Goal: Communication & Community: Answer question/provide support

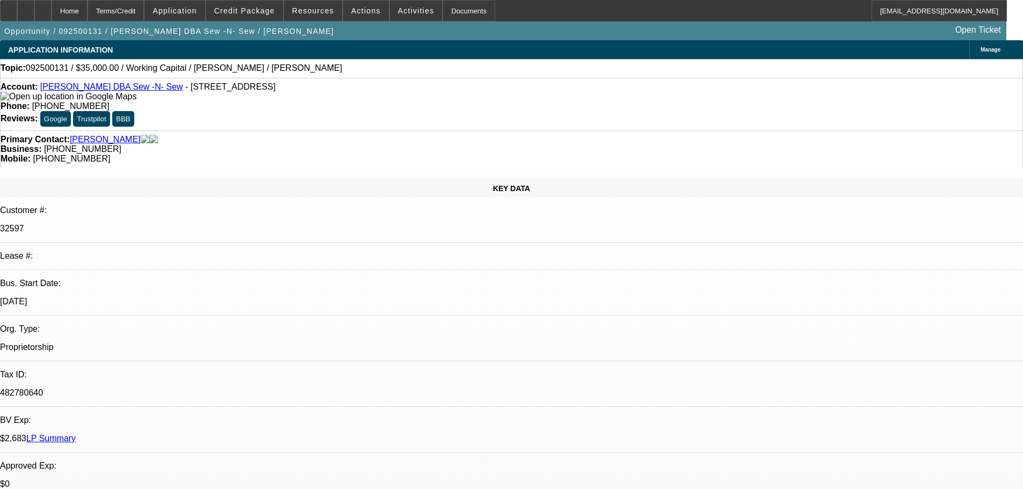
select select "0"
select select "2"
select select "0"
select select "6"
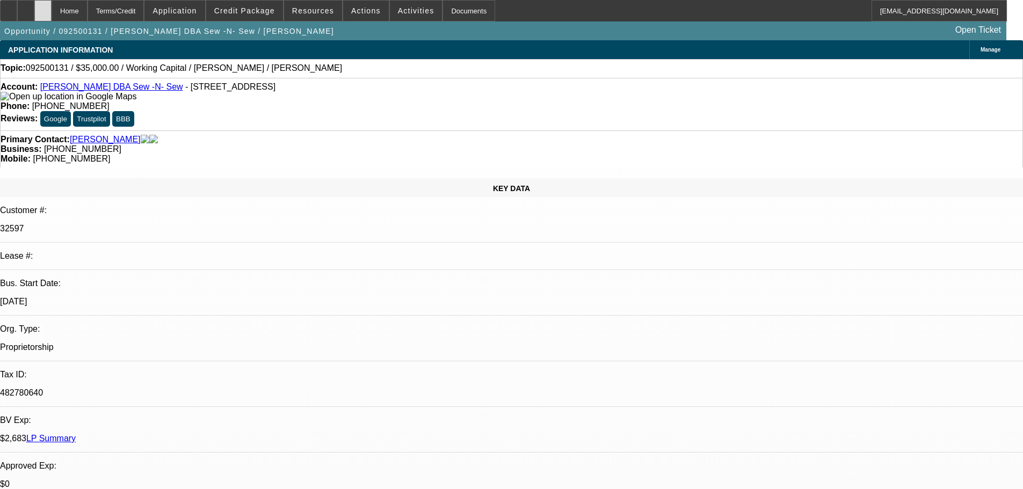
click at [52, 17] on div at bounding box center [42, 10] width 17 height 21
select select "0"
select select "2"
select select "0"
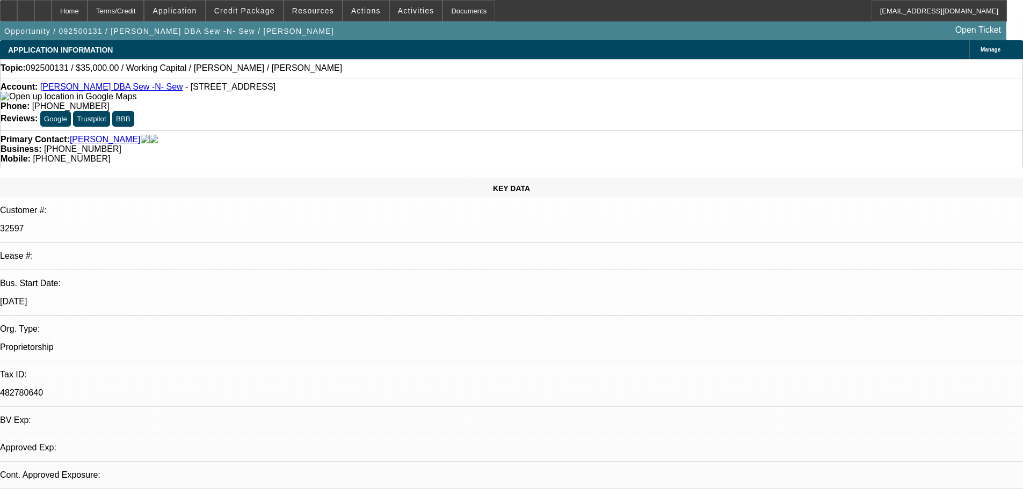
select select "6"
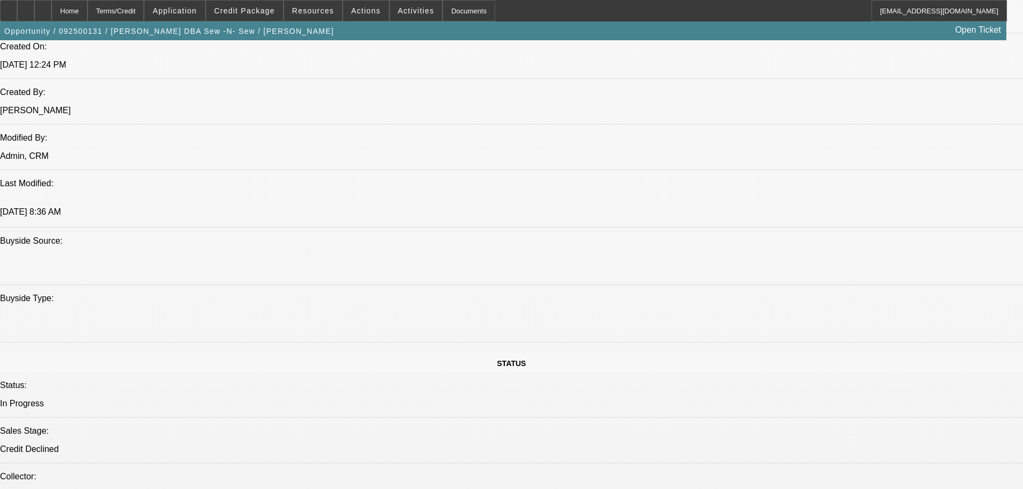
scroll to position [966, 0]
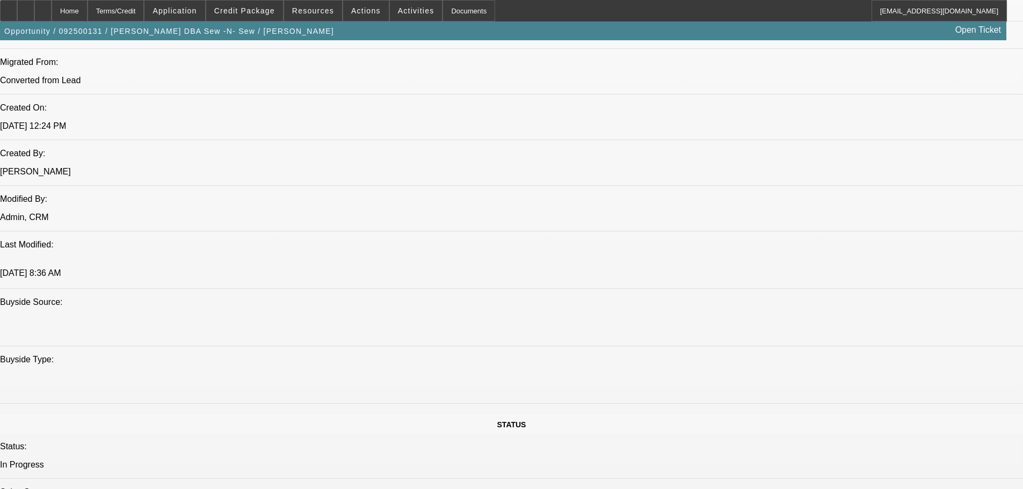
drag, startPoint x: 350, startPoint y: 368, endPoint x: 325, endPoint y: 235, distance: 135.4
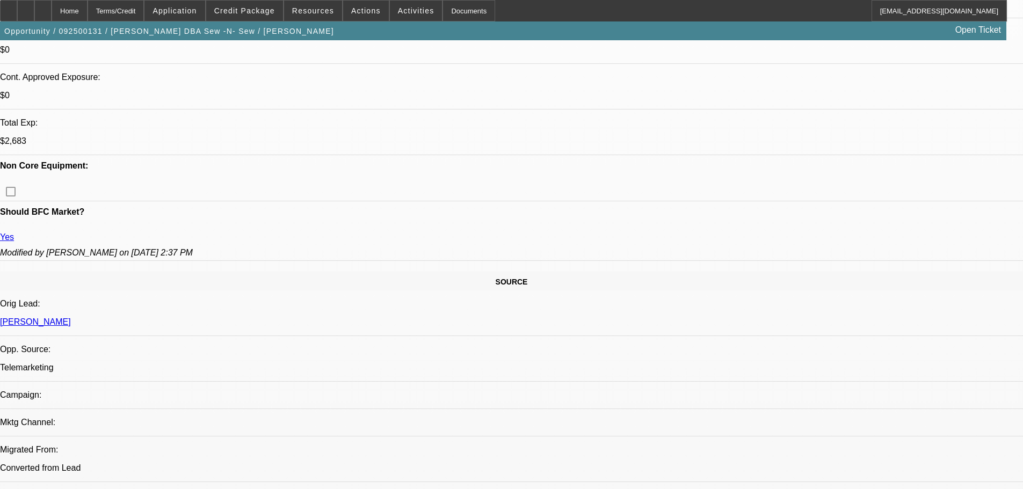
drag, startPoint x: 826, startPoint y: 164, endPoint x: 819, endPoint y: 127, distance: 37.6
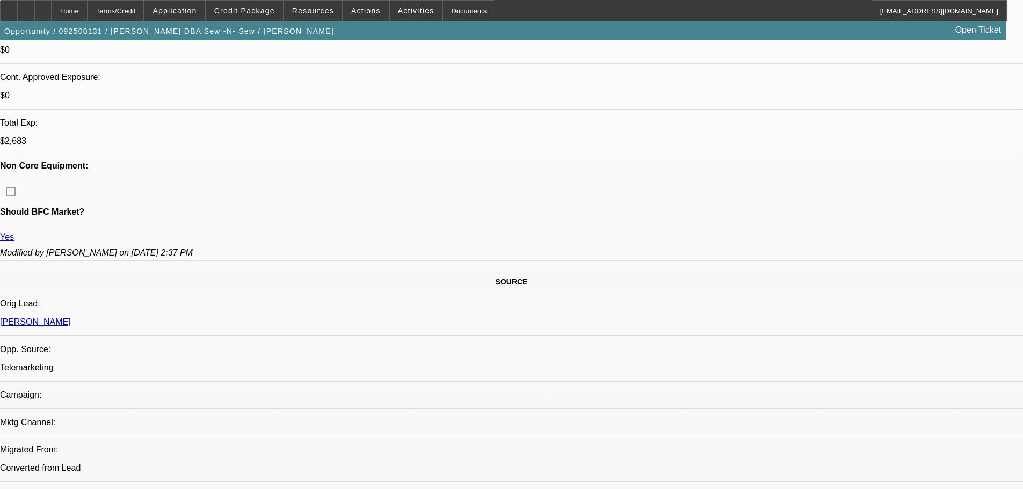
drag, startPoint x: 305, startPoint y: 372, endPoint x: 292, endPoint y: 272, distance: 100.8
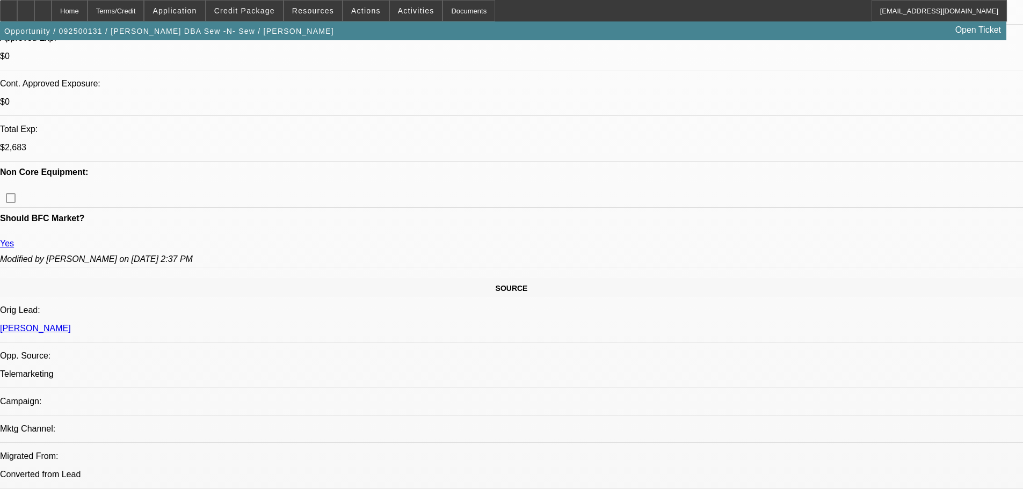
scroll to position [411, 0]
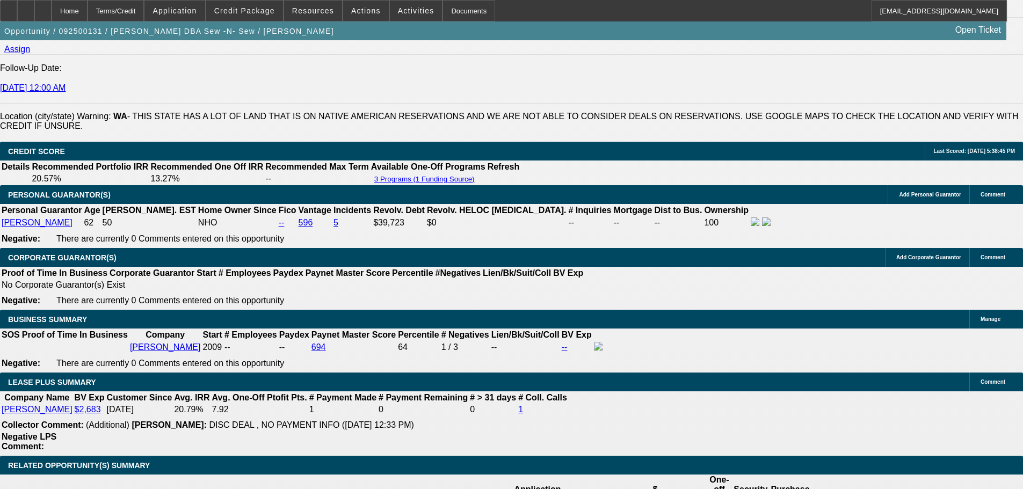
scroll to position [1646, 0]
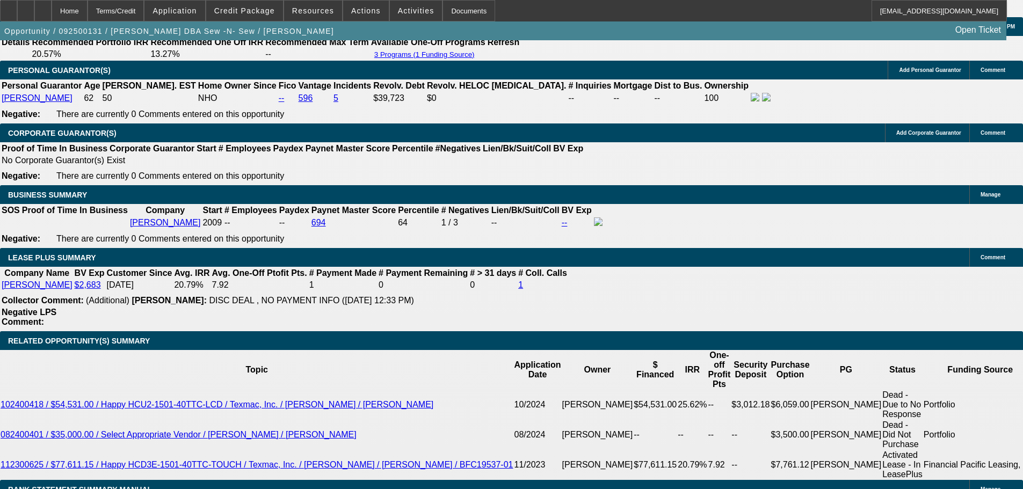
drag, startPoint x: 184, startPoint y: 199, endPoint x: 177, endPoint y: 198, distance: 6.5
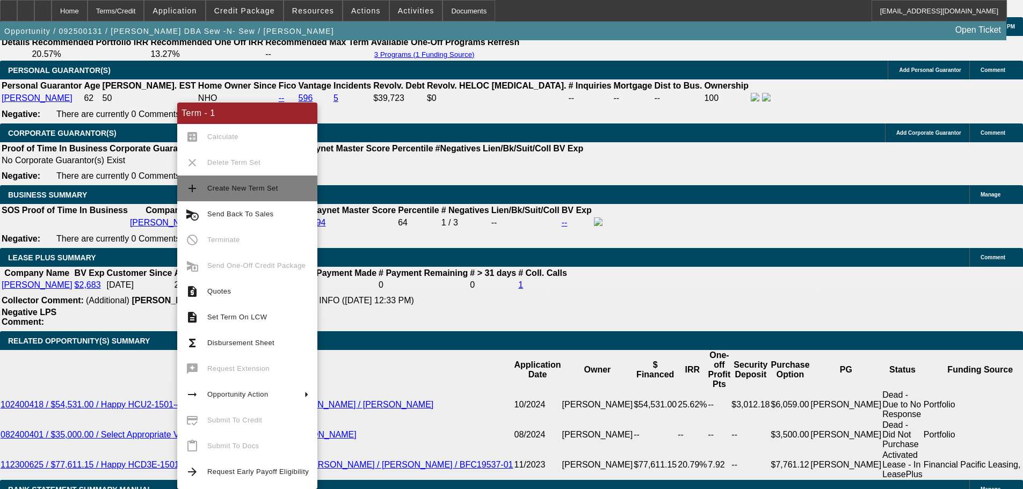
click at [267, 184] on span "Create New Term Set" at bounding box center [242, 188] width 71 height 8
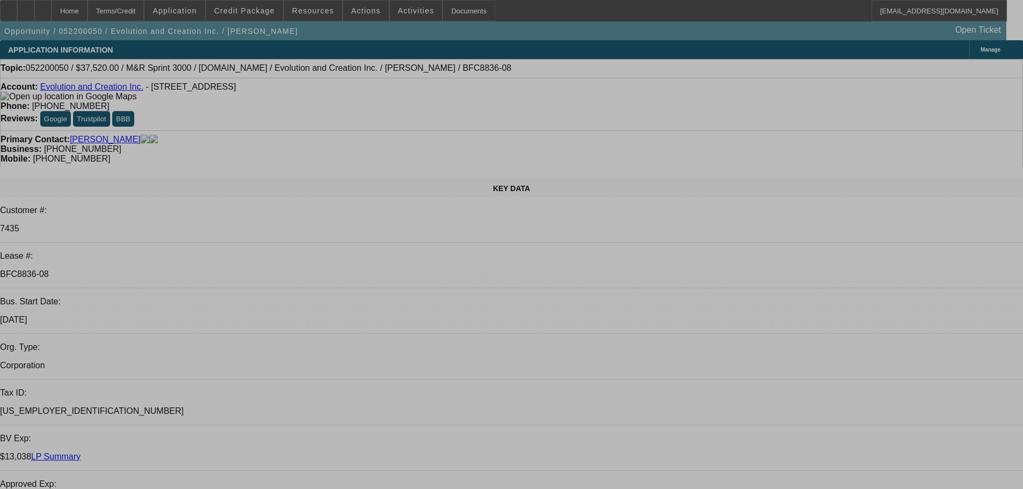
select select "0"
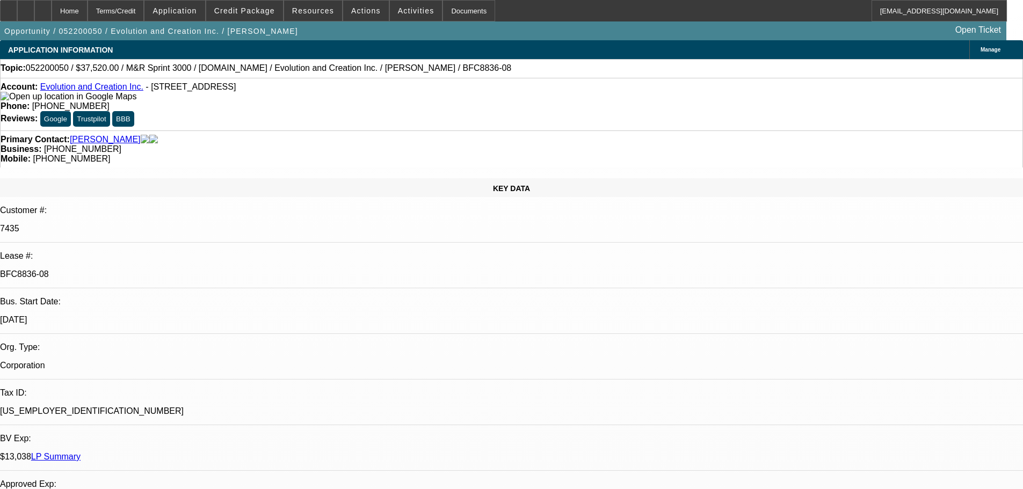
select select "0"
select select "2"
select select "0"
select select "2"
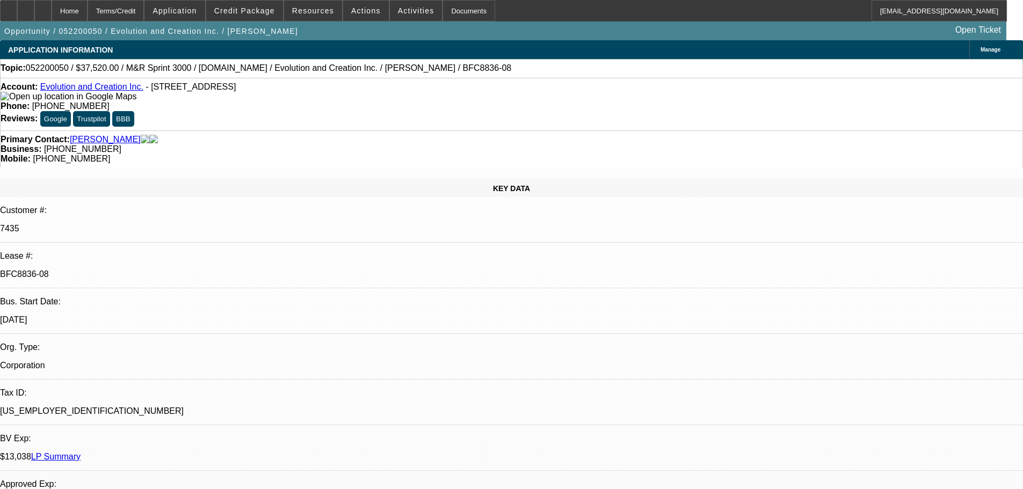
select select "2"
select select "0"
select select "2"
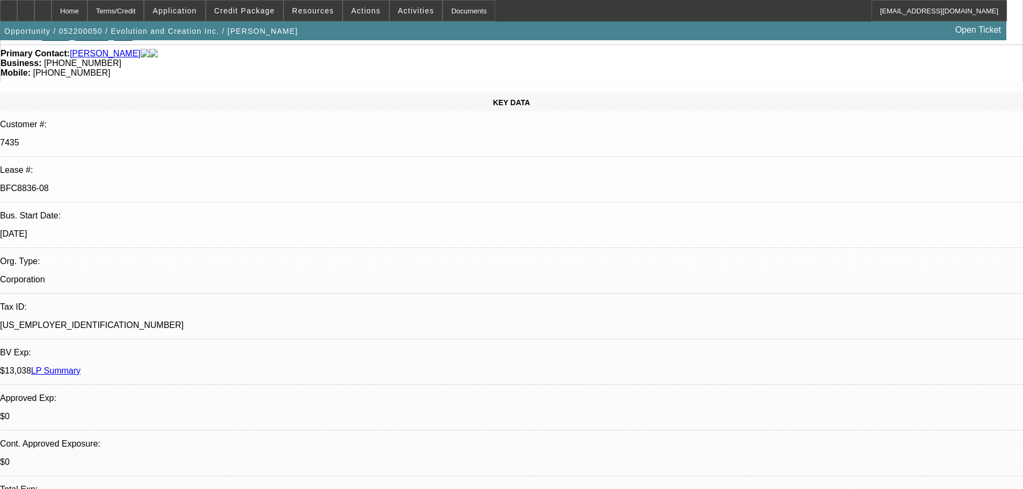
drag, startPoint x: 363, startPoint y: 331, endPoint x: 363, endPoint y: 341, distance: 10.2
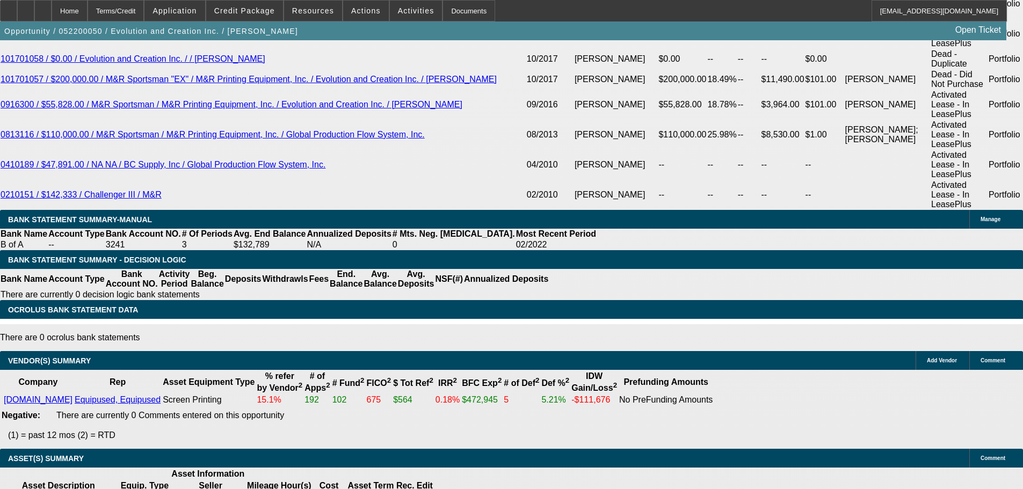
drag, startPoint x: 489, startPoint y: 263, endPoint x: 488, endPoint y: 408, distance: 145.0
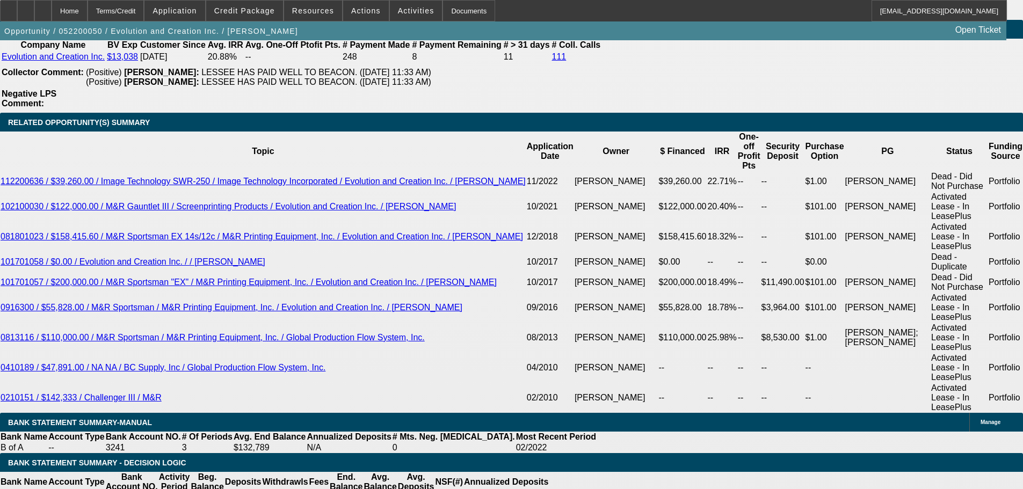
scroll to position [2034, 0]
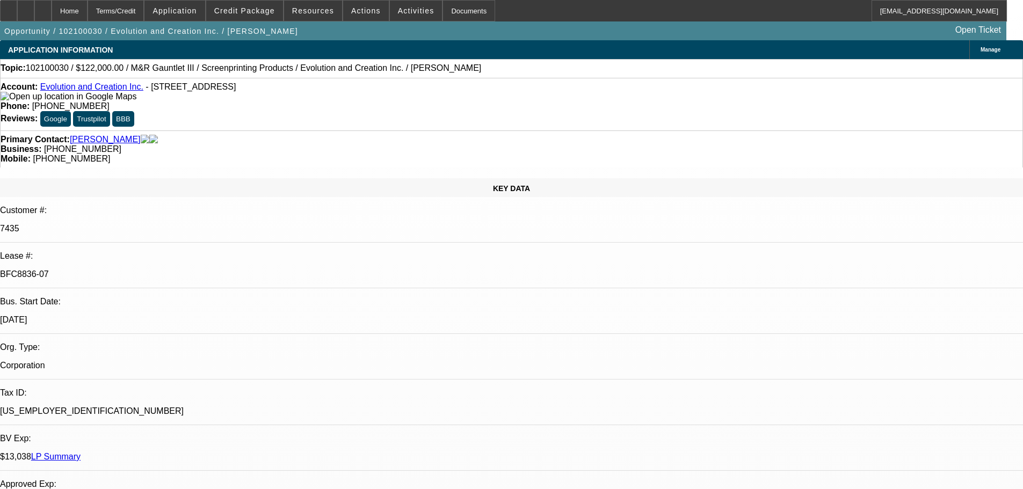
select select "0"
select select "3"
select select "0"
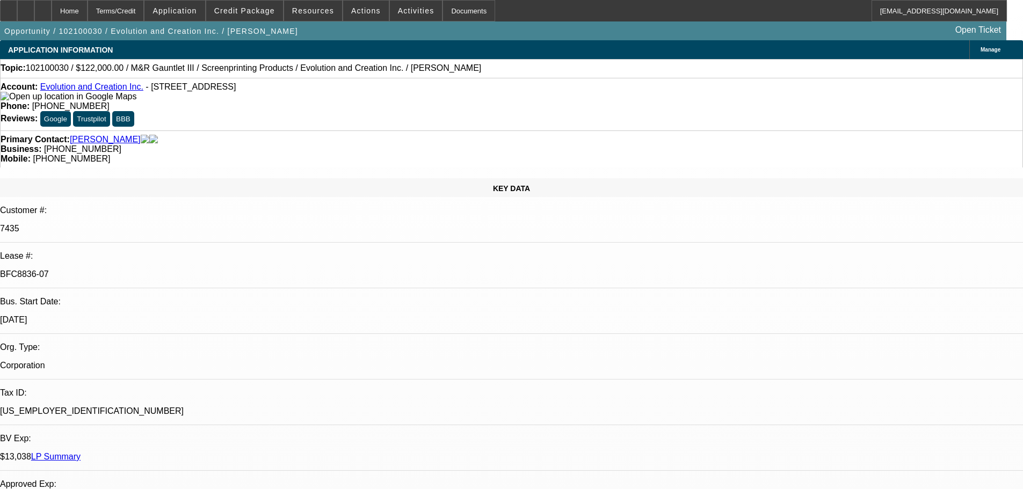
select select "0"
select select "3"
select select "0"
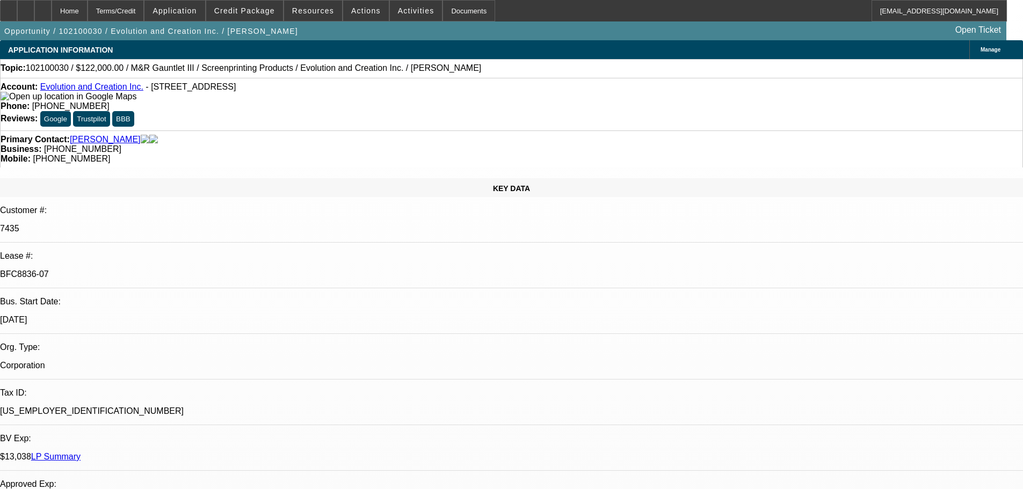
select select "0"
select select "3"
select select "0"
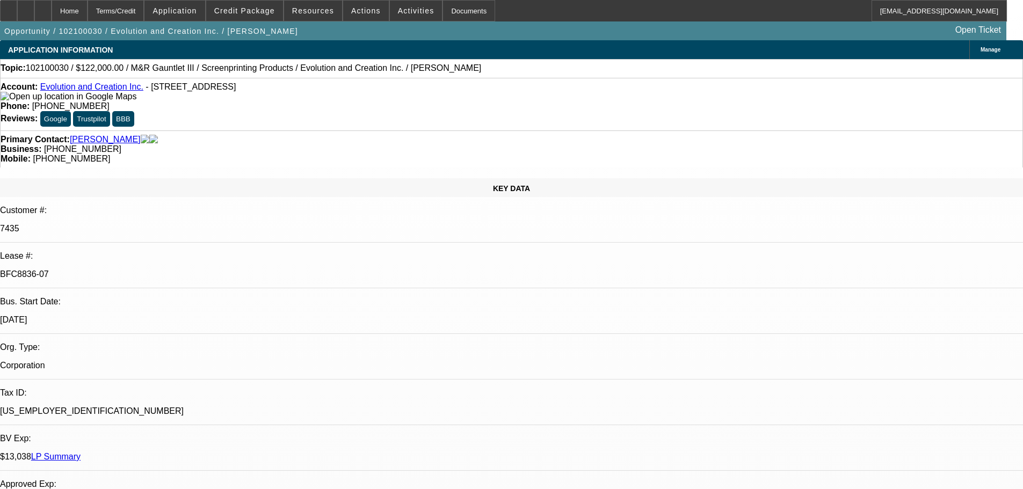
select select "3"
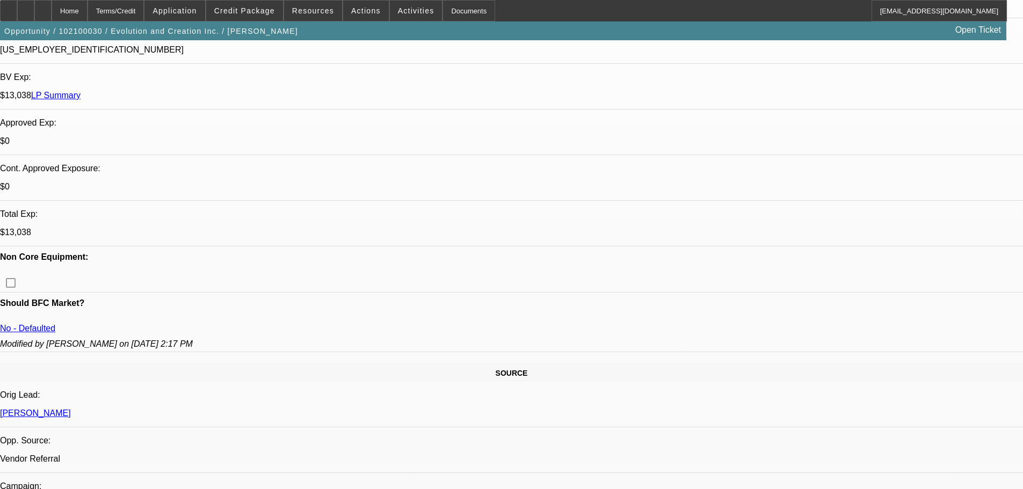
drag, startPoint x: 418, startPoint y: 241, endPoint x: 411, endPoint y: 363, distance: 123.1
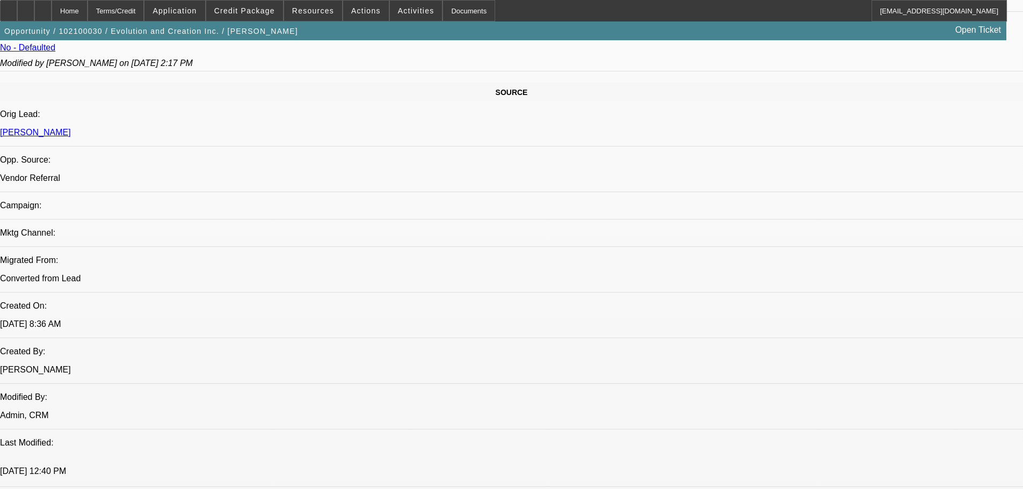
scroll to position [647, 0]
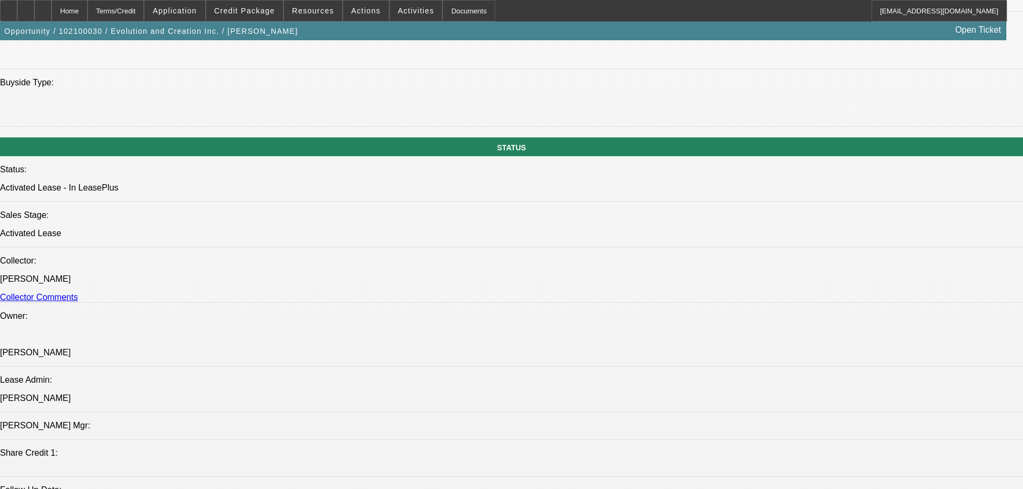
drag, startPoint x: 437, startPoint y: 227, endPoint x: 448, endPoint y: 350, distance: 124.0
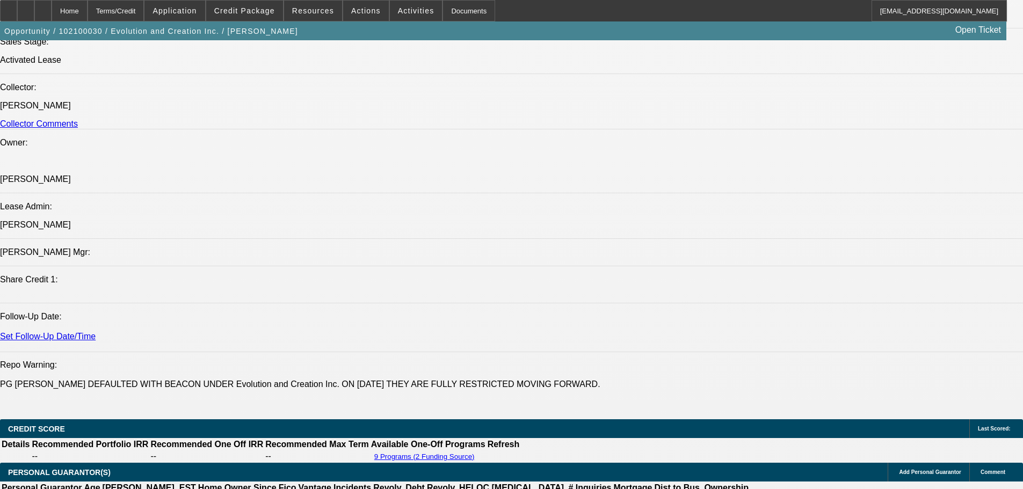
drag, startPoint x: 482, startPoint y: 182, endPoint x: 490, endPoint y: 268, distance: 86.3
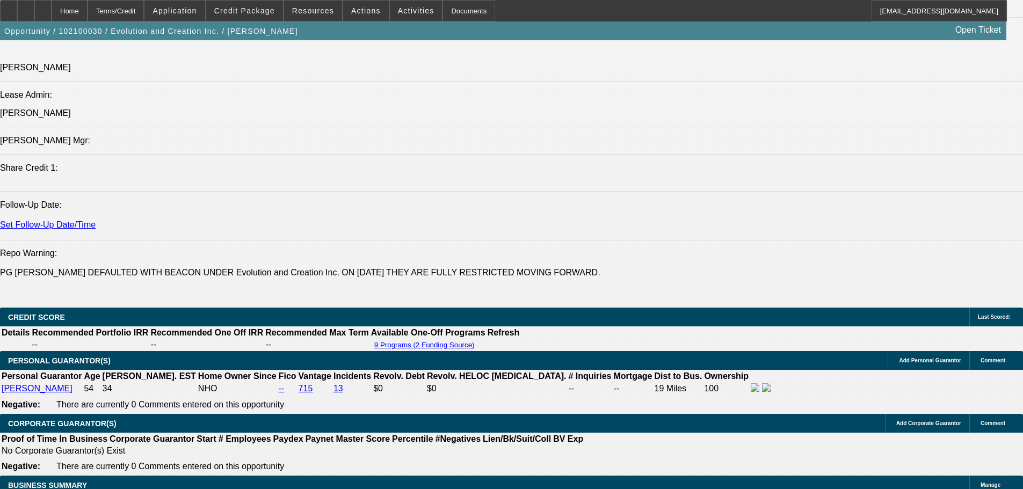
drag, startPoint x: 470, startPoint y: 243, endPoint x: 469, endPoint y: 287, distance: 43.5
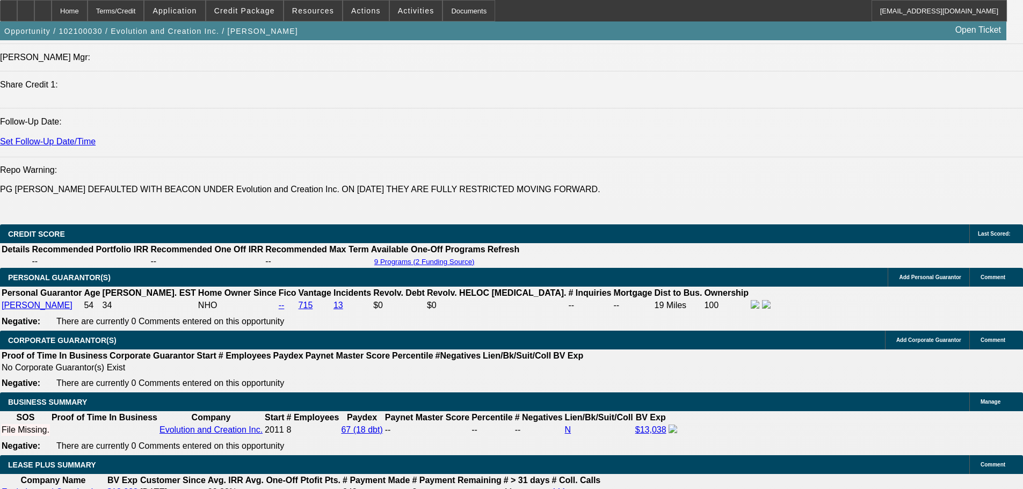
drag, startPoint x: 468, startPoint y: 293, endPoint x: 463, endPoint y: 285, distance: 9.9
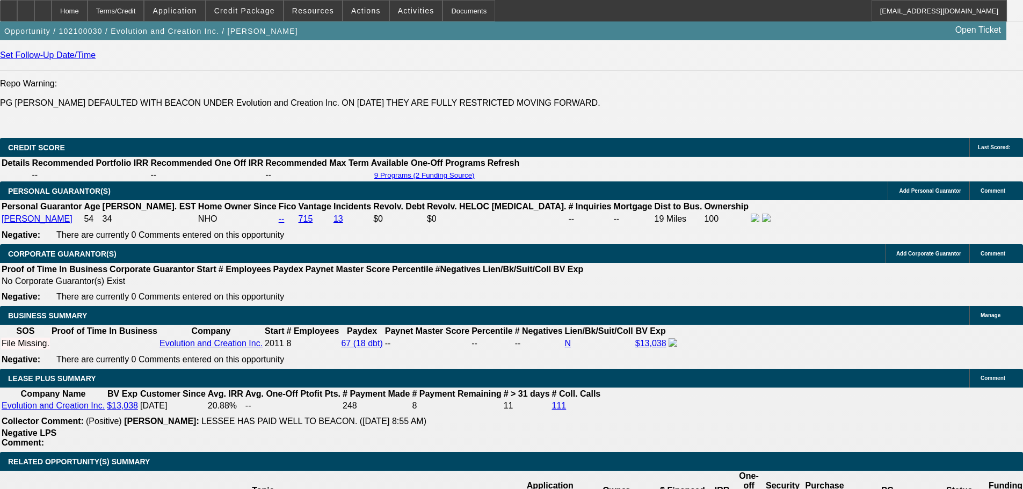
drag, startPoint x: 469, startPoint y: 135, endPoint x: 453, endPoint y: 221, distance: 87.9
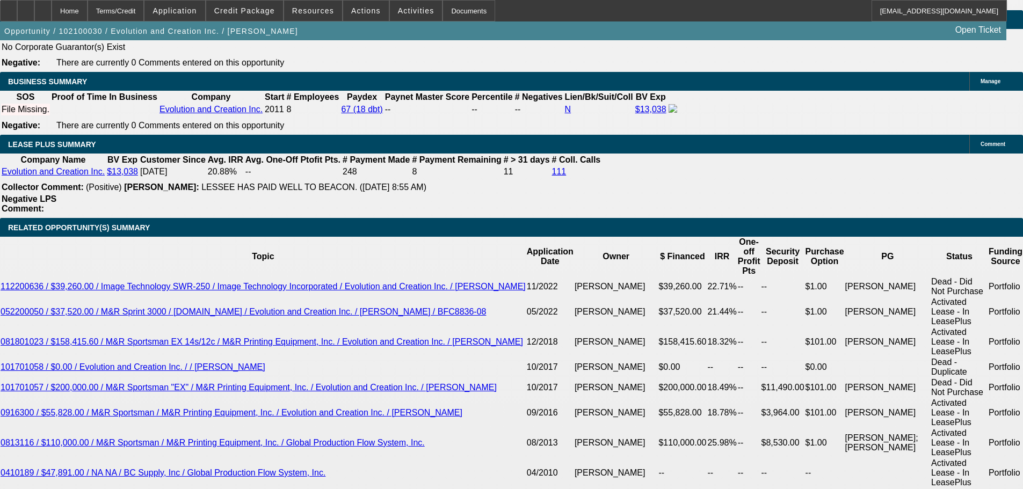
drag, startPoint x: 408, startPoint y: 221, endPoint x: 405, endPoint y: 246, distance: 25.3
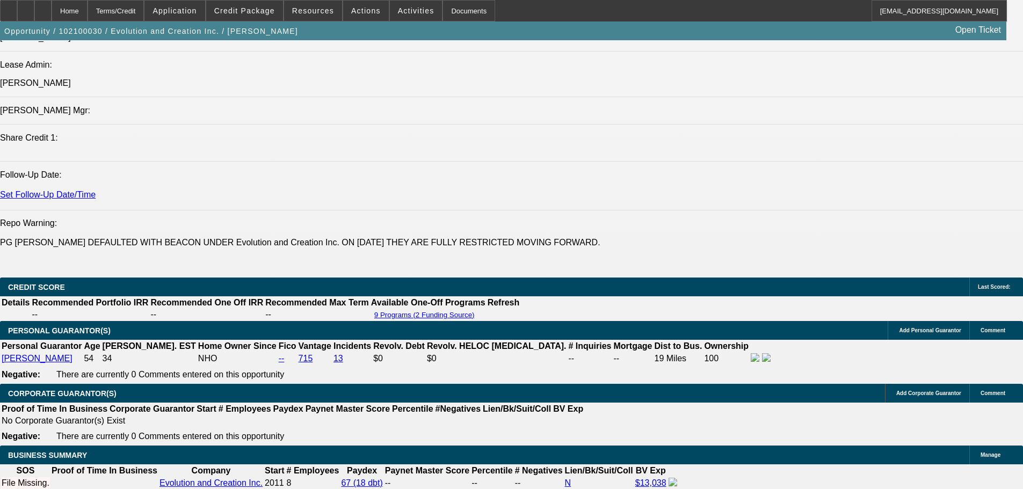
scroll to position [752, 0]
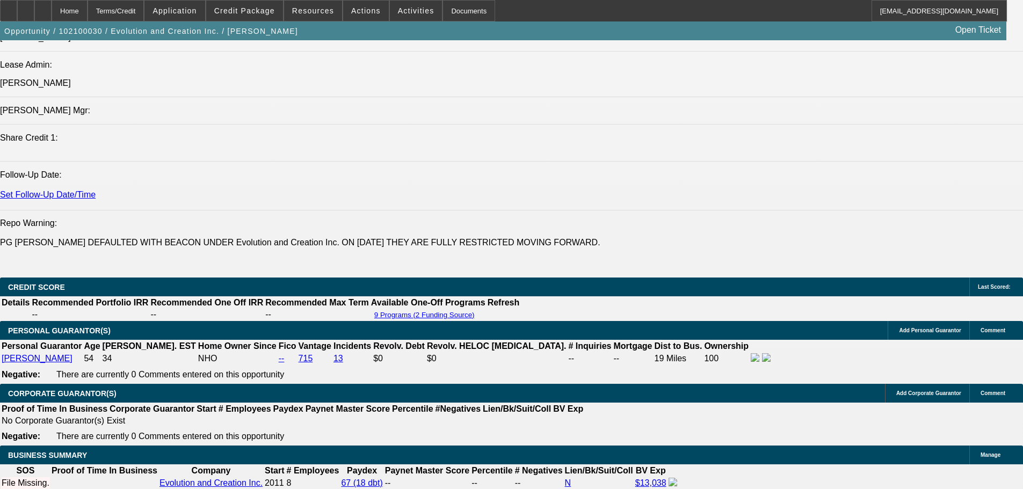
scroll to position [1074, 0]
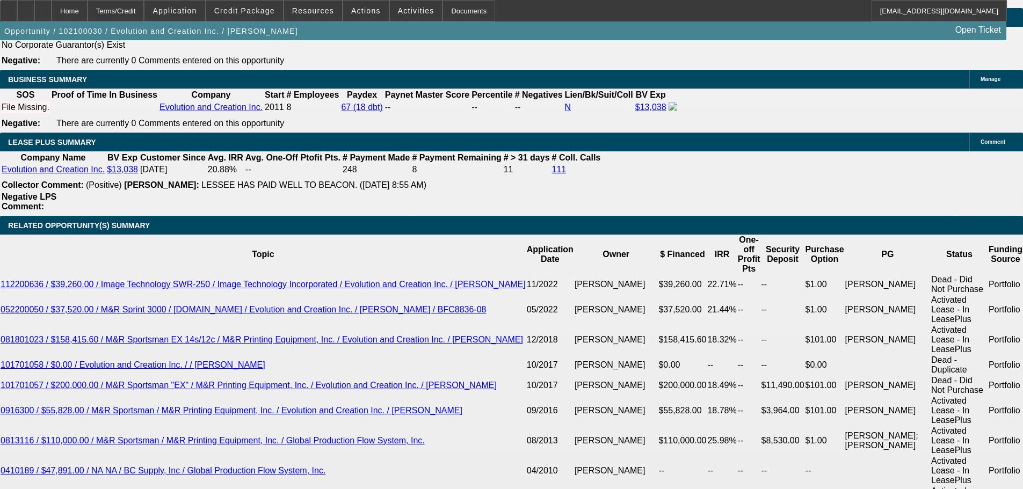
scroll to position [1235, 0]
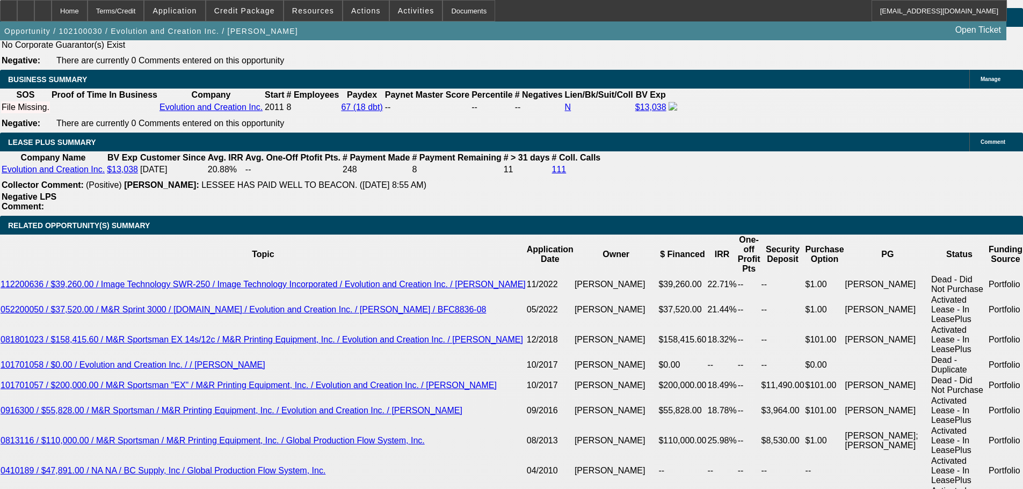
drag, startPoint x: 813, startPoint y: 445, endPoint x: 991, endPoint y: 450, distance: 177.8
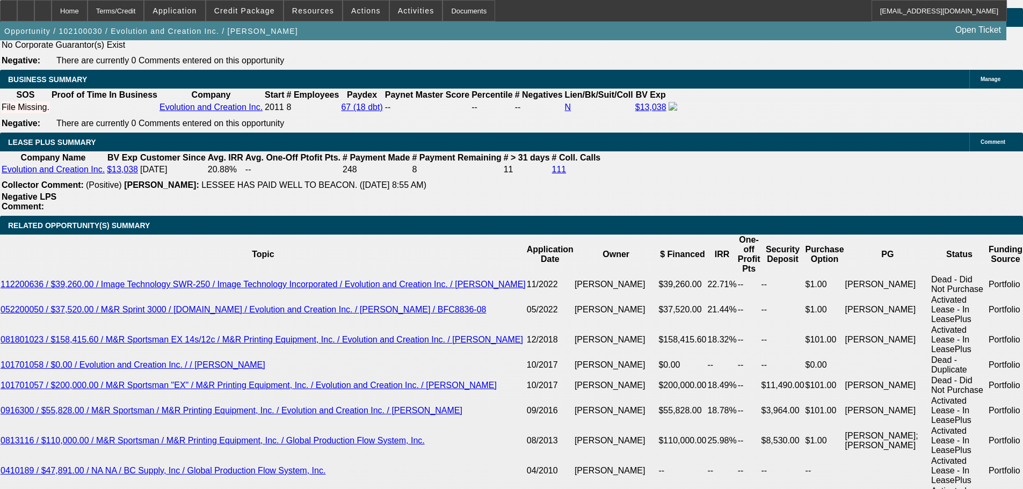
scroll to position [1235, 0]
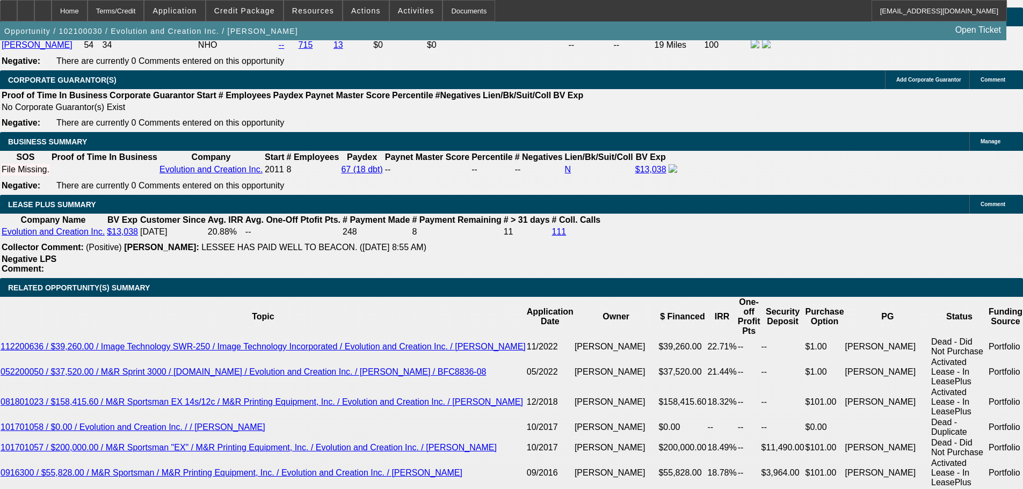
scroll to position [1647, 0]
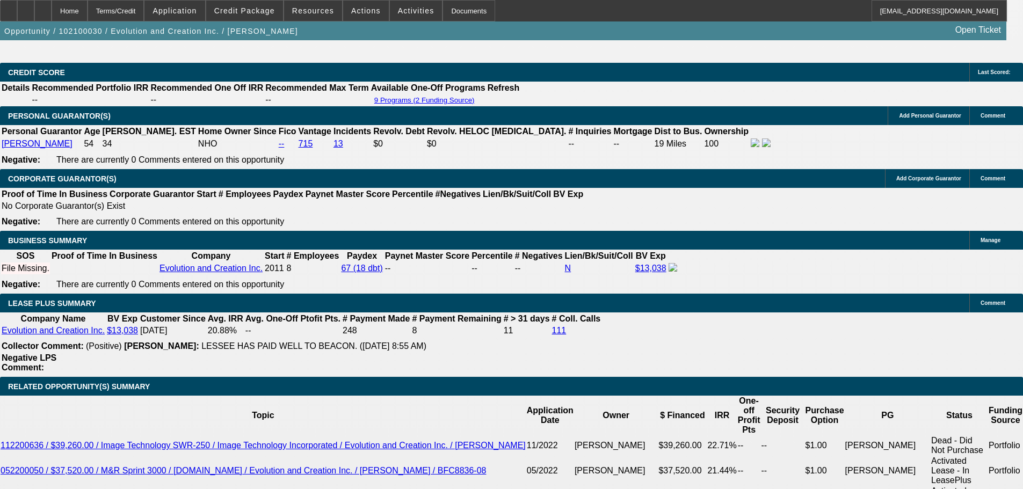
select select "0"
select select "2"
select select "0"
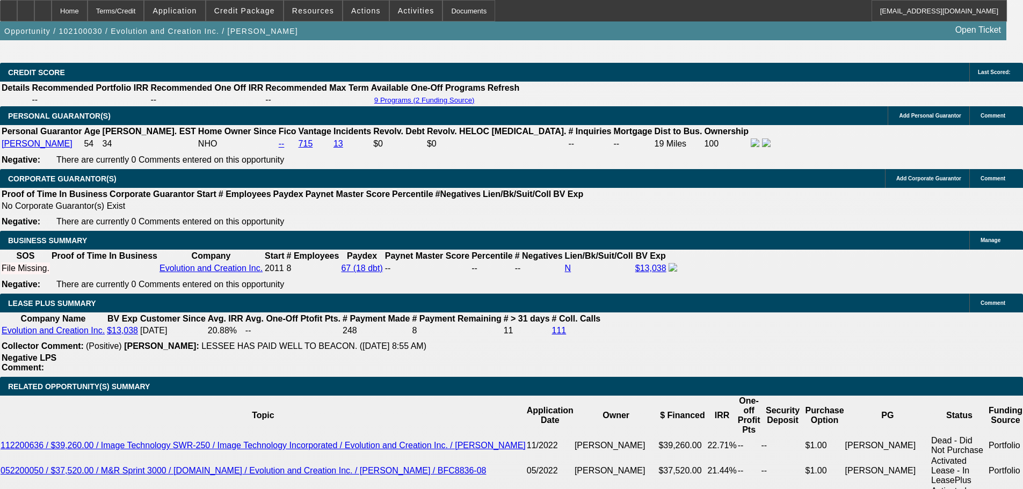
select select "3"
select select "0"
select select "2"
select select "0"
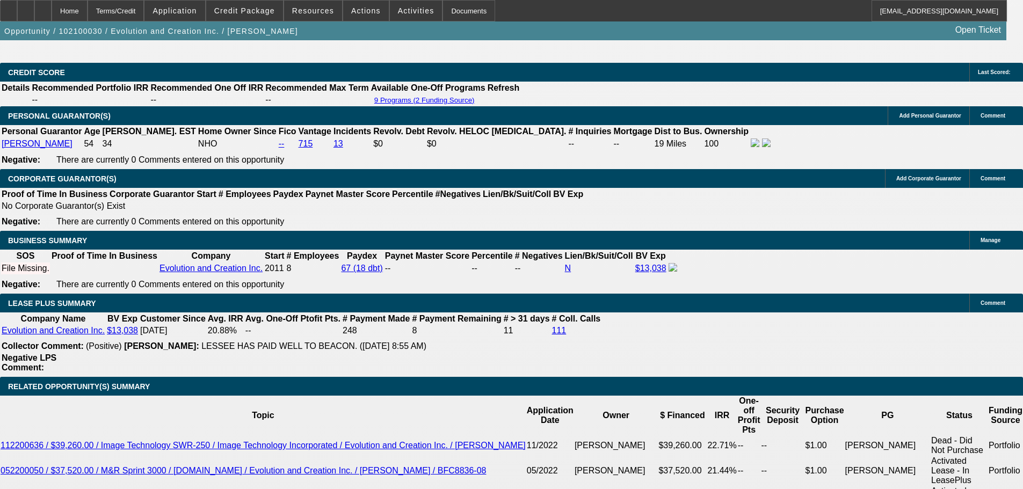
select select "3"
select select "0"
select select "2"
select select "0"
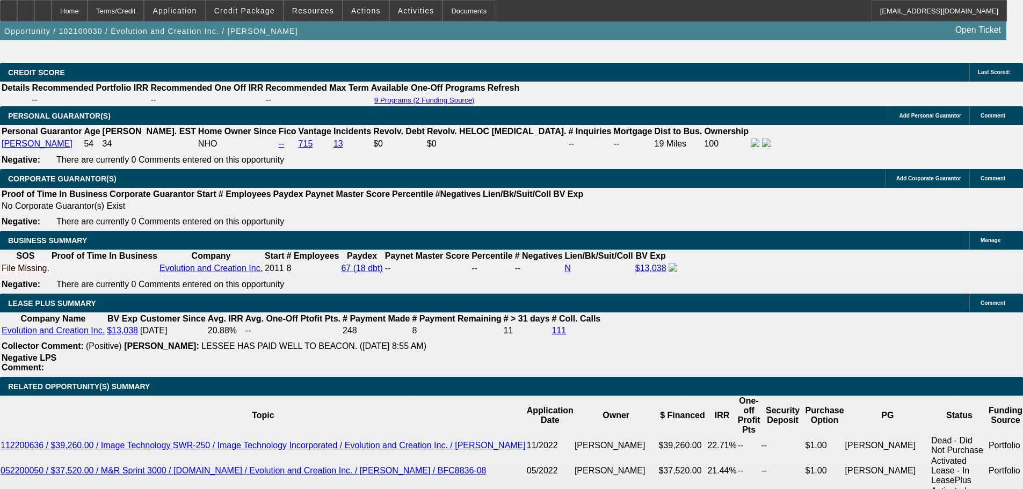
select select "3"
select select "0"
select select "2"
select select "0"
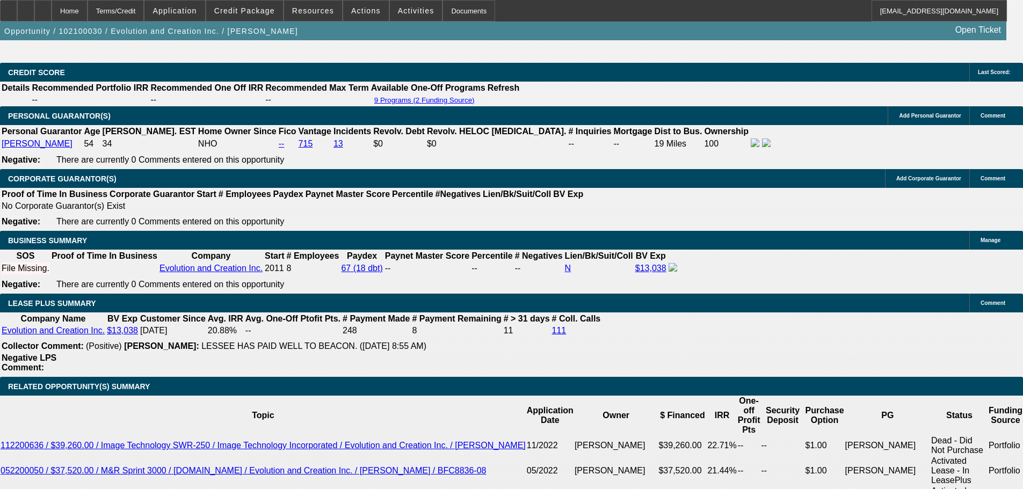
select select "3"
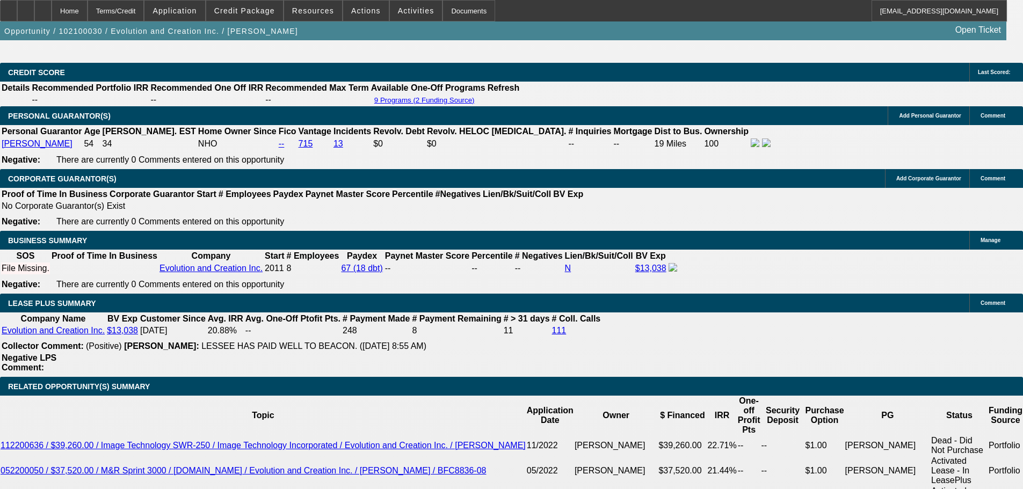
scroll to position [54, 0]
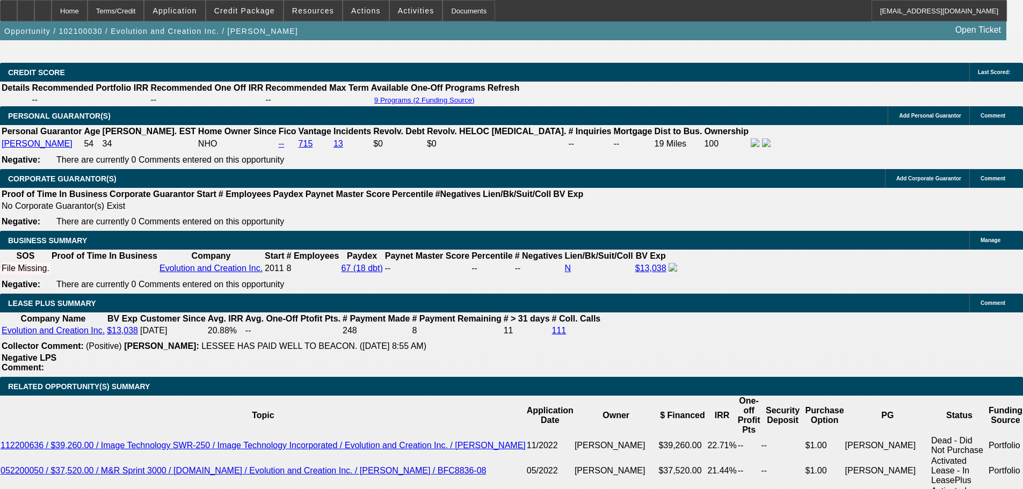
scroll to position [698, 0]
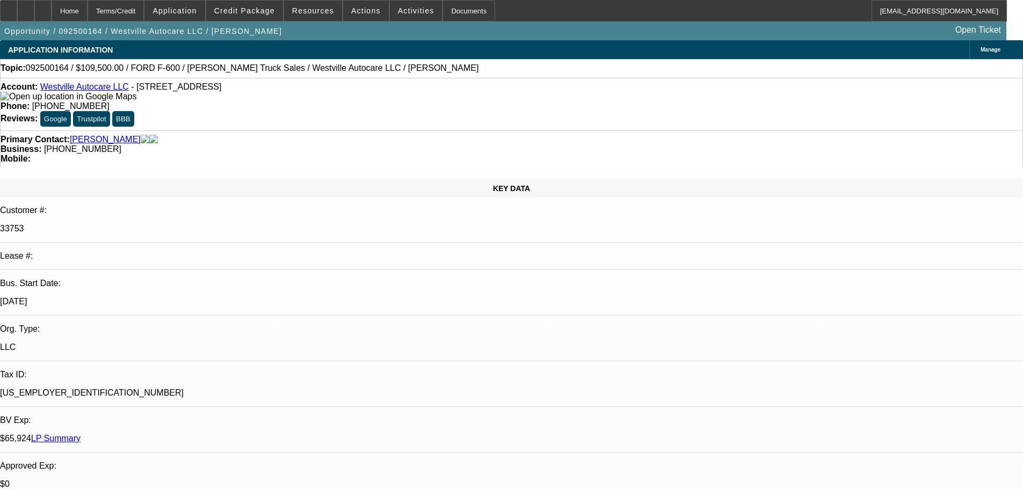
select select "0"
select select "2"
select select "0"
select select "6"
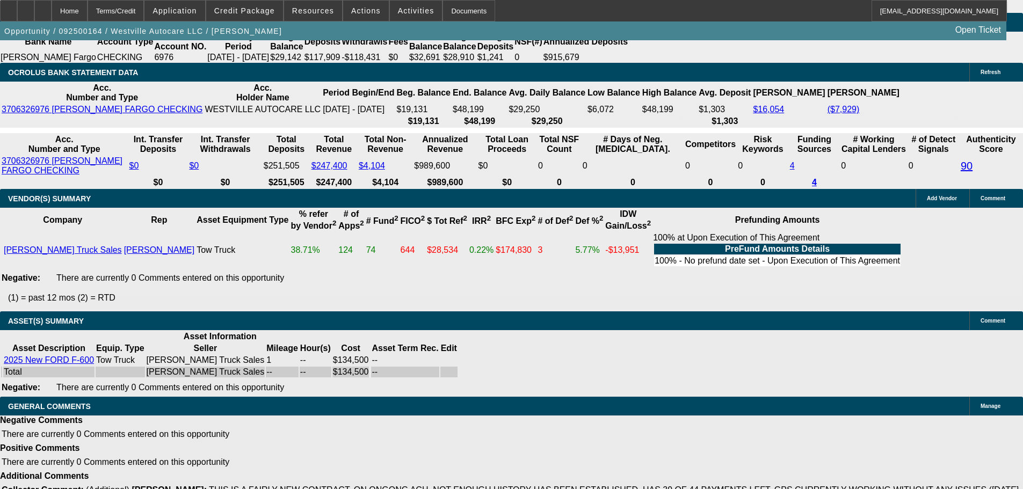
drag, startPoint x: 443, startPoint y: 357, endPoint x: 448, endPoint y: 441, distance: 83.9
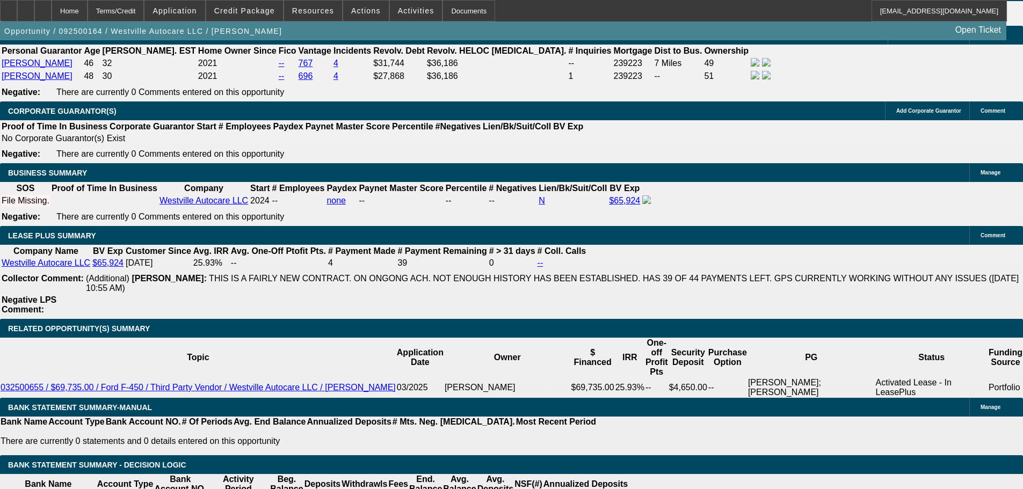
scroll to position [1559, 0]
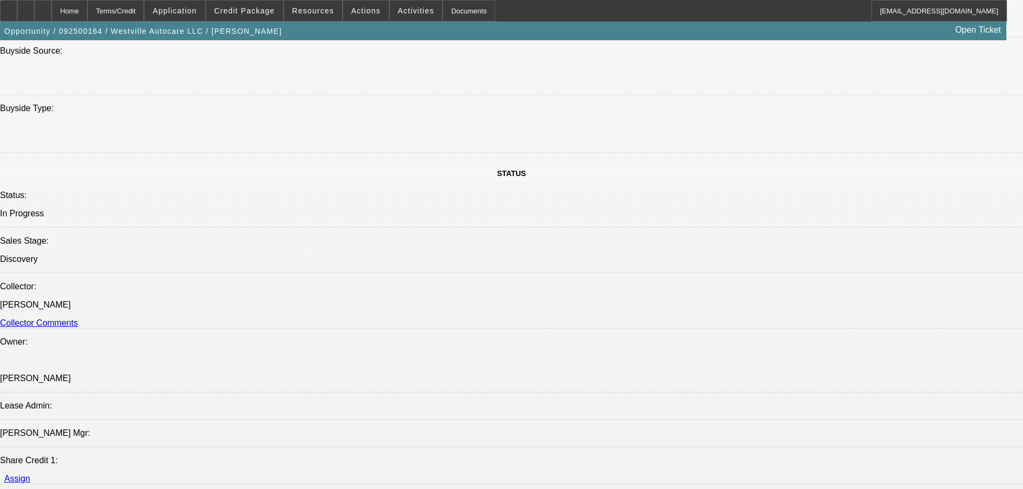
drag, startPoint x: 405, startPoint y: 325, endPoint x: 396, endPoint y: 281, distance: 45.0
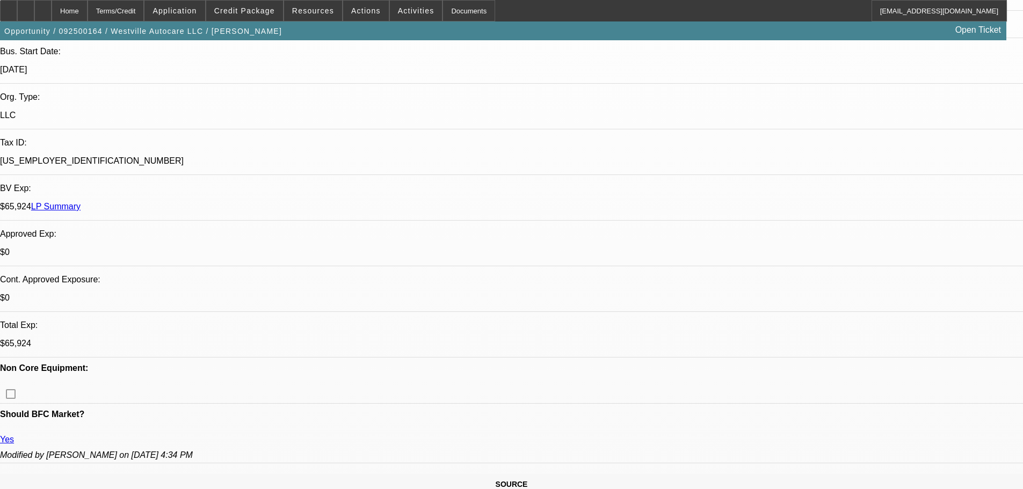
scroll to position [195, 0]
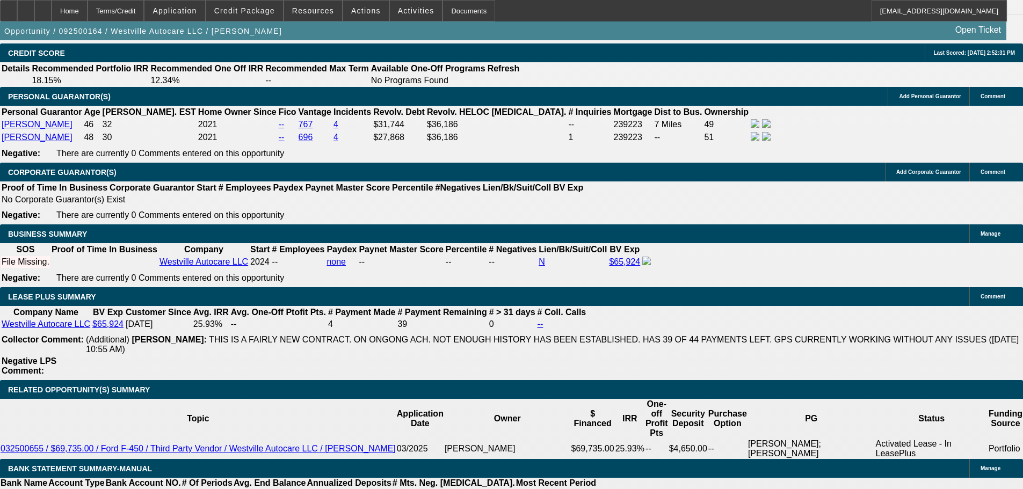
drag, startPoint x: 375, startPoint y: 332, endPoint x: 389, endPoint y: 426, distance: 94.5
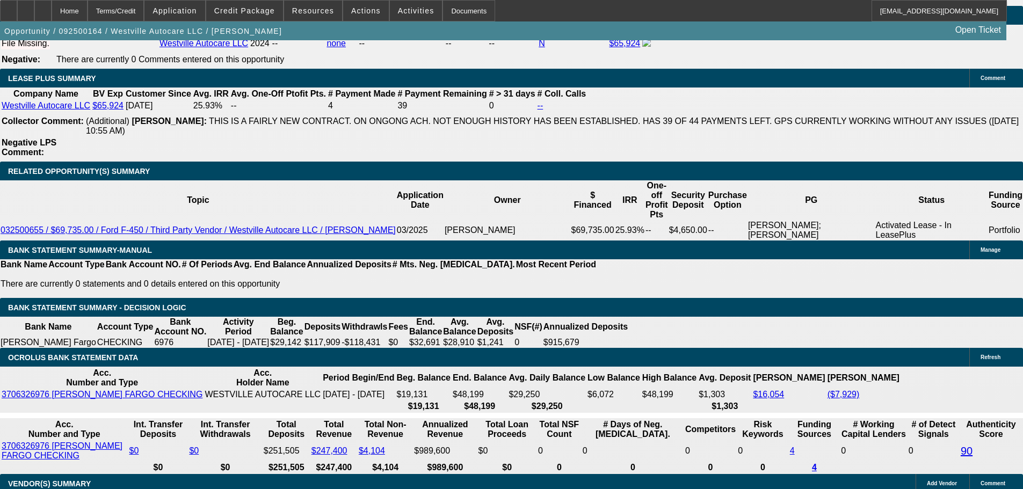
scroll to position [1840, 0]
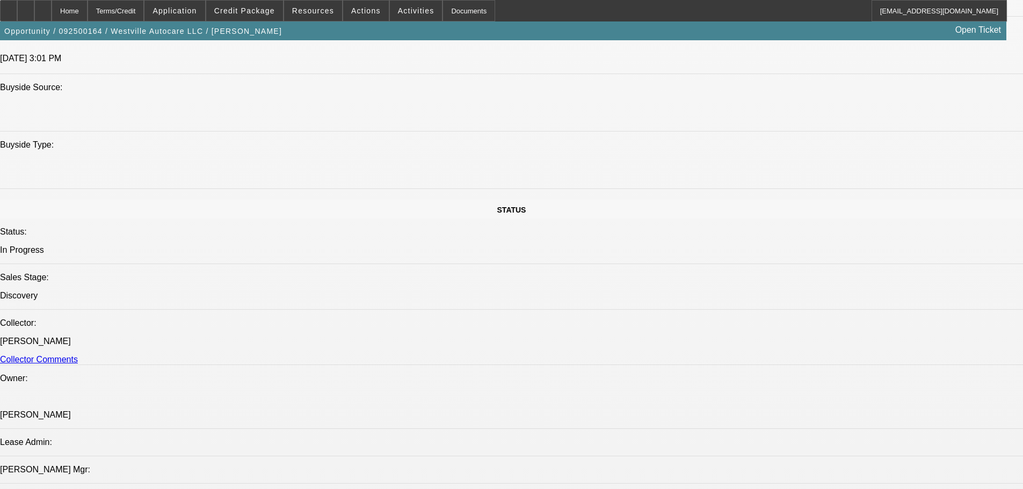
drag, startPoint x: 445, startPoint y: 357, endPoint x: 437, endPoint y: 197, distance: 159.6
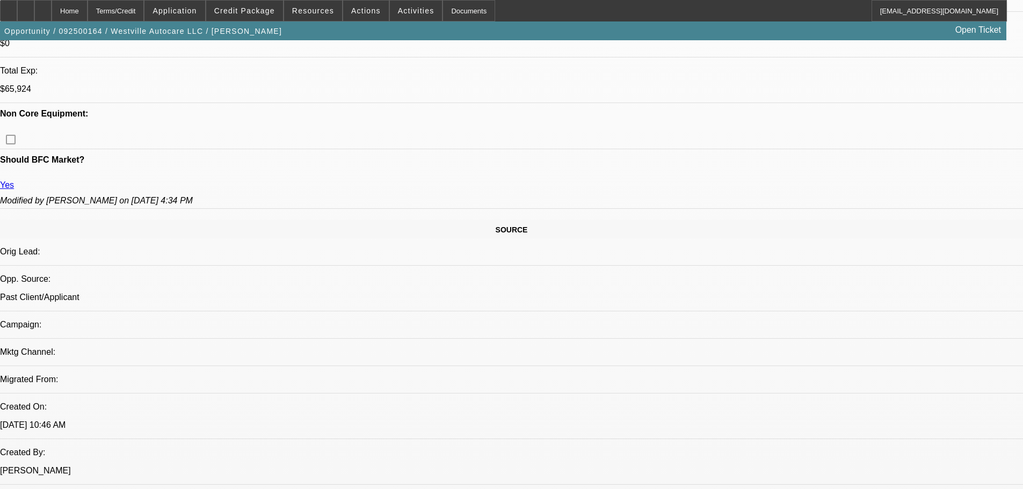
drag, startPoint x: 454, startPoint y: 344, endPoint x: 441, endPoint y: 250, distance: 95.4
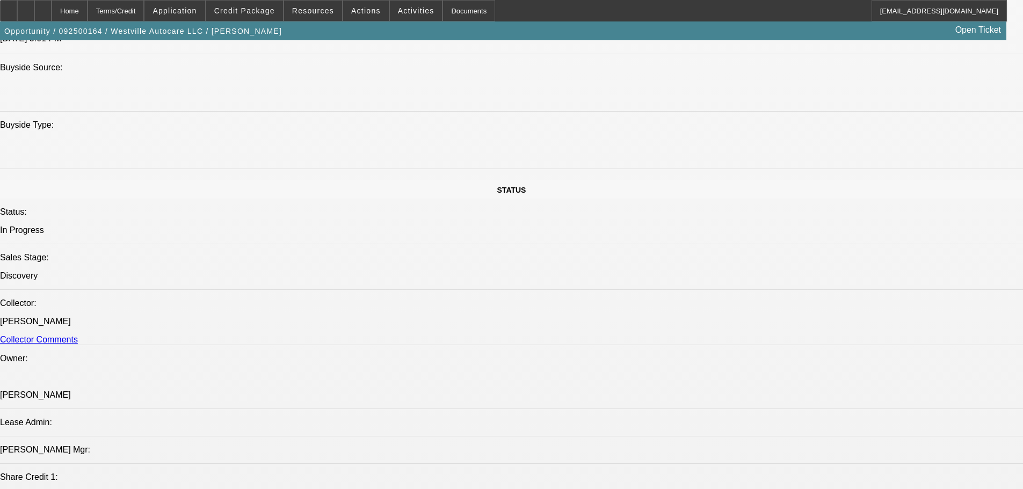
drag, startPoint x: 426, startPoint y: 307, endPoint x: 429, endPoint y: 381, distance: 73.6
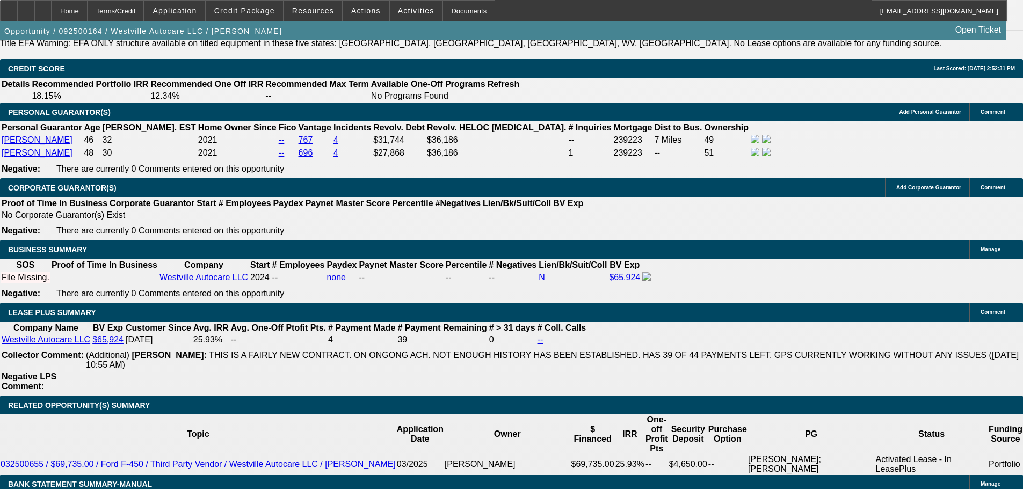
drag, startPoint x: 450, startPoint y: 327, endPoint x: 467, endPoint y: 423, distance: 97.0
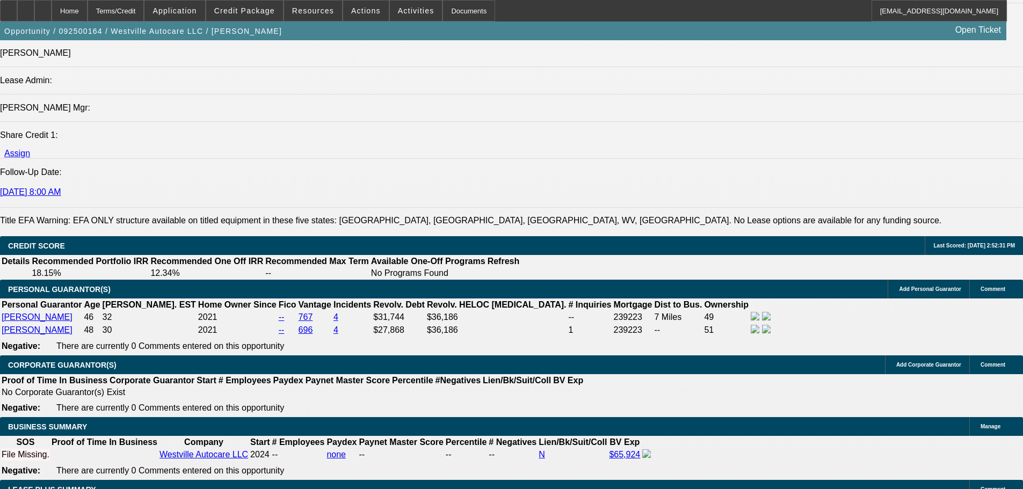
scroll to position [936, 0]
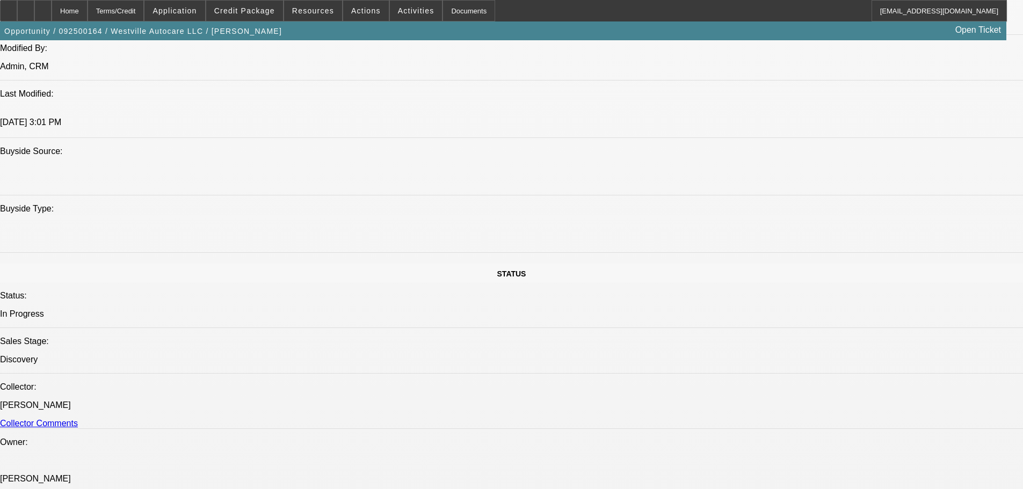
drag, startPoint x: 471, startPoint y: 447, endPoint x: 433, endPoint y: 319, distance: 133.9
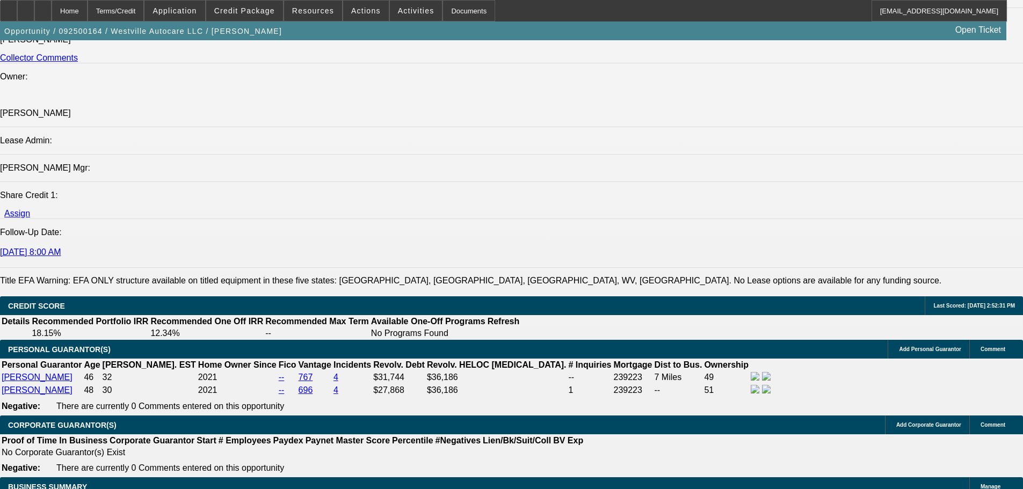
scroll to position [1473, 0]
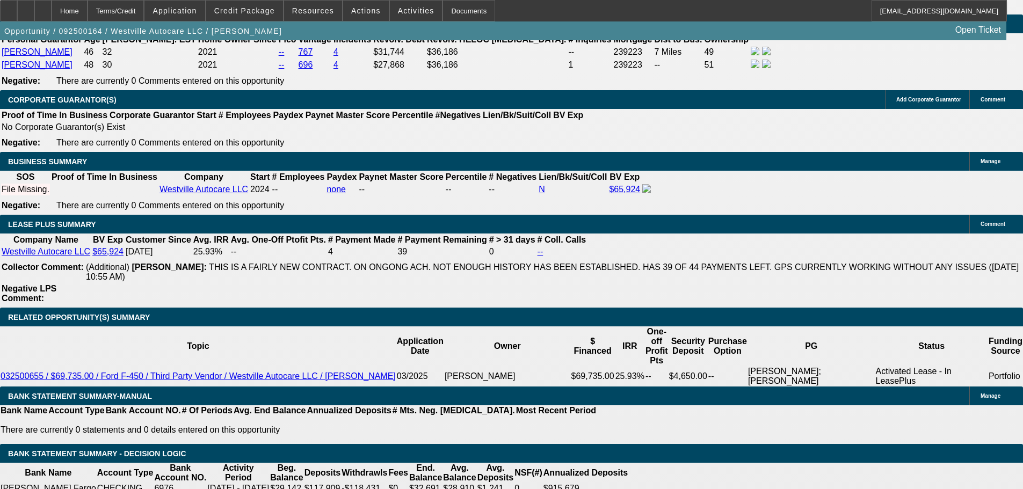
drag, startPoint x: 448, startPoint y: 383, endPoint x: 443, endPoint y: 410, distance: 27.2
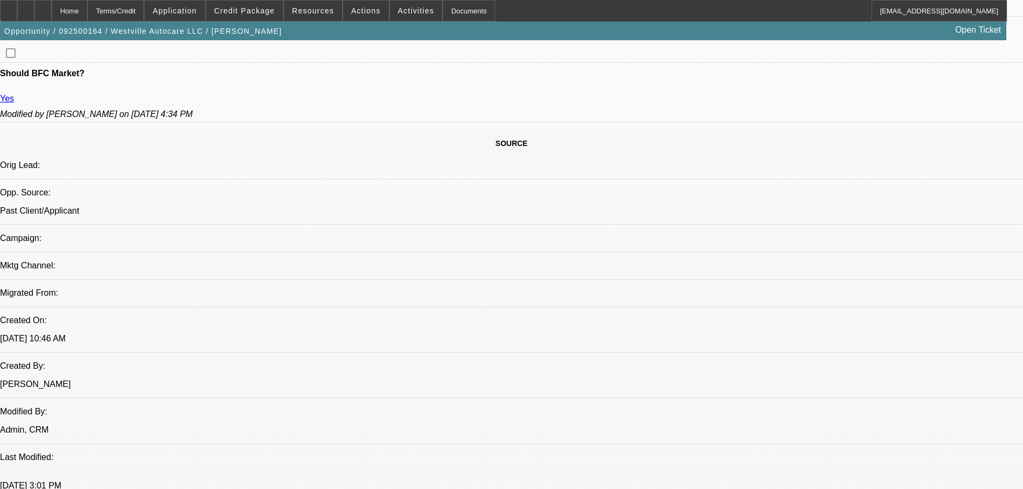
scroll to position [475, 0]
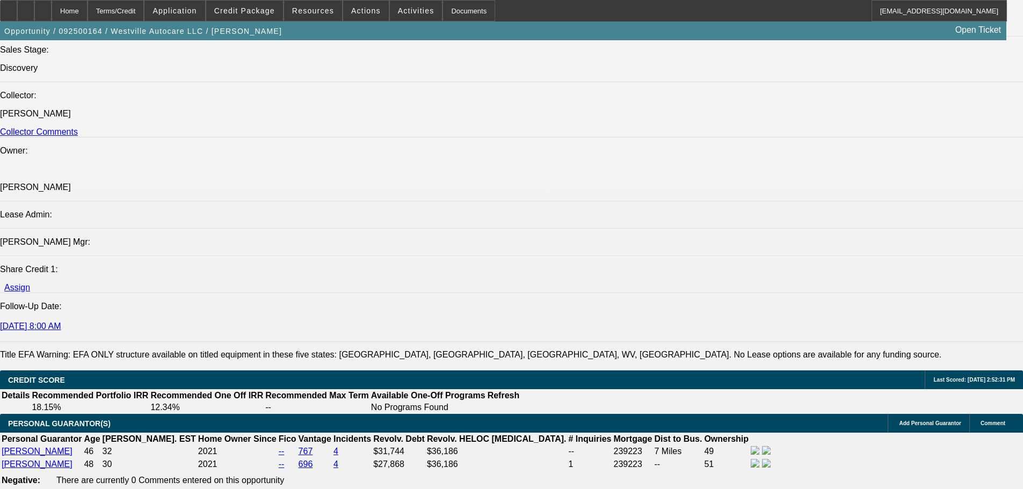
scroll to position [1281, 0]
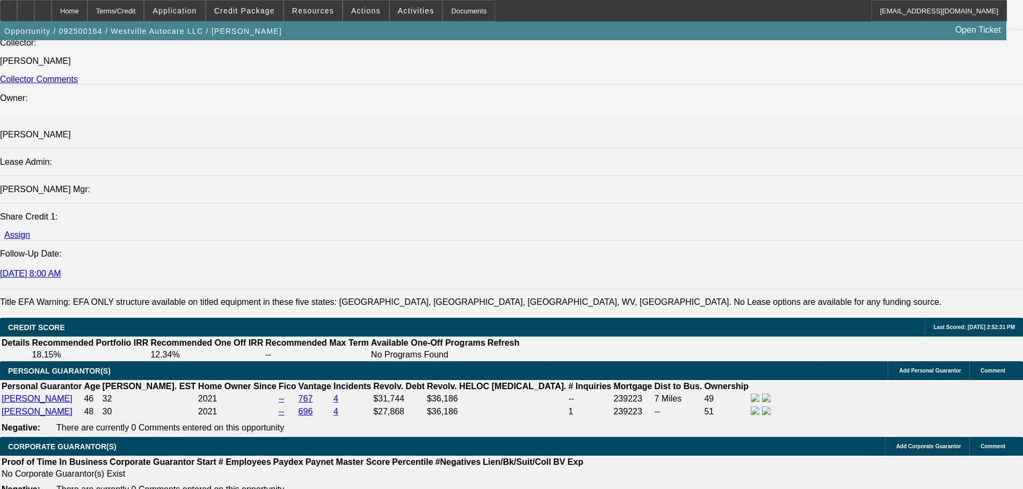
click at [43, 7] on icon at bounding box center [43, 7] width 0 height 0
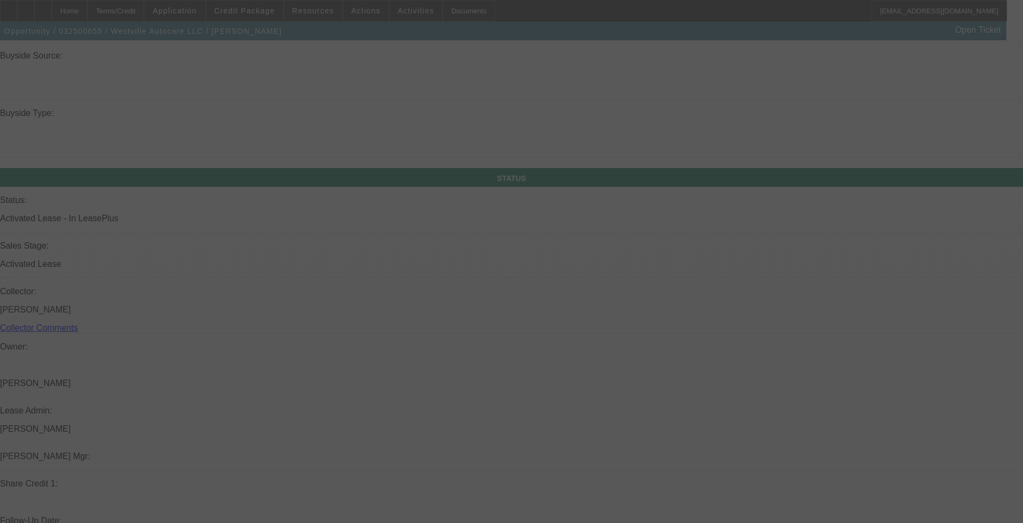
scroll to position [1126, 0]
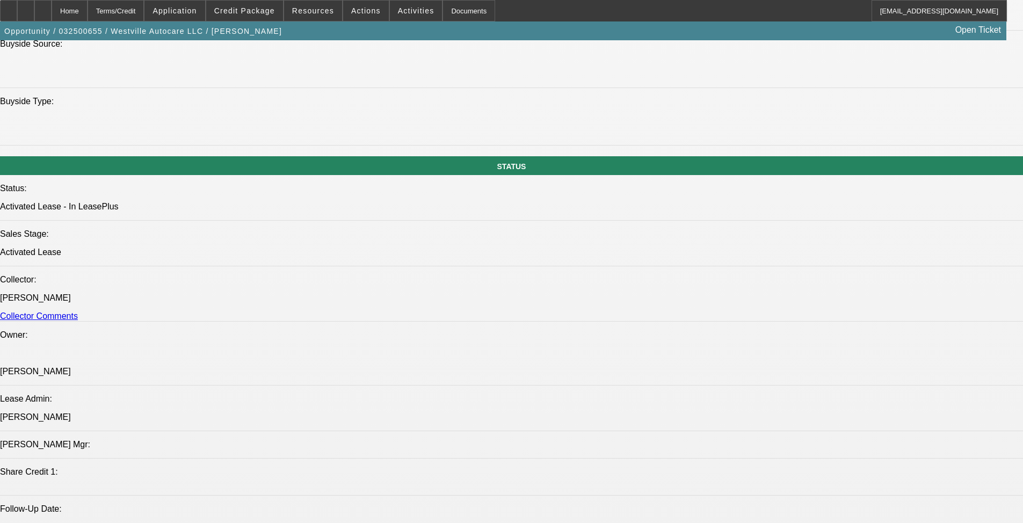
select select "0"
select select "2"
select select "0"
select select "6"
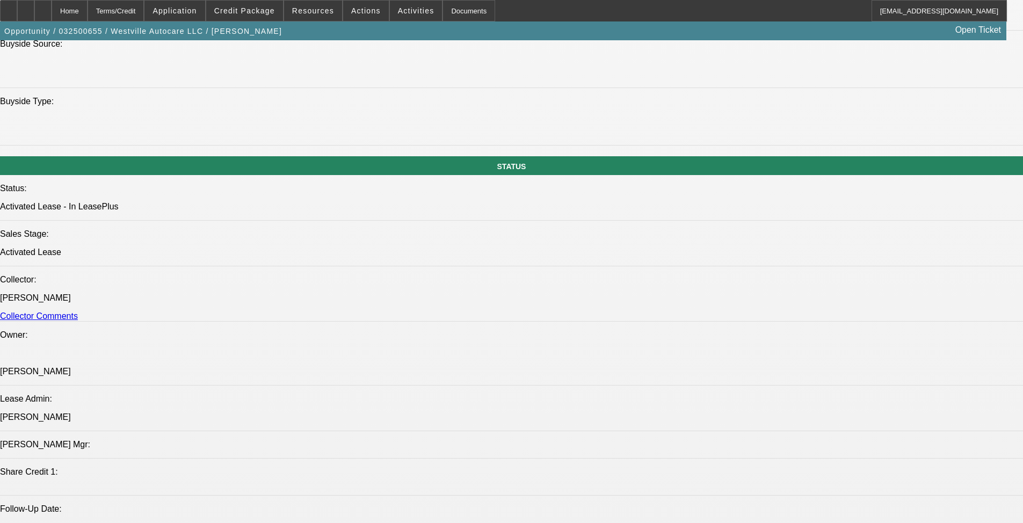
select select "0"
select select "2"
select select "0"
select select "6"
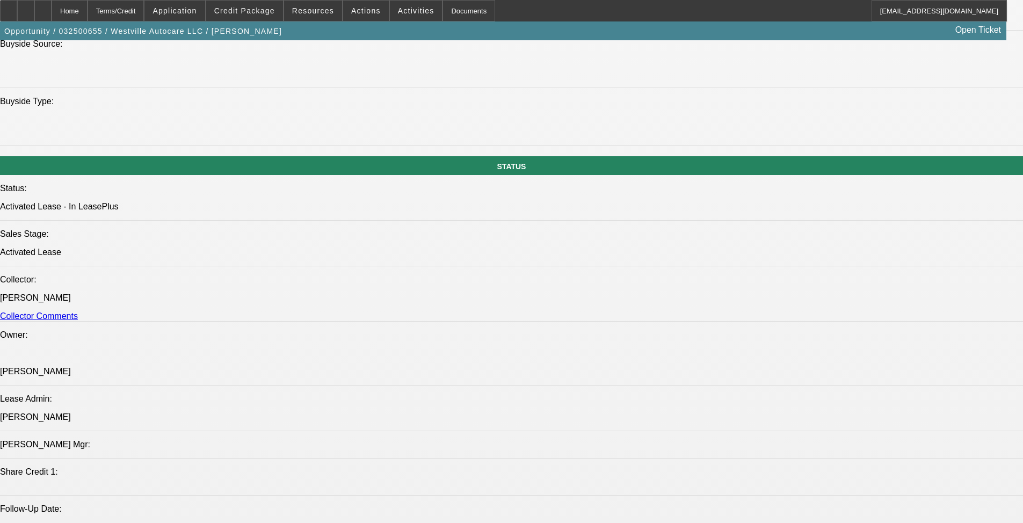
select select "0"
select select "2"
select select "0"
select select "6"
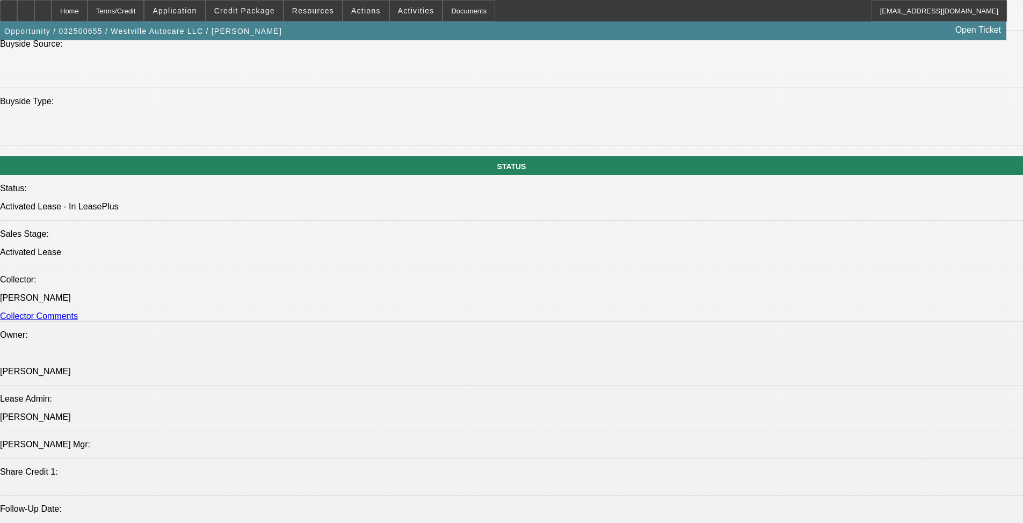
select select "0"
select select "2"
select select "0"
select select "6"
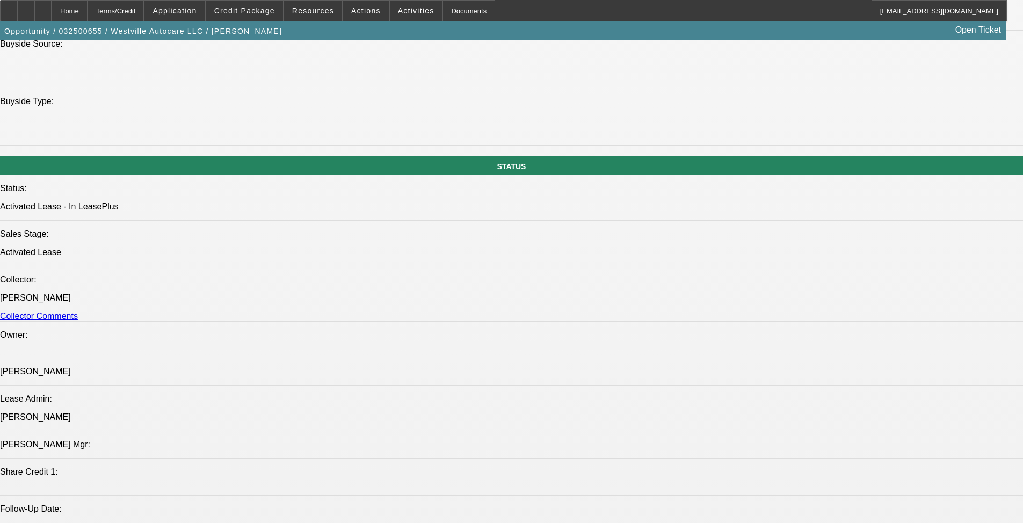
drag, startPoint x: 62, startPoint y: 368, endPoint x: 69, endPoint y: 401, distance: 32.9
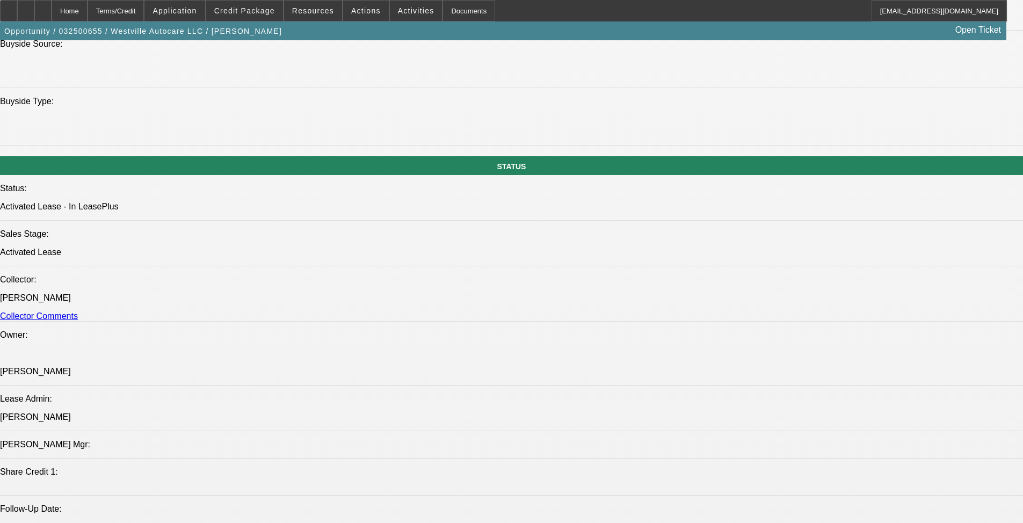
copy div "[PERSON_NAME] & [PERSON_NAME] opened [GEOGRAPHIC_DATA] [DATE] and have since st…"
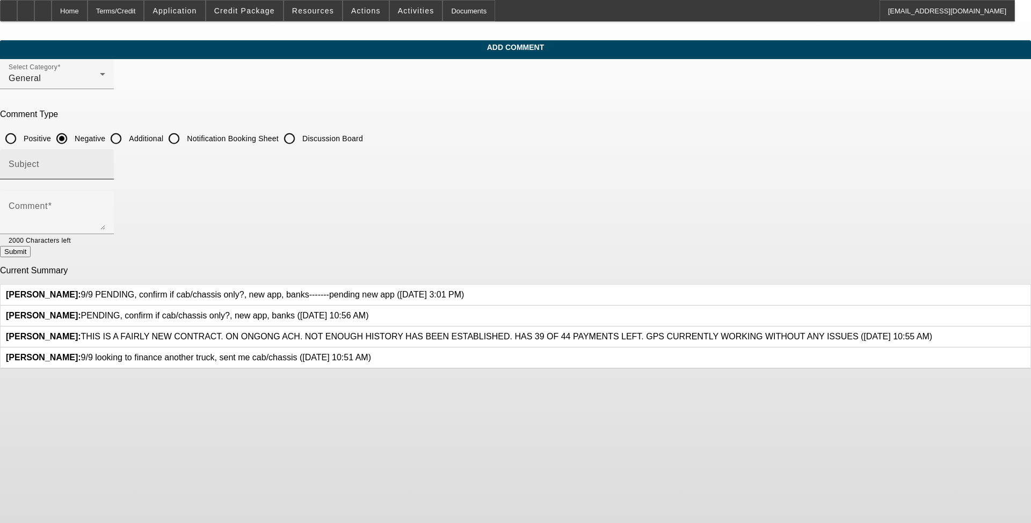
click at [105, 152] on div "Subject" at bounding box center [57, 164] width 97 height 30
click at [127, 138] on input "Additional" at bounding box center [115, 138] width 21 height 21
radio input "true"
click at [105, 205] on textarea "Comment" at bounding box center [57, 217] width 97 height 26
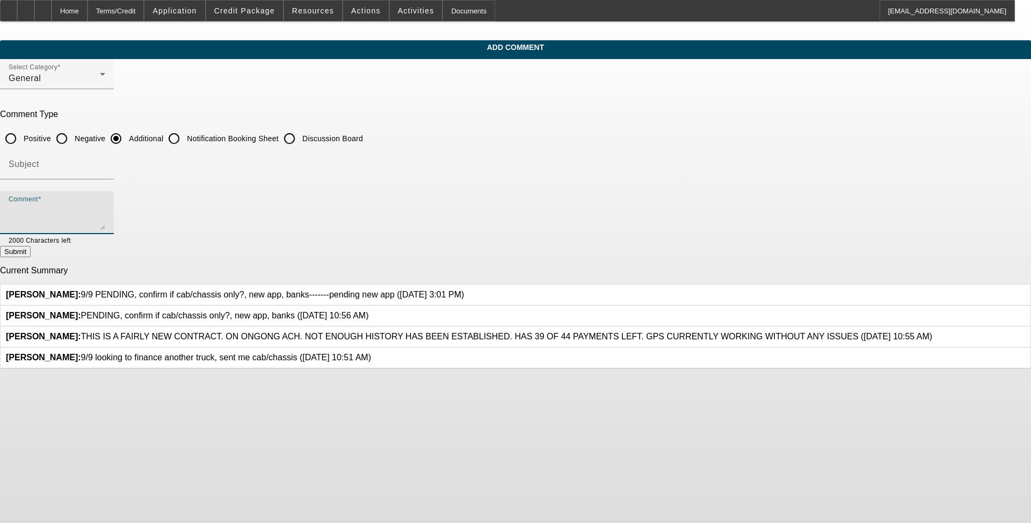
paste textarea "[PERSON_NAME] & [PERSON_NAME] opened [GEOGRAPHIC_DATA] [DATE] and have since st…"
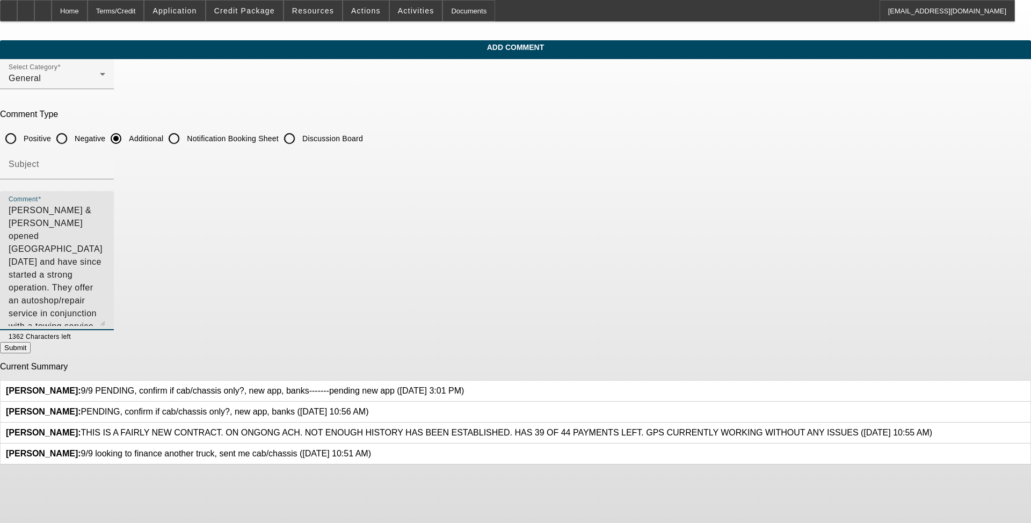
drag, startPoint x: 707, startPoint y: 223, endPoint x: 675, endPoint y: 320, distance: 101.7
click at [105, 320] on textarea "[PERSON_NAME] & [PERSON_NAME] opened [GEOGRAPHIC_DATA] [DATE] and have since st…" at bounding box center [57, 265] width 97 height 122
click at [105, 297] on textarea "[PERSON_NAME] & [PERSON_NAME] opened [GEOGRAPHIC_DATA] [DATE] and have since st…" at bounding box center [57, 265] width 97 height 122
drag, startPoint x: 598, startPoint y: 209, endPoint x: 352, endPoint y: 212, distance: 245.9
click at [105, 212] on textarea "[PERSON_NAME] & [PERSON_NAME] opened [GEOGRAPHIC_DATA] [DATE] and have since st…" at bounding box center [57, 265] width 97 height 122
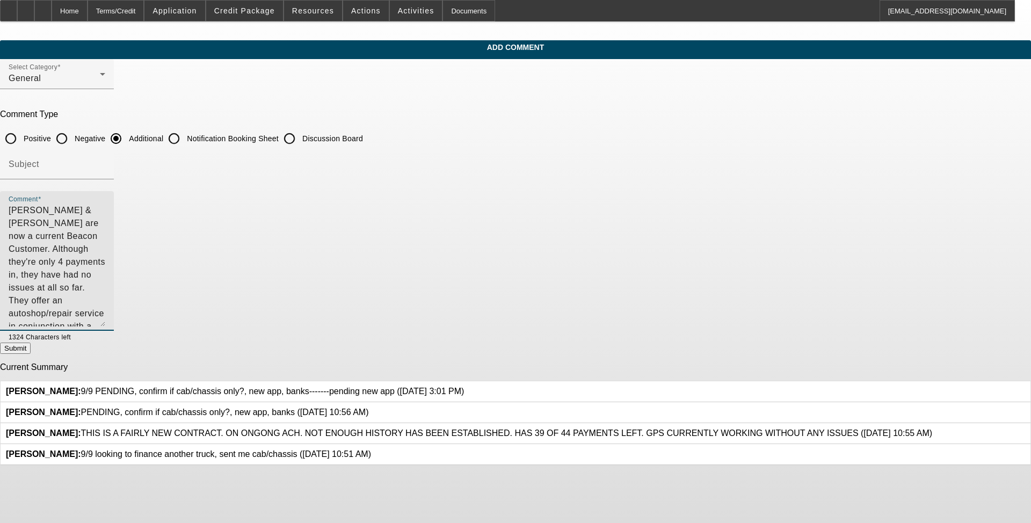
click at [105, 222] on textarea "Michele & Tim are now a current Beacon Customer. Although they're only 4 paymen…" at bounding box center [57, 265] width 97 height 122
click at [105, 232] on textarea "Michele & Tim are now a current Beacon Customer. Although they're only 4 paymen…" at bounding box center [57, 265] width 97 height 122
click at [105, 236] on textarea "Michele & Tim are now a current Beacon Customer. Although they're only 4 paymen…" at bounding box center [57, 265] width 97 height 122
click at [105, 248] on textarea "Michele & Tim are now a current Beacon Customer. Although they're only 4 paymen…" at bounding box center [57, 265] width 97 height 122
drag, startPoint x: 631, startPoint y: 244, endPoint x: 651, endPoint y: 277, distance: 39.0
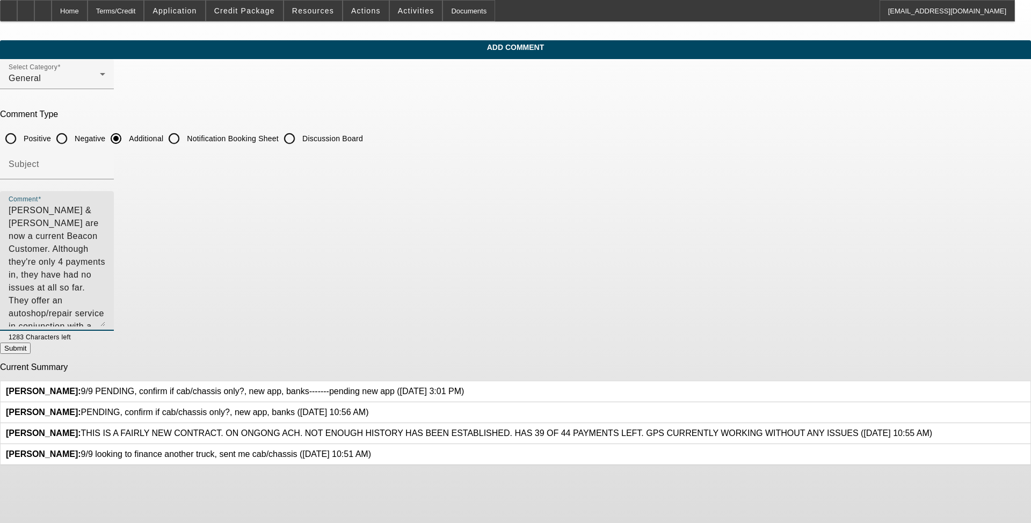
click at [105, 277] on textarea "Michele & Tim are now a current Beacon Customer. Although they're only 4 paymen…" at bounding box center [57, 265] width 97 height 122
click at [105, 259] on textarea "Michele & Tim are now a current Beacon Customer. Although they're only 4 paymen…" at bounding box center [57, 265] width 97 height 122
click at [105, 266] on textarea "Michele & Tim are now a current Beacon Customer. Although they're only 4 paymen…" at bounding box center [57, 265] width 97 height 122
type textarea "Michele & Tim are now a current Beacon Customer. Although they're only 4 paymen…"
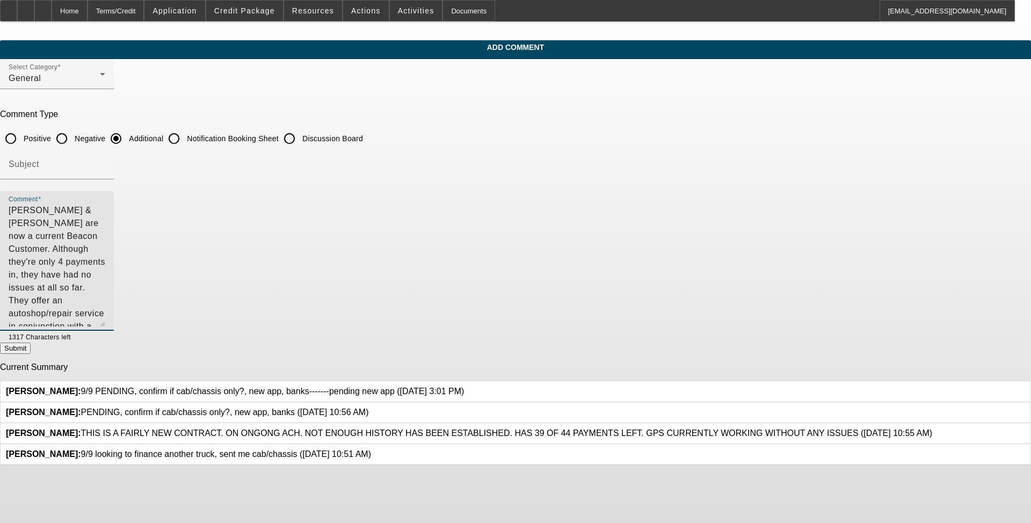
click at [105, 278] on textarea "Michele & Tim are now a current Beacon Customer. Although they're only 4 paymen…" at bounding box center [57, 265] width 97 height 122
type textarea "Michele & Tim are now a current Beacon Customer. Although they're only 4 paymen…"
click at [31, 346] on button "Submit" at bounding box center [15, 348] width 31 height 11
radio input "true"
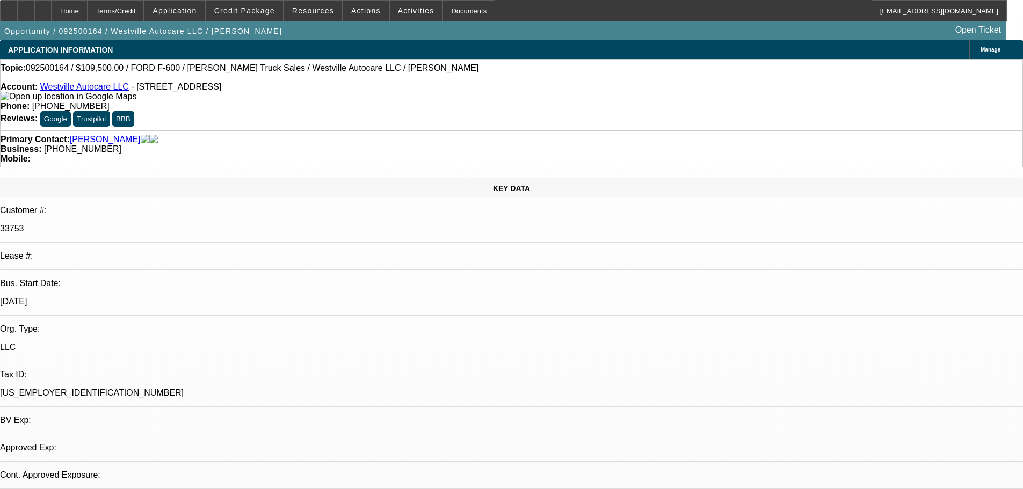
select select "0"
select select "2"
select select "0"
select select "6"
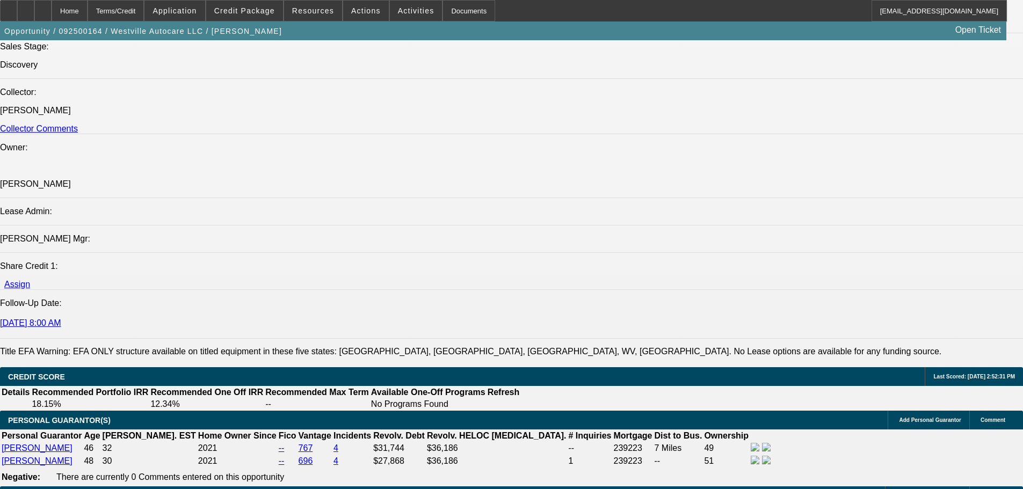
drag, startPoint x: 309, startPoint y: 166, endPoint x: 312, endPoint y: 309, distance: 142.9
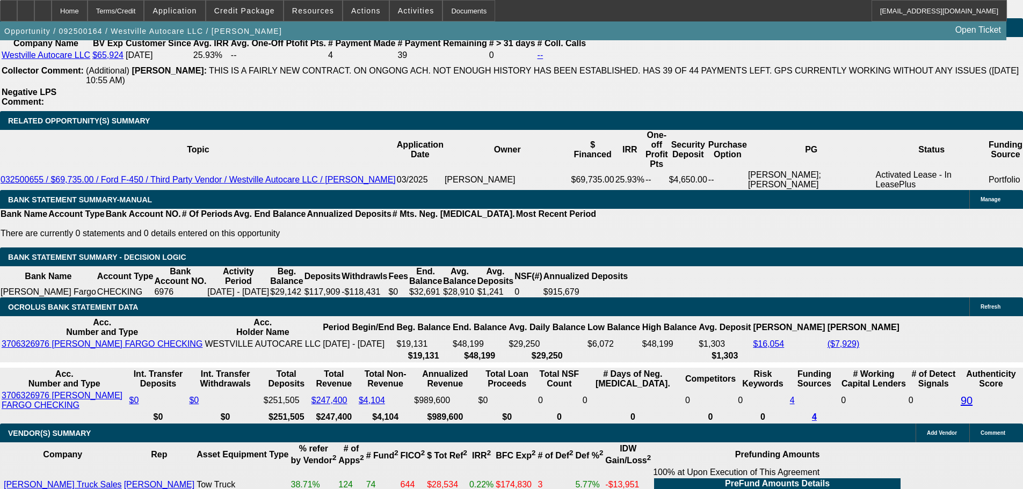
scroll to position [1875, 0]
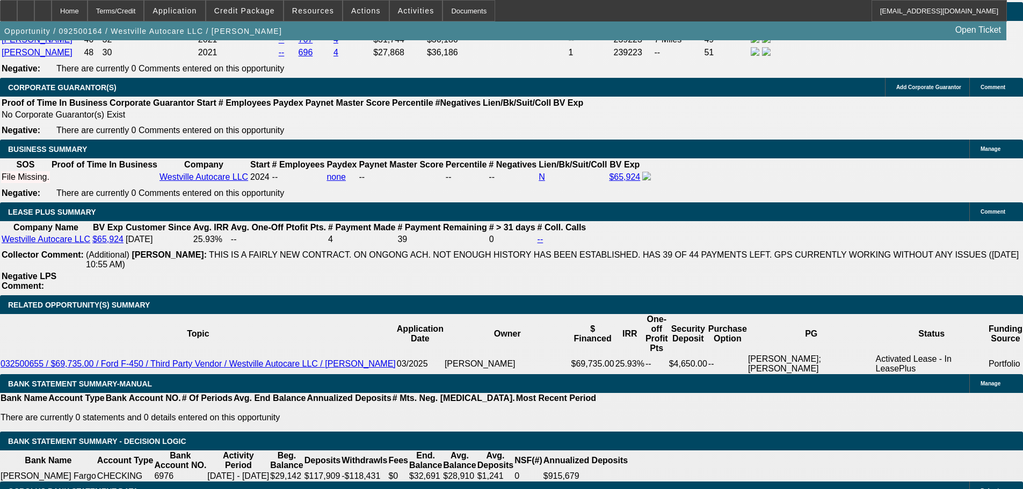
drag, startPoint x: 410, startPoint y: 334, endPoint x: 411, endPoint y: 158, distance: 176.1
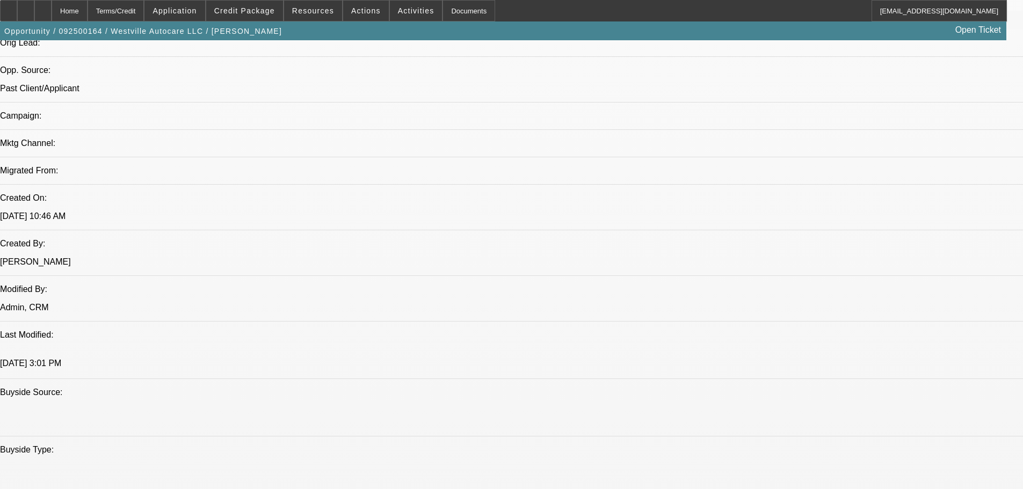
scroll to position [690, 0]
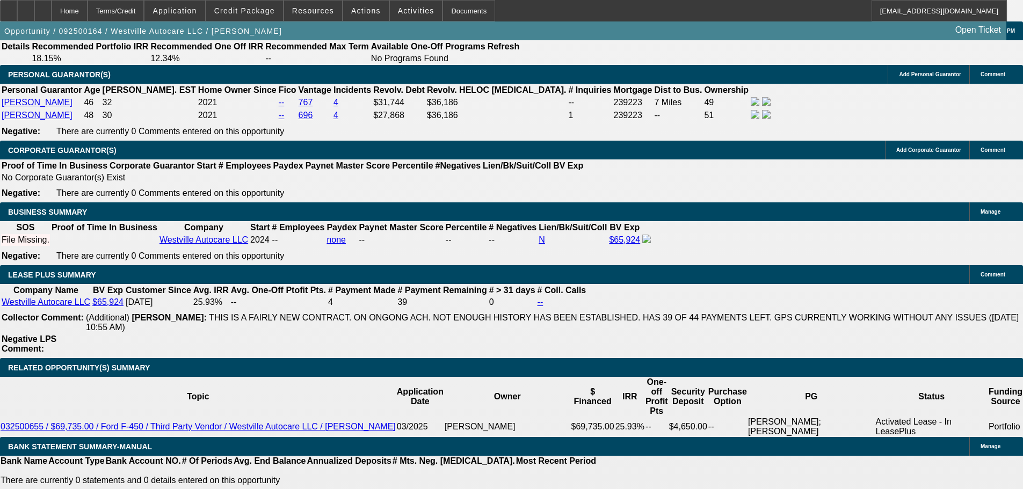
drag, startPoint x: 488, startPoint y: 203, endPoint x: 490, endPoint y: 324, distance: 121.4
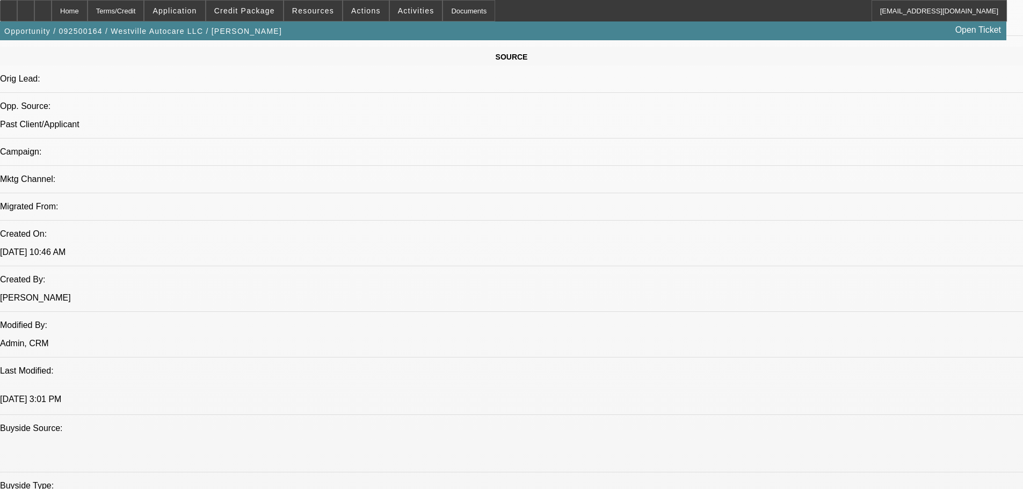
scroll to position [0, 0]
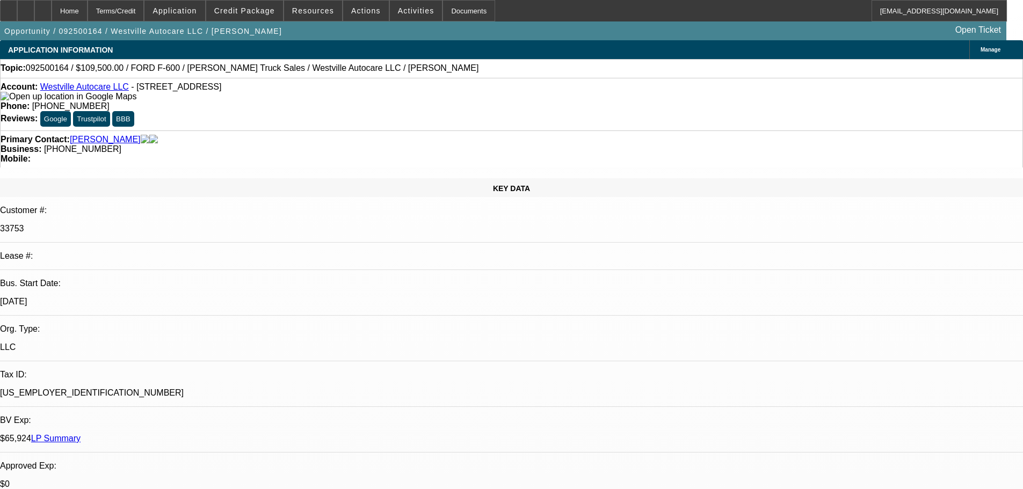
drag, startPoint x: 419, startPoint y: 398, endPoint x: 406, endPoint y: 215, distance: 183.0
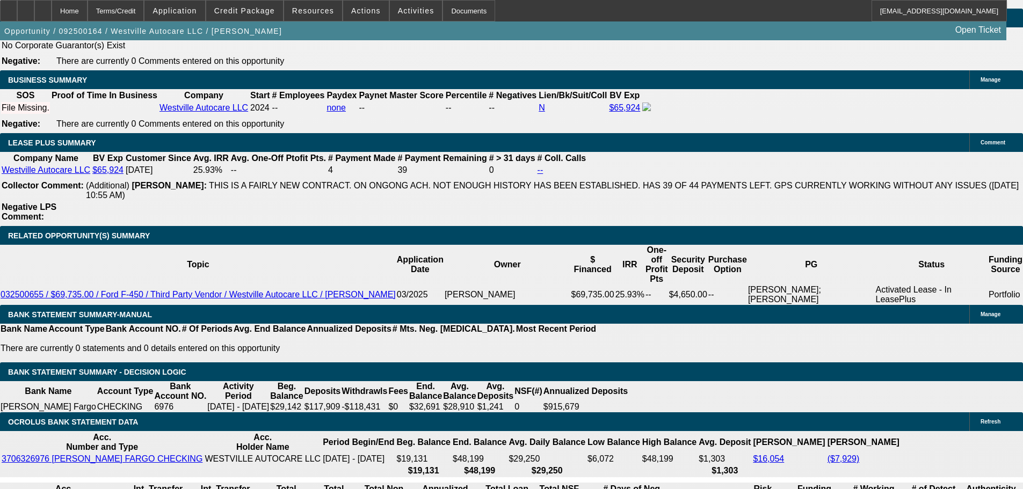
scroll to position [1825, 0]
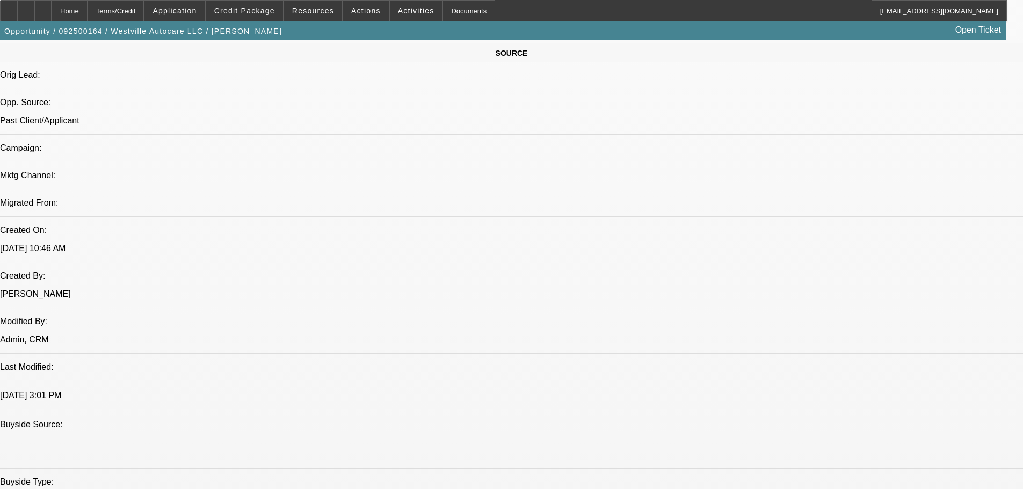
drag, startPoint x: 522, startPoint y: 210, endPoint x: 511, endPoint y: 133, distance: 78.1
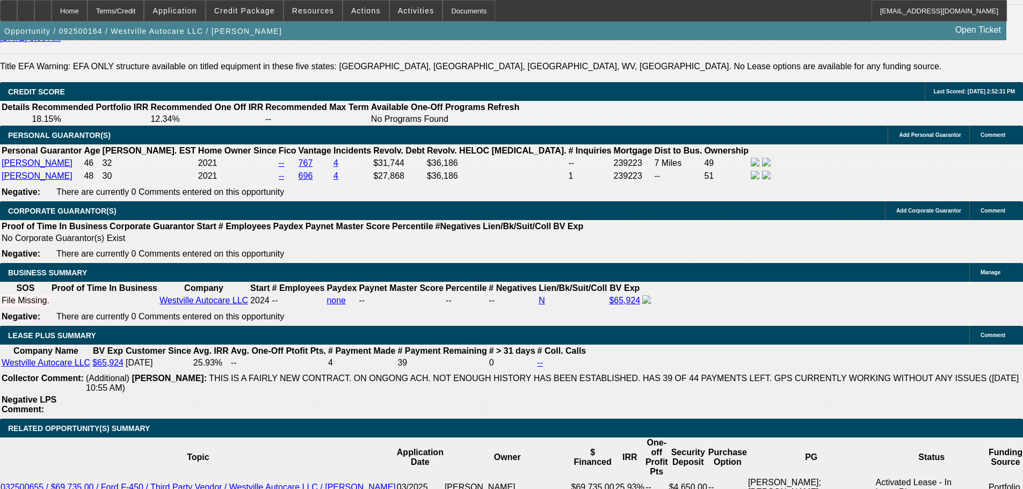
scroll to position [1936, 0]
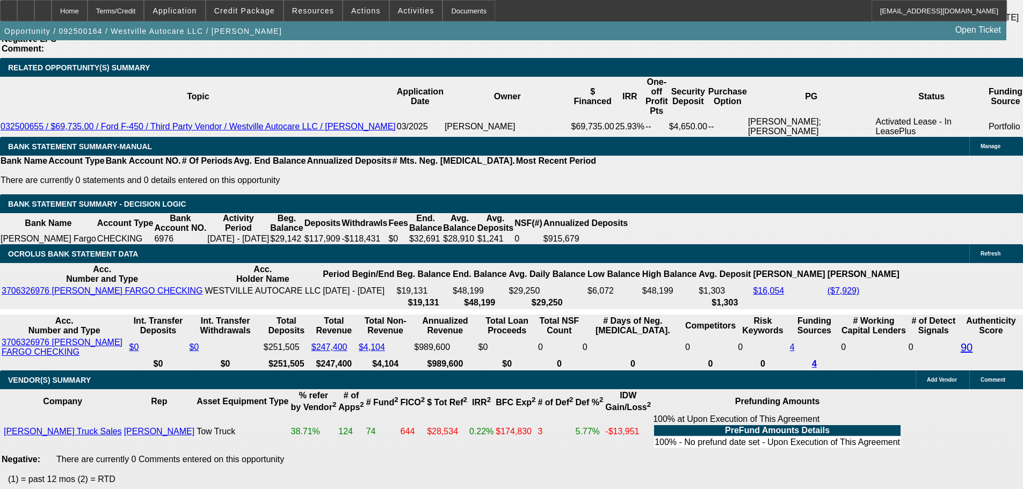
drag, startPoint x: 521, startPoint y: 305, endPoint x: 517, endPoint y: 329, distance: 24.5
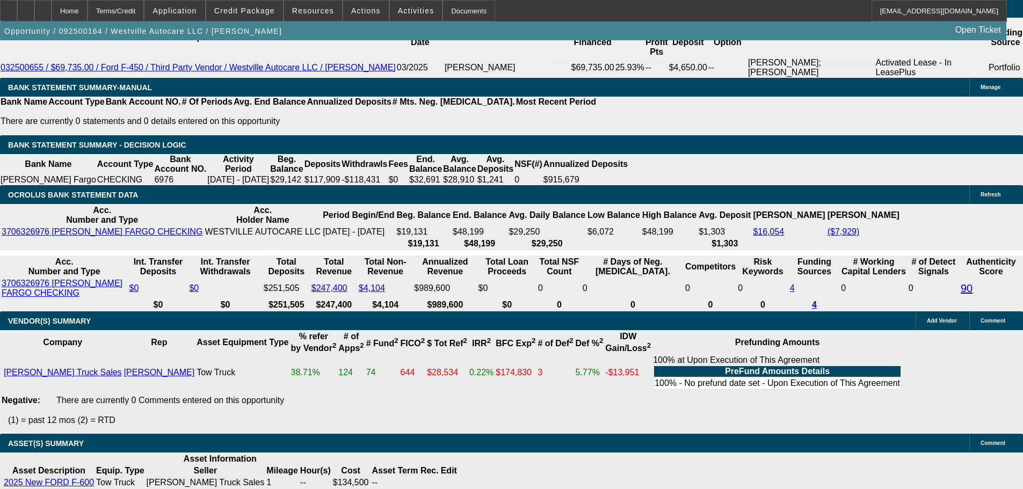
drag, startPoint x: 820, startPoint y: 175, endPoint x: 817, endPoint y: 208, distance: 32.9
radio input "true"
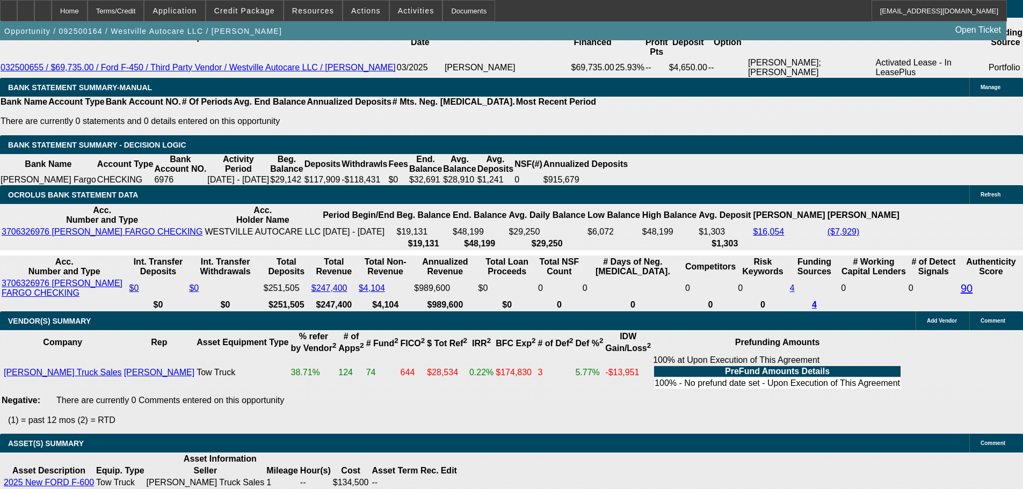
type textarea "NMEF?"
radio input "true"
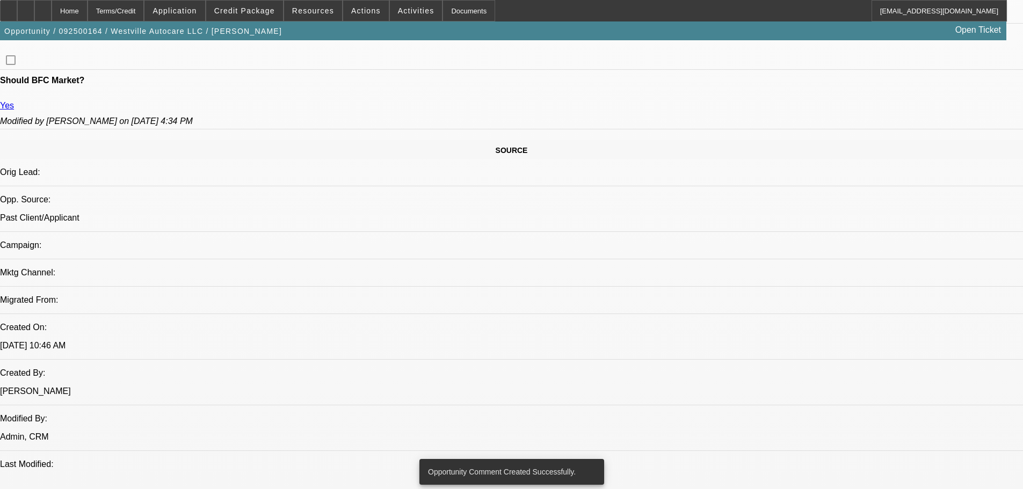
scroll to position [468, 0]
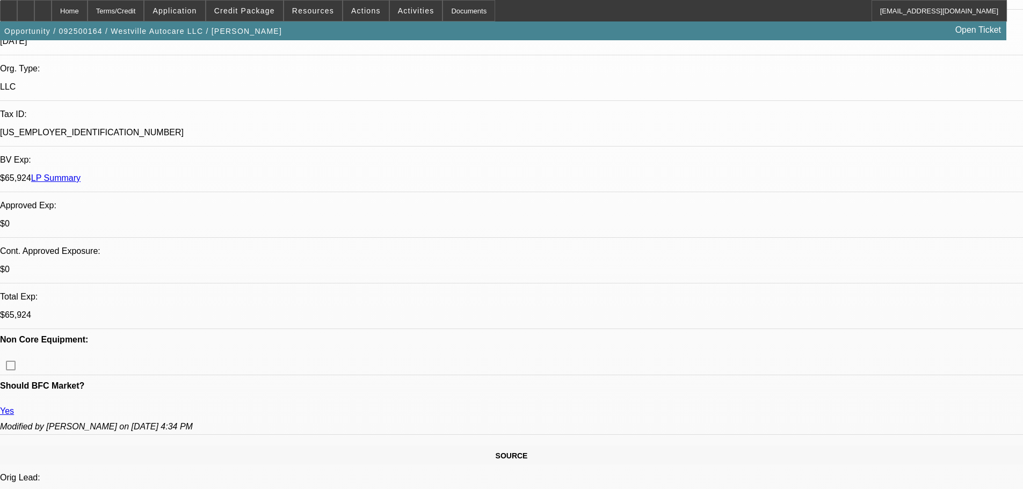
scroll to position [152, 0]
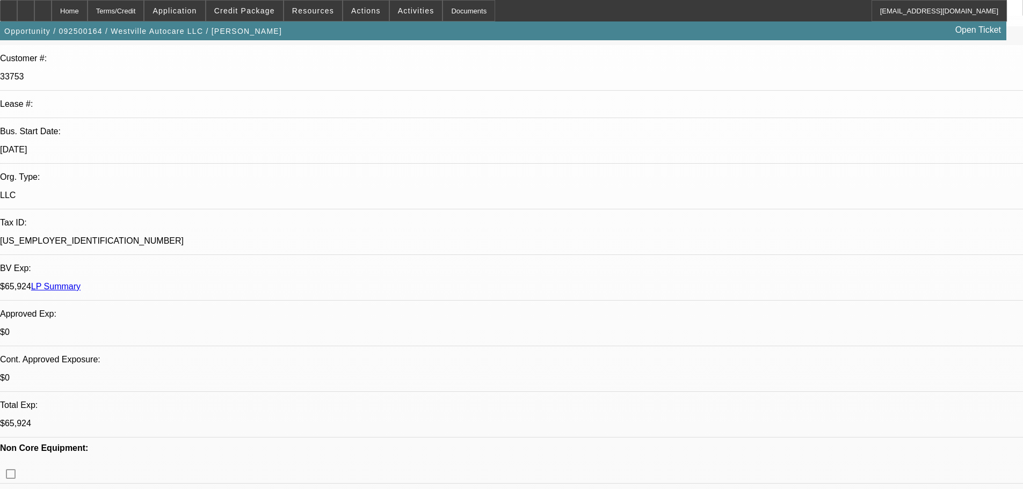
drag, startPoint x: 442, startPoint y: 122, endPoint x: 437, endPoint y: 78, distance: 44.4
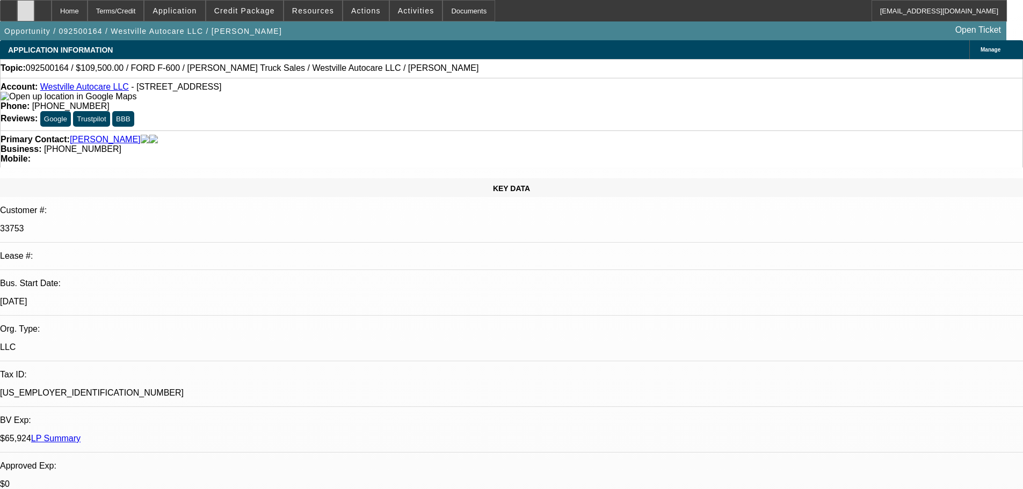
click at [34, 8] on div at bounding box center [25, 10] width 17 height 21
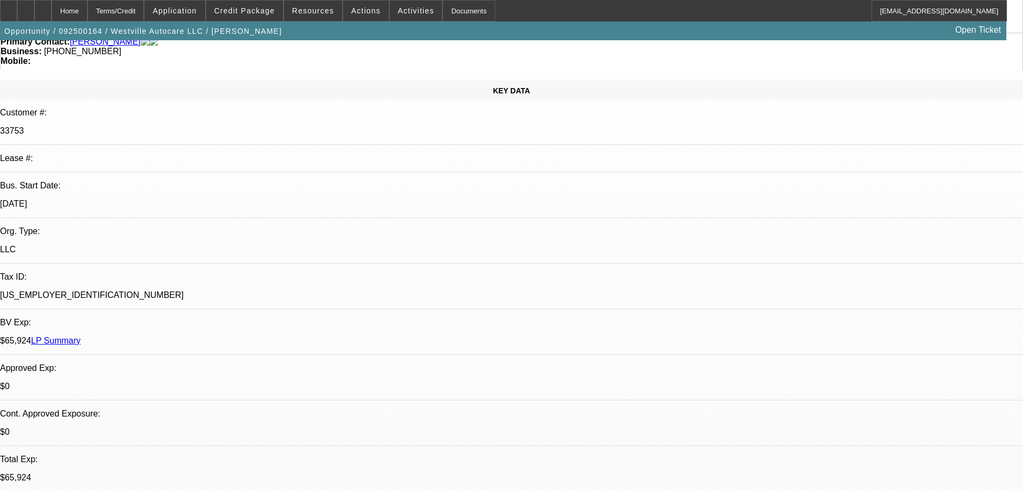
scroll to position [268, 0]
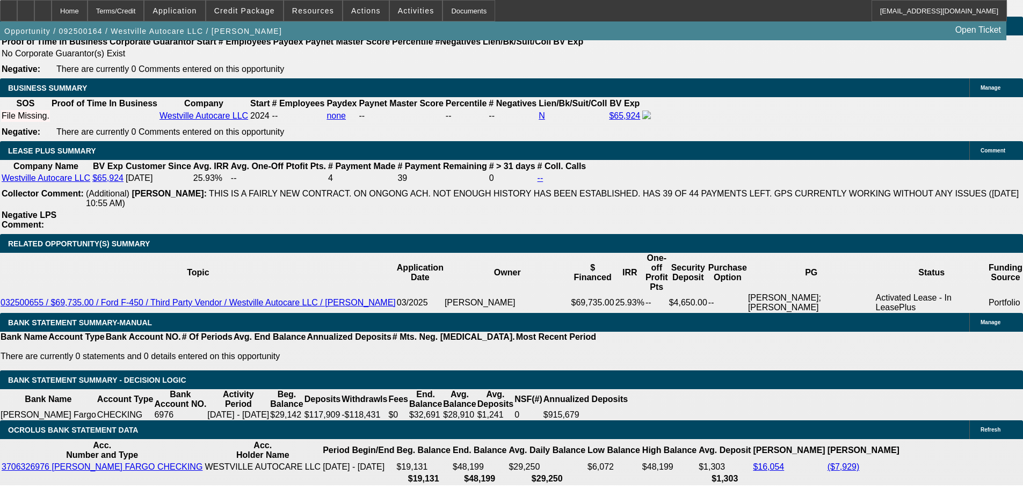
scroll to position [1772, 0]
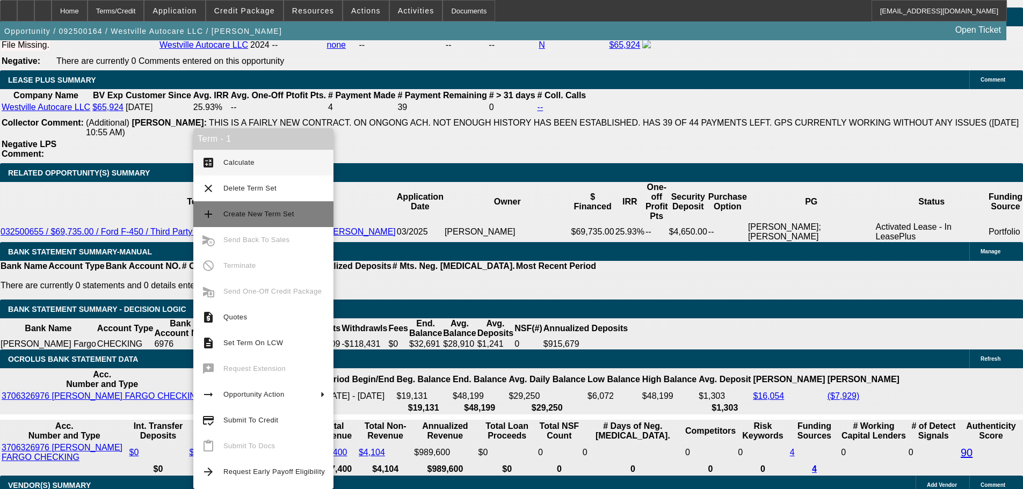
click at [294, 213] on span "Create New Term Set" at bounding box center [273, 214] width 101 height 13
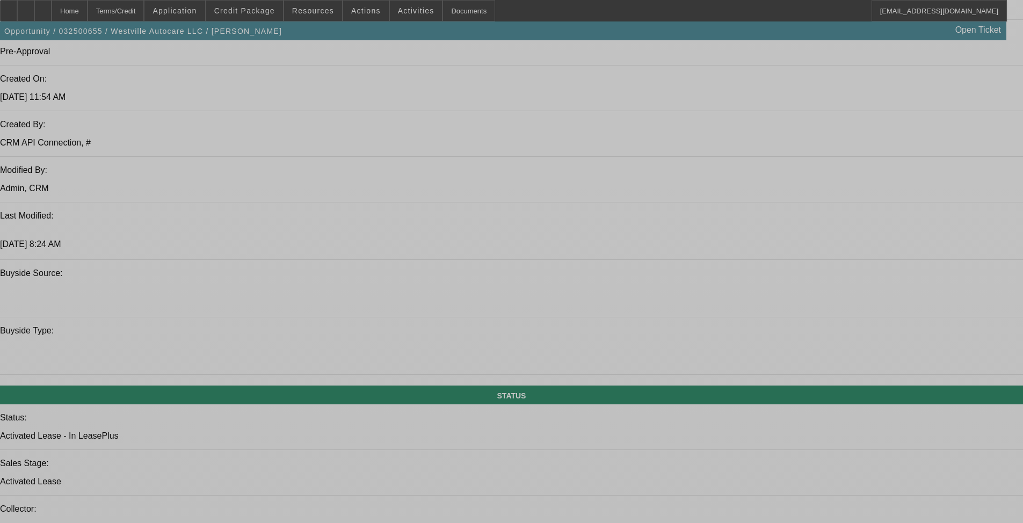
select select "0"
select select "2"
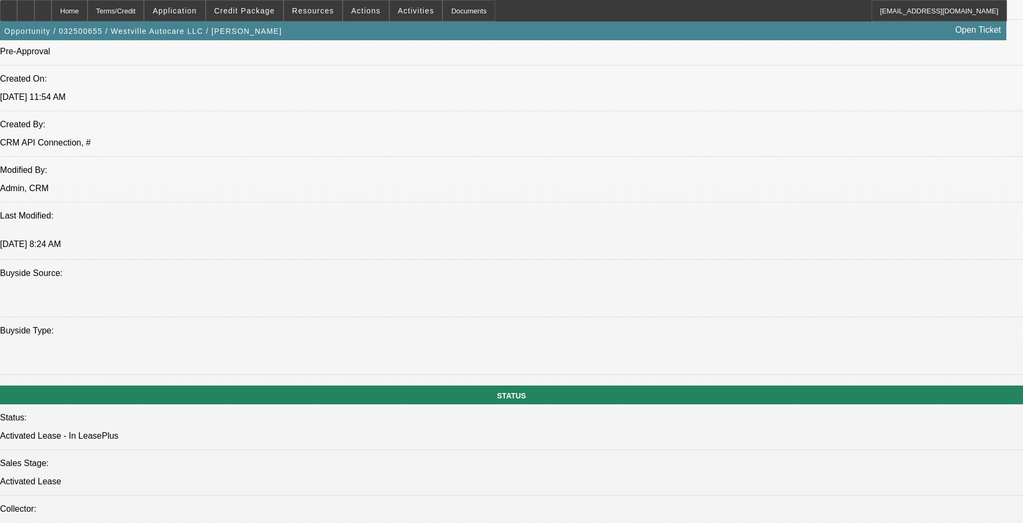
select select "2"
select select "0"
select select "6"
select select "0"
select select "2"
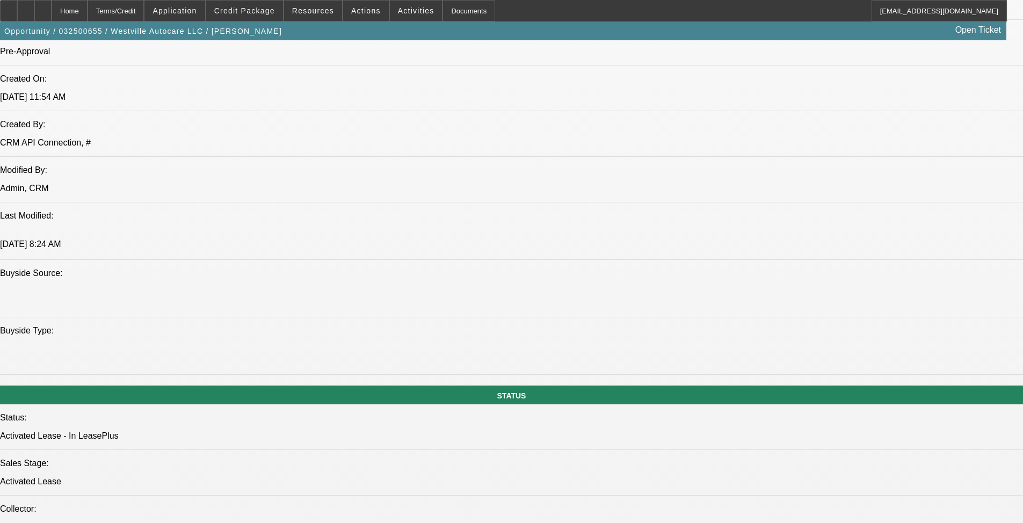
select select "2"
select select "0"
select select "6"
select select "0"
select select "2"
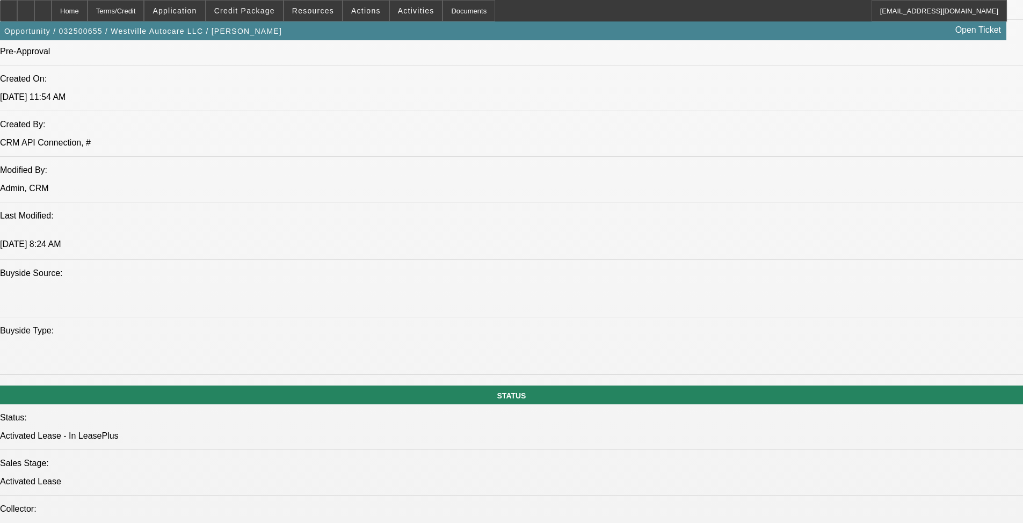
select select "2"
select select "0"
select select "6"
select select "0"
select select "2"
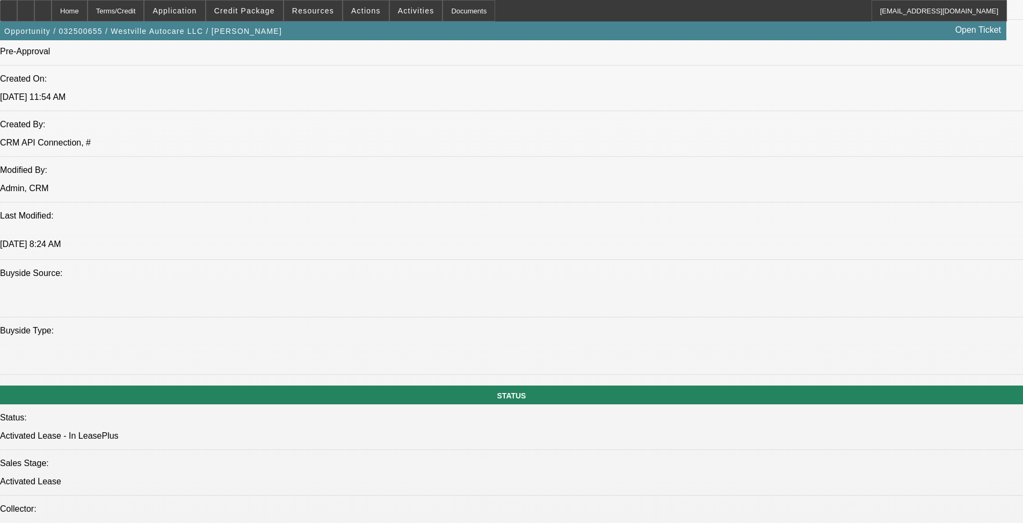
select select "2"
select select "0"
select select "6"
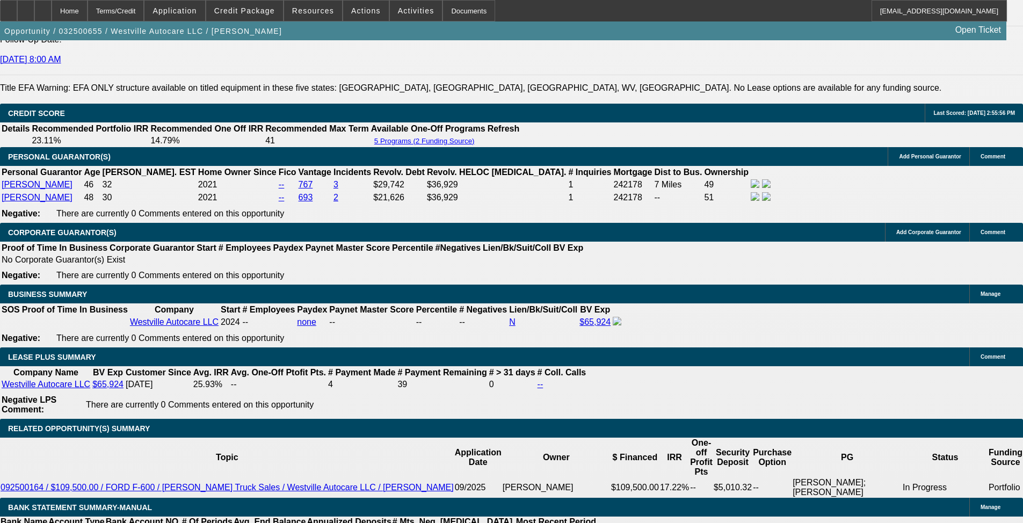
scroll to position [1648, 0]
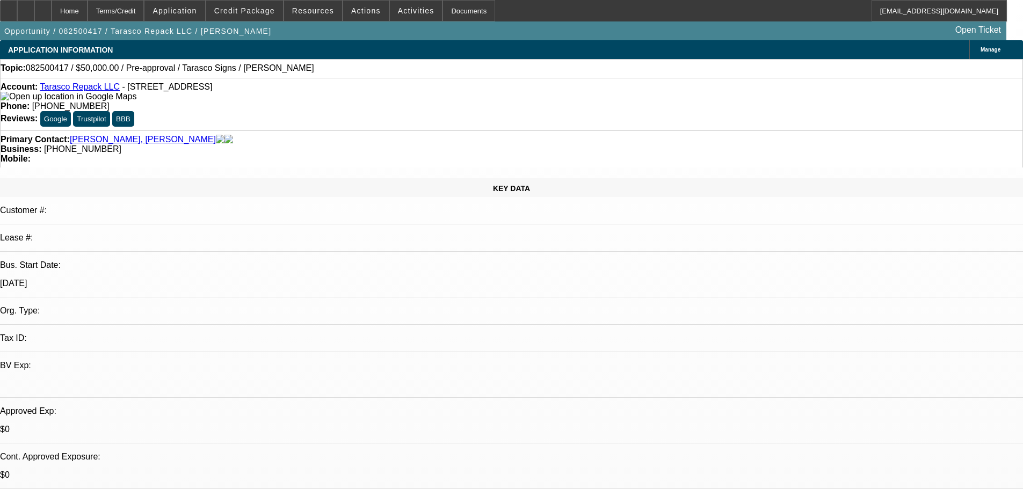
select select "0"
select select "2"
select select "0.1"
select select "4"
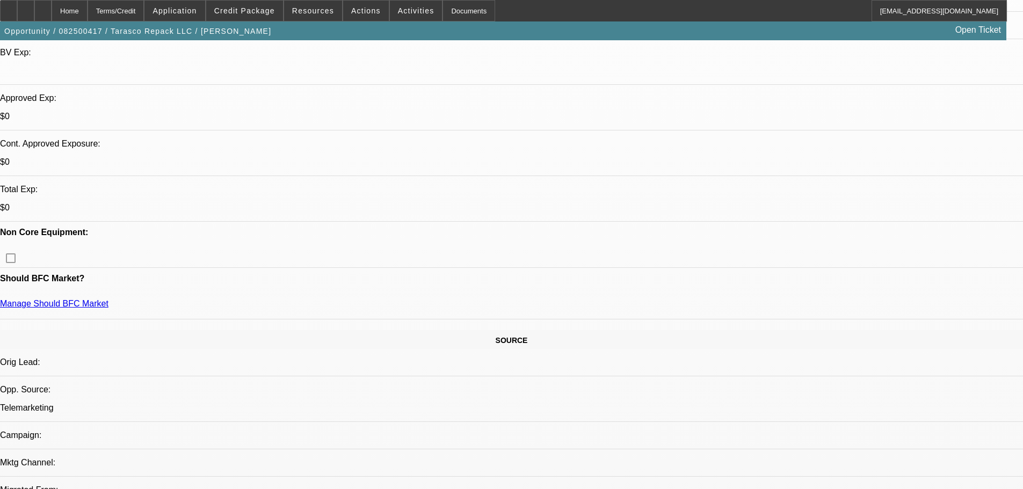
scroll to position [322, 0]
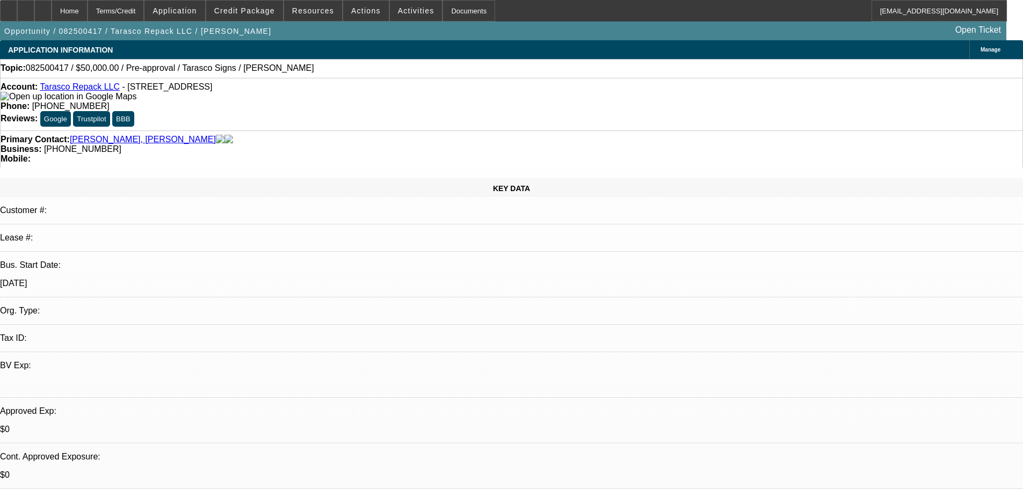
drag, startPoint x: 450, startPoint y: 90, endPoint x: 454, endPoint y: 66, distance: 23.9
drag, startPoint x: 434, startPoint y: 118, endPoint x: 386, endPoint y: 119, distance: 48.3
click at [386, 144] on div "Business: (520) 223-2767" at bounding box center [512, 149] width 1022 height 10
click at [41, 144] on strong "Business:" at bounding box center [21, 148] width 41 height 9
drag, startPoint x: 385, startPoint y: 121, endPoint x: 426, endPoint y: 122, distance: 40.8
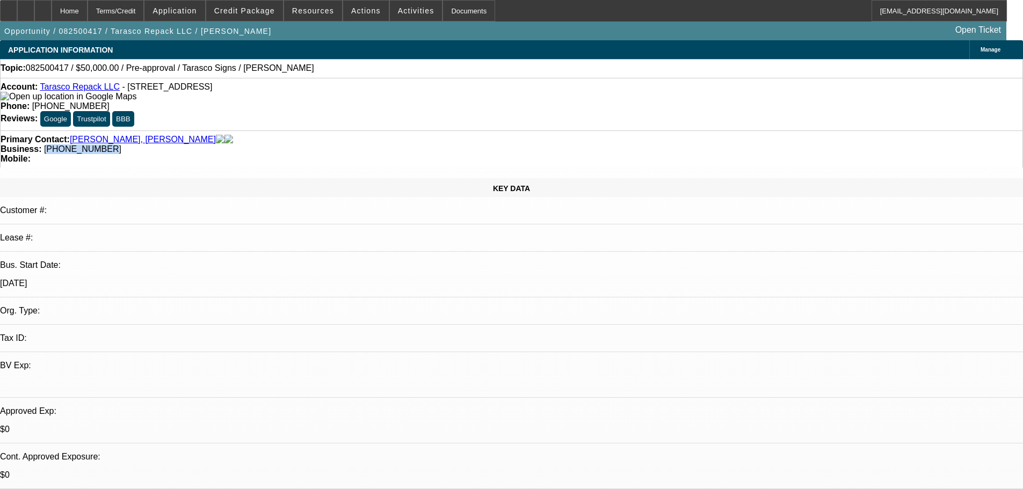
click at [121, 144] on span "(520) 223-2767" at bounding box center [82, 148] width 77 height 9
click at [435, 144] on div "Business: (520) 223-2767" at bounding box center [512, 149] width 1022 height 10
drag, startPoint x: 434, startPoint y: 120, endPoint x: 383, endPoint y: 120, distance: 50.5
click at [383, 144] on div "Business: (520) 223-2767" at bounding box center [512, 149] width 1022 height 10
copy span "(520) 223-2767"
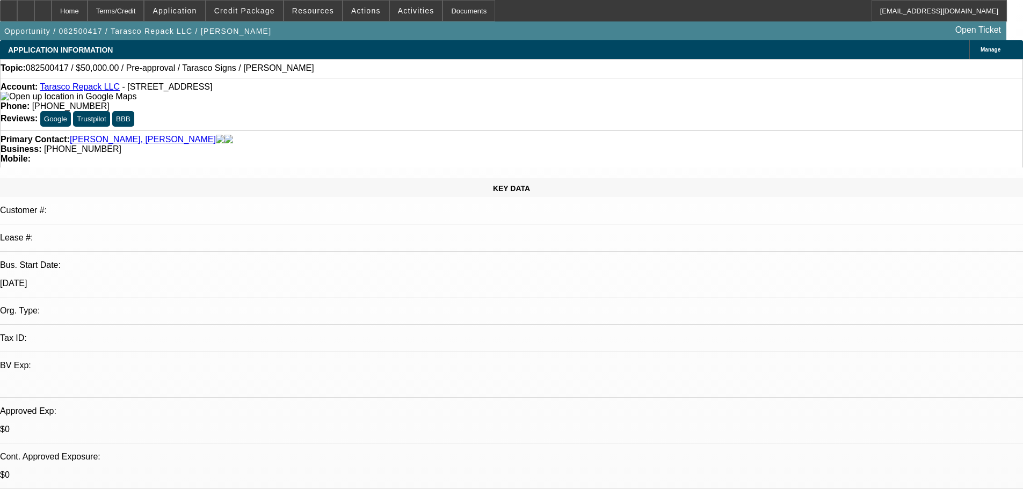
click at [274, 130] on div "Primary Contact: Paulido, Jose L Rafael Business: (520) 223-2767 Mobile:" at bounding box center [511, 148] width 1023 height 37
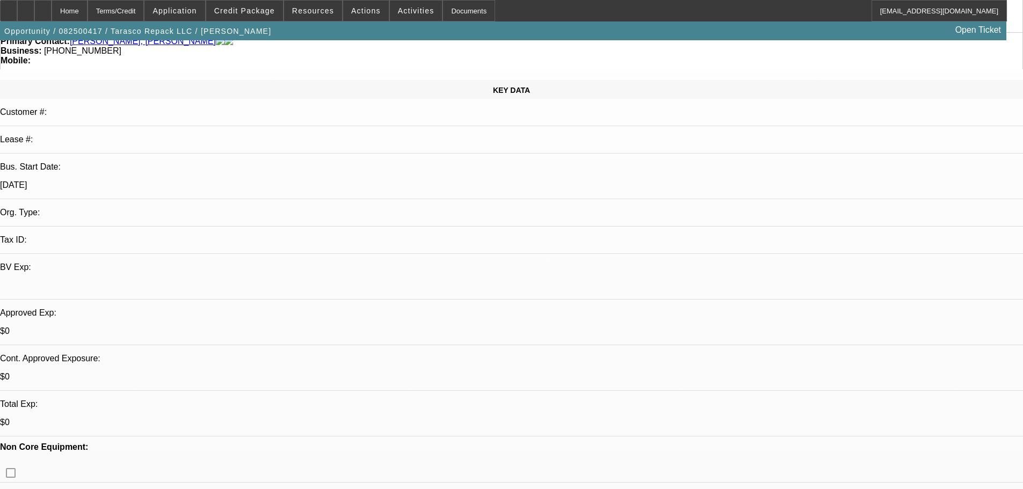
drag, startPoint x: 377, startPoint y: 219, endPoint x: 393, endPoint y: 396, distance: 177.9
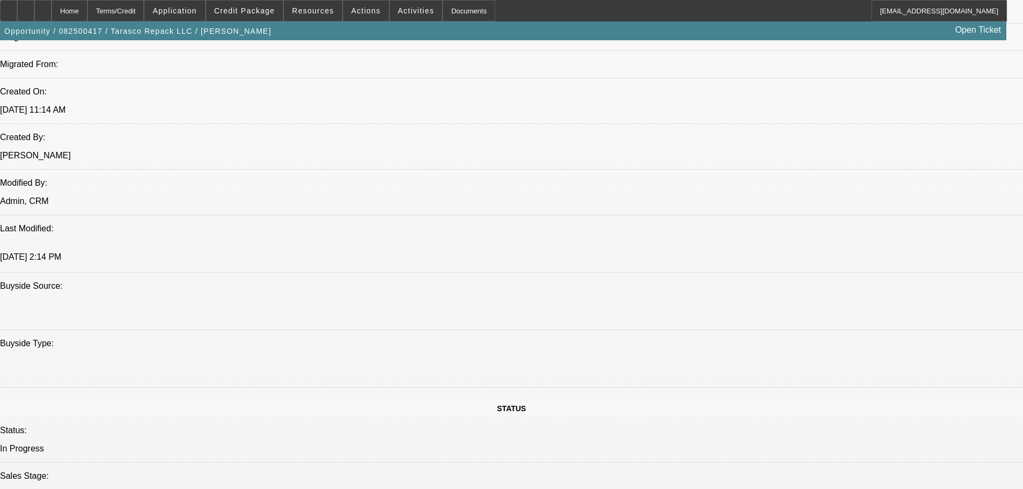
drag, startPoint x: 406, startPoint y: 314, endPoint x: 397, endPoint y: 346, distance: 33.1
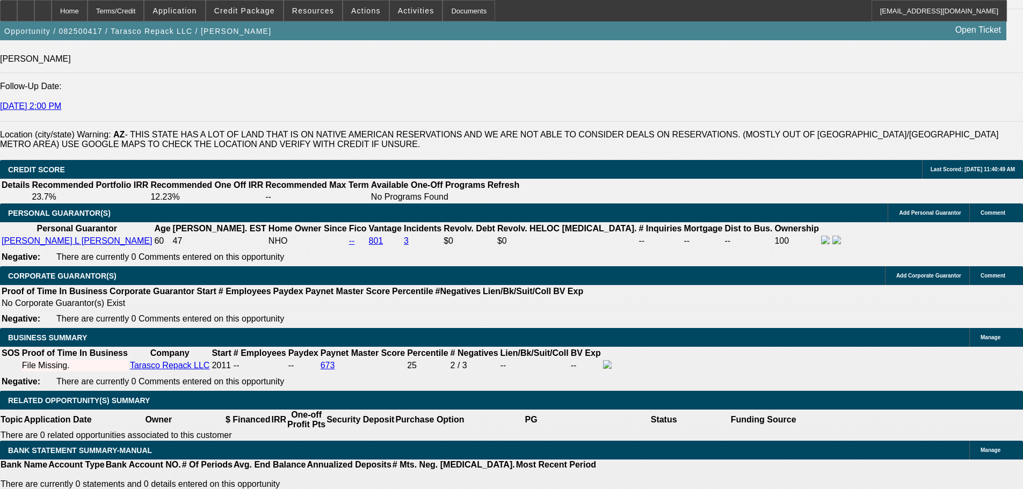
drag, startPoint x: 423, startPoint y: 369, endPoint x: 401, endPoint y: 230, distance: 140.3
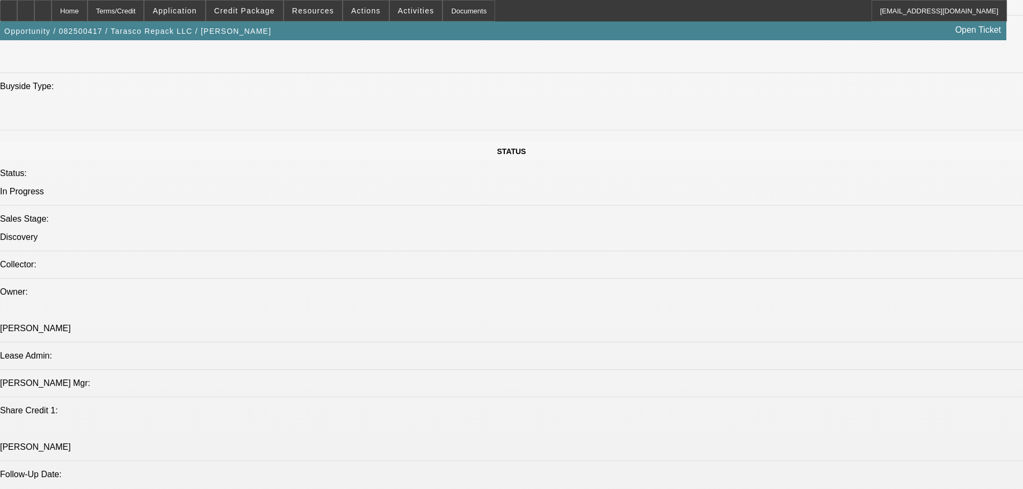
scroll to position [60, 0]
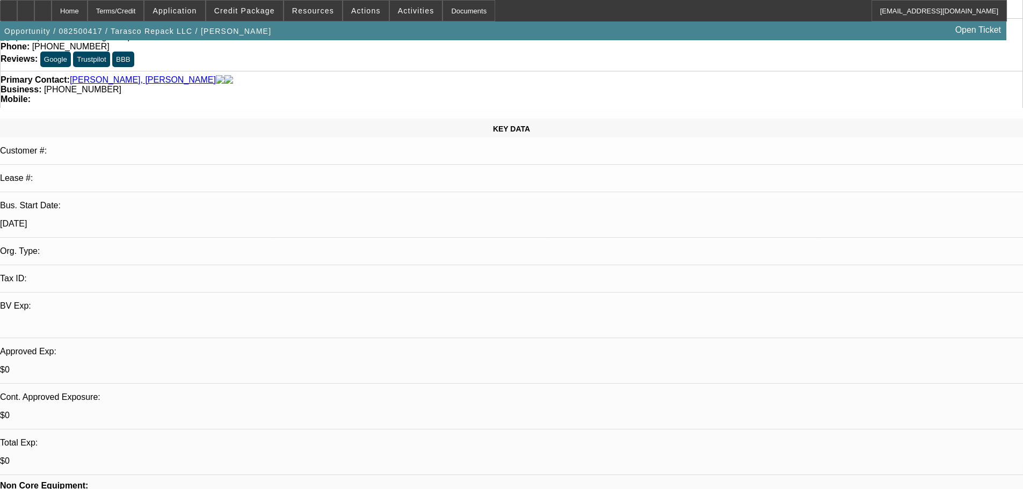
drag, startPoint x: 635, startPoint y: 311, endPoint x: 590, endPoint y: 124, distance: 192.2
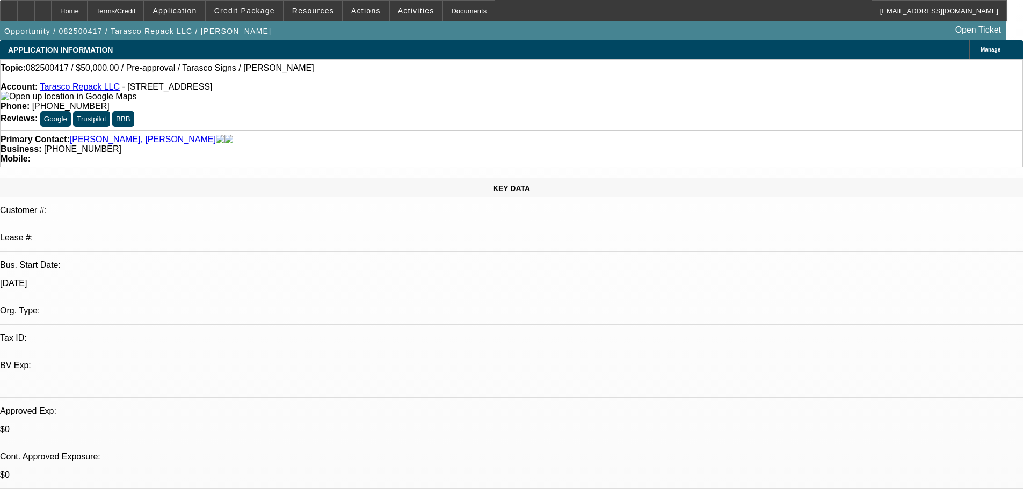
drag, startPoint x: 771, startPoint y: 357, endPoint x: 693, endPoint y: 364, distance: 78.7
copy div "9/8 SE to D&E fu"
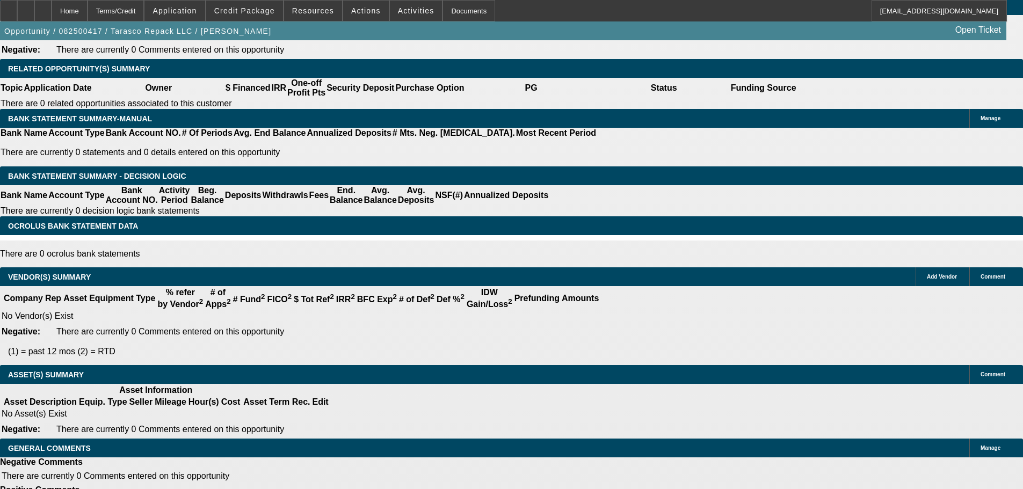
drag, startPoint x: 558, startPoint y: 453, endPoint x: 562, endPoint y: 492, distance: 39.4
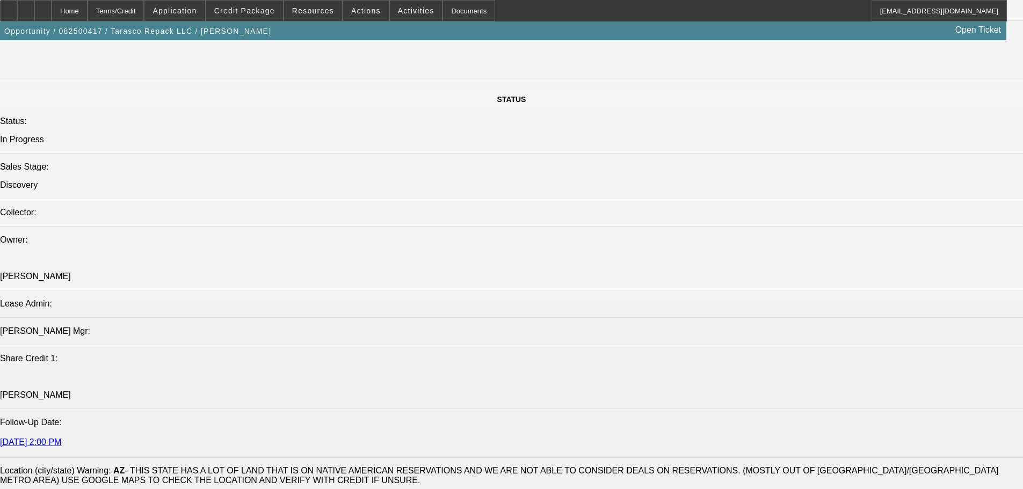
scroll to position [911, 0]
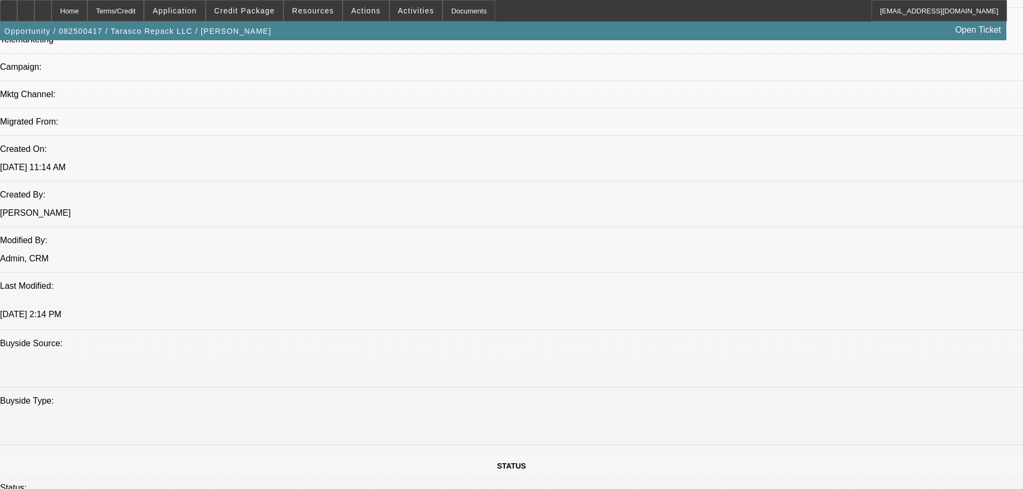
scroll to position [99, 0]
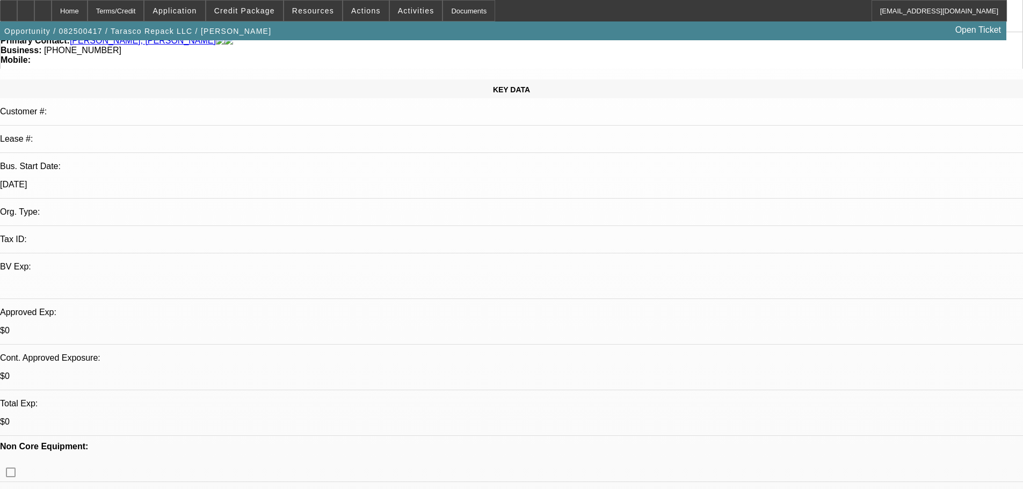
drag, startPoint x: 440, startPoint y: 178, endPoint x: 448, endPoint y: 58, distance: 120.0
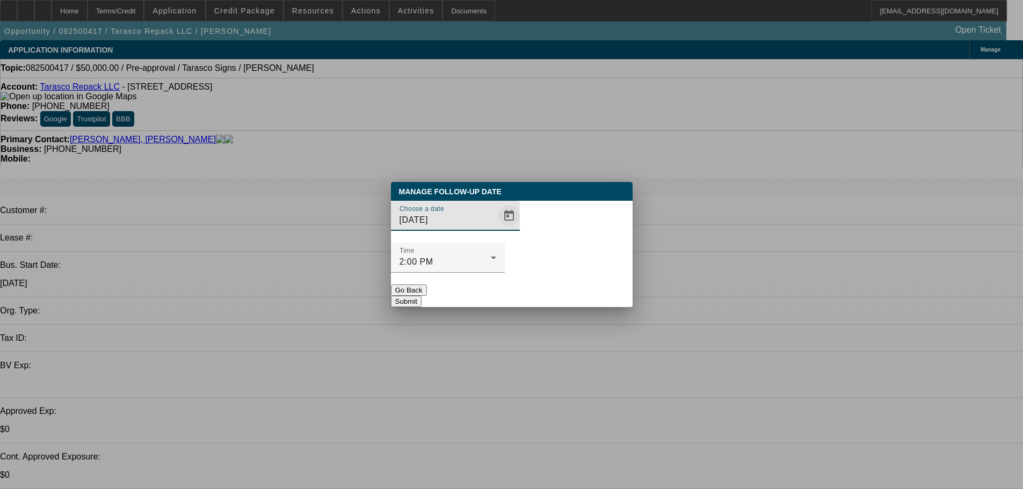
click at [496, 229] on span "Open calendar" at bounding box center [509, 216] width 26 height 26
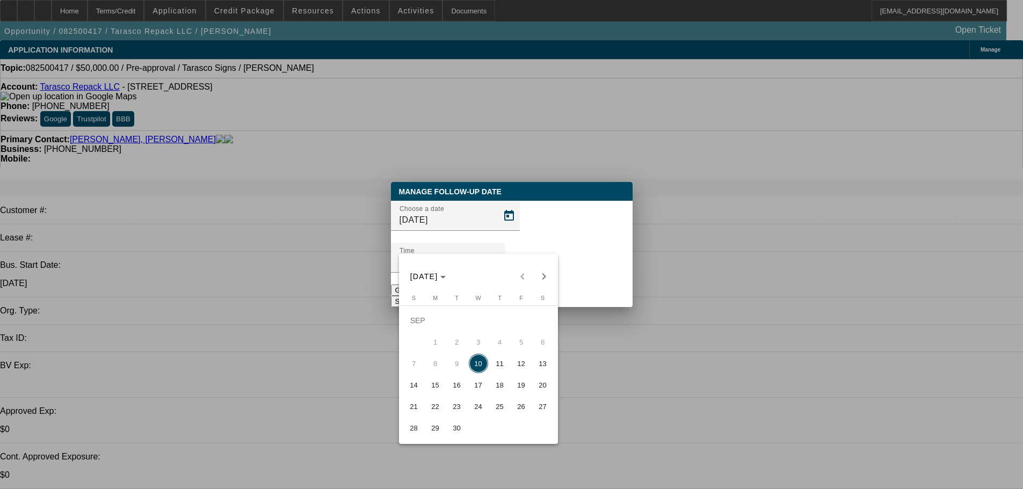
click at [478, 403] on span "24" at bounding box center [478, 406] width 19 height 19
type input "9/24/2025"
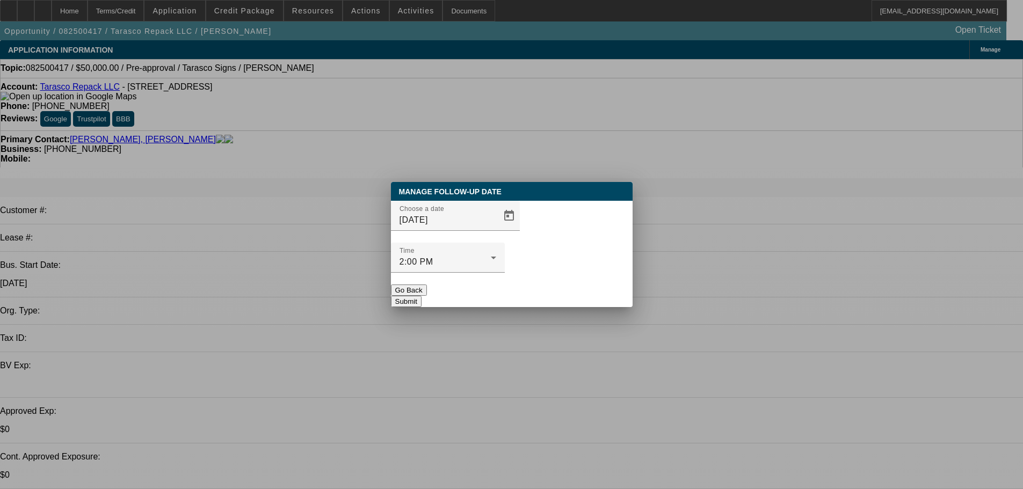
click at [421, 296] on button "Submit" at bounding box center [406, 301] width 31 height 11
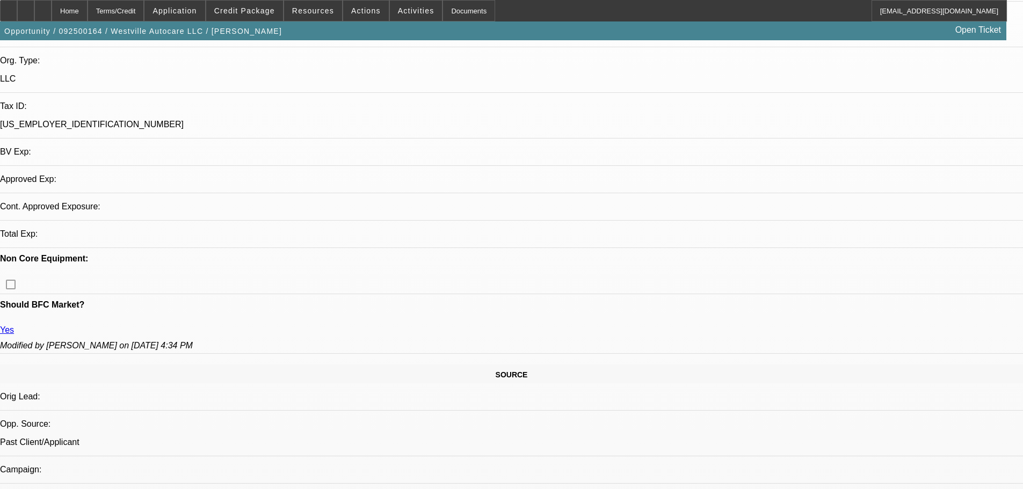
select select "0"
select select "2"
select select "0"
select select "6"
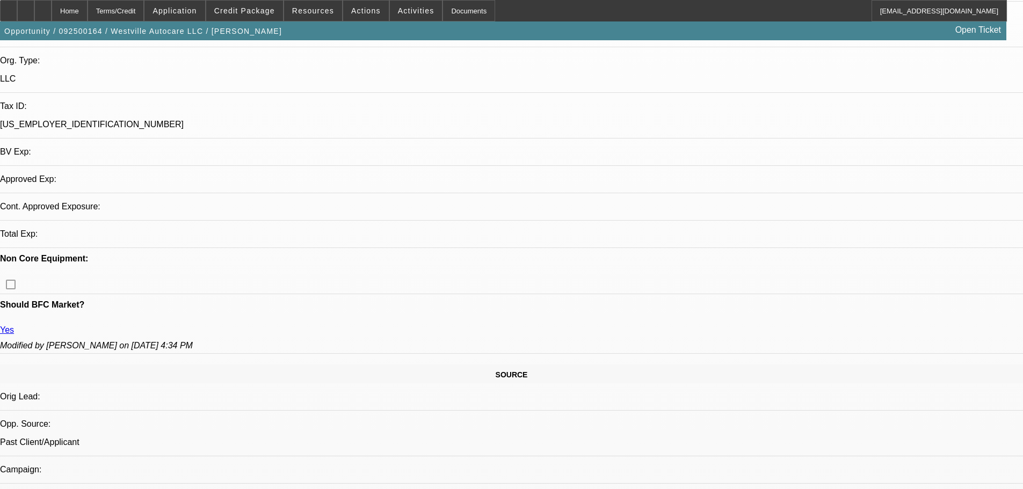
select select "0"
select select "2"
select select "0"
select select "6"
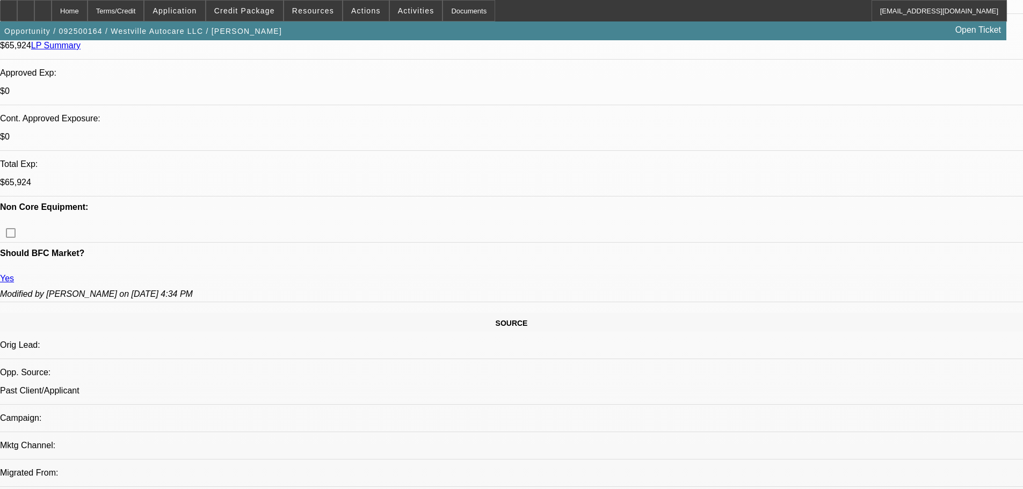
scroll to position [370, 0]
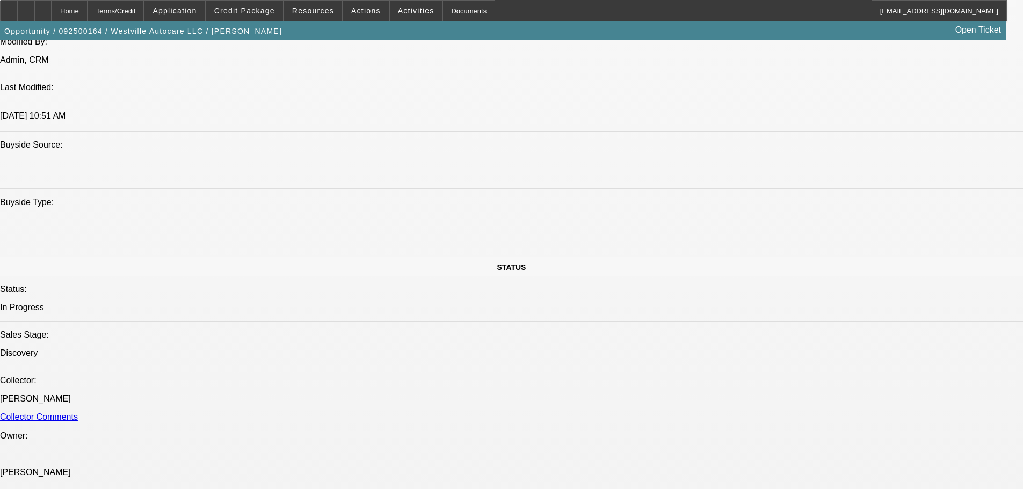
drag, startPoint x: 469, startPoint y: 351, endPoint x: 465, endPoint y: 425, distance: 74.2
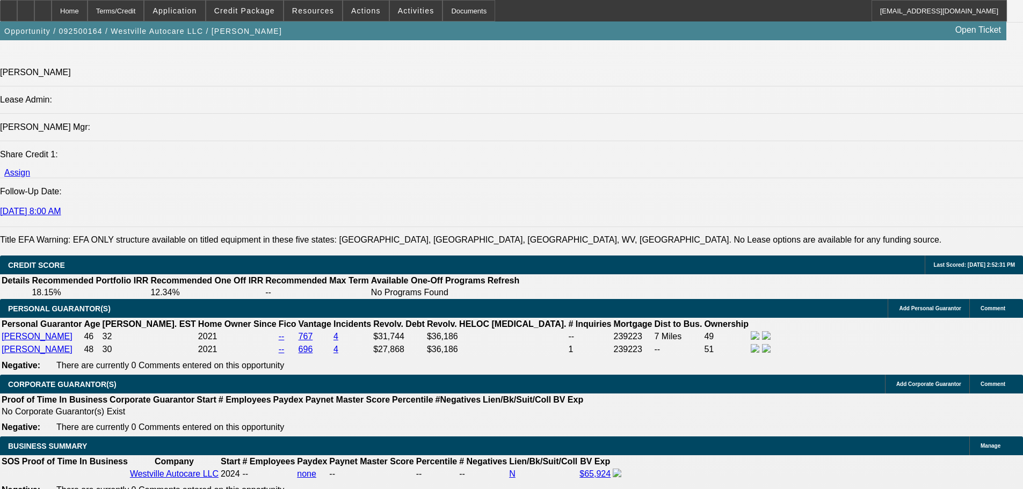
drag, startPoint x: 448, startPoint y: 461, endPoint x: 443, endPoint y: 456, distance: 6.8
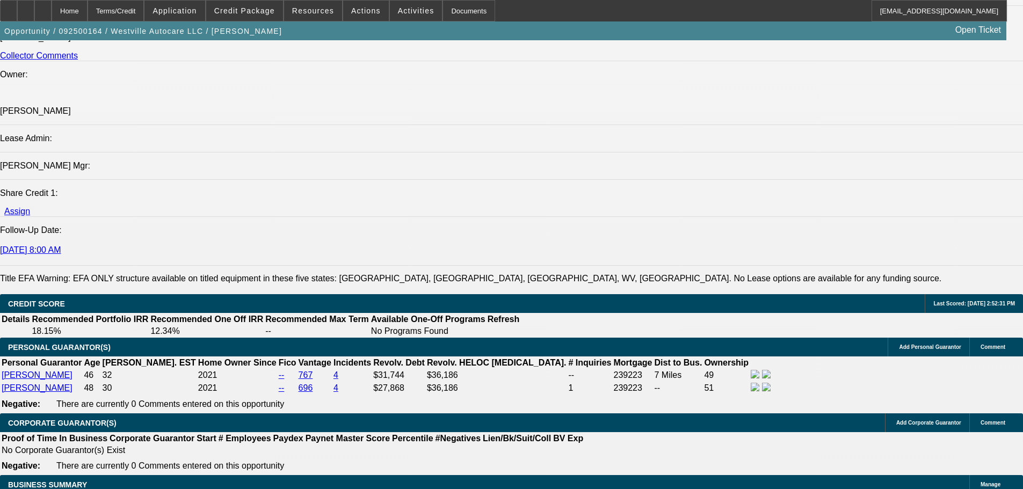
drag, startPoint x: 466, startPoint y: 257, endPoint x: 448, endPoint y: 164, distance: 94.6
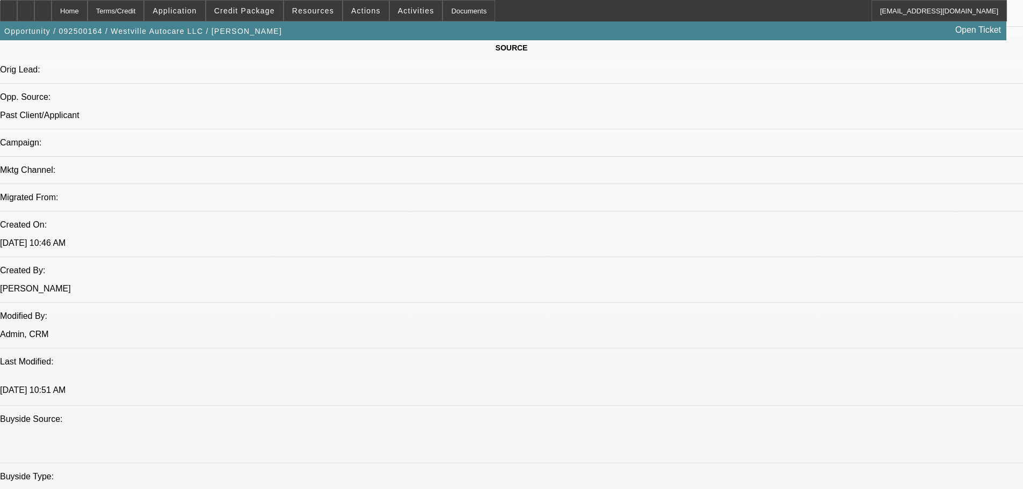
scroll to position [561, 0]
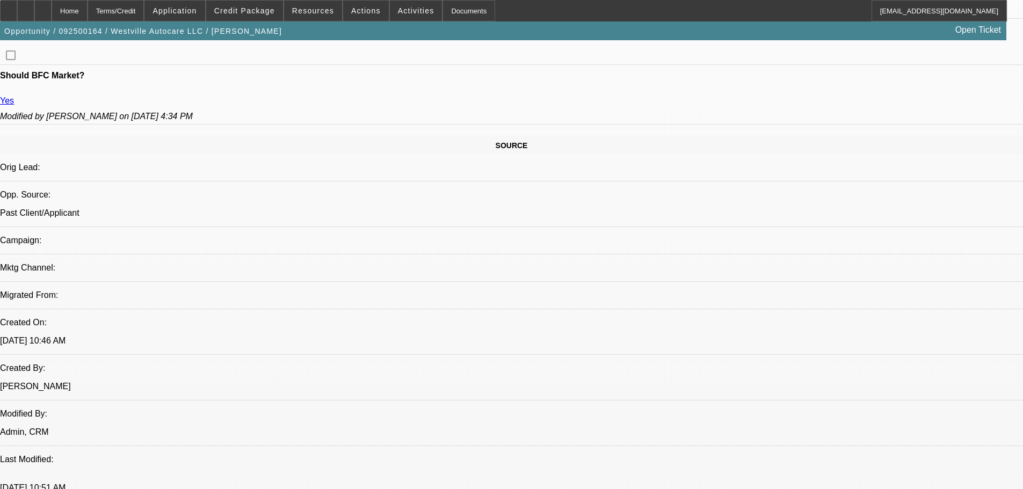
drag, startPoint x: 407, startPoint y: 210, endPoint x: 401, endPoint y: 188, distance: 22.3
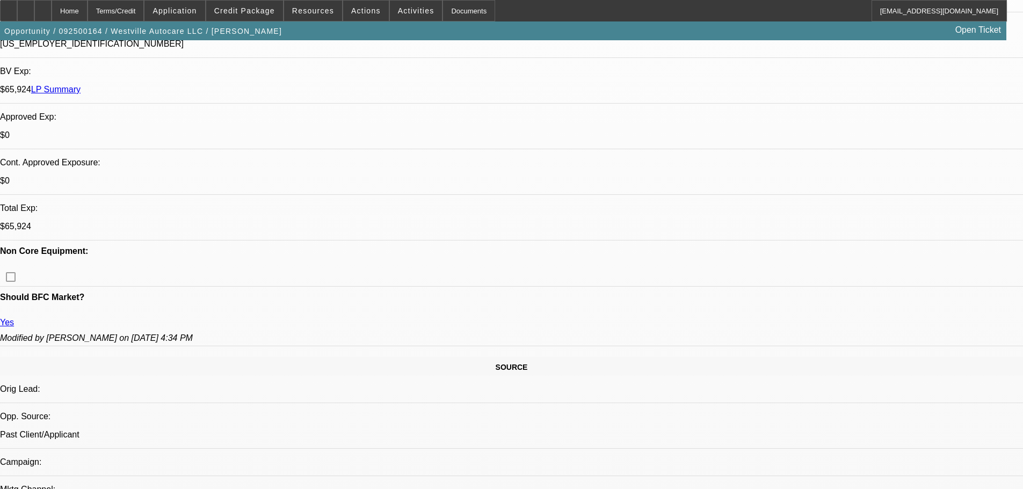
scroll to position [239, 0]
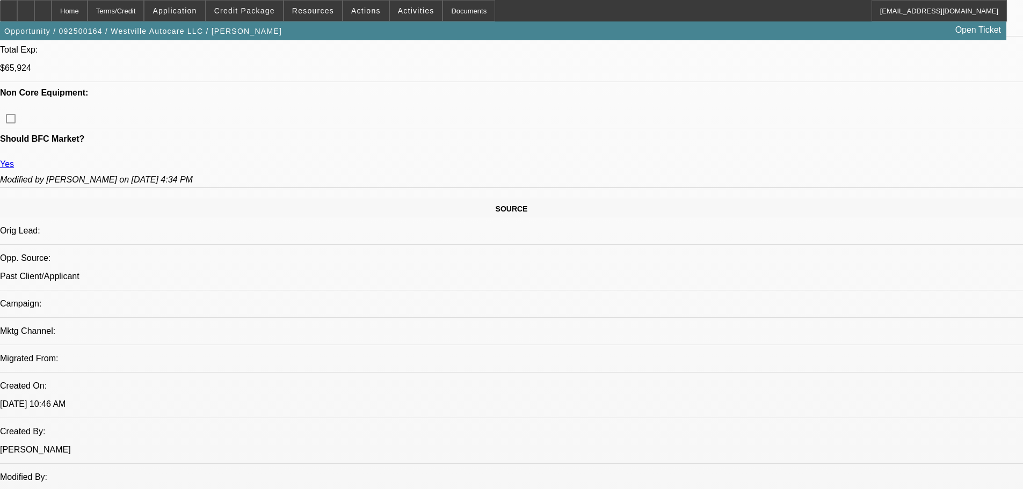
scroll to position [959, 0]
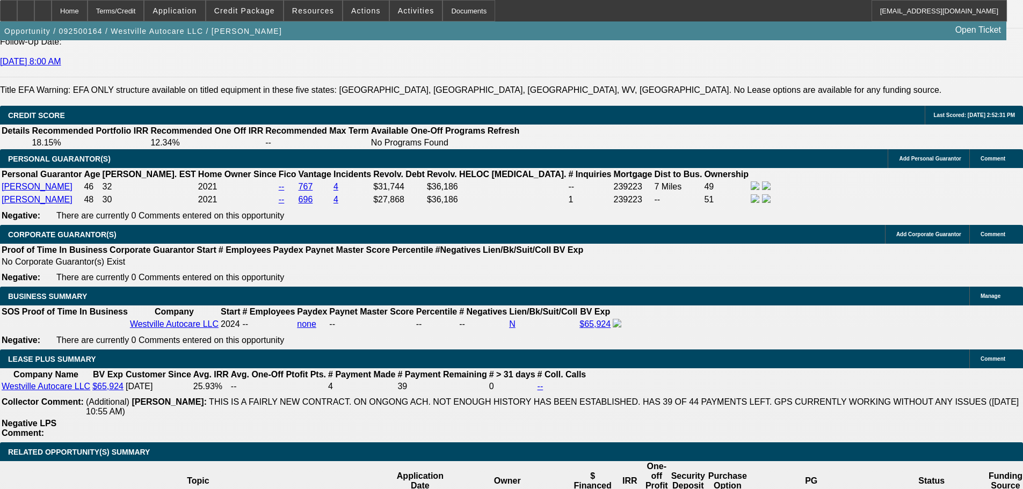
drag, startPoint x: 317, startPoint y: 298, endPoint x: 319, endPoint y: 327, distance: 29.0
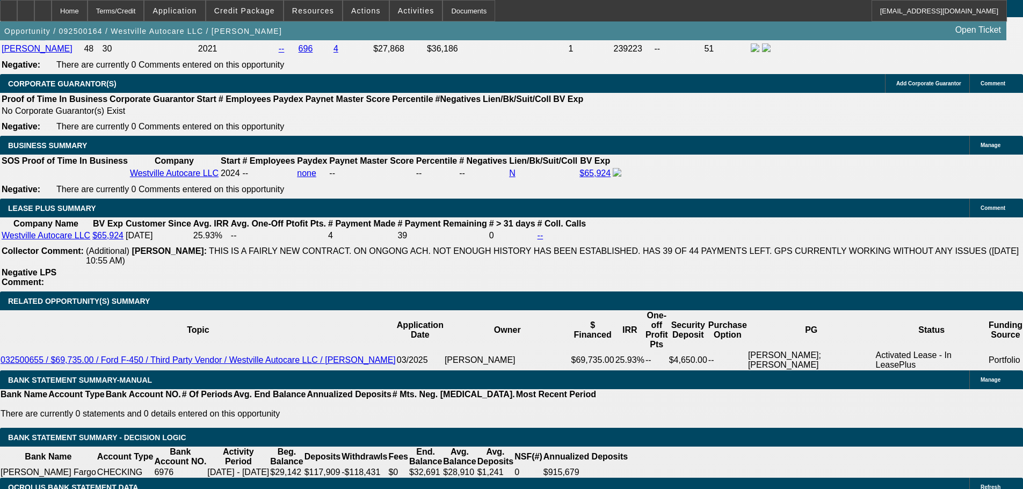
scroll to position [1624, 0]
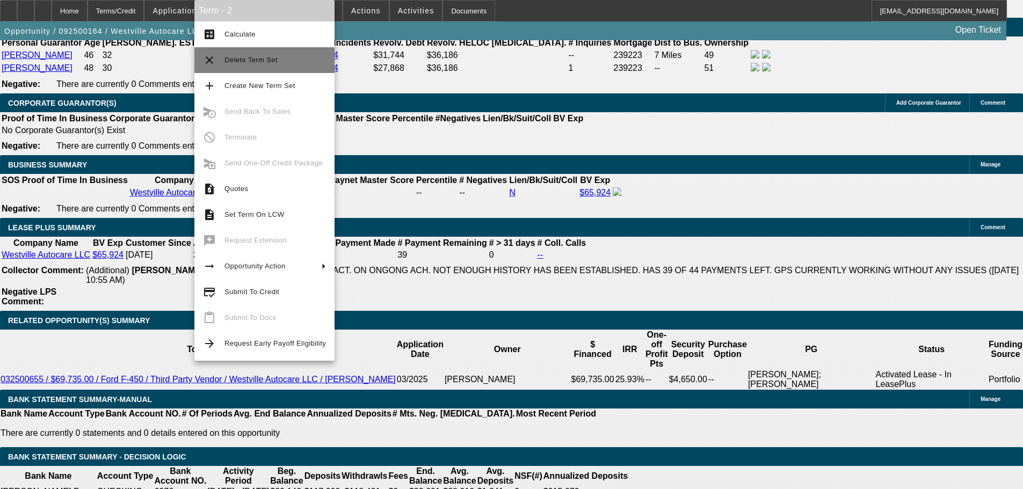
click at [271, 68] on button "clear Delete Term Set" at bounding box center [264, 60] width 140 height 26
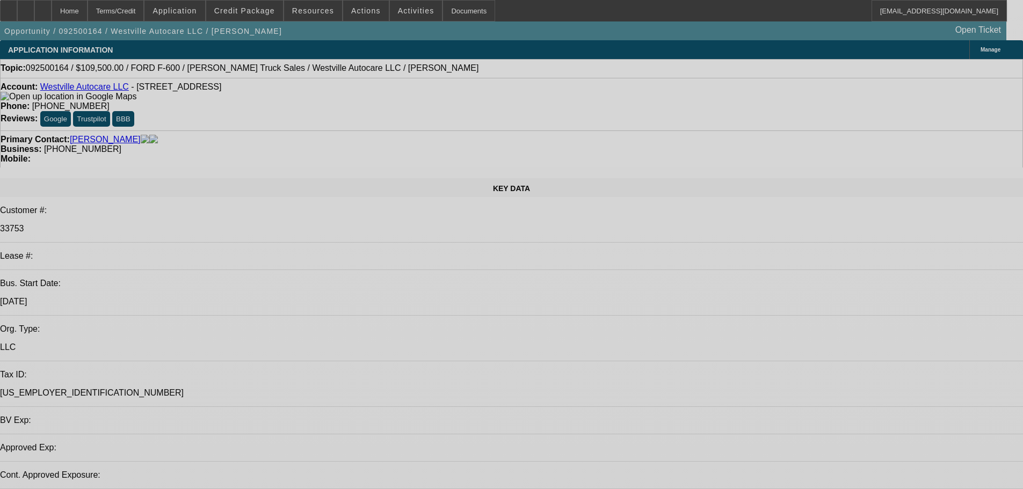
select select "0"
select select "2"
select select "0"
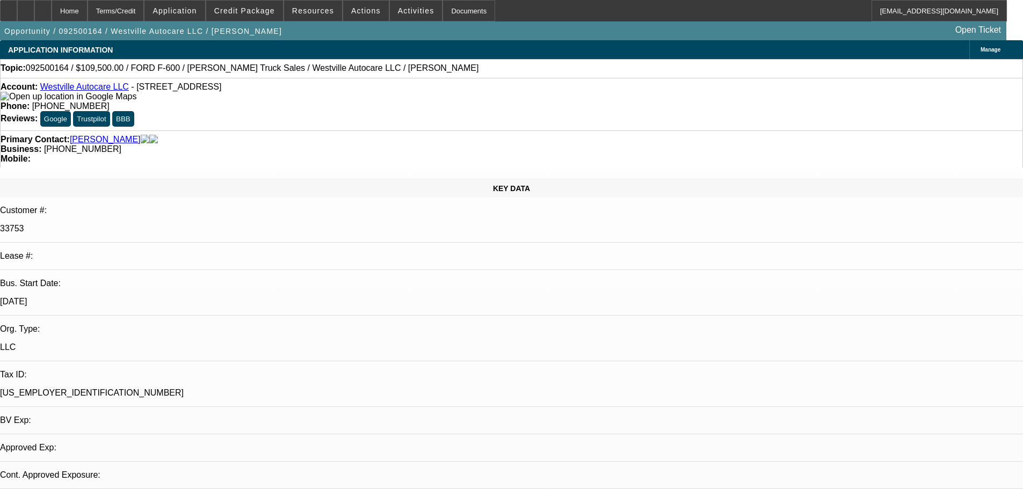
select select "6"
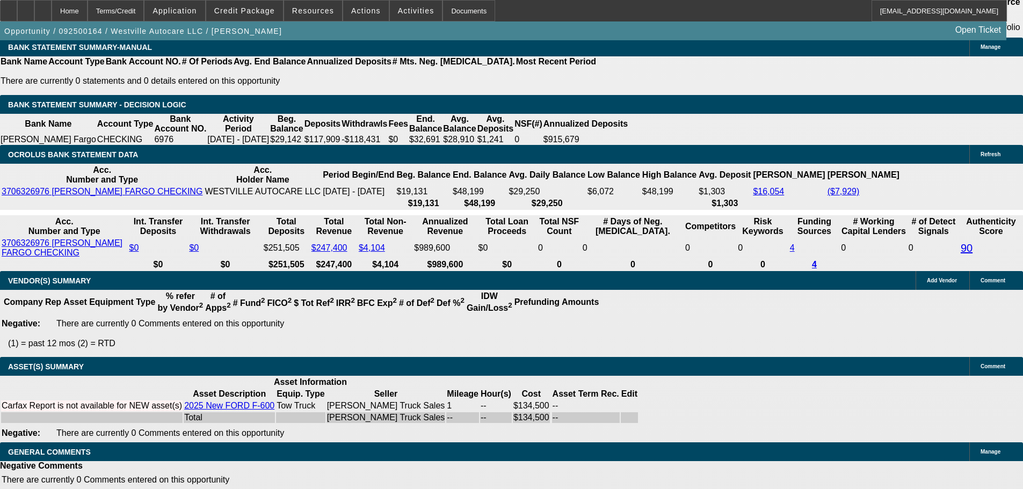
scroll to position [1641, 0]
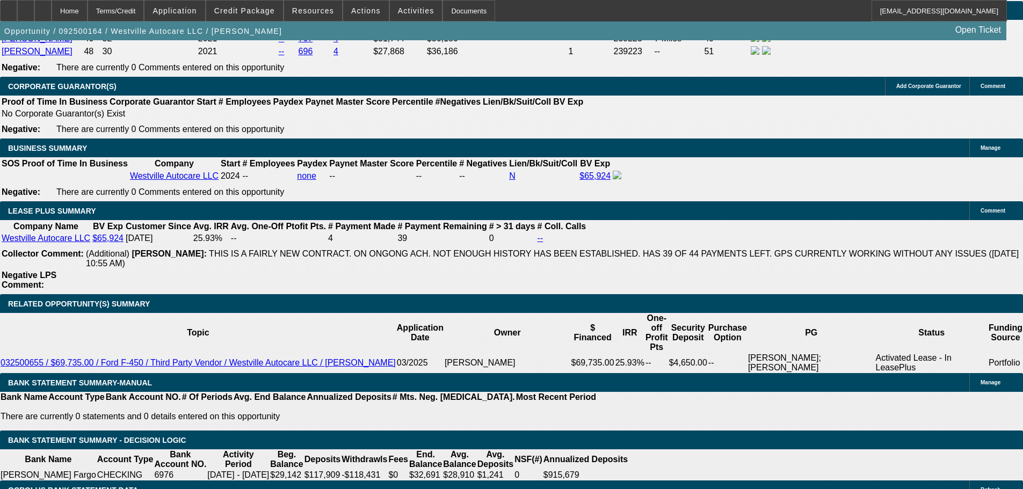
drag, startPoint x: 433, startPoint y: 239, endPoint x: 419, endPoint y: 122, distance: 117.9
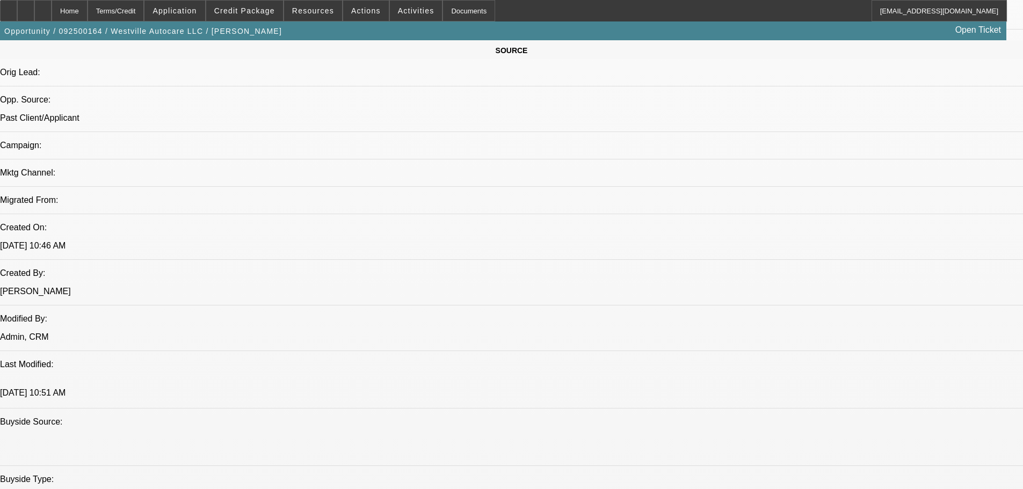
drag, startPoint x: 546, startPoint y: 217, endPoint x: 535, endPoint y: 40, distance: 177.5
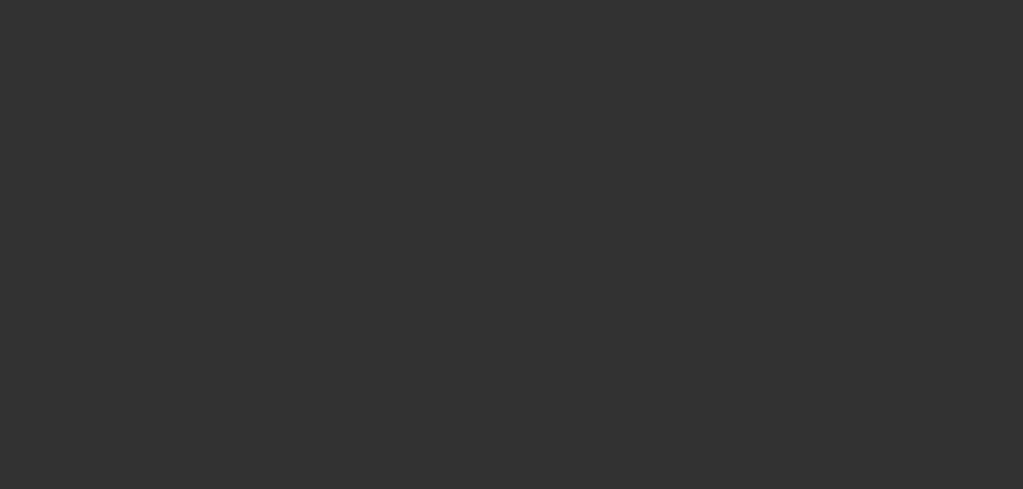
scroll to position [0, 0]
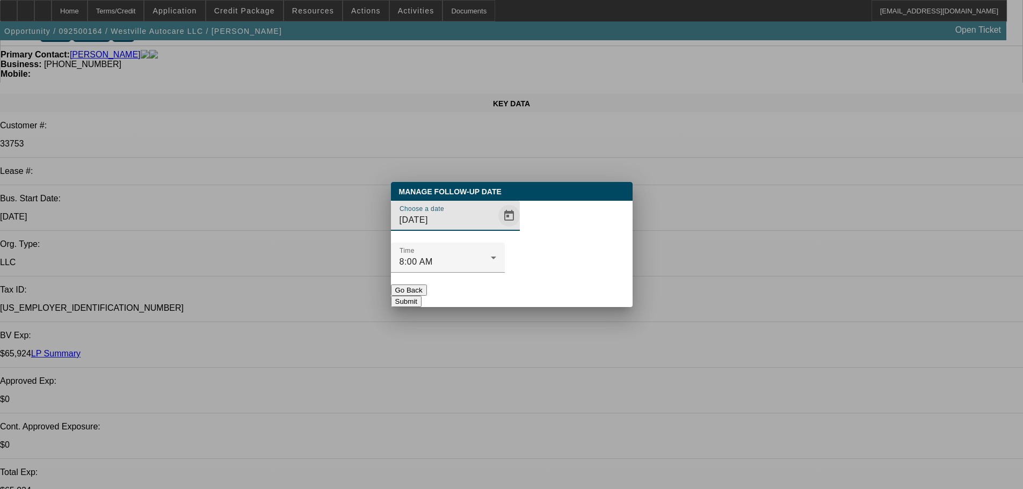
click at [496, 229] on span "Open calendar" at bounding box center [509, 216] width 26 height 26
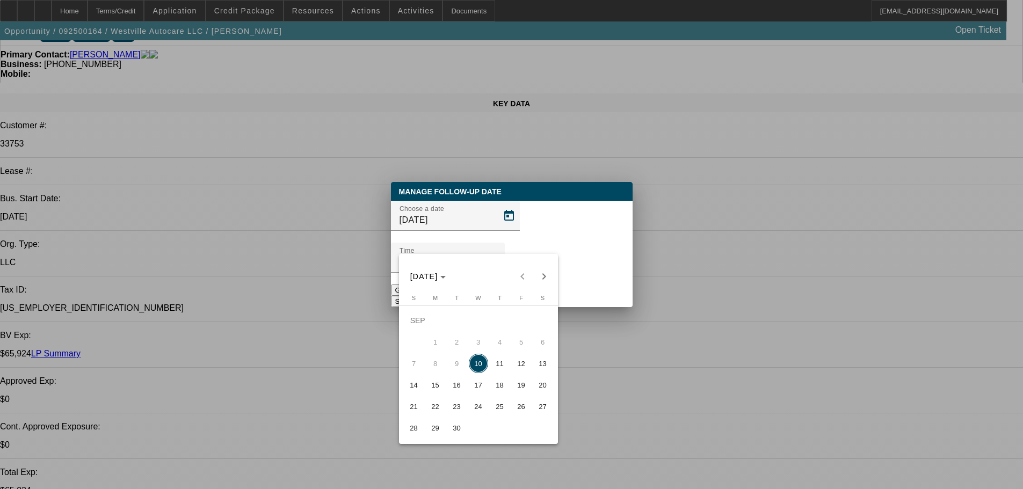
click at [497, 373] on span "11" at bounding box center [499, 363] width 19 height 19
type input "[DATE]"
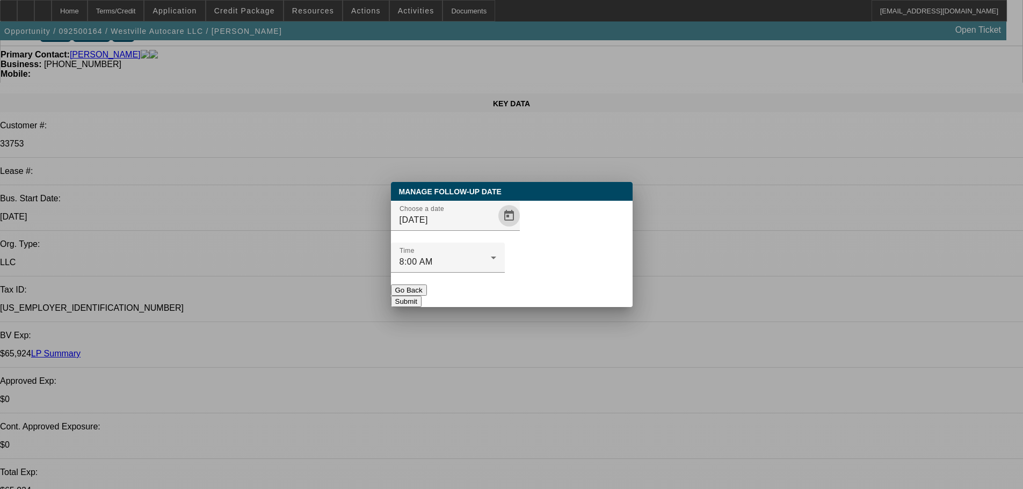
click at [505, 273] on div at bounding box center [448, 279] width 114 height 12
click at [421, 296] on button "Submit" at bounding box center [406, 301] width 31 height 11
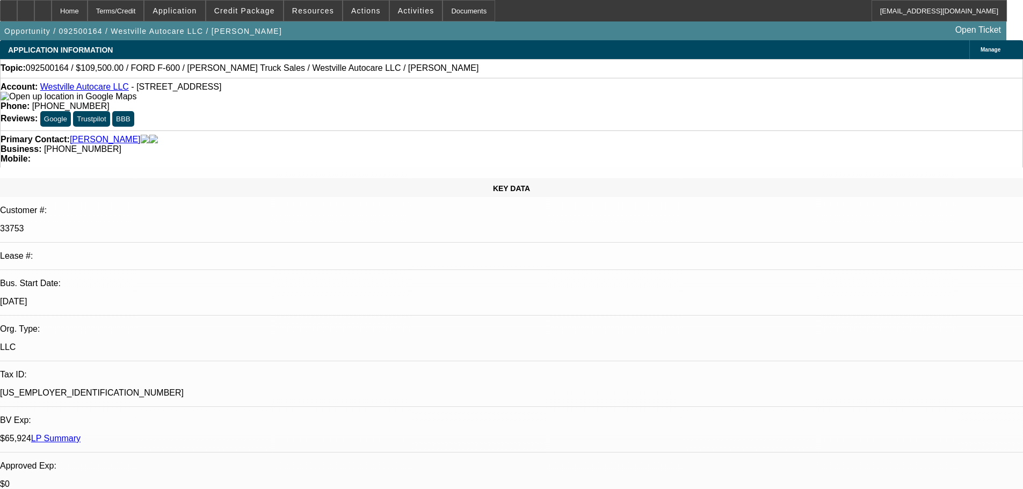
scroll to position [85, 0]
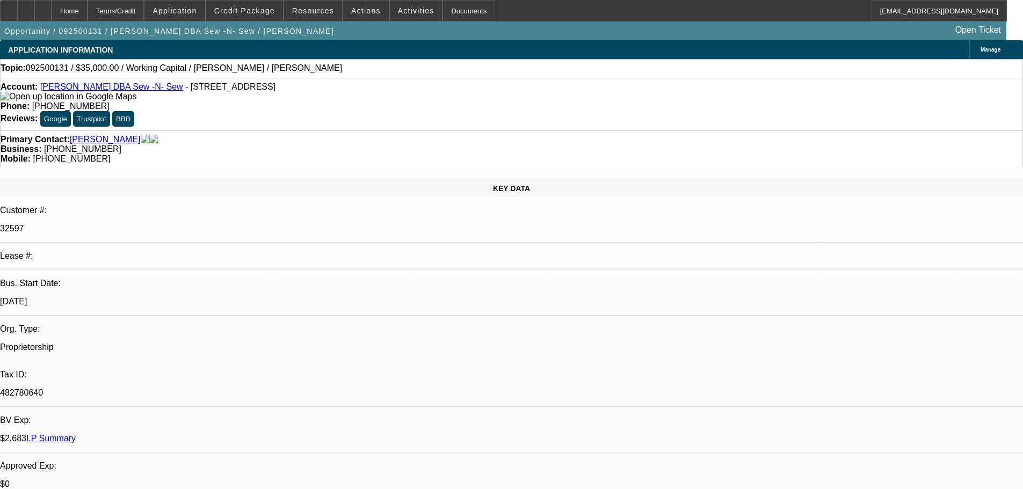
select select "0"
select select "2"
select select "0"
select select "6"
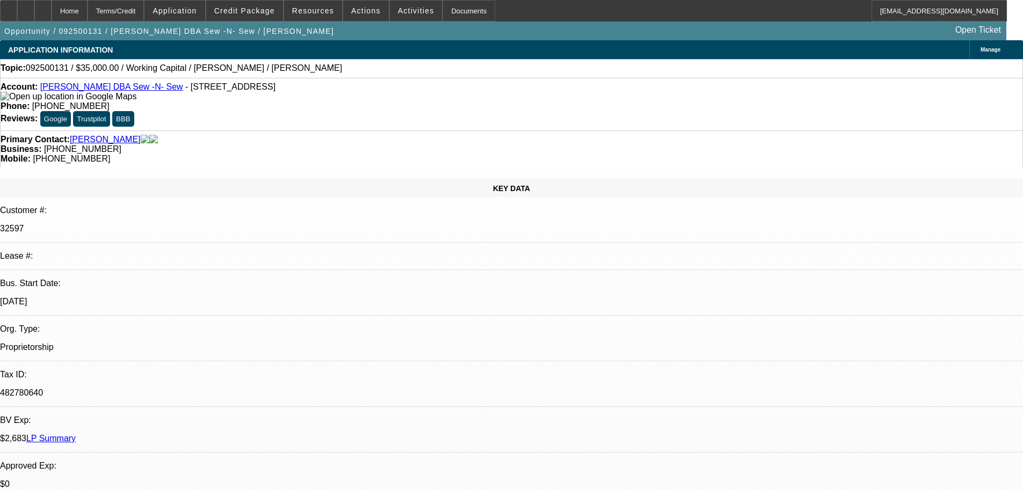
select select "0"
select select "2"
select select "0"
select select "6"
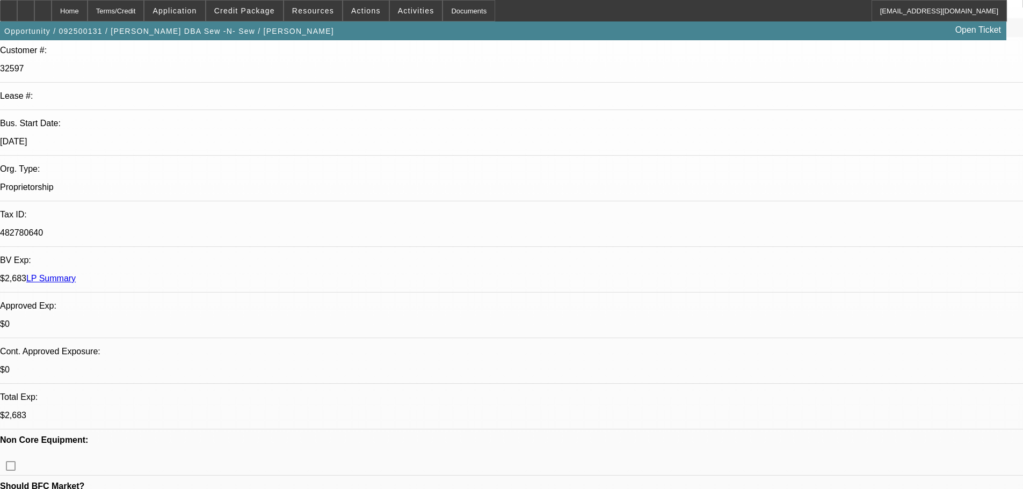
scroll to position [268, 0]
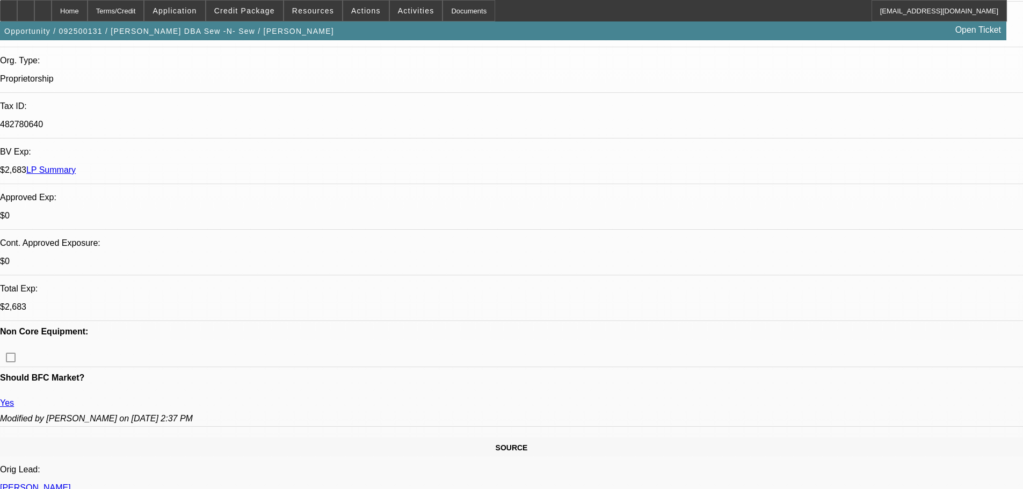
radio input "true"
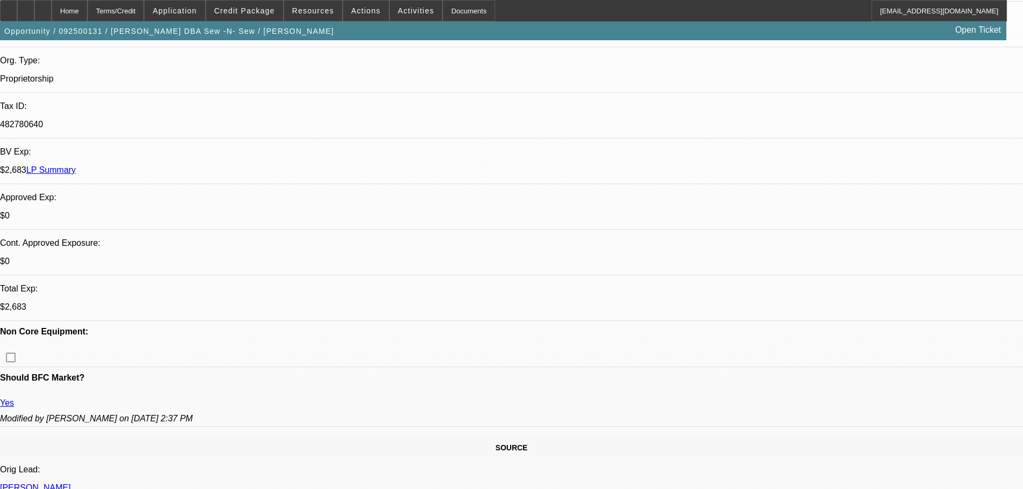
type textarea "9/10 sent decline email, fu for inv on dtf"
radio input "true"
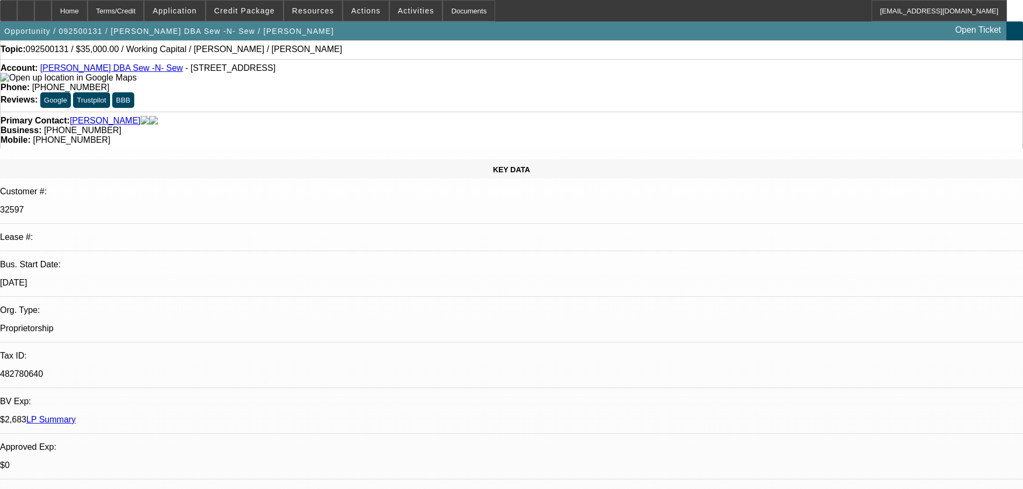
scroll to position [0, 0]
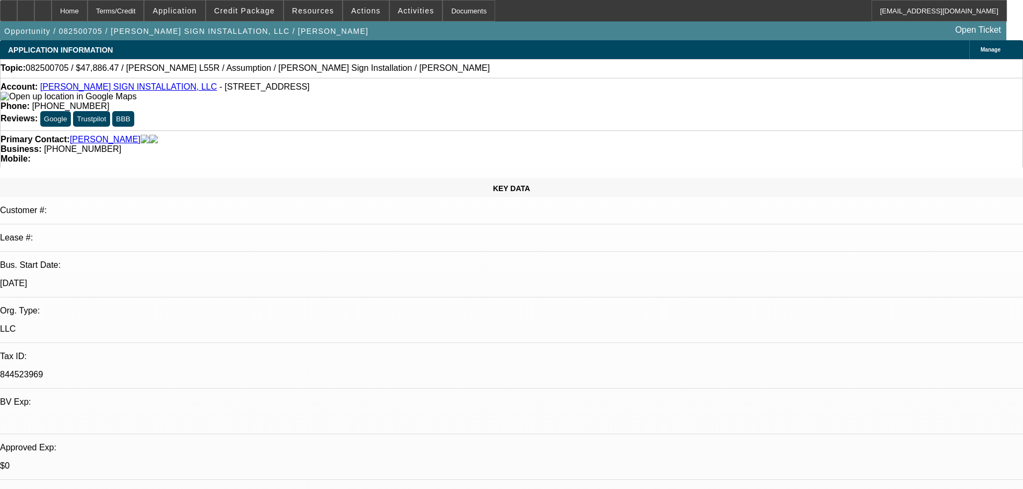
select select "0"
select select "2"
select select "0"
select select "6"
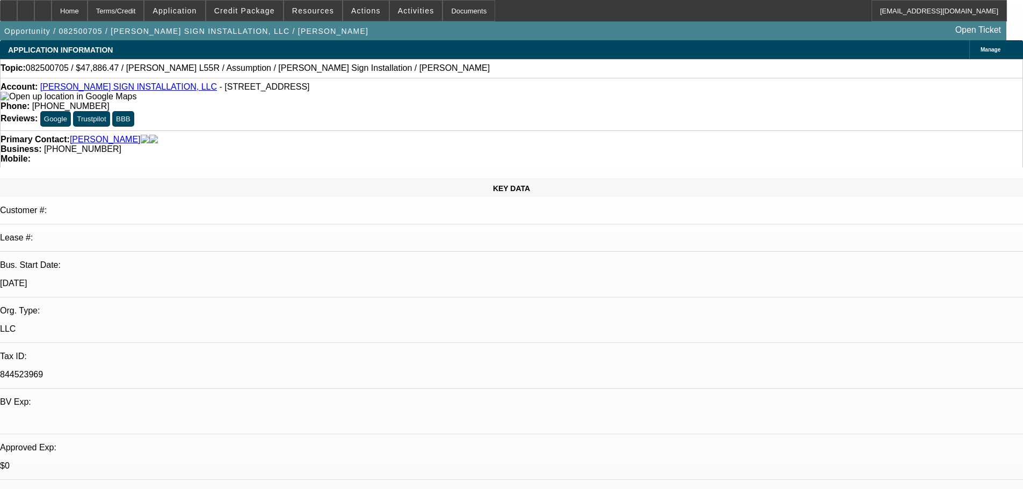
select select "0"
select select "2"
select select "0"
select select "6"
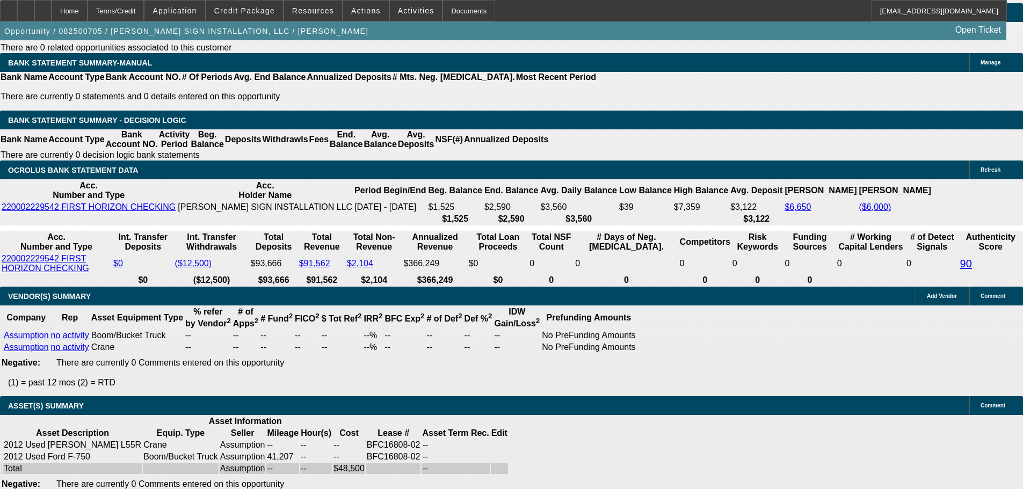
scroll to position [1879, 0]
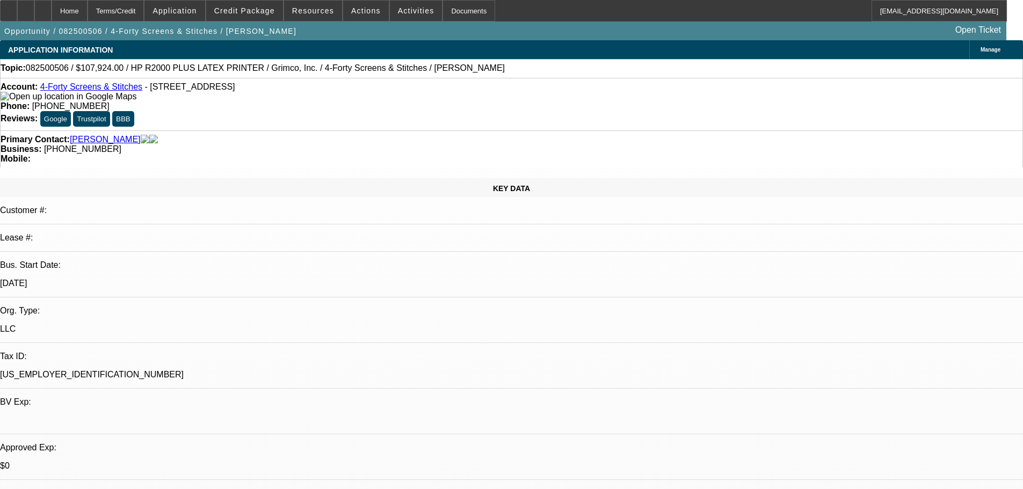
select select "0"
select select "6"
select select "0"
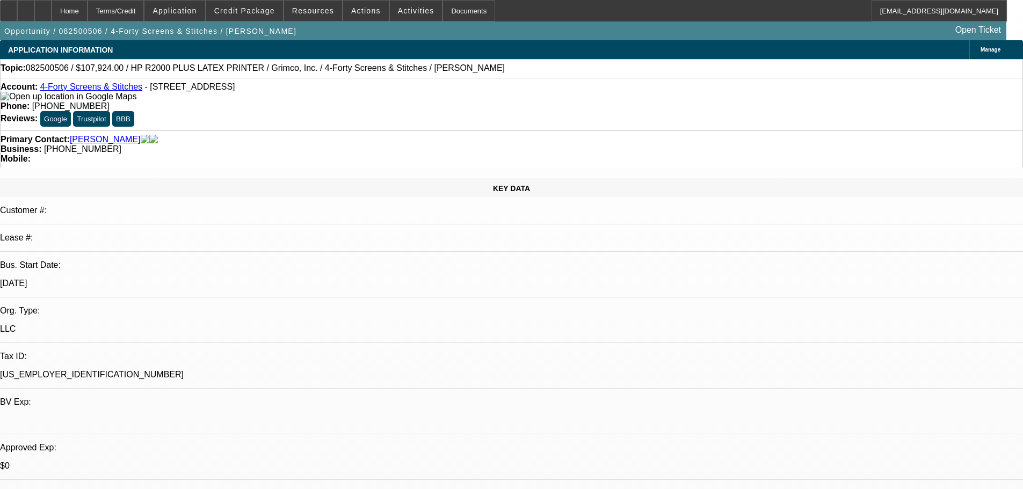
select select "0"
select select "0.1"
select select "4"
select select "0"
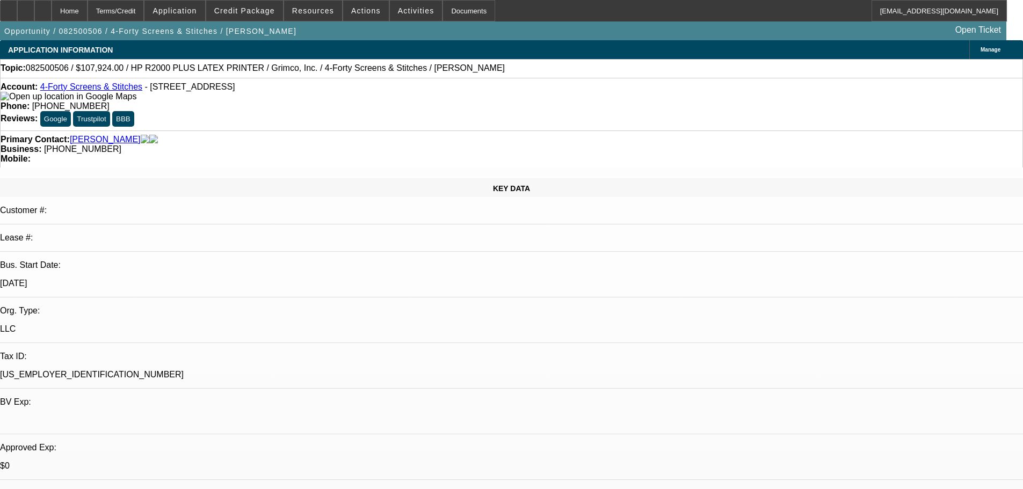
select select "0.1"
select select "4"
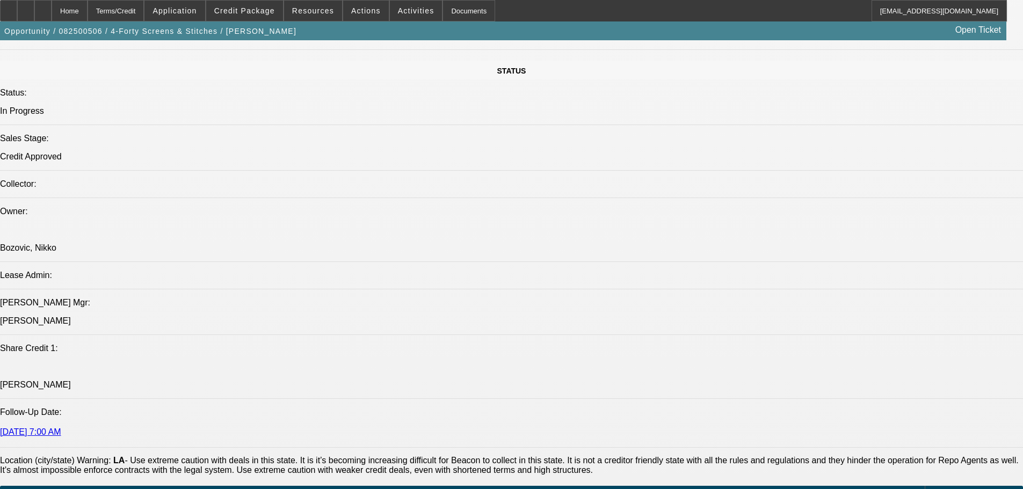
scroll to position [1865, 0]
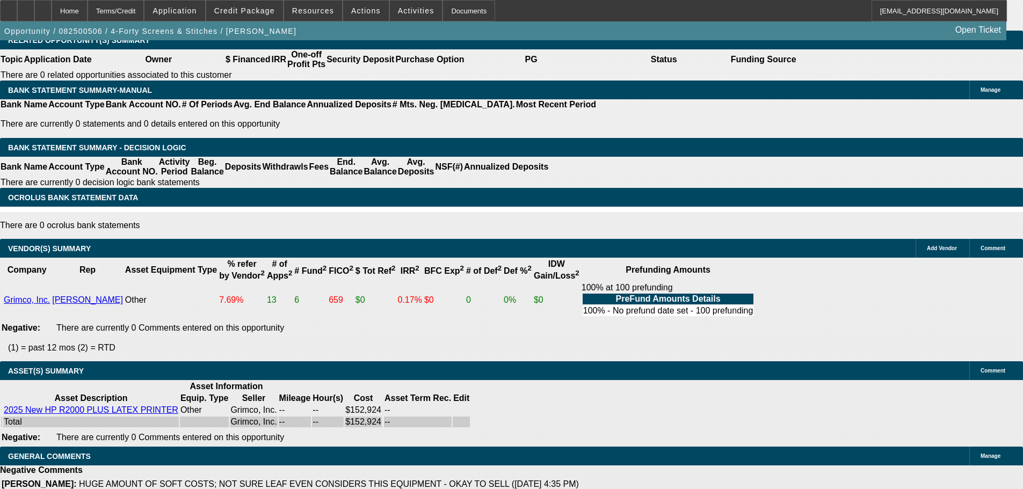
drag, startPoint x: 476, startPoint y: 430, endPoint x: 477, endPoint y: 469, distance: 39.2
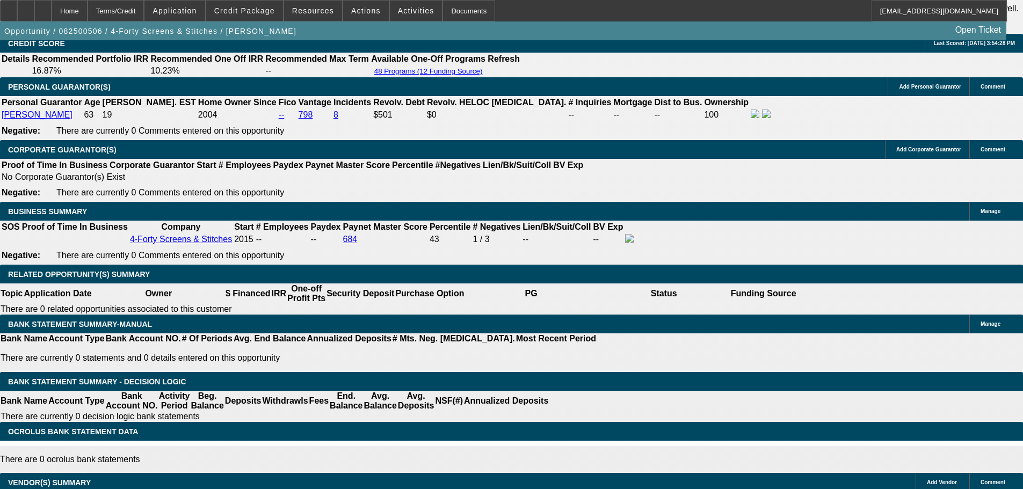
scroll to position [1596, 0]
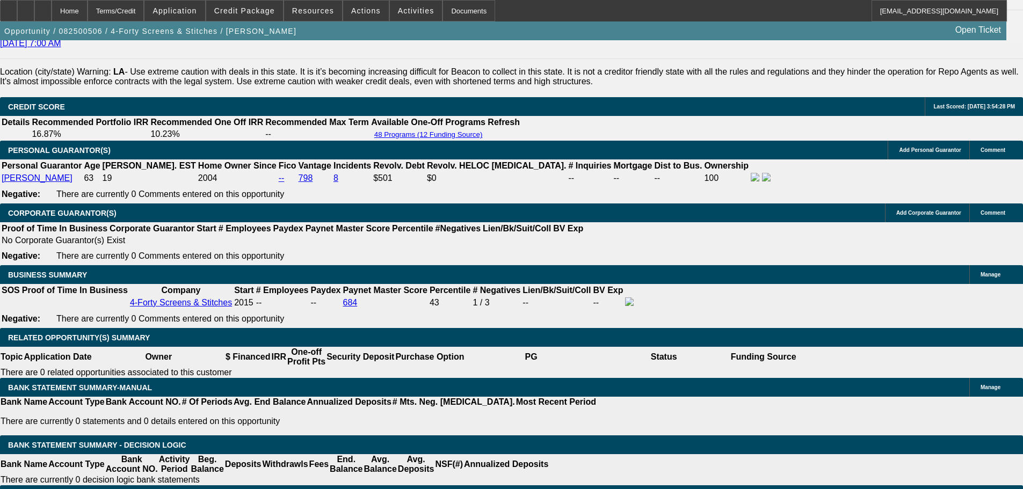
drag, startPoint x: 547, startPoint y: 353, endPoint x: 528, endPoint y: 254, distance: 101.1
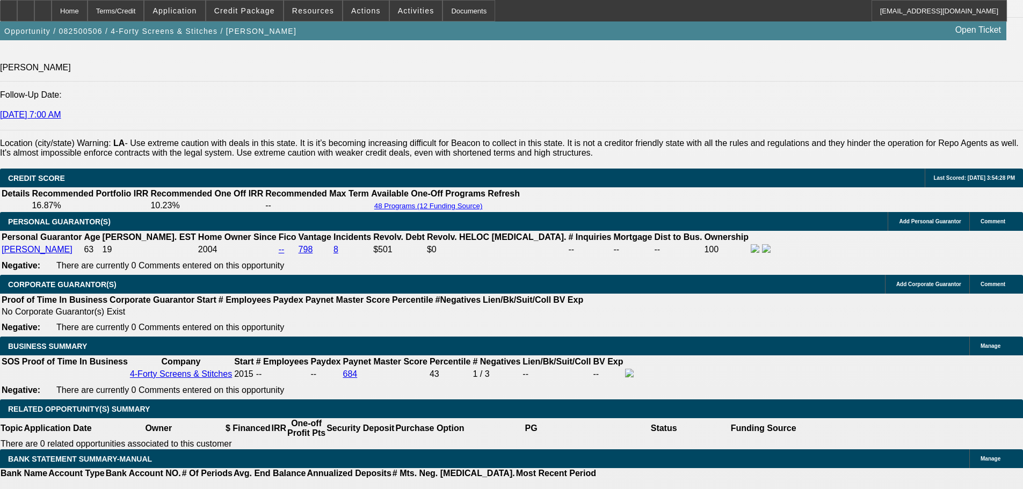
drag, startPoint x: 694, startPoint y: 411, endPoint x: 899, endPoint y: 459, distance: 211.2
drag, startPoint x: 735, startPoint y: 454, endPoint x: 688, endPoint y: 407, distance: 66.4
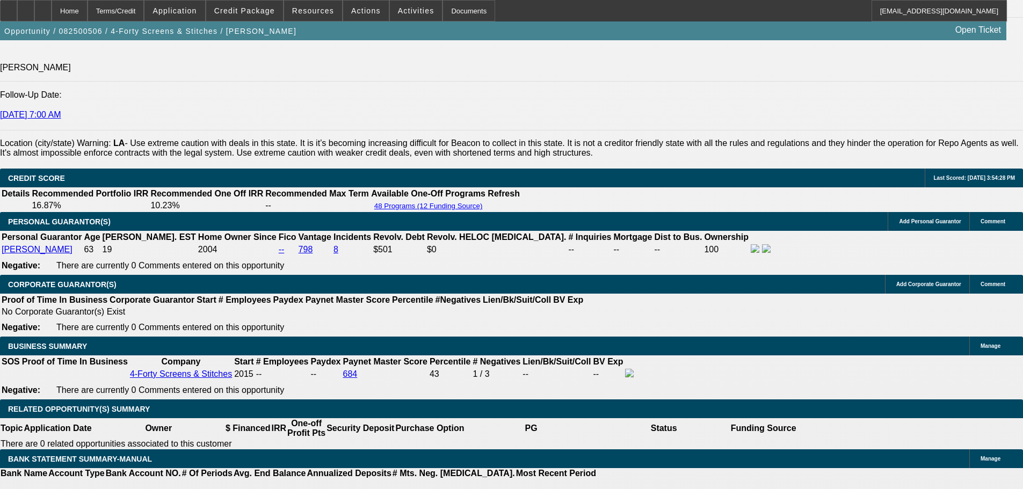
drag, startPoint x: 690, startPoint y: 407, endPoint x: 740, endPoint y: 449, distance: 65.2
drag, startPoint x: 734, startPoint y: 447, endPoint x: 685, endPoint y: 406, distance: 64.0
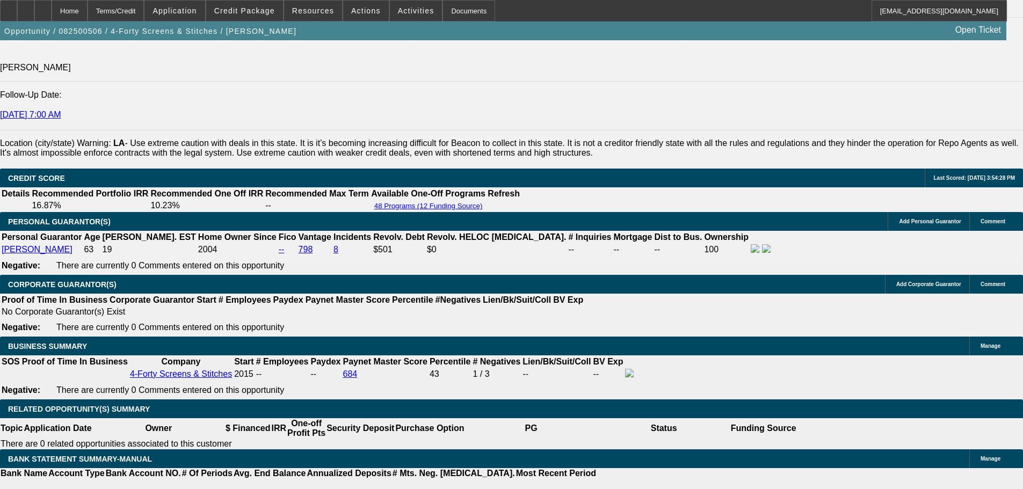
drag, startPoint x: 693, startPoint y: 382, endPoint x: 832, endPoint y: 452, distance: 155.1
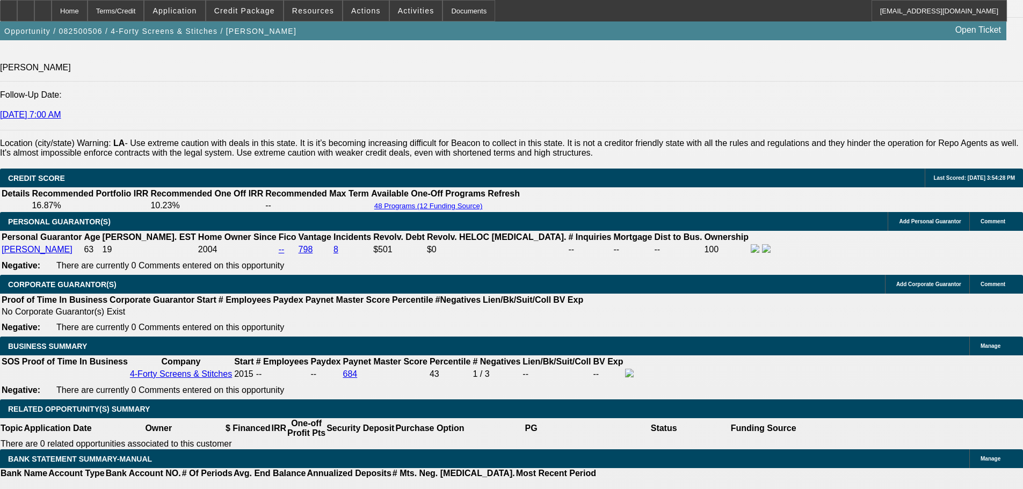
drag, startPoint x: 945, startPoint y: 469, endPoint x: 694, endPoint y: 383, distance: 266.1
drag, startPoint x: 694, startPoint y: 383, endPoint x: 939, endPoint y: 477, distance: 262.0
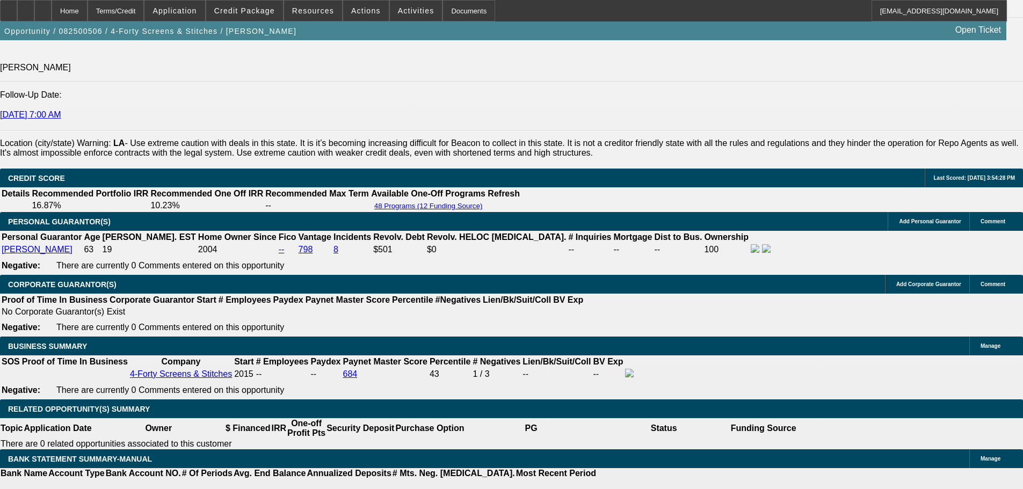
drag, startPoint x: 871, startPoint y: 365, endPoint x: 791, endPoint y: 410, distance: 91.6
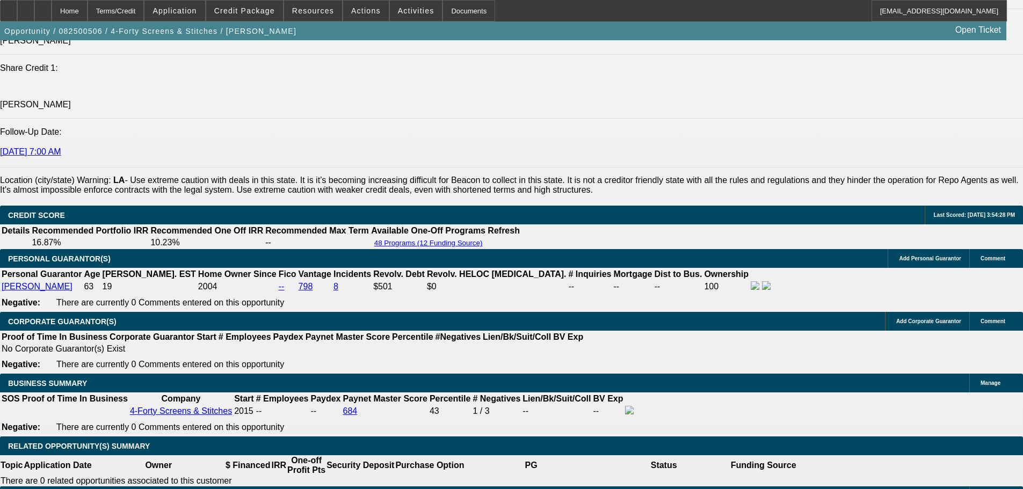
drag, startPoint x: 606, startPoint y: 356, endPoint x: 576, endPoint y: 307, distance: 57.5
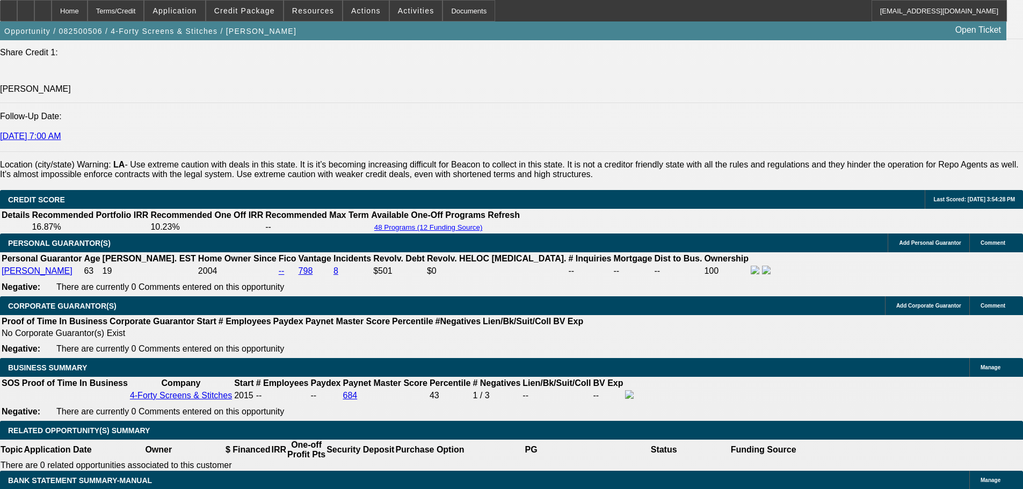
drag, startPoint x: 591, startPoint y: 366, endPoint x: 620, endPoint y: 428, distance: 68.5
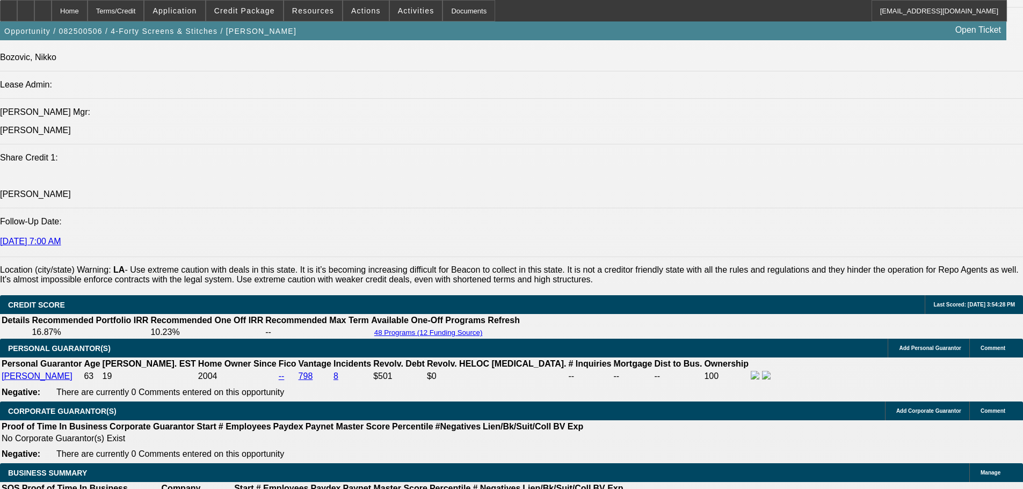
drag, startPoint x: 573, startPoint y: 471, endPoint x: 576, endPoint y: 491, distance: 20.5
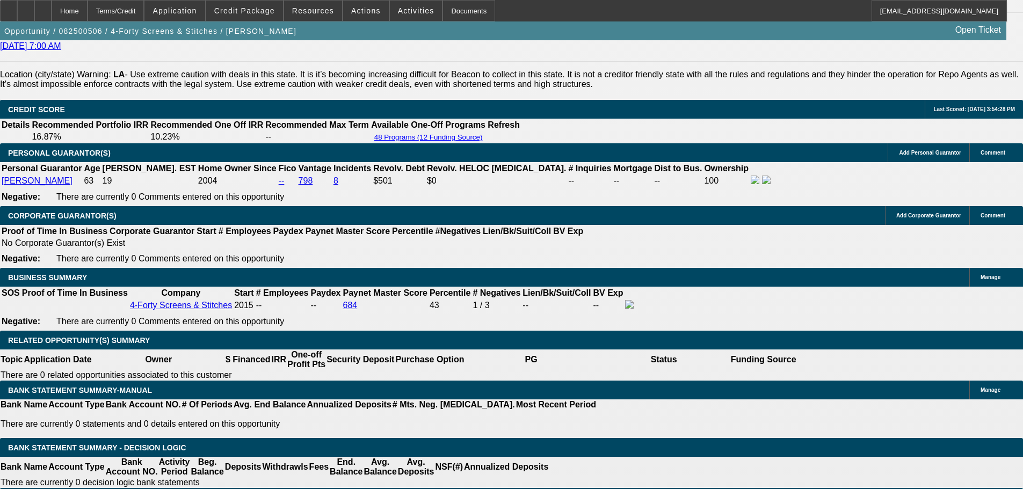
scroll to position [1582, 0]
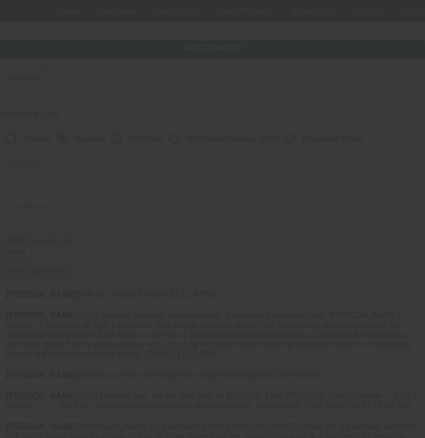
drag, startPoint x: 327, startPoint y: 134, endPoint x: 319, endPoint y: 132, distance: 8.0
click at [320, 132] on div "Discussion Board" at bounding box center [321, 138] width 84 height 21
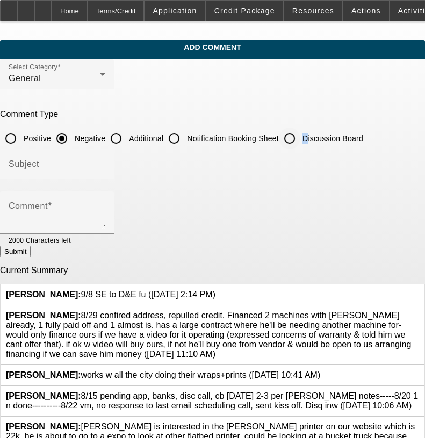
click at [300, 131] on input "Discussion Board" at bounding box center [289, 138] width 21 height 21
radio input "true"
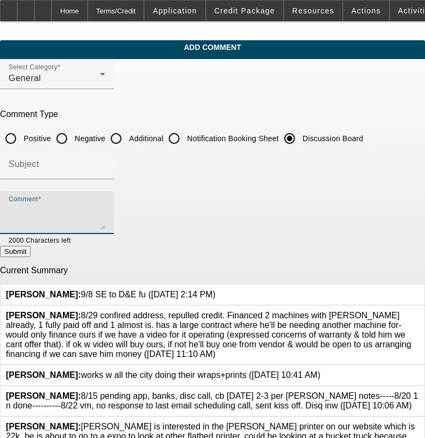
click at [105, 209] on textarea "Comment" at bounding box center [57, 217] width 97 height 26
paste textarea "9/8 SE to D&E fu"
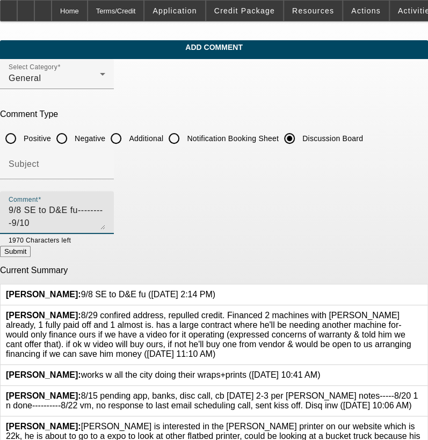
click at [105, 219] on textarea "9/8 SE to D&E fu---------9/10" at bounding box center [57, 217] width 97 height 26
type textarea "9/8 SE to D&E fu---------9/10 tt [PERSON_NAME], going to sit on the thought of …"
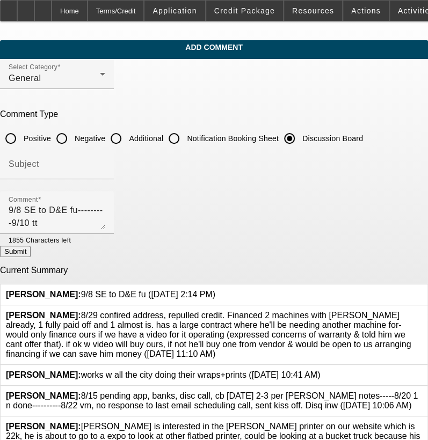
click at [31, 252] on button "Submit" at bounding box center [15, 251] width 31 height 11
radio input "true"
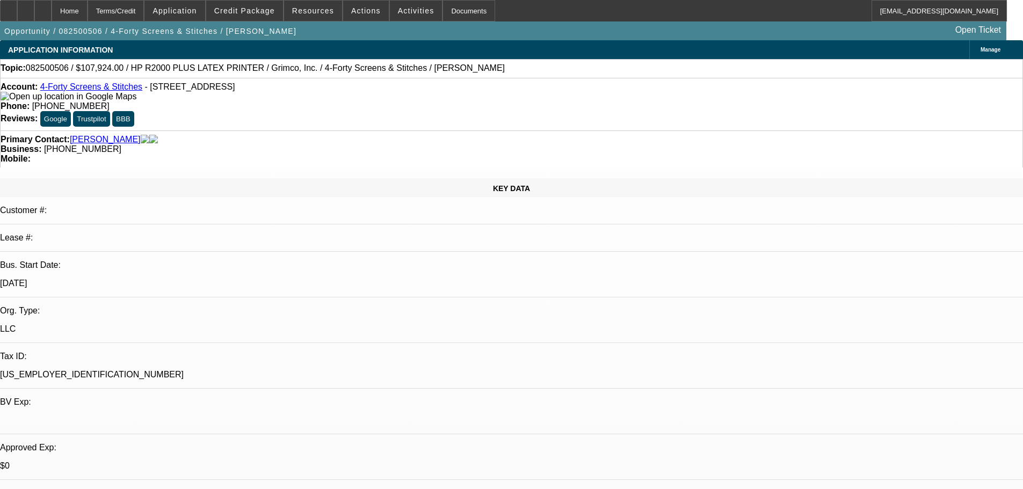
select select "0"
select select "6"
select select "0"
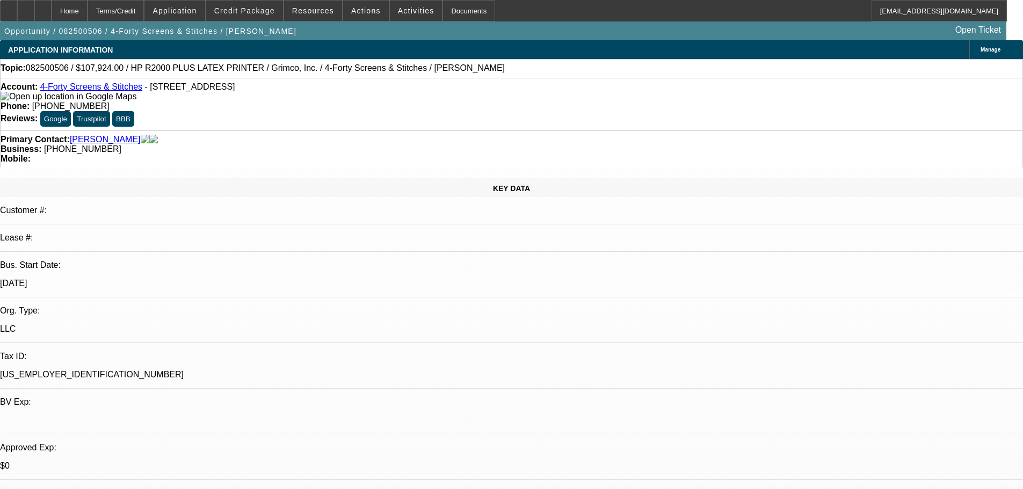
select select "0"
select select "0.1"
select select "4"
select select "0"
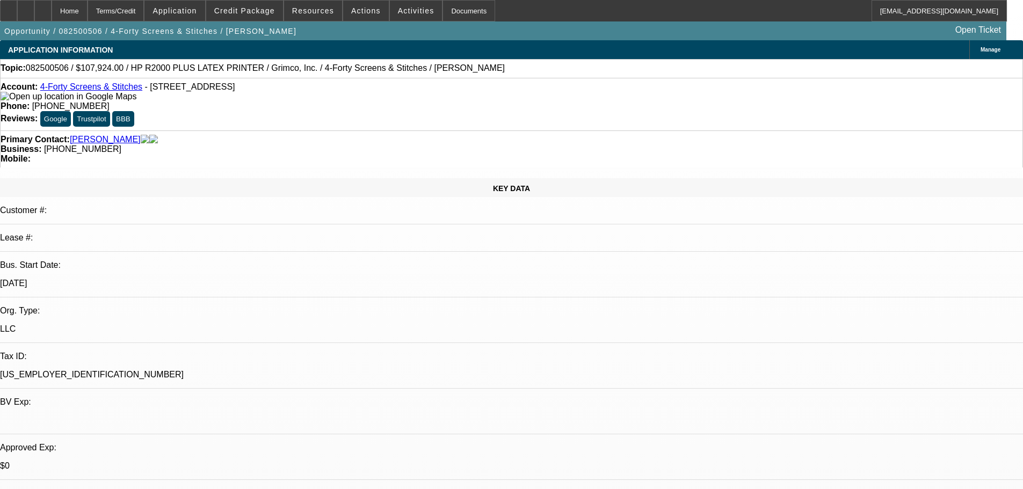
select select "0.1"
select select "4"
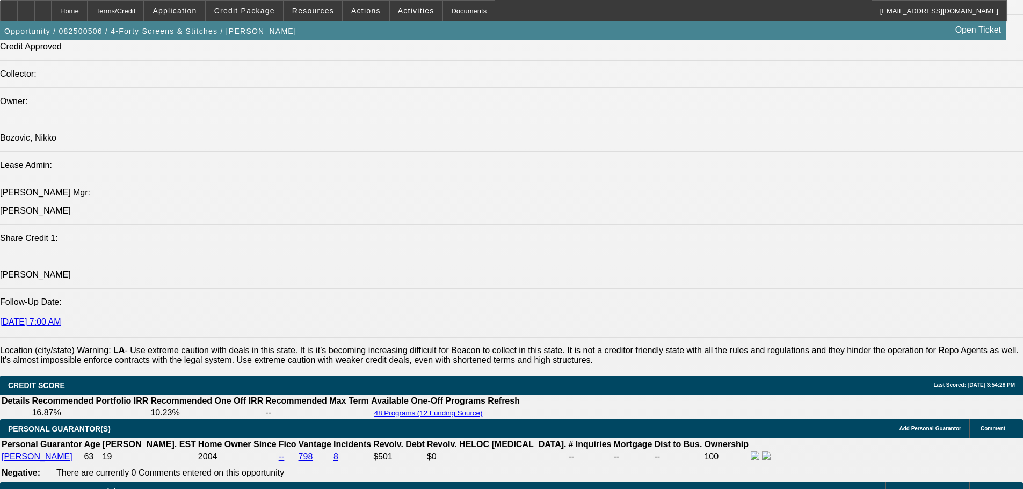
scroll to position [1396, 0]
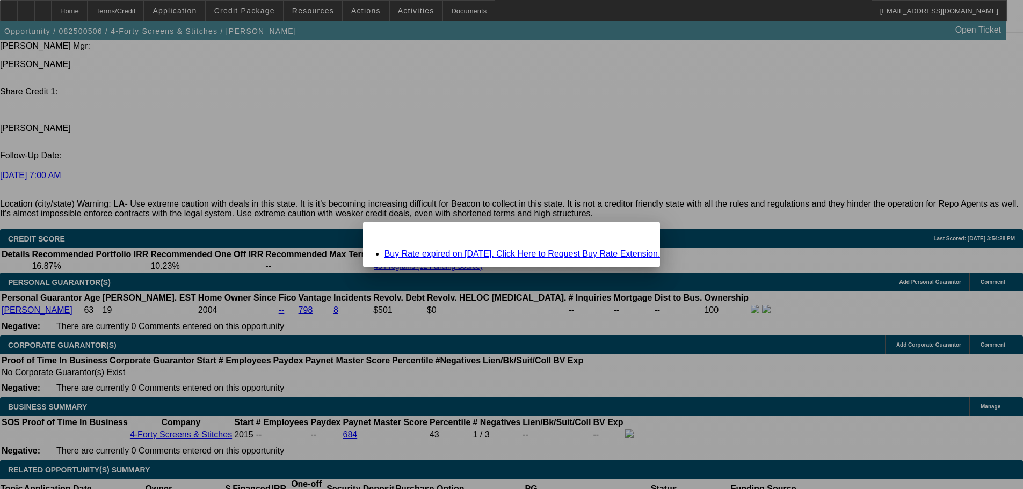
scroll to position [0, 0]
click at [639, 234] on span "Close" at bounding box center [646, 231] width 14 height 6
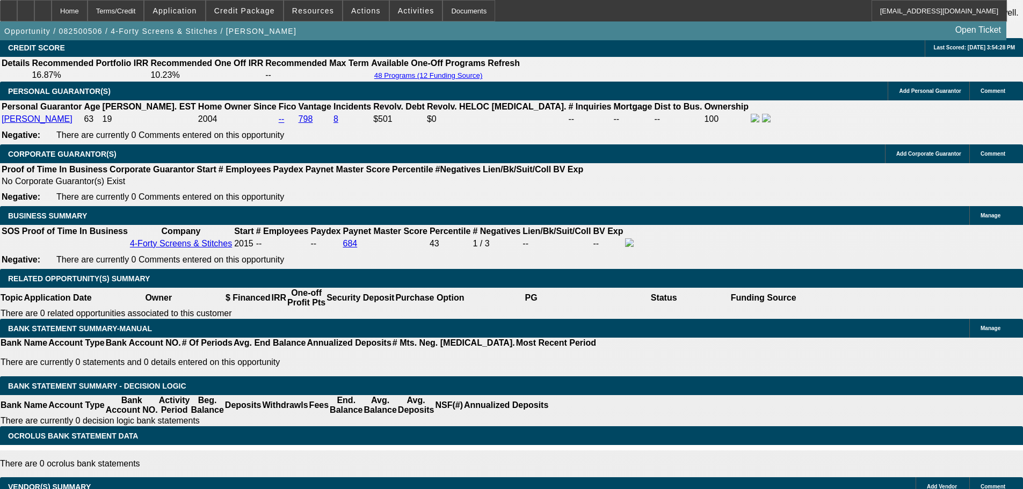
scroll to position [1450, 0]
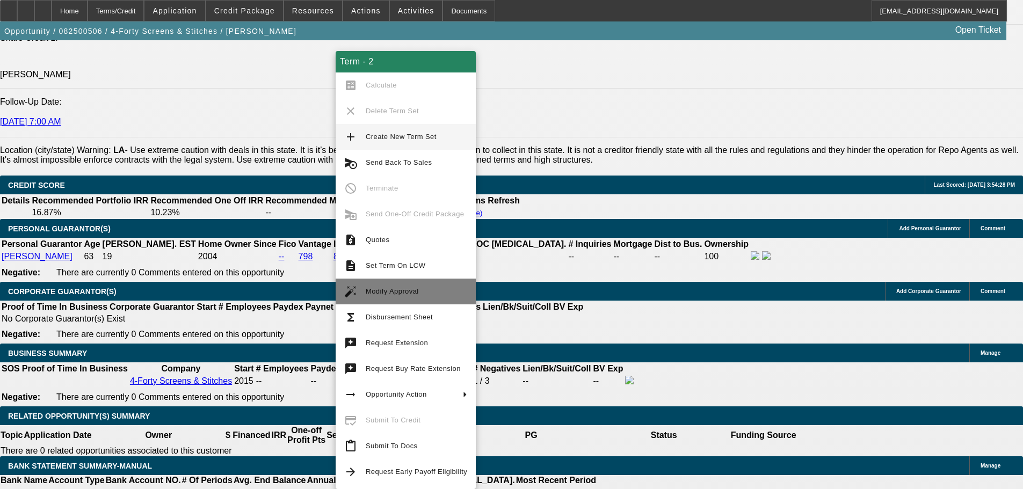
click at [442, 294] on span "Modify Approval" at bounding box center [416, 291] width 101 height 13
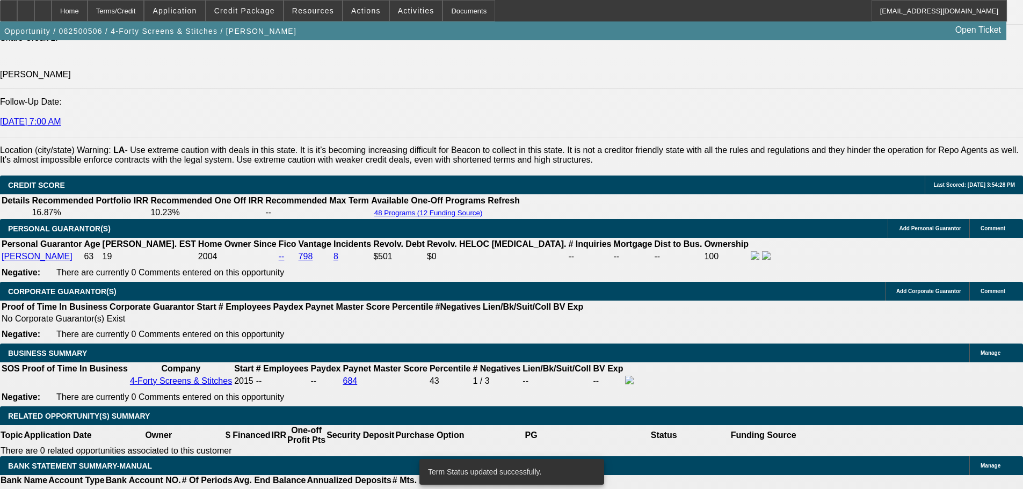
select select "0"
select select "0.1"
select select "4"
select select "0"
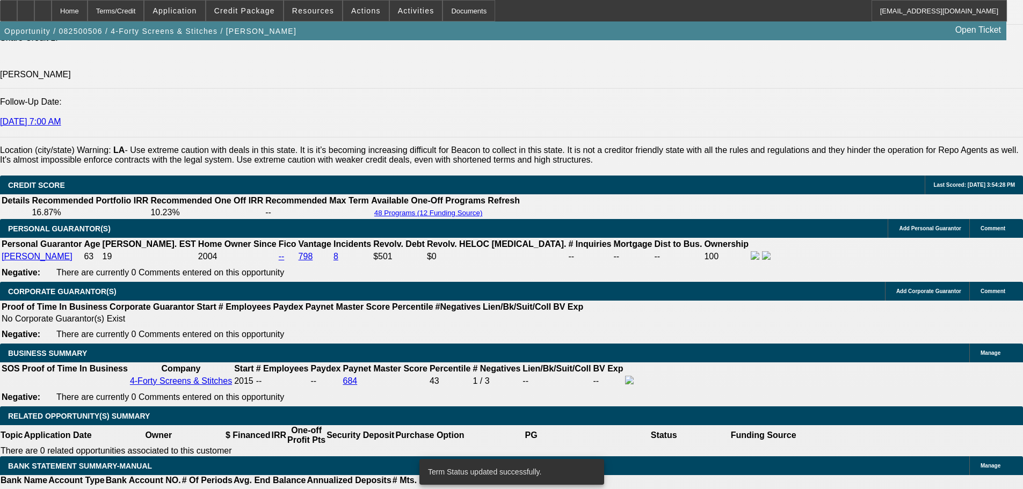
select select "0"
select select "6"
select select "0"
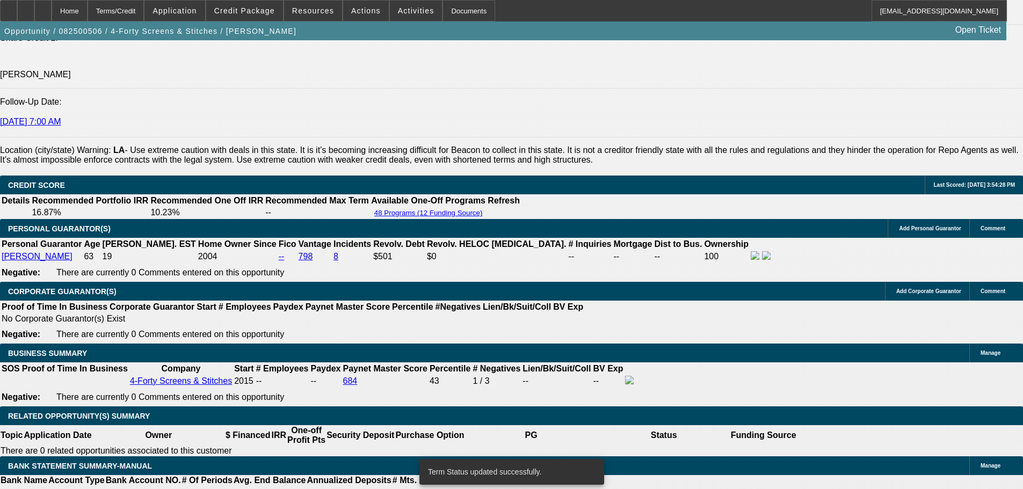
select select "0.1"
select select "4"
select select "0"
select select "0.1"
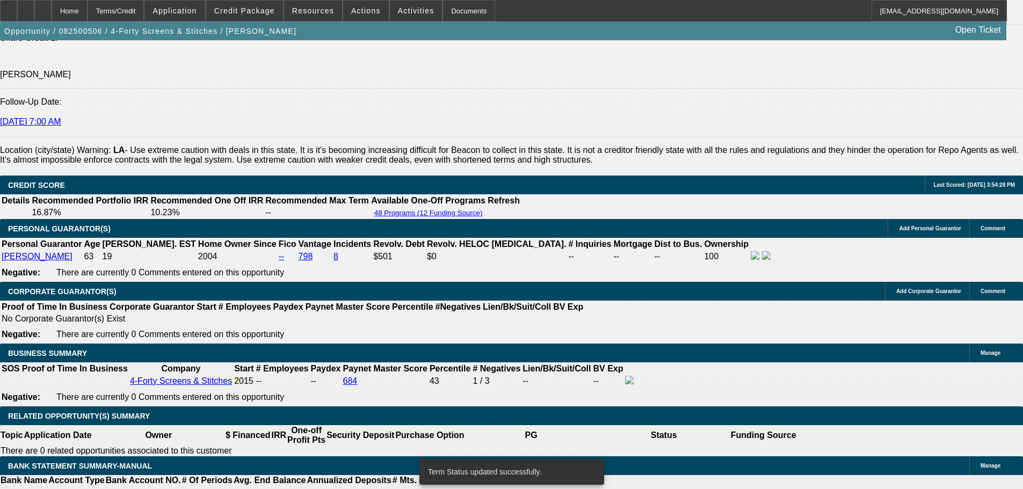
select select "4"
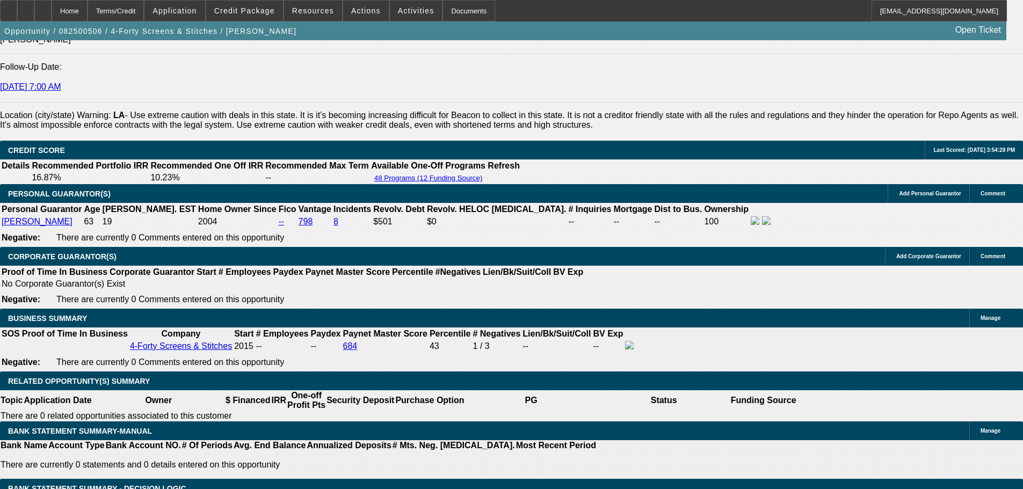
scroll to position [1396, 0]
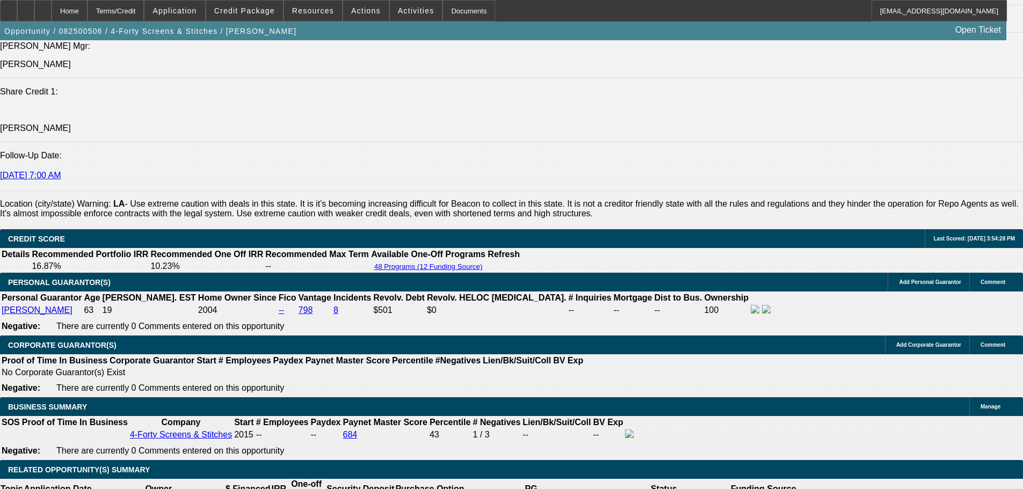
drag, startPoint x: 241, startPoint y: 379, endPoint x: 248, endPoint y: 383, distance: 8.5
type input "71"
type input "UNKNOWN"
type input "61"
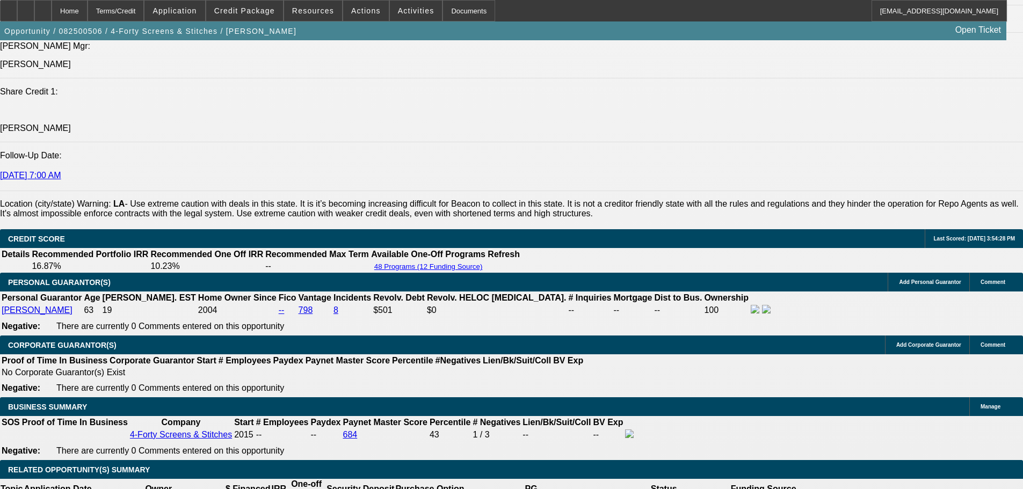
type input "$1,844.83"
type input "6.1"
type input "$2,091.50"
type input "6.51"
type input "$2,112.16"
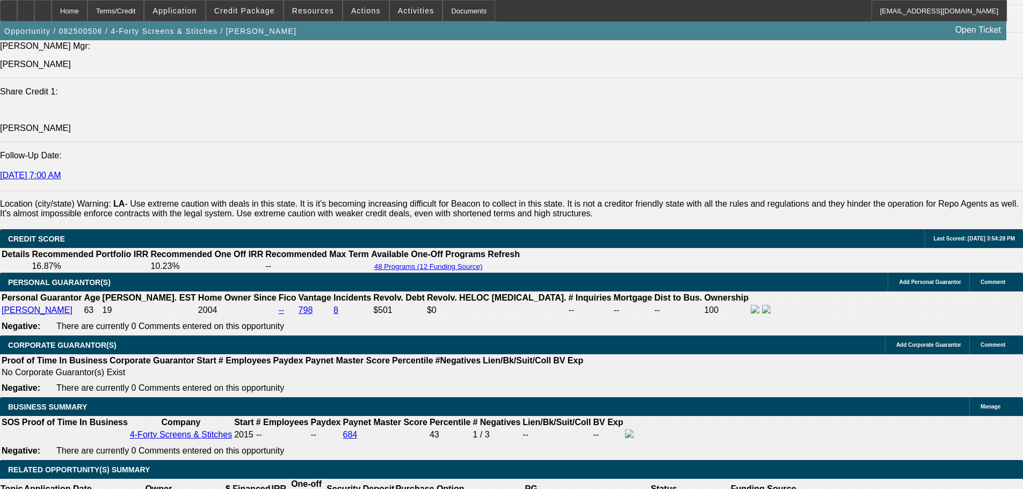
type input "6.51"
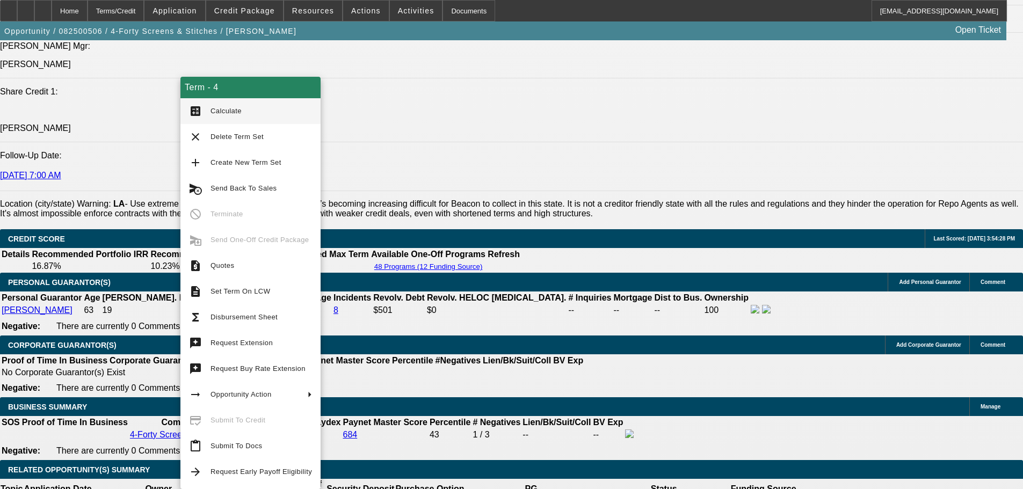
click at [229, 110] on span "Calculate" at bounding box center [225, 111] width 31 height 8
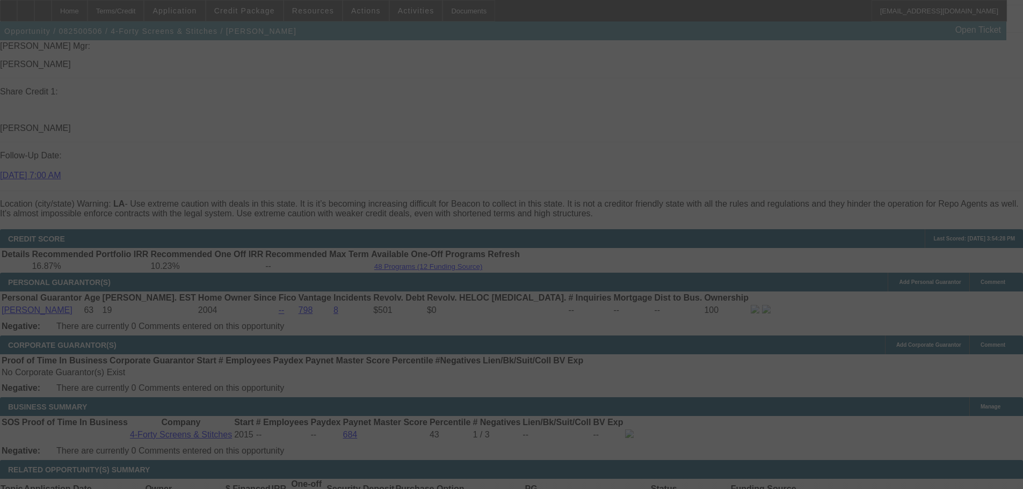
select select "0"
select select "0.1"
select select "4"
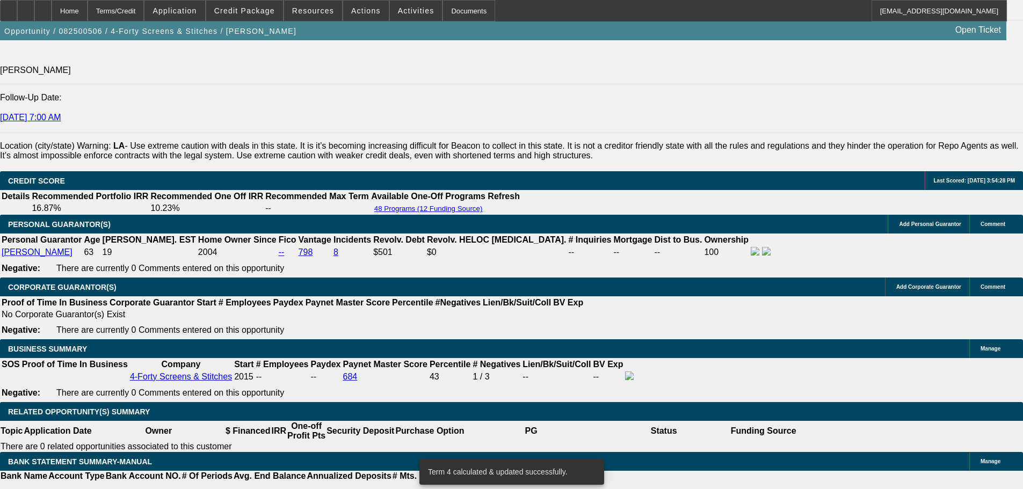
scroll to position [1450, 0]
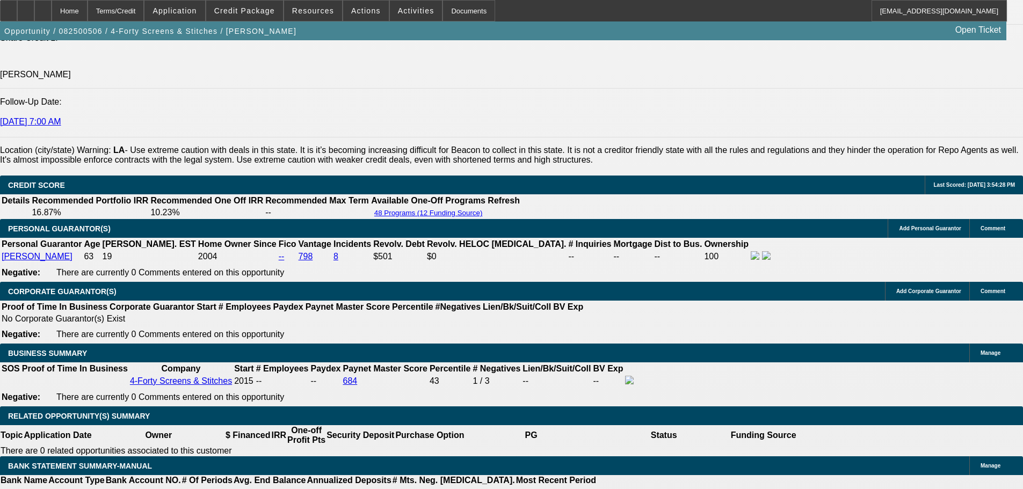
type input "6."
type input "UNKNOWN"
type input "$2,086.47"
type input "6"
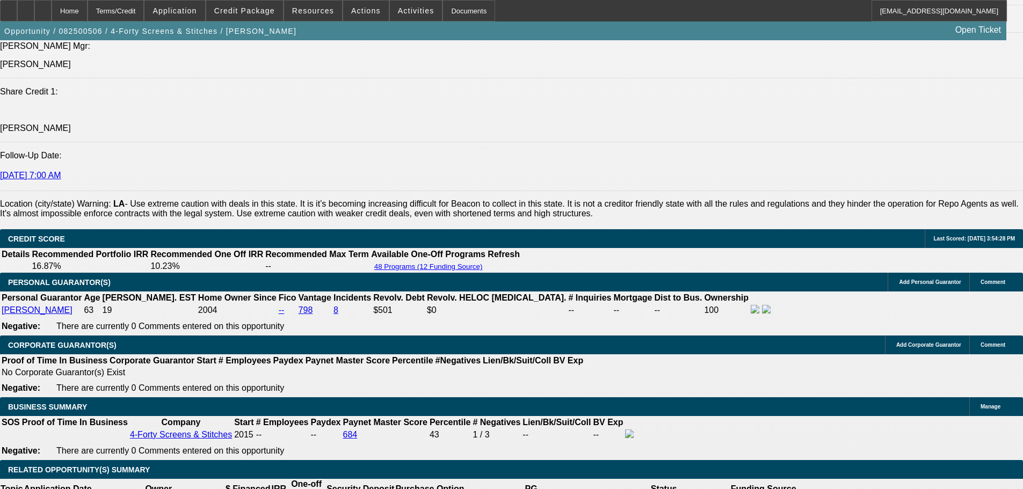
scroll to position [1289, 0]
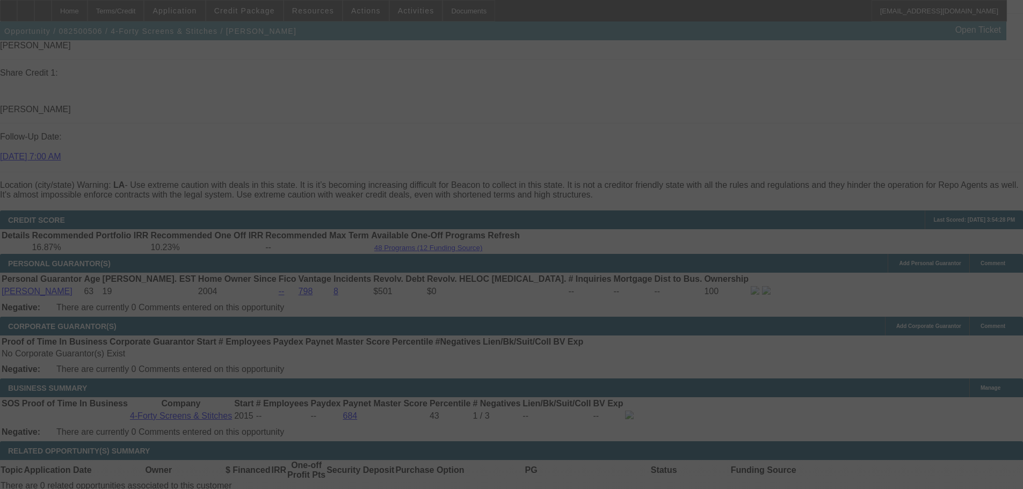
scroll to position [1396, 0]
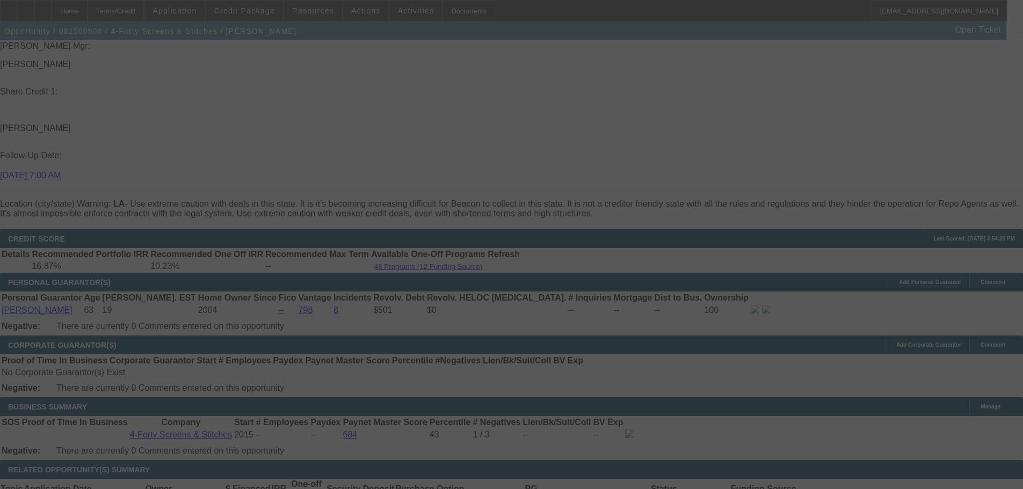
select select "0"
select select "0.1"
select select "4"
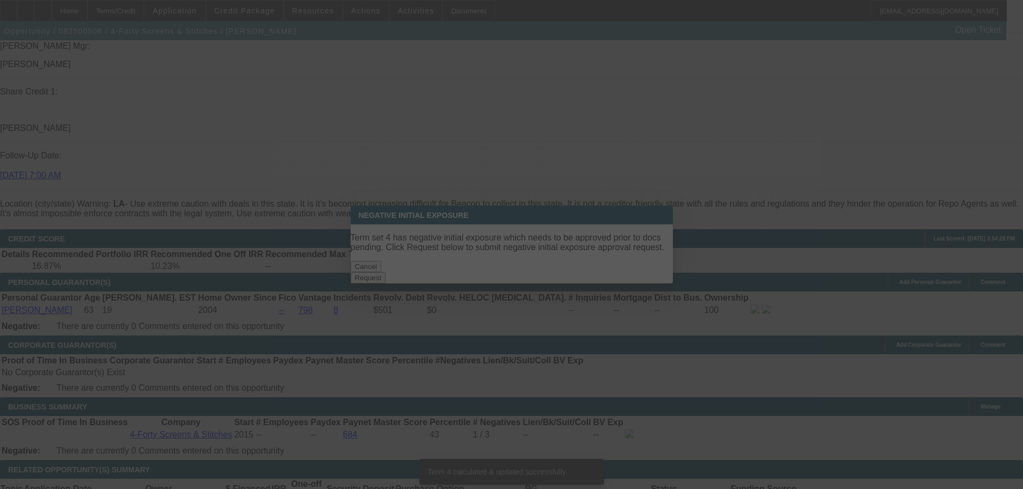
scroll to position [0, 0]
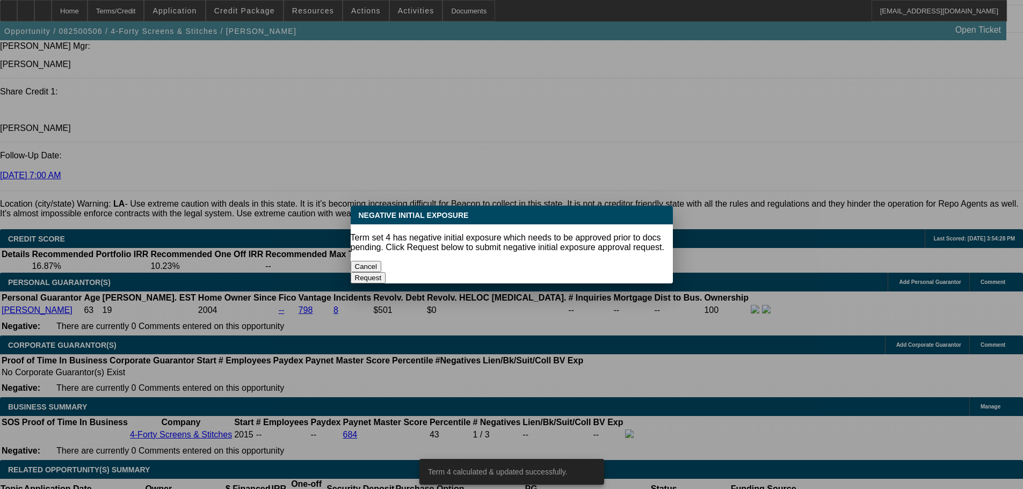
click at [382, 264] on button "Cancel" at bounding box center [366, 266] width 31 height 11
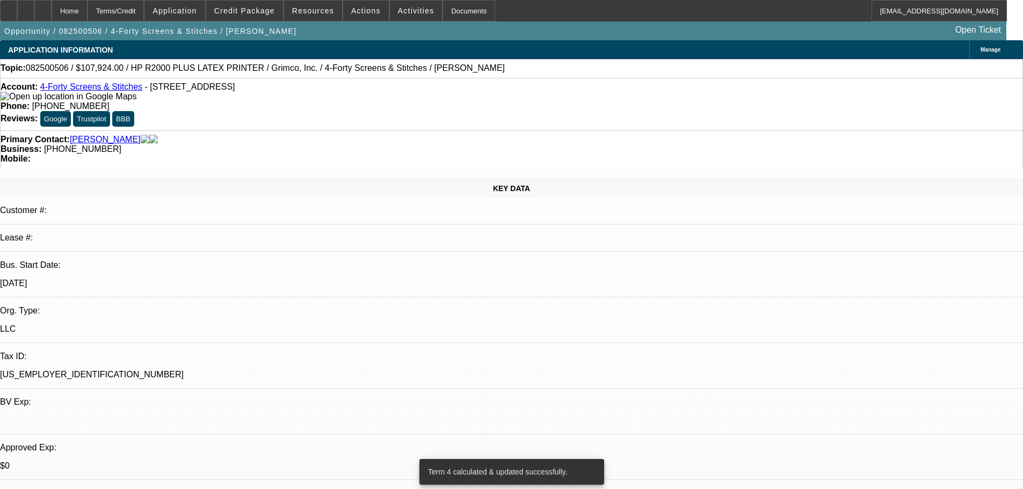
scroll to position [1396, 0]
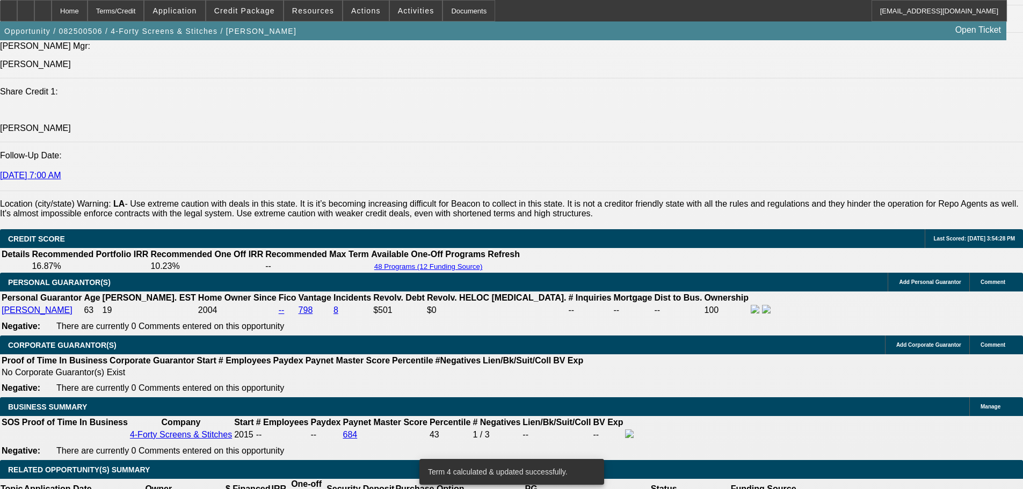
drag, startPoint x: 186, startPoint y: 90, endPoint x: 208, endPoint y: 132, distance: 47.1
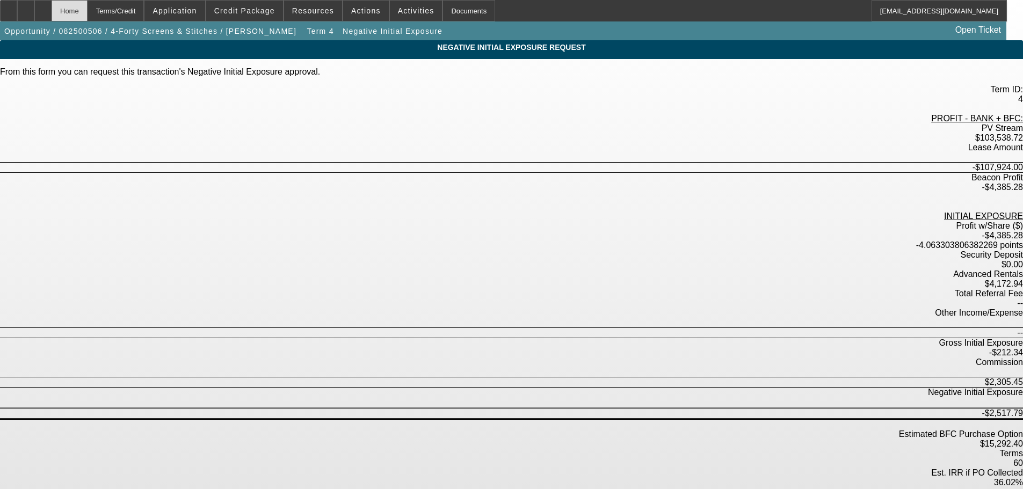
click at [88, 11] on div "Home" at bounding box center [70, 10] width 36 height 21
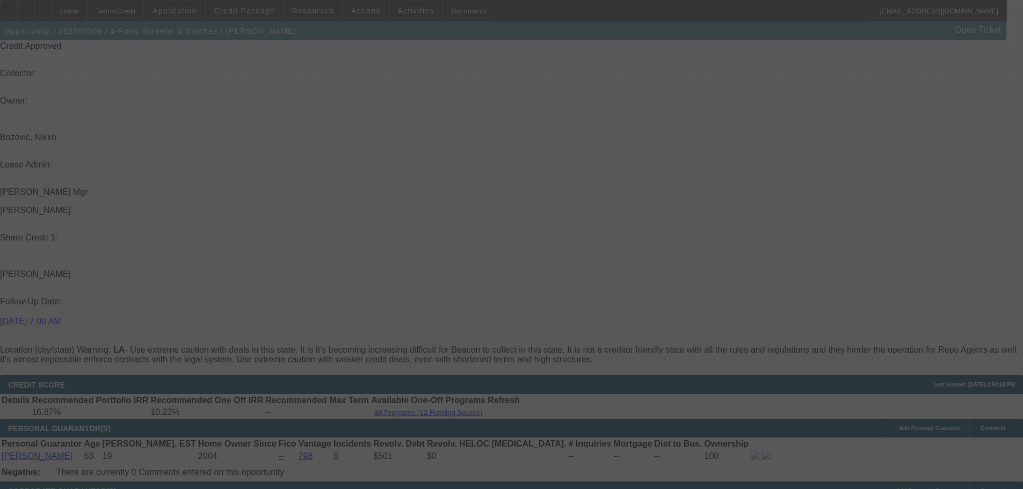
scroll to position [1465, 0]
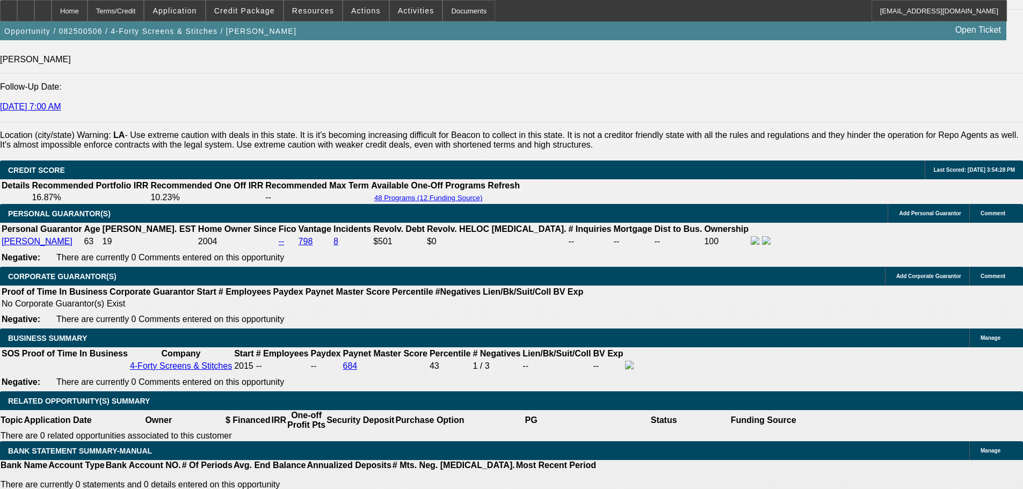
select select "0"
select select "0.1"
select select "4"
select select "0"
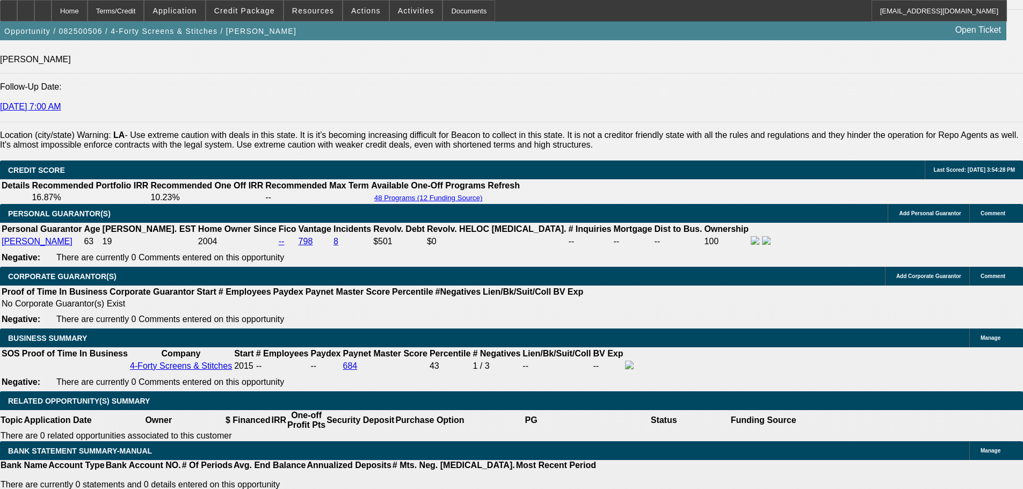
select select "0"
select select "6"
select select "0"
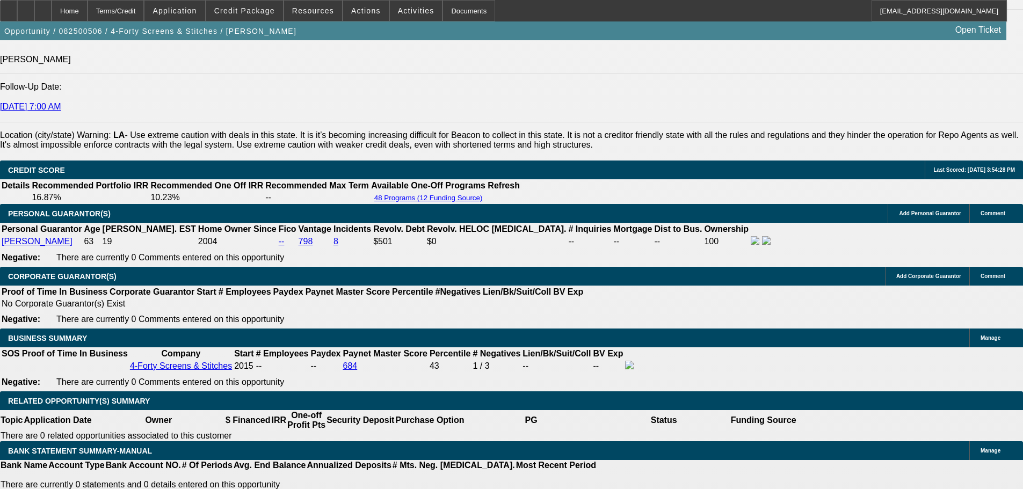
select select "0.1"
select select "4"
select select "0"
select select "0.1"
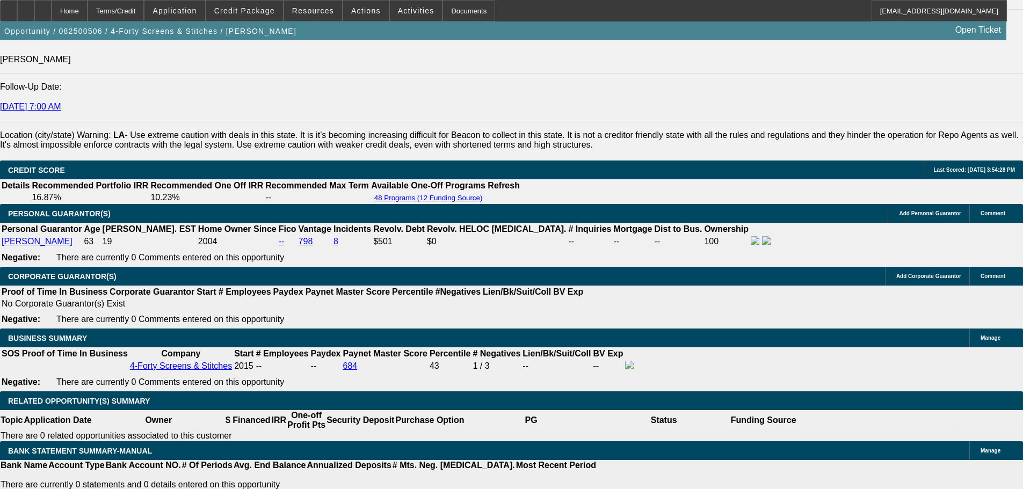
select select "4"
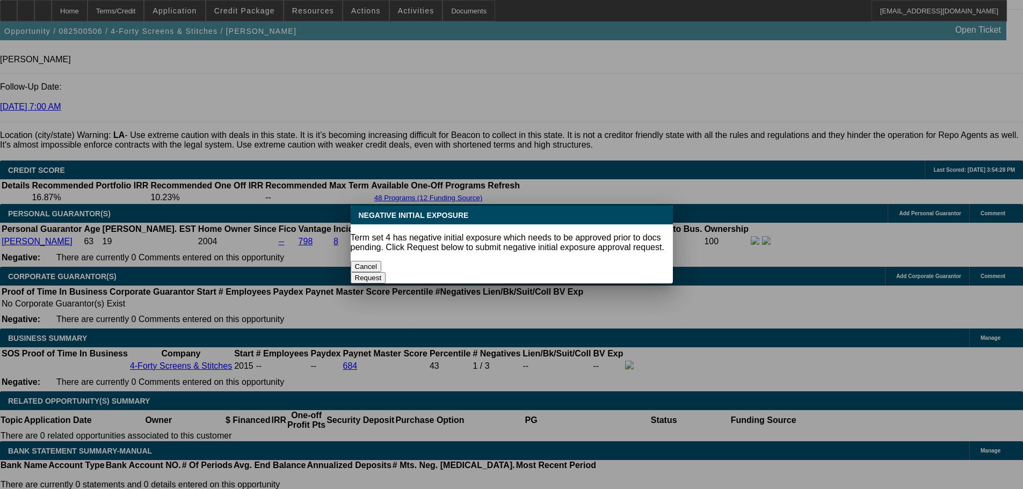
scroll to position [0, 0]
click at [382, 261] on button "Cancel" at bounding box center [366, 266] width 31 height 11
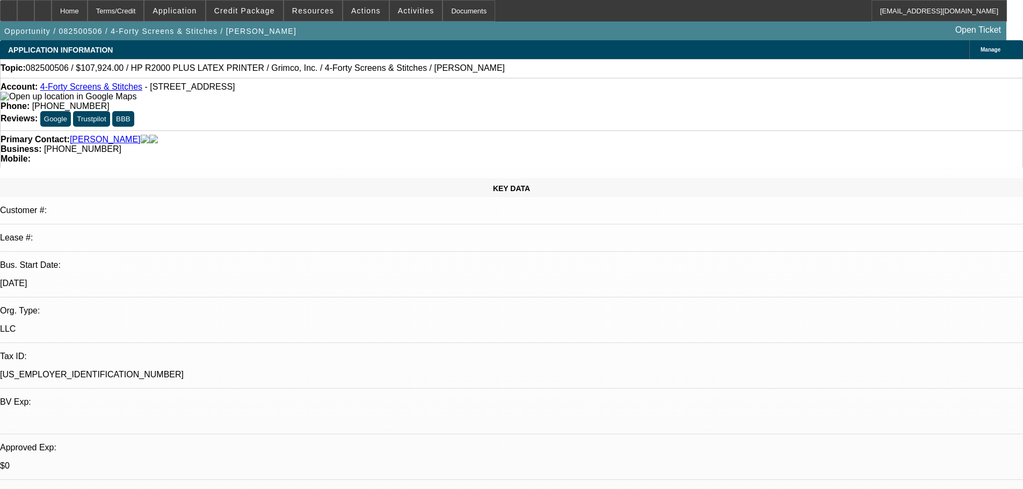
scroll to position [1465, 0]
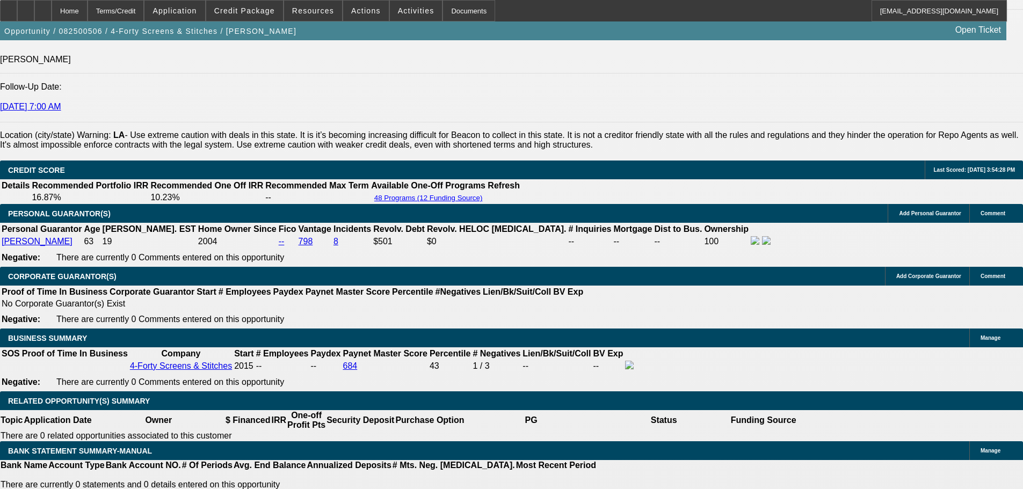
drag, startPoint x: 244, startPoint y: 313, endPoint x: 251, endPoint y: 324, distance: 13.0
type input "6.2"
type input "UNKNOWN"
type input "6.25"
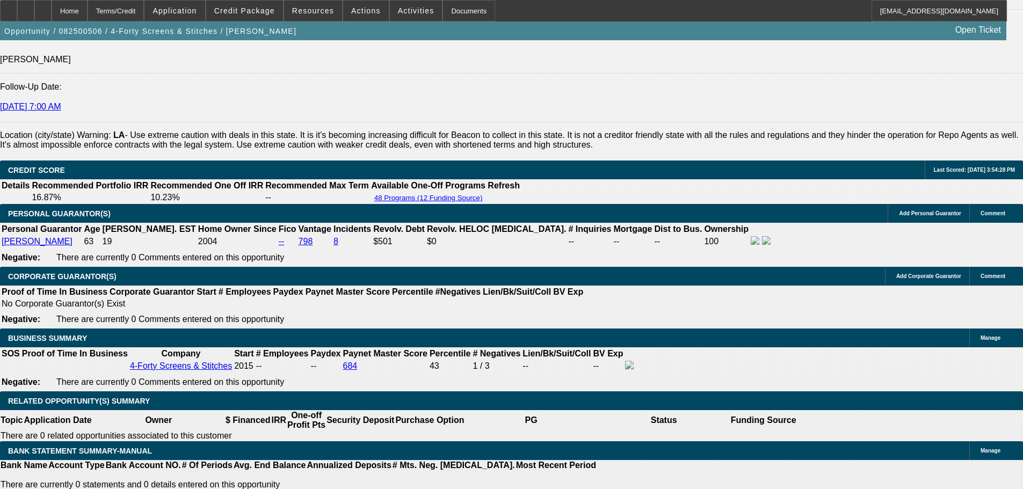
type input "$2,096.52"
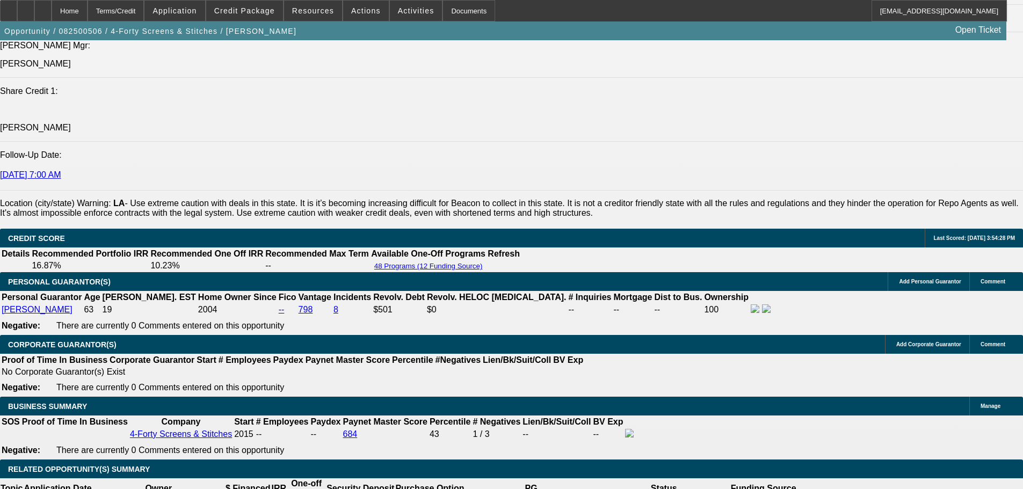
scroll to position [1304, 0]
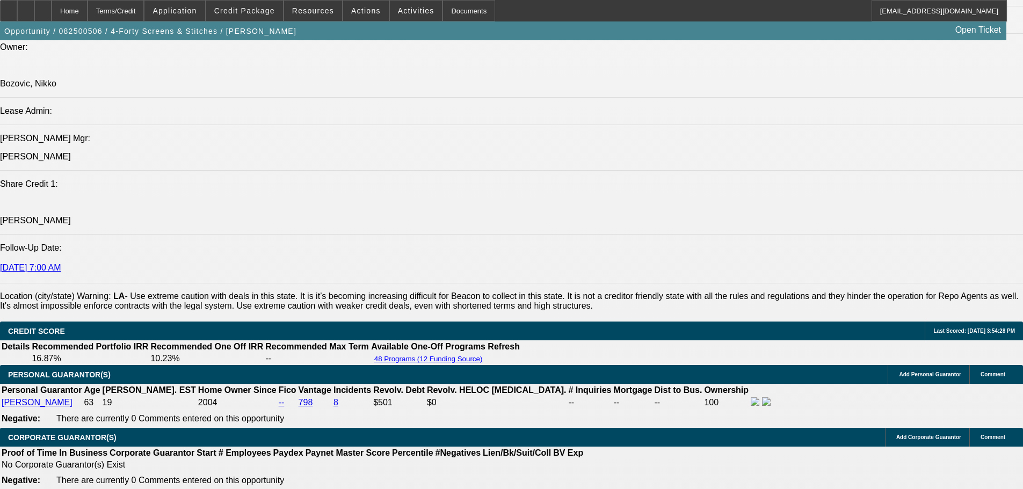
type input "6.25"
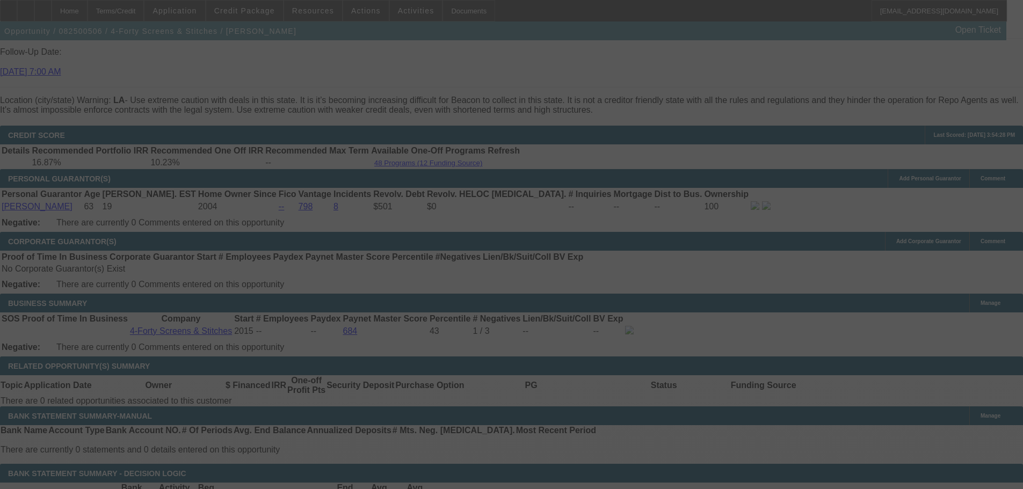
scroll to position [1518, 0]
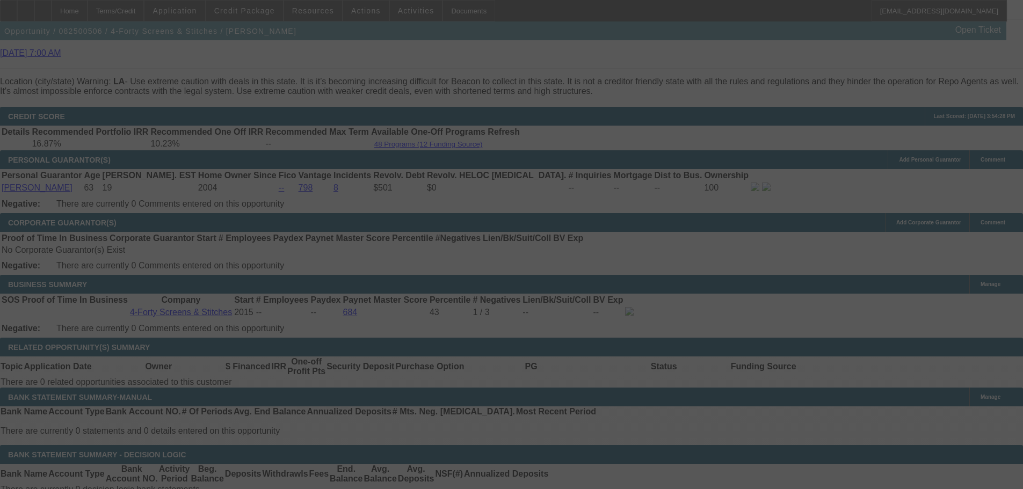
select select "0"
select select "0.1"
select select "4"
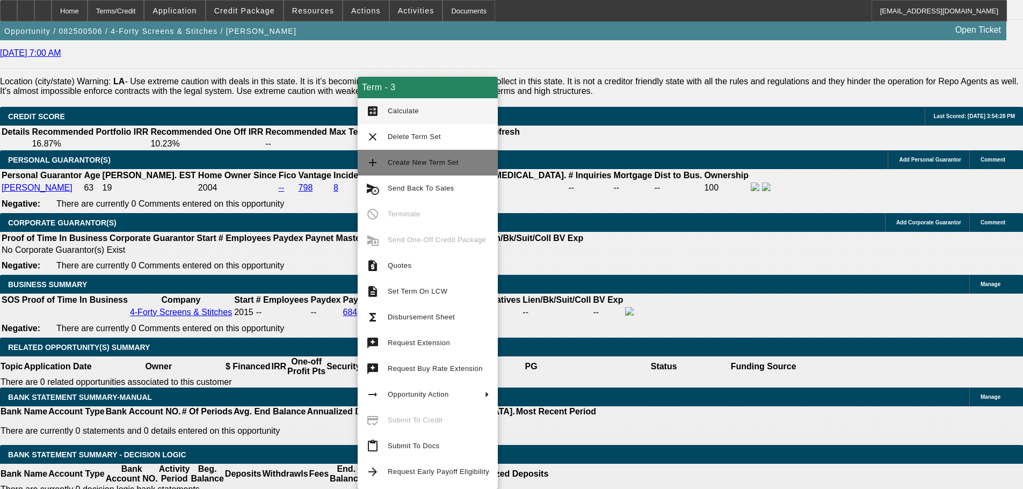
click at [450, 165] on span "Create New Term Set" at bounding box center [423, 162] width 71 height 8
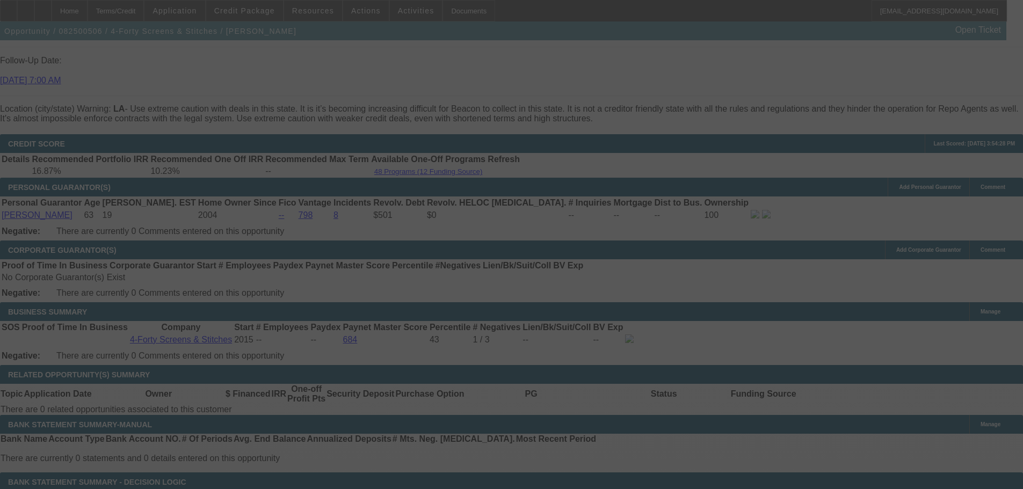
scroll to position [1414, 0]
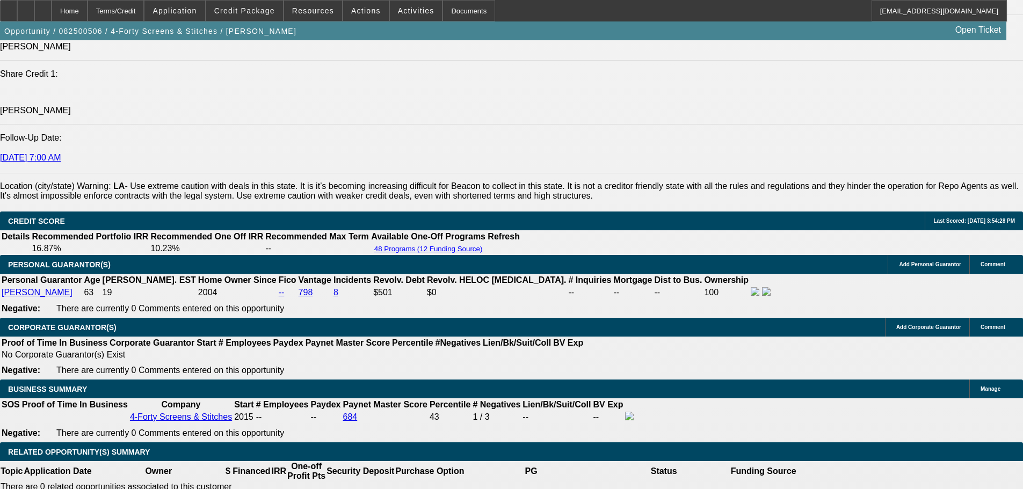
select select "0"
select select "6"
select select "0"
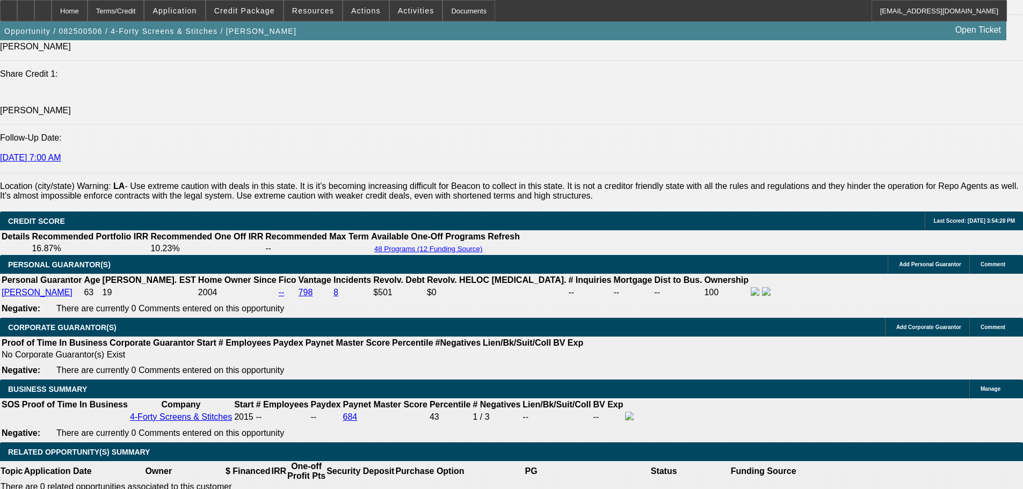
select select "0"
select select "0.1"
select select "4"
select select "0"
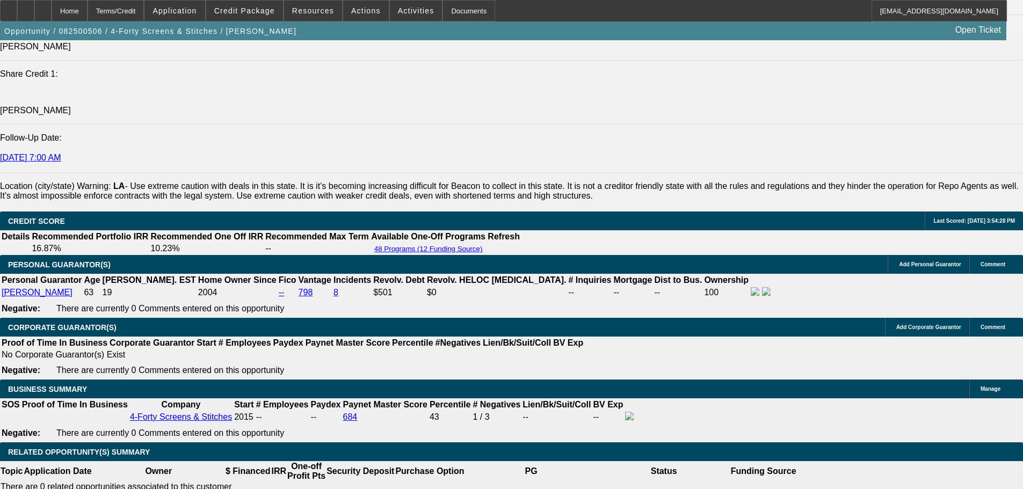
select select "0"
select select "6"
select select "0"
select select "0.1"
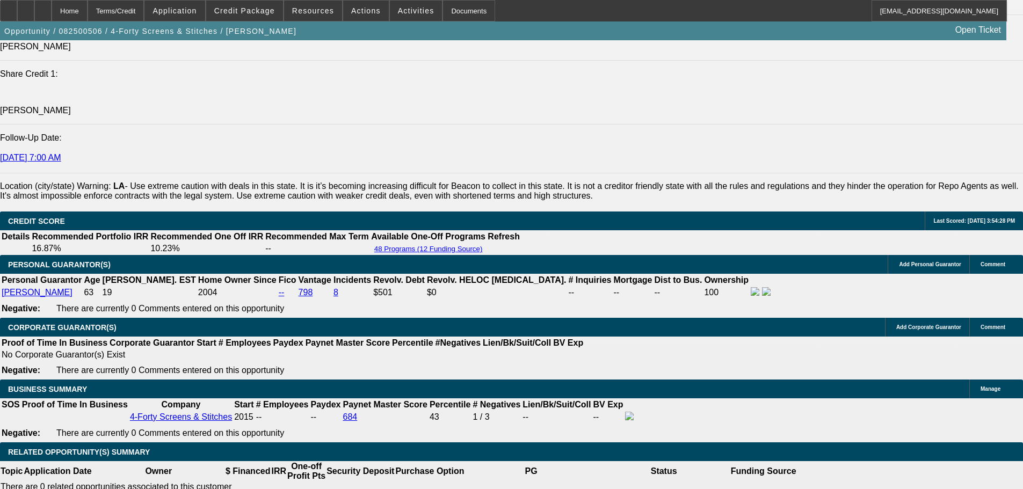
select select "4"
type input "1.1"
type input "UNKNOWN"
type input ".1"
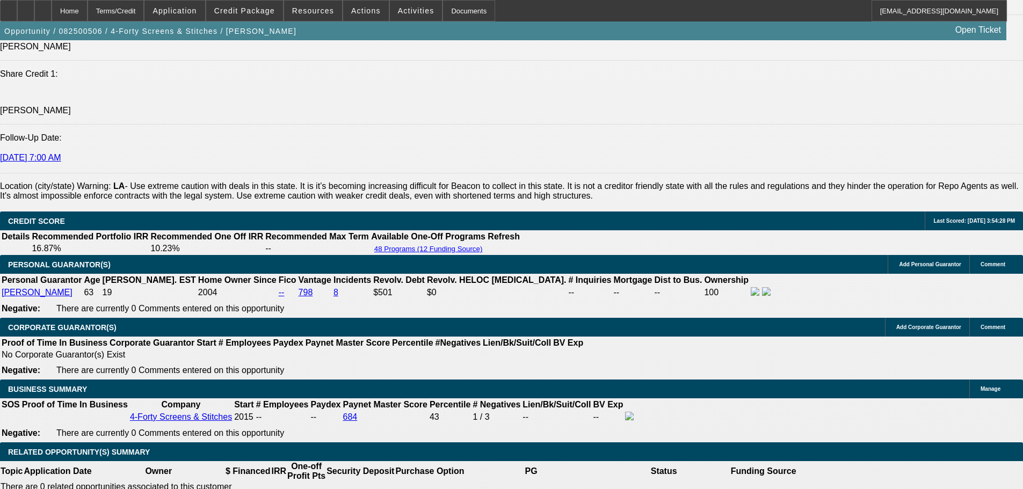
type input "$1,803.31"
type input "9.1"
type input "$2,245.57"
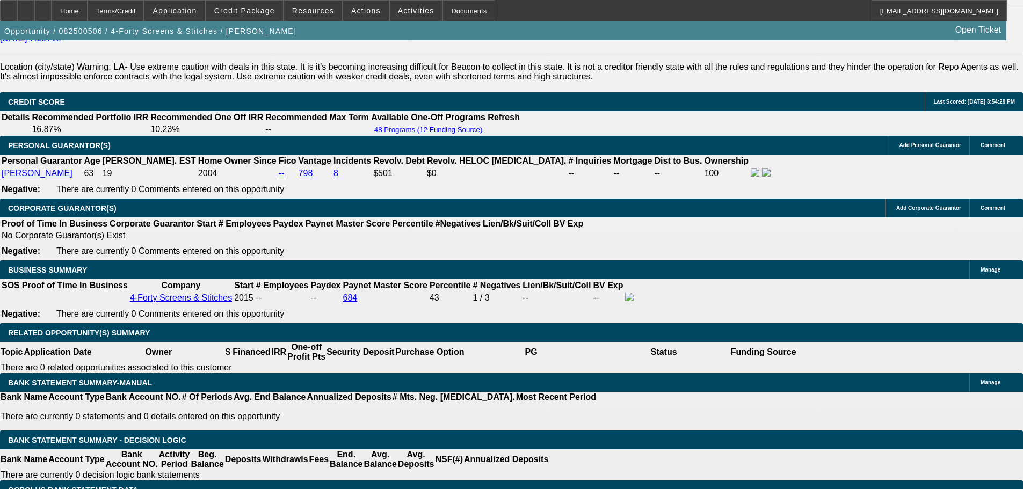
scroll to position [1467, 0]
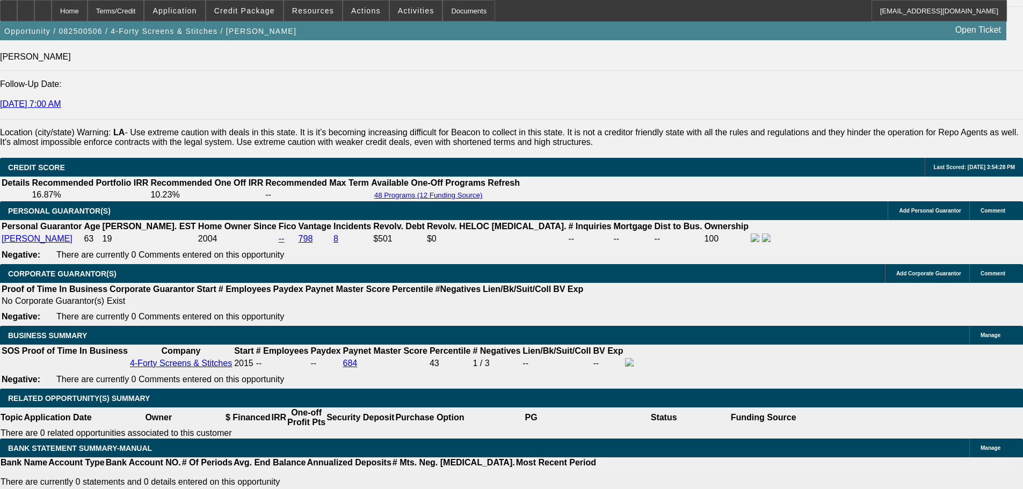
type input "9."
type input "$2,240.32"
type input "9.2"
type input "$2,250.82"
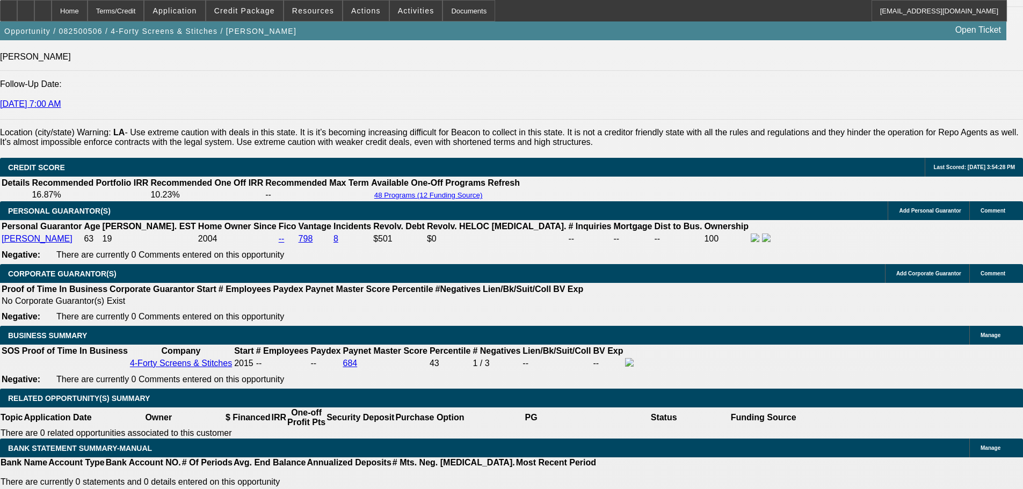
type input "9.25"
type input "$2,253.44"
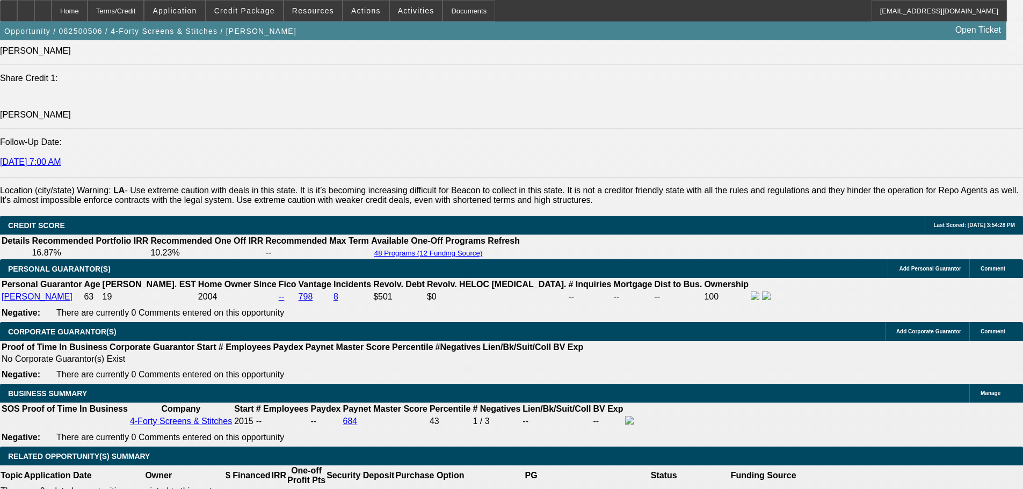
scroll to position [1360, 0]
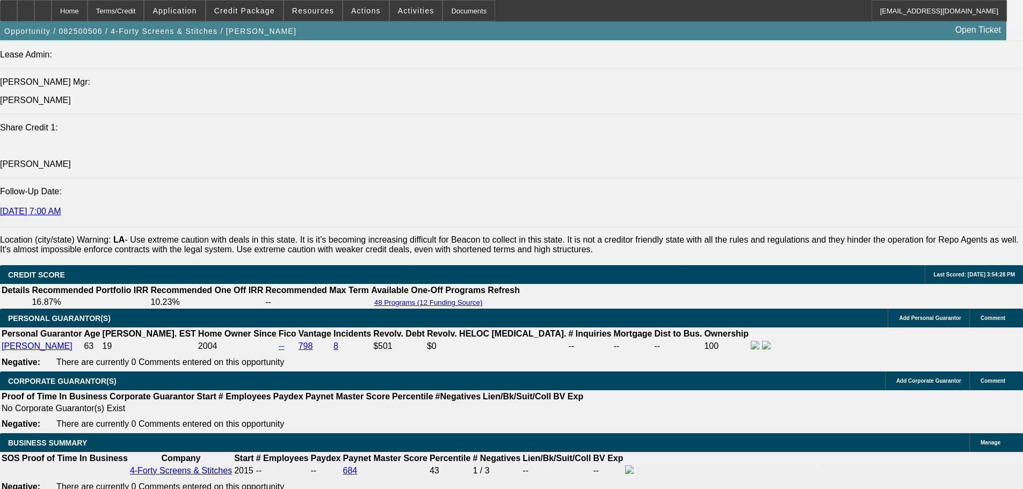
type input "9.25"
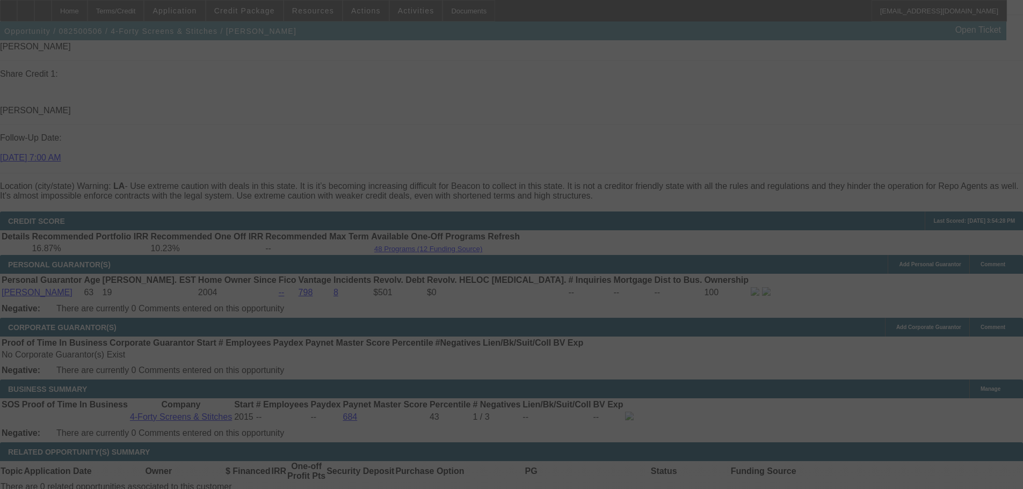
scroll to position [1575, 0]
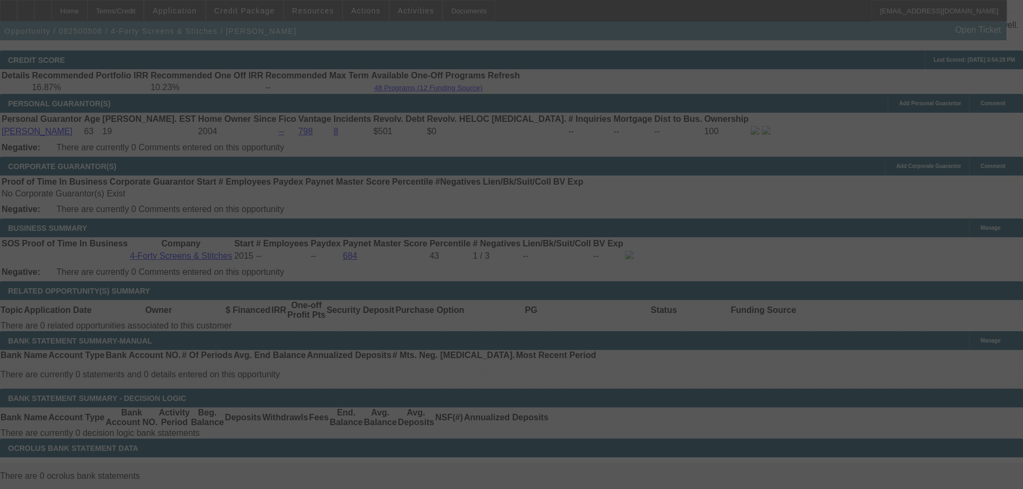
select select "0"
select select "6"
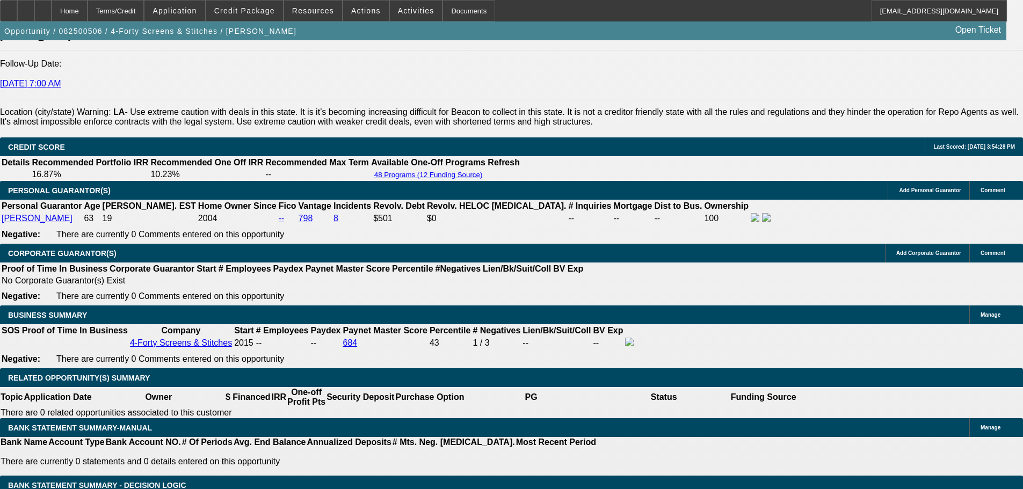
scroll to position [1511, 0]
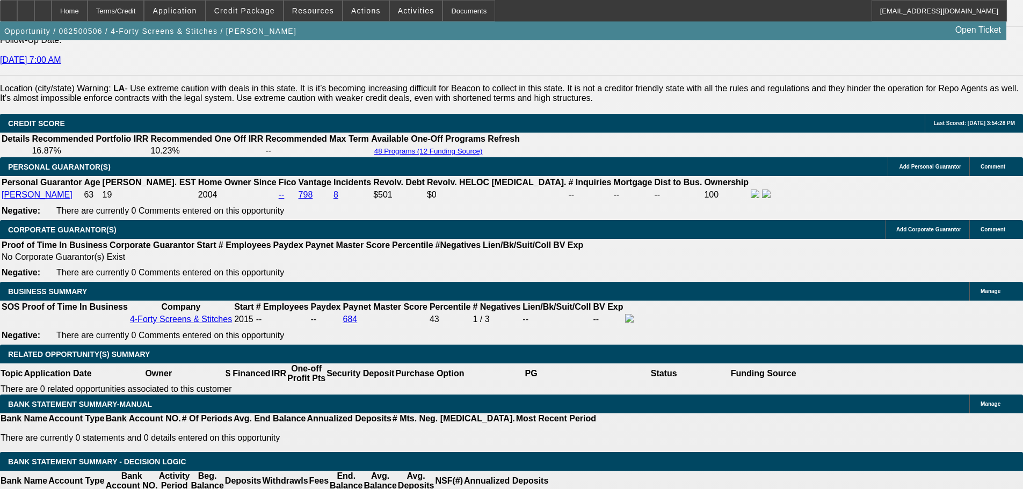
drag, startPoint x: 380, startPoint y: 267, endPoint x: 383, endPoint y: 275, distance: 8.4
type input "6."
type input "UNKNOWN"
type input "$2,086.47"
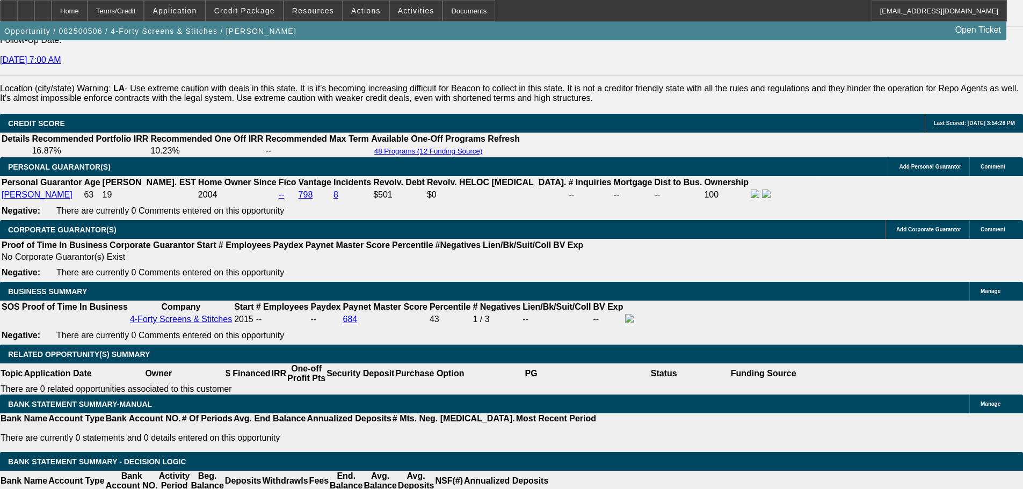
type input "6.9"
type input "$2,131.94"
type input "6.9"
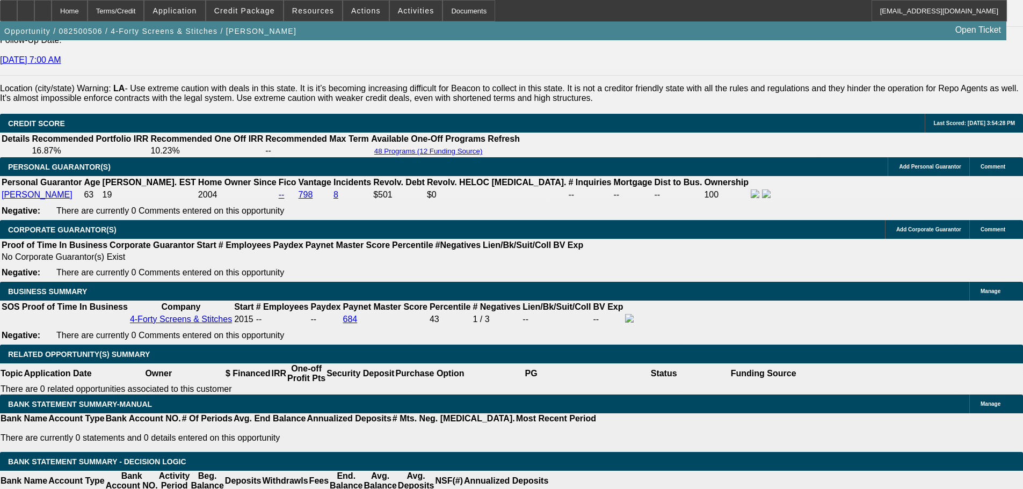
type input "9."
type input "UNKNOWN"
type input "9.9"
type input "$2,240.32"
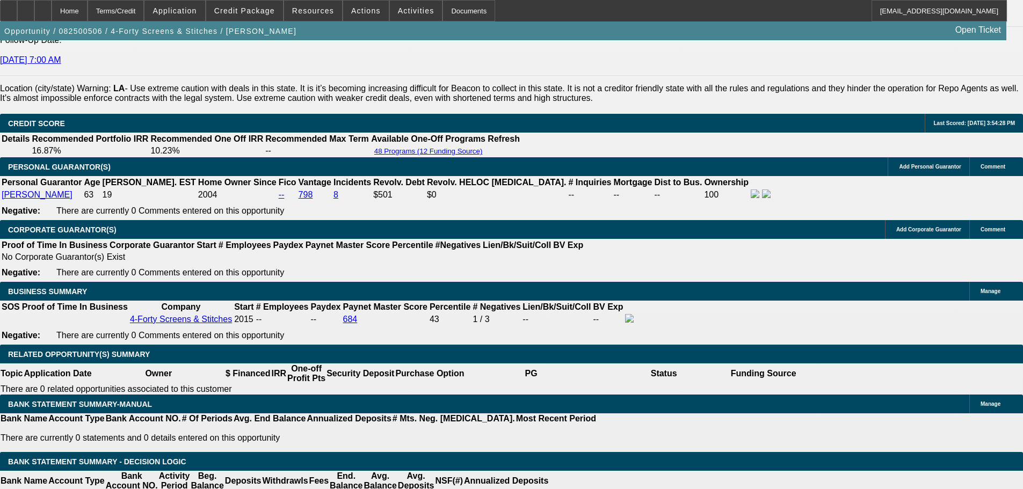
type input "9.9"
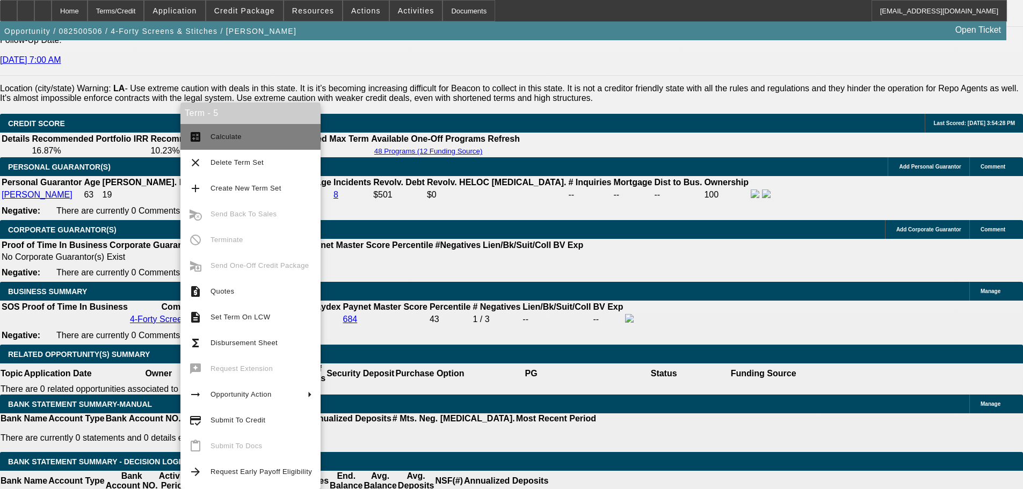
click at [245, 135] on span "Calculate" at bounding box center [260, 136] width 101 height 13
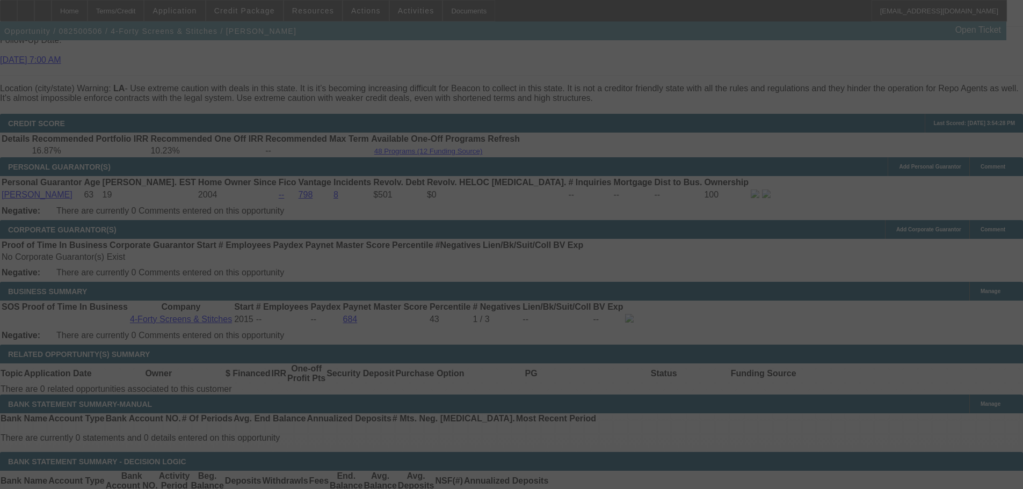
select select "0"
select select "6"
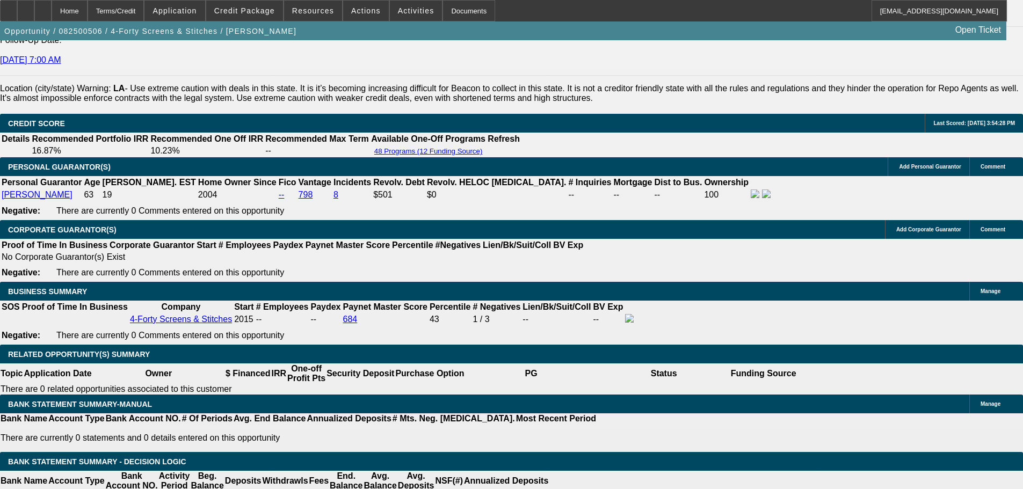
type input "9.9"
type input "UNKNOWN"
type input "$2,287.76"
type input "9.9"
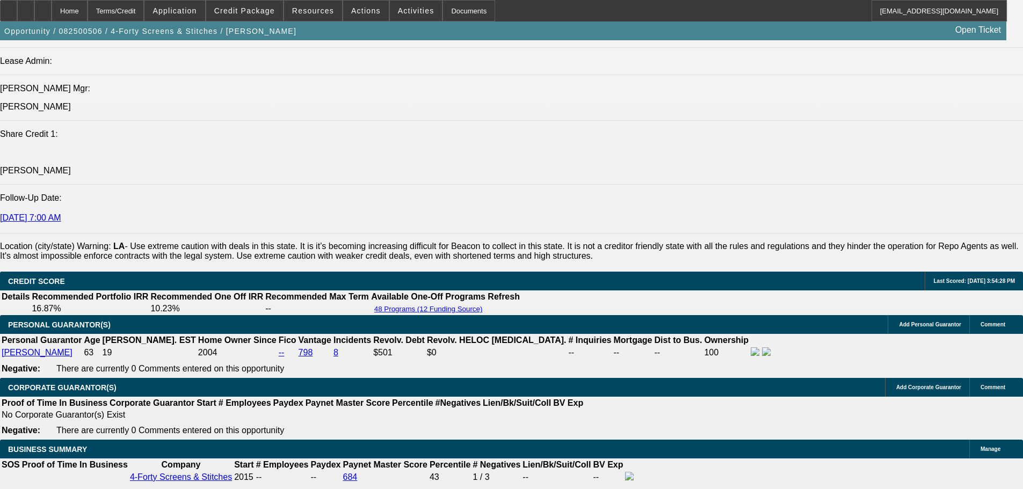
scroll to position [1350, 0]
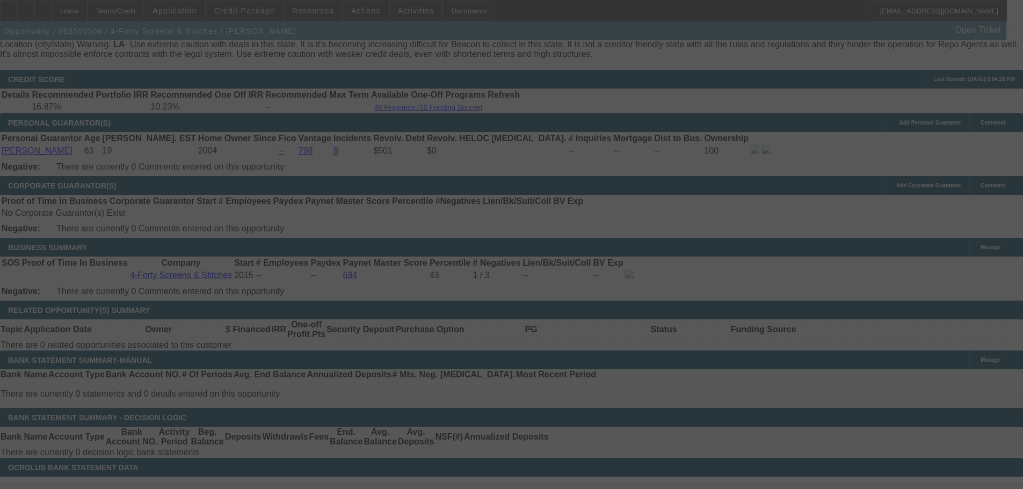
select select "0"
select select "6"
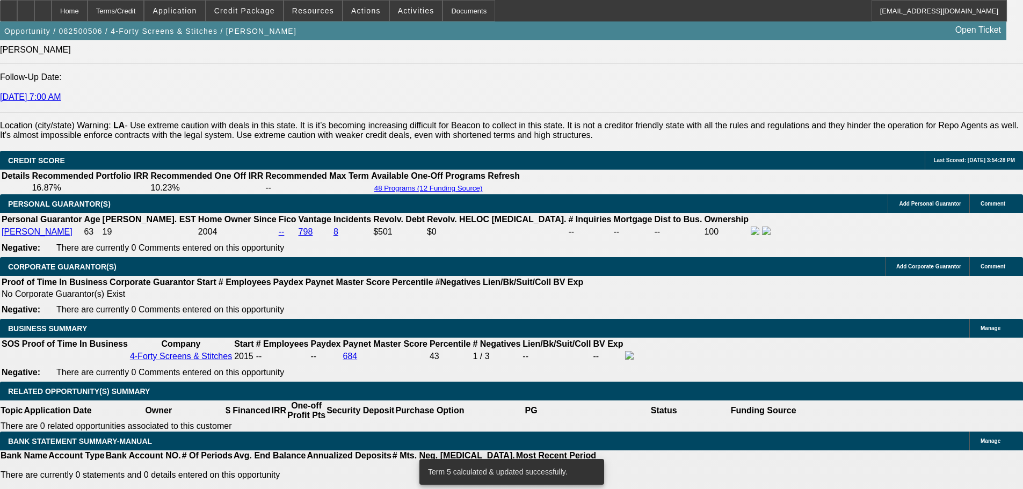
scroll to position [1394, 0]
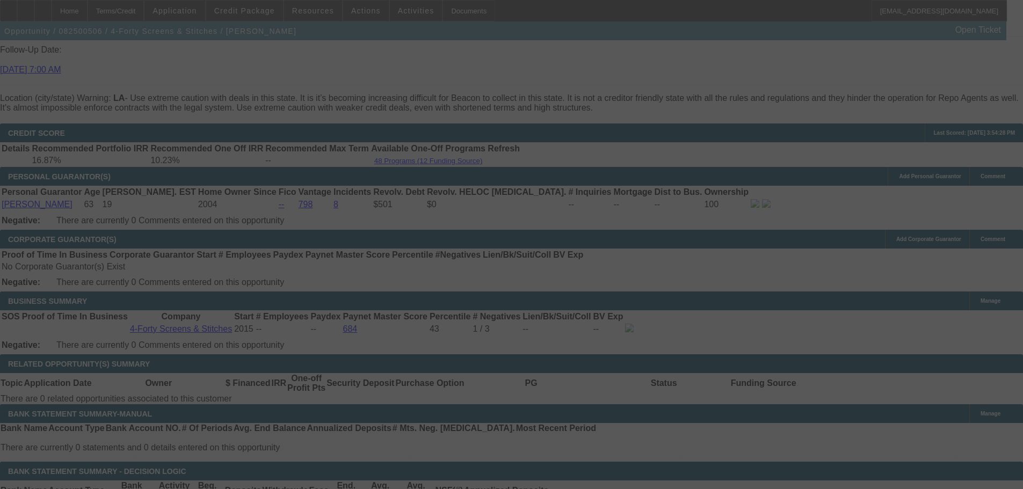
scroll to position [1489, 0]
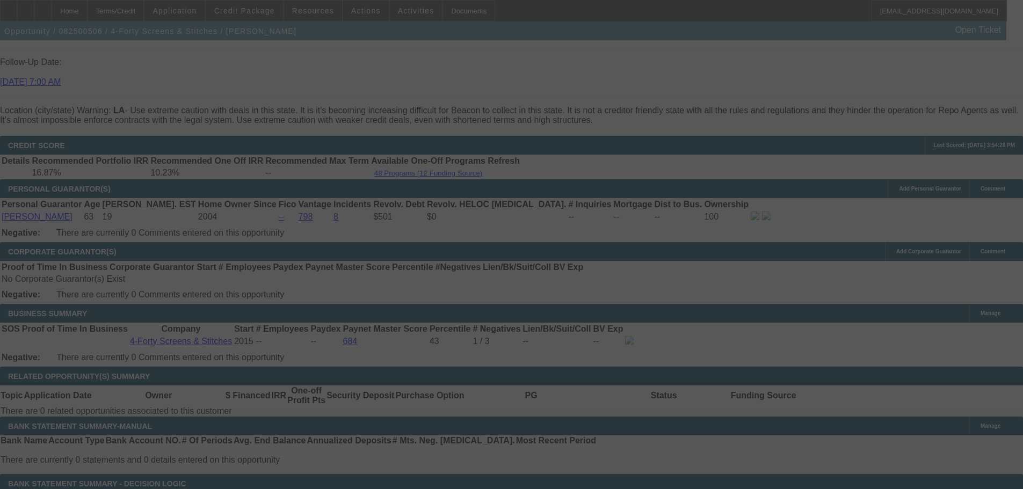
select select "0"
select select "0.1"
select select "4"
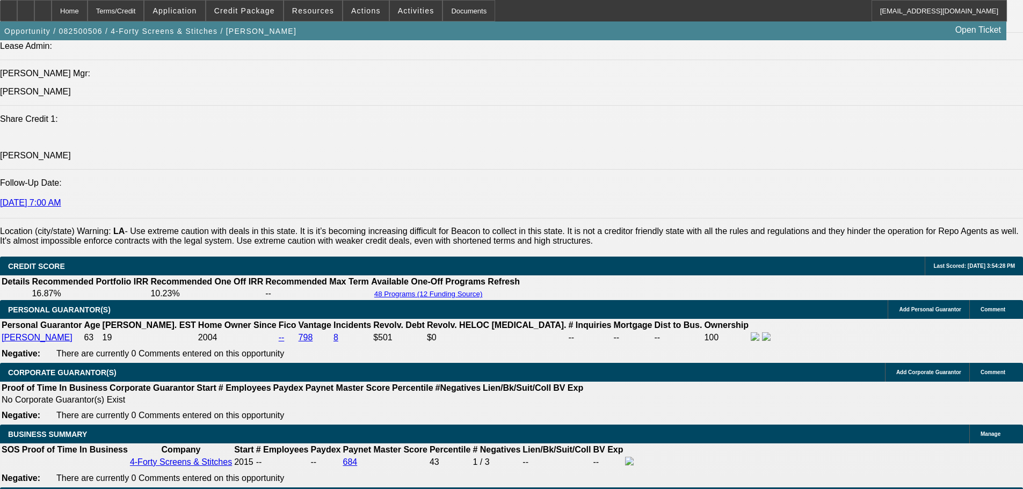
scroll to position [1436, 0]
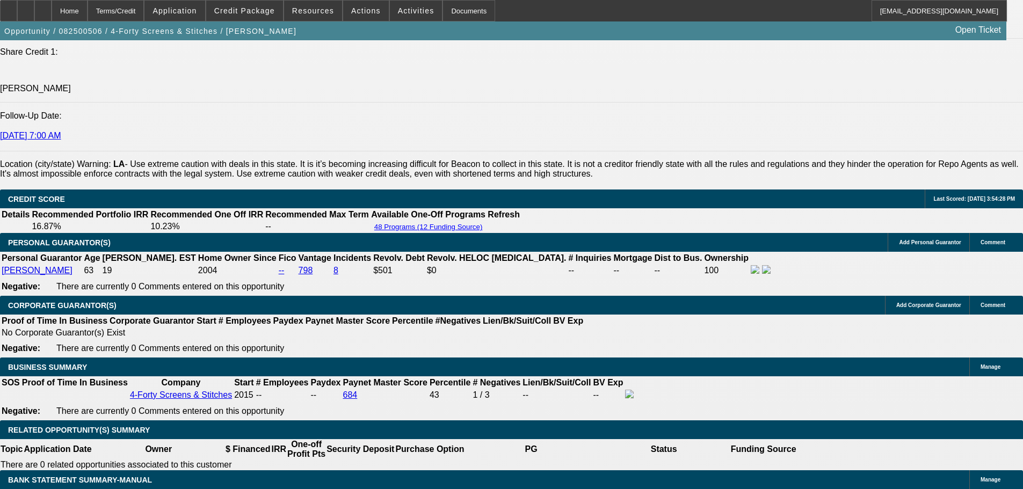
drag, startPoint x: 245, startPoint y: 339, endPoint x: 252, endPoint y: 346, distance: 9.9
type input "9."
type input "UNKNOWN"
type input "$2,240.32"
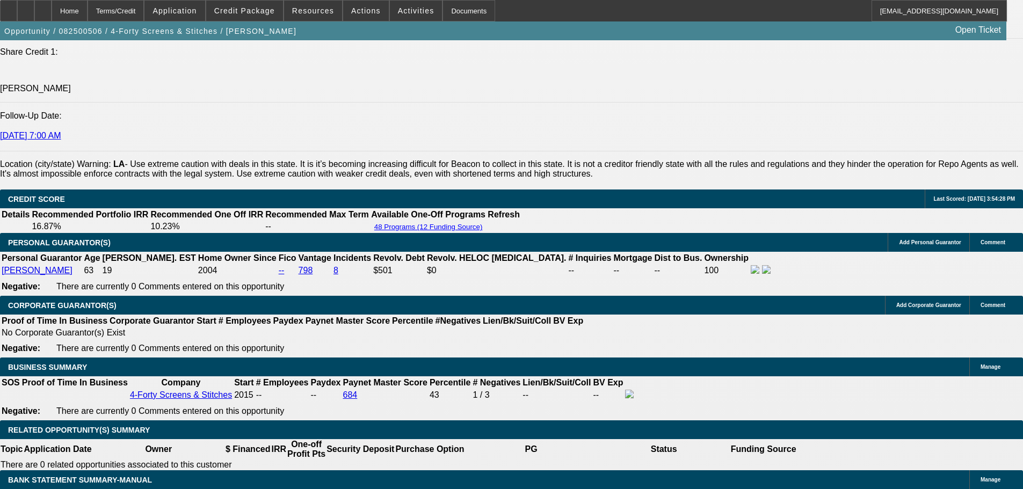
type input "9.25"
type input "$2,253.44"
type input "9.25"
type input "6."
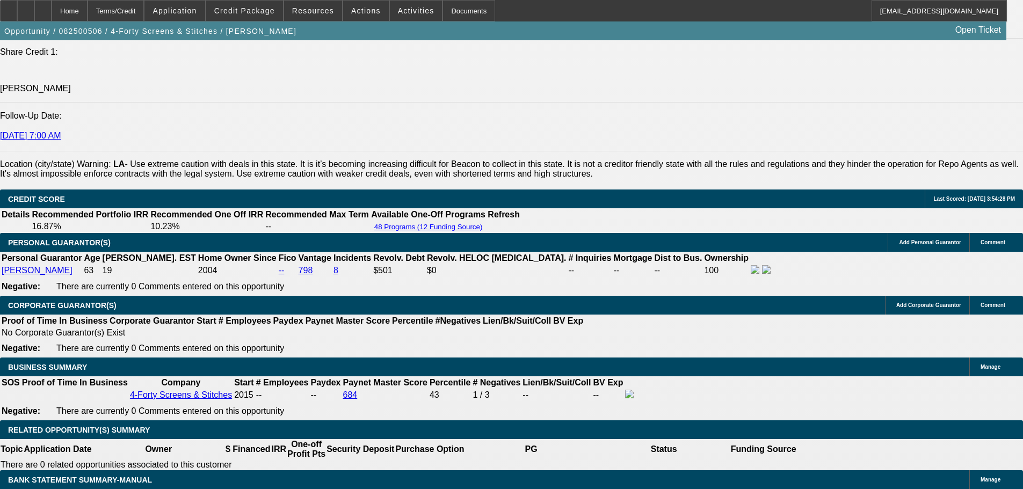
type input "UNKNOWN"
type input "$2,086.47"
type input "6.25"
type input "$2,099.04"
type input "6.25"
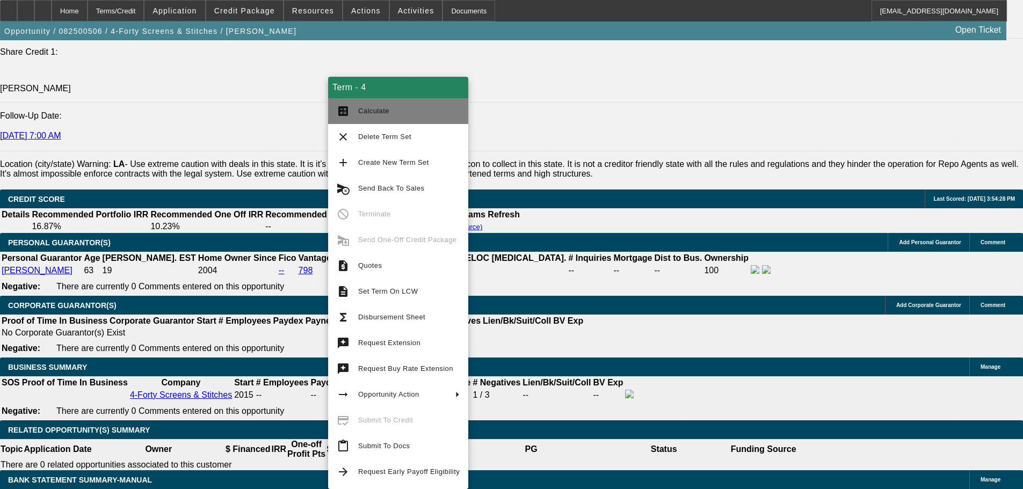
click at [398, 110] on span "Calculate" at bounding box center [408, 111] width 101 height 13
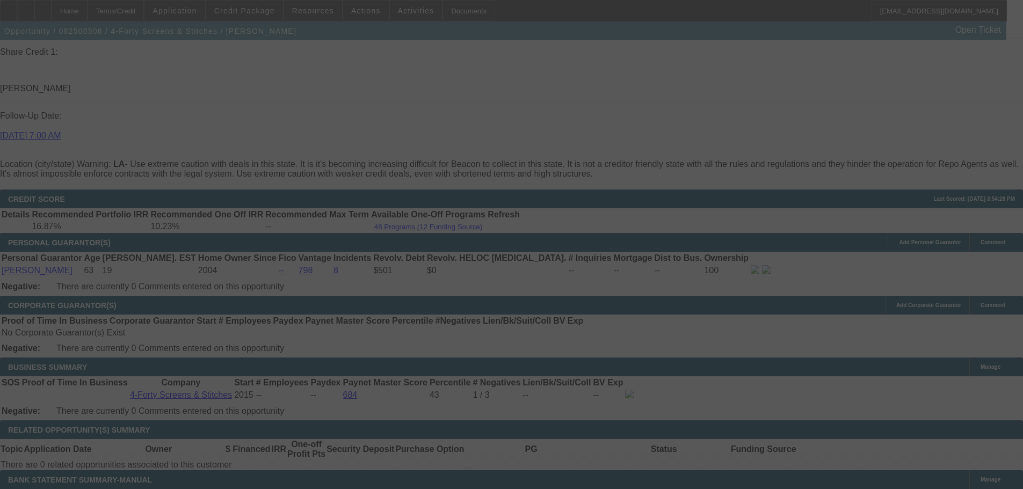
select select "0"
select select "0.1"
select select "4"
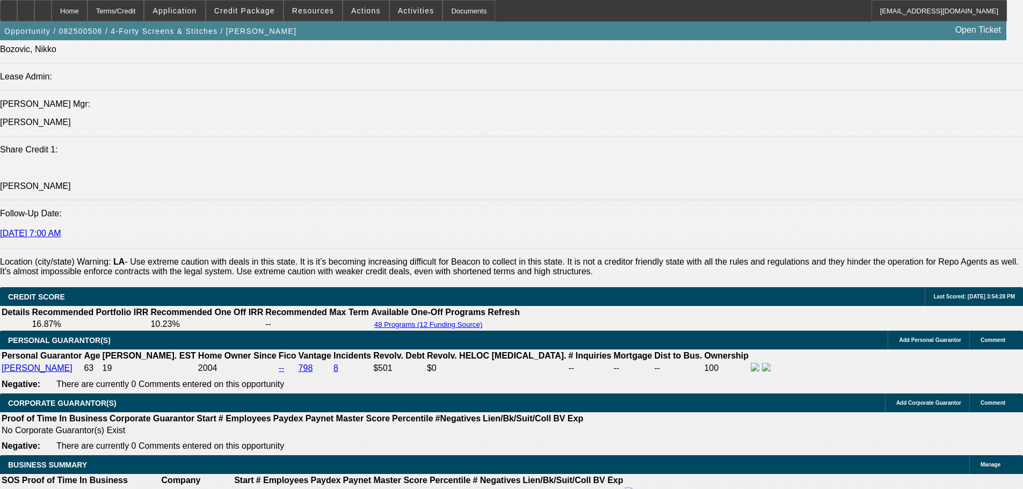
scroll to position [1328, 0]
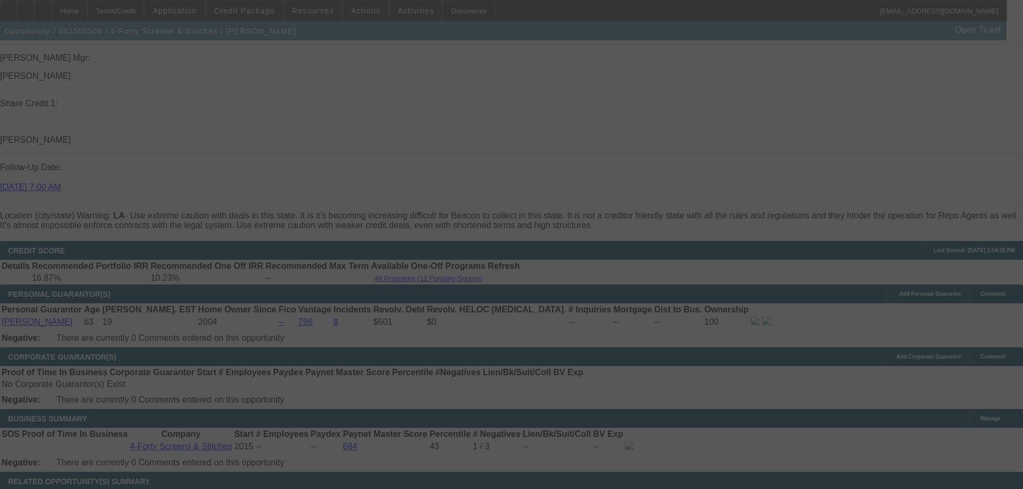
scroll to position [1436, 0]
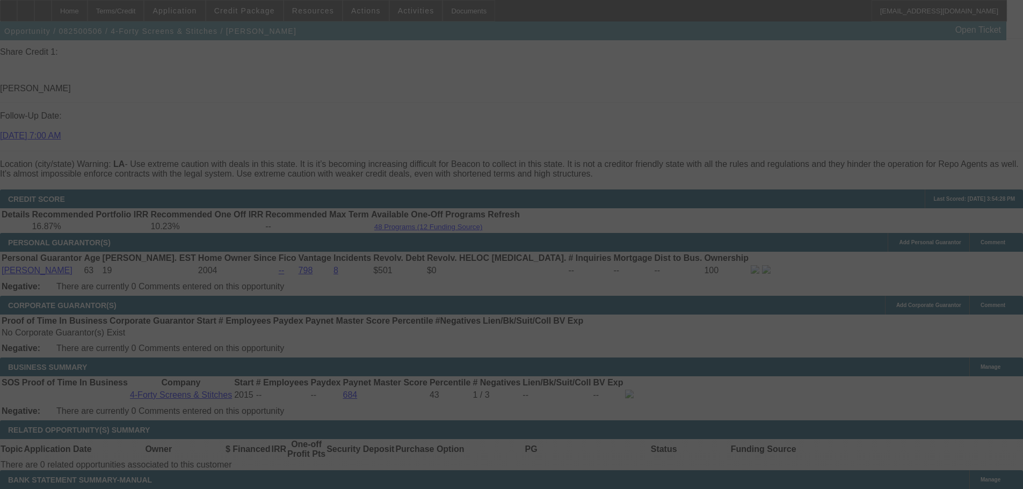
select select "0"
select select "6"
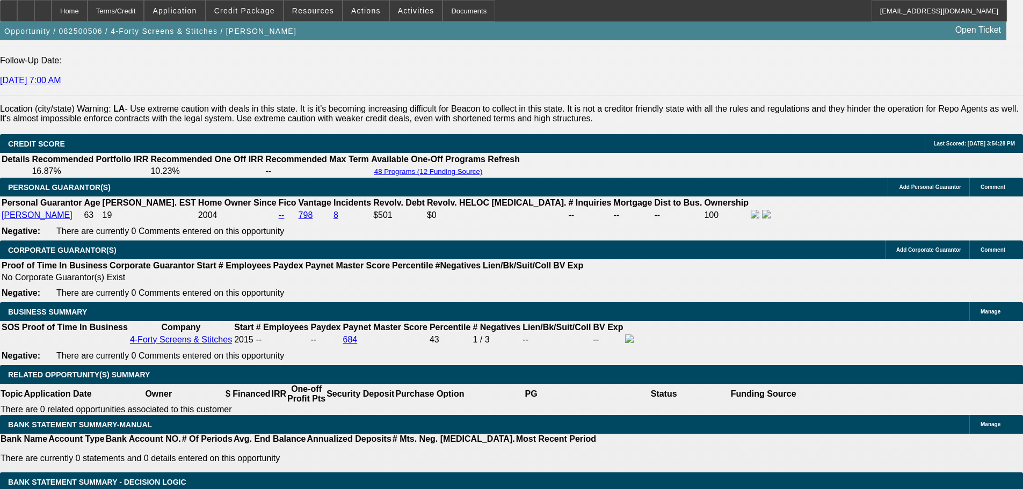
scroll to position [1489, 0]
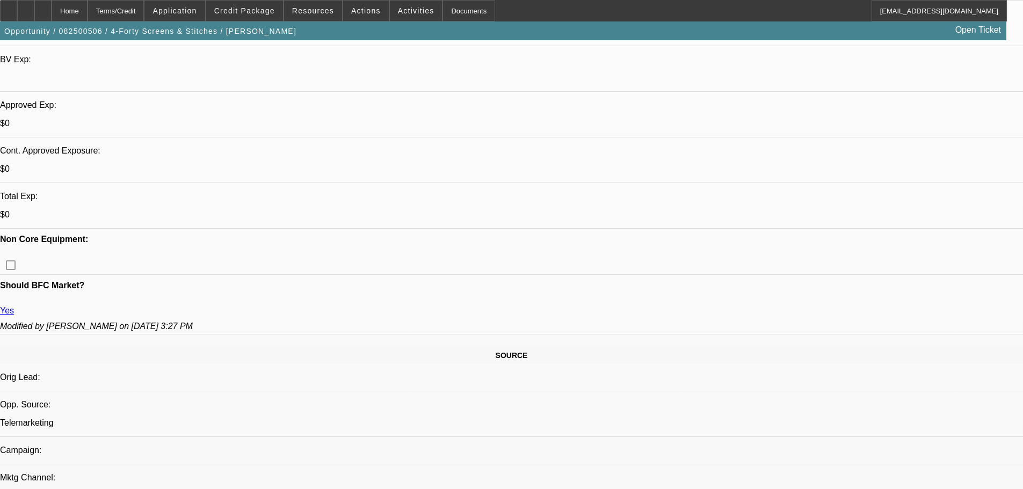
drag, startPoint x: 680, startPoint y: 268, endPoint x: 678, endPoint y: 156, distance: 111.7
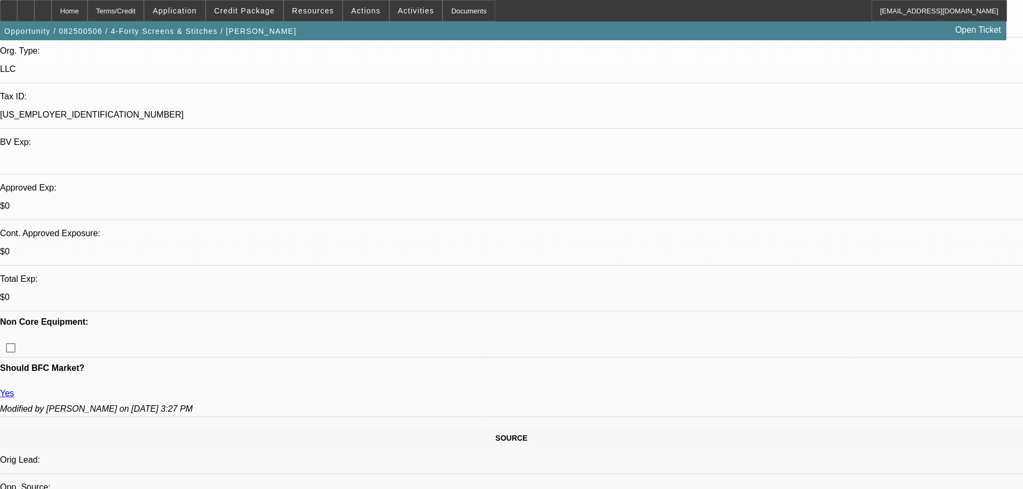
scroll to position [39, 0]
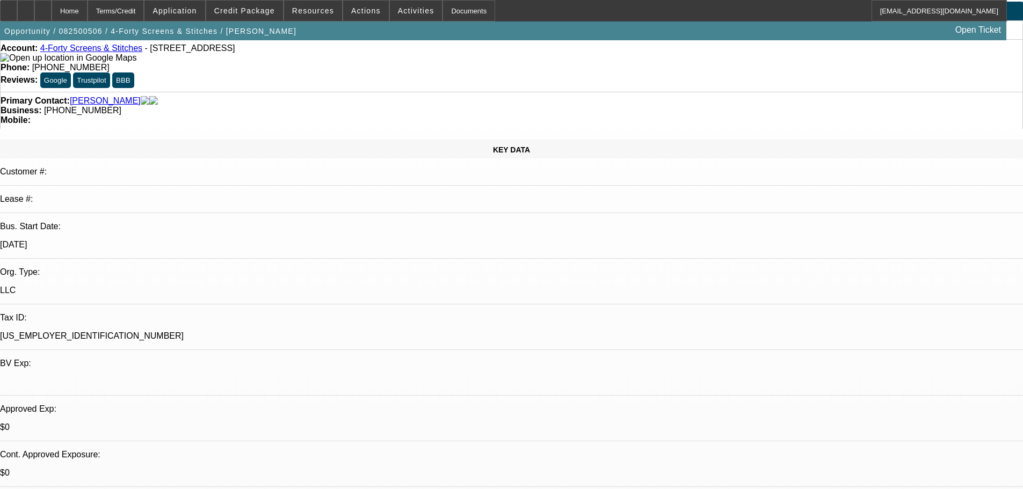
drag, startPoint x: 686, startPoint y: 120, endPoint x: 681, endPoint y: 80, distance: 40.6
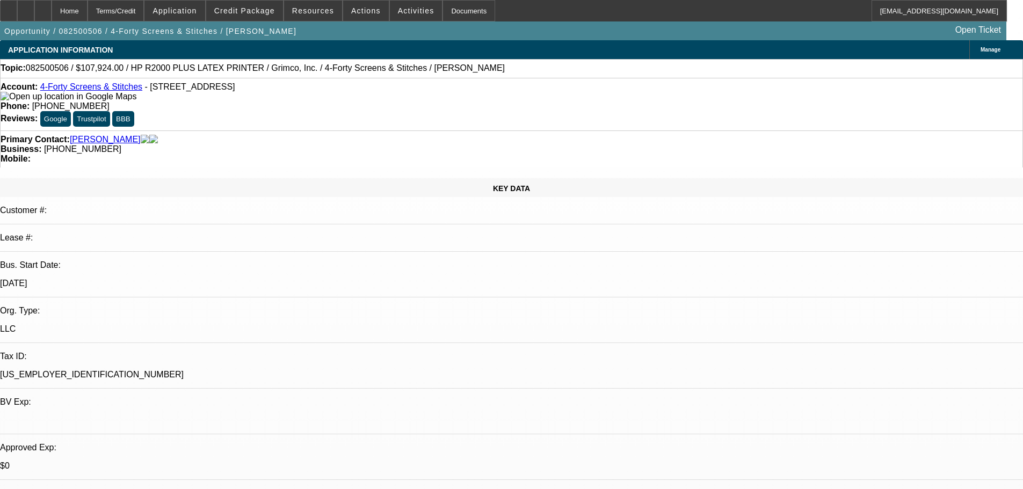
drag, startPoint x: 660, startPoint y: 232, endPoint x: 595, endPoint y: 120, distance: 129.7
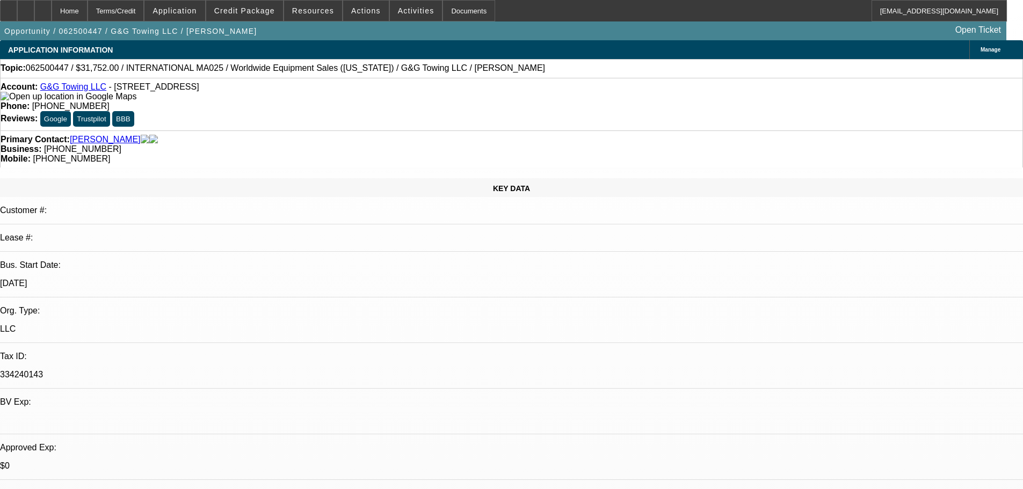
select select "0"
select select "2"
select select "0.1"
select select "4"
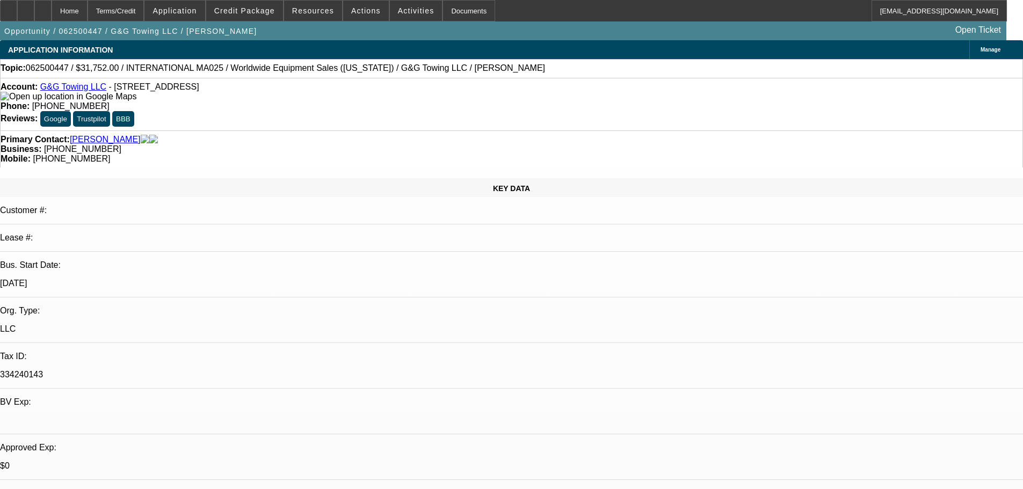
select select "0"
select select "2"
select select "0.1"
select select "4"
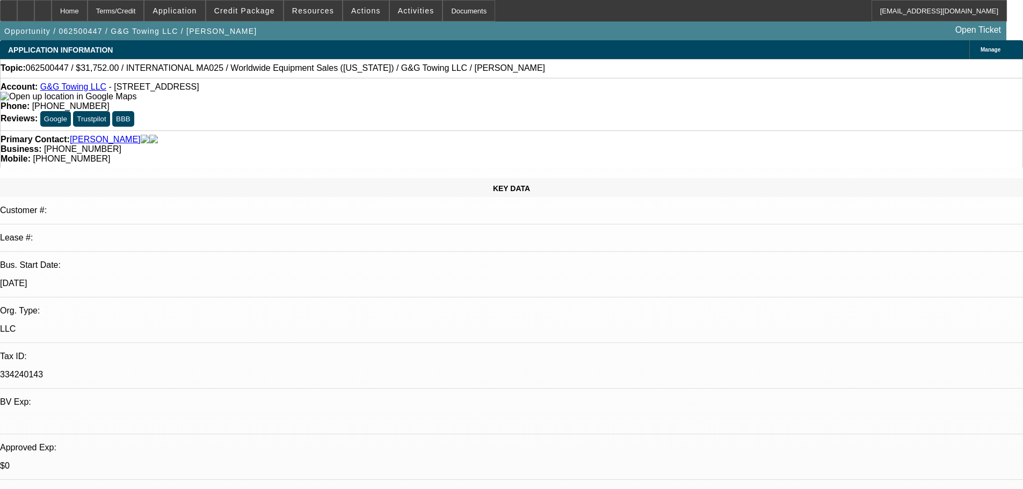
select select "0"
select select "2"
select select "0.1"
select select "4"
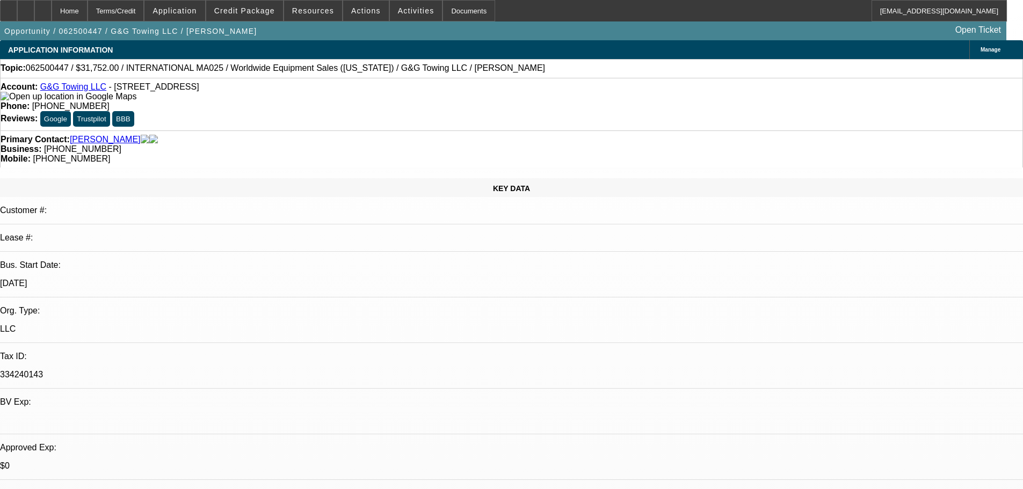
select select "0"
select select "2"
select select "0.1"
select select "4"
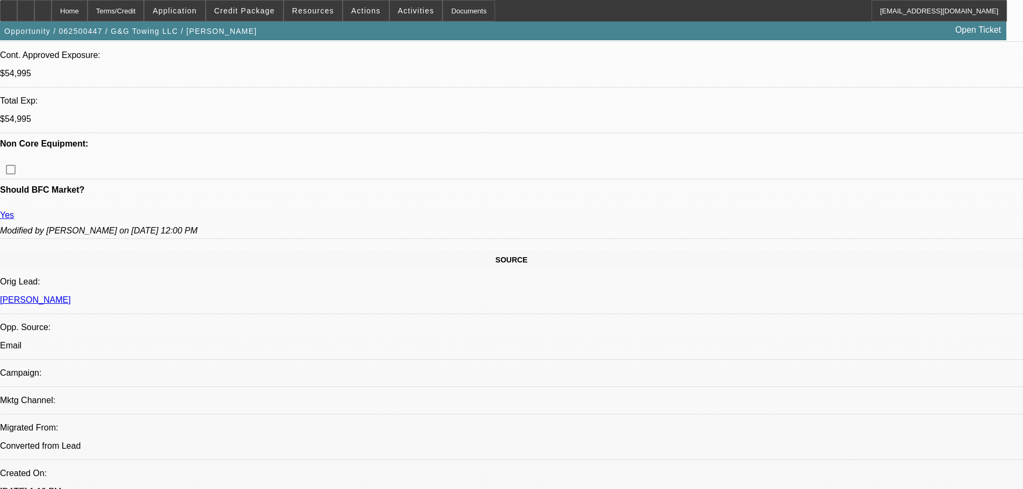
drag, startPoint x: 408, startPoint y: 220, endPoint x: 432, endPoint y: 348, distance: 130.6
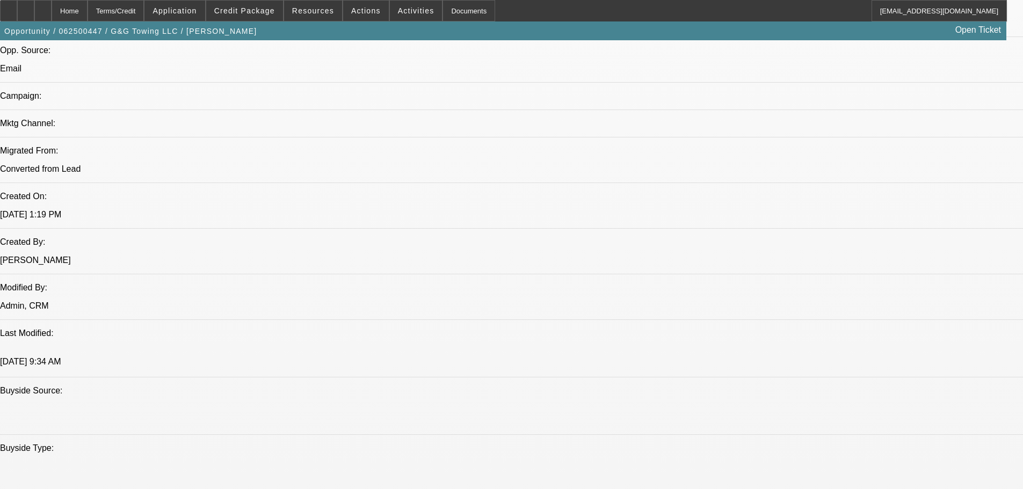
drag, startPoint x: 439, startPoint y: 233, endPoint x: 462, endPoint y: 359, distance: 127.6
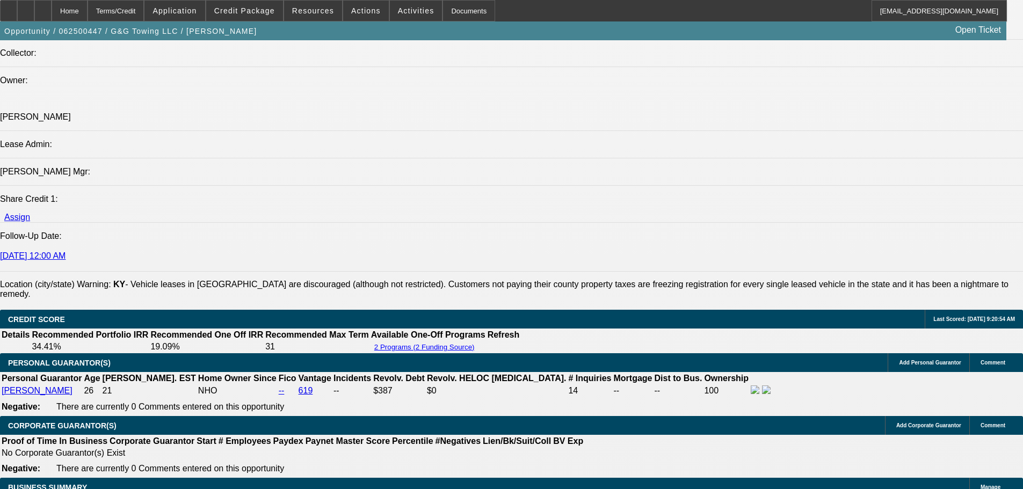
drag, startPoint x: 469, startPoint y: 213, endPoint x: 470, endPoint y: 288, distance: 75.7
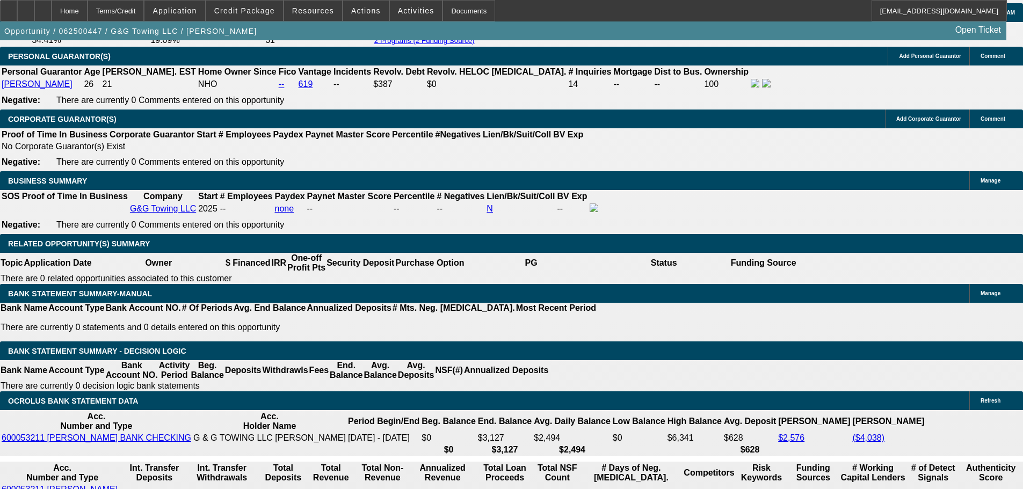
drag, startPoint x: 494, startPoint y: 288, endPoint x: 490, endPoint y: 353, distance: 64.6
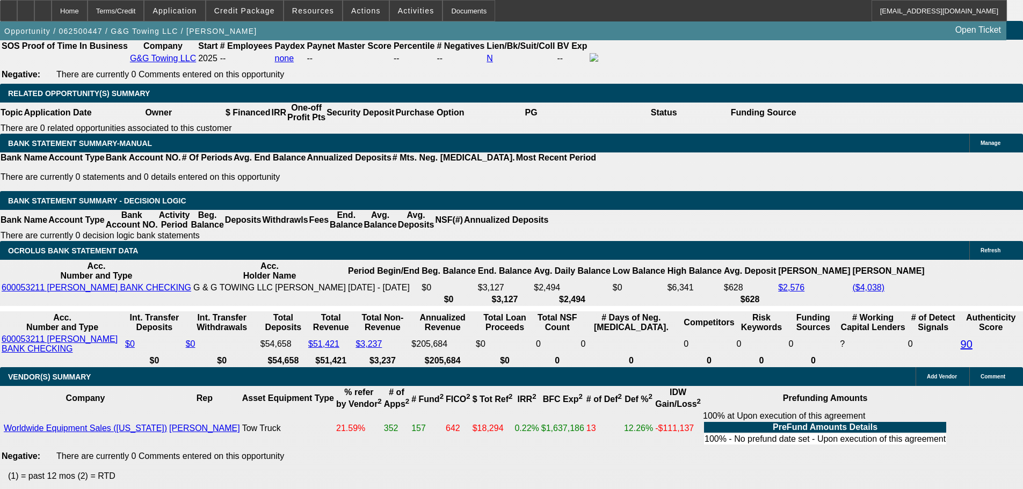
scroll to position [1764, 0]
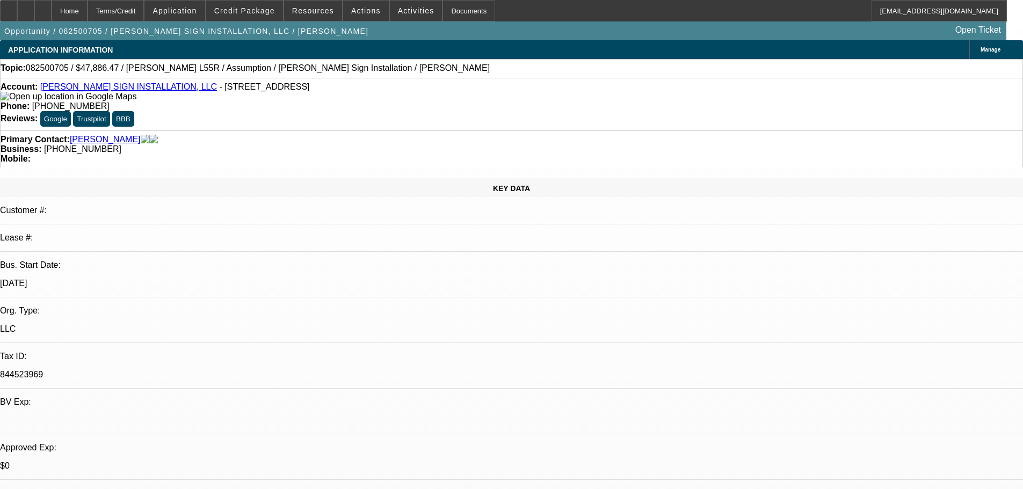
select select "0"
select select "2"
select select "0"
select select "6"
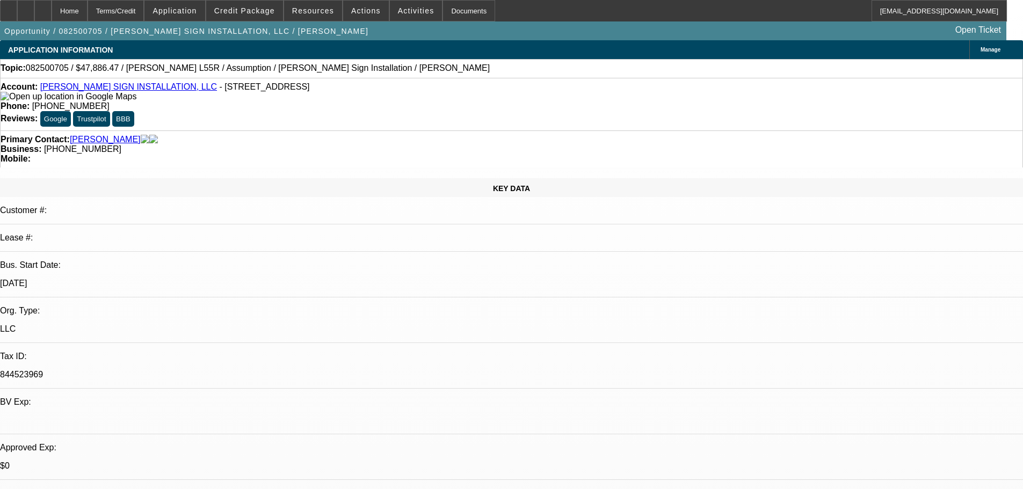
select select "0"
select select "2"
select select "0"
select select "6"
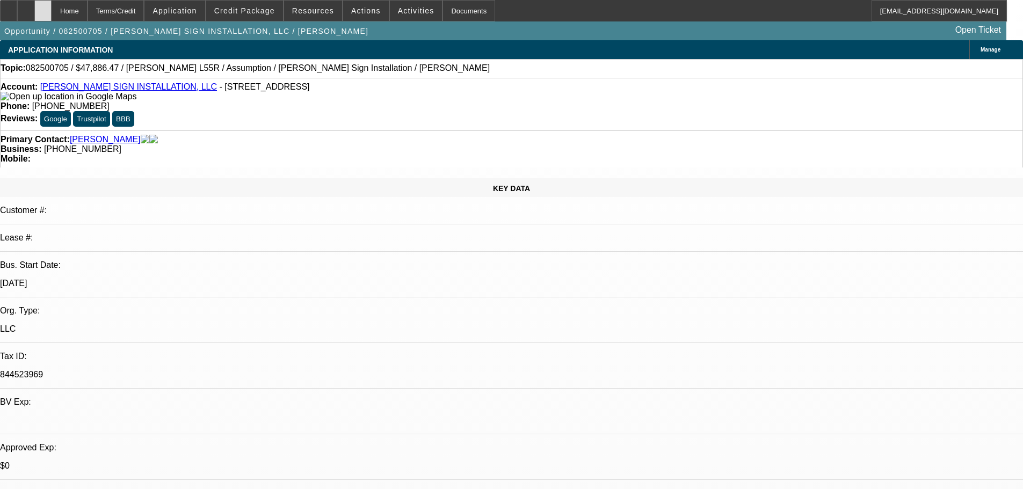
scroll to position [1879, 0]
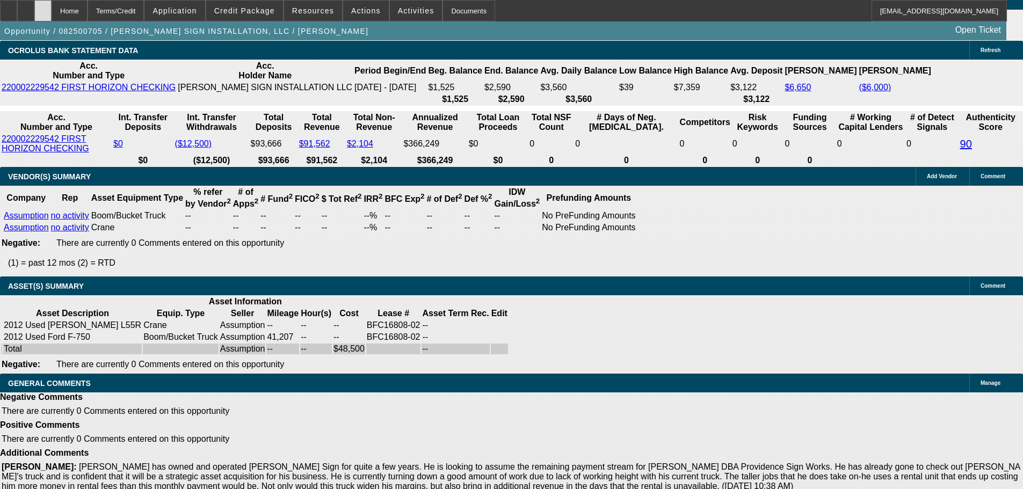
click at [43, 7] on icon at bounding box center [43, 7] width 0 height 0
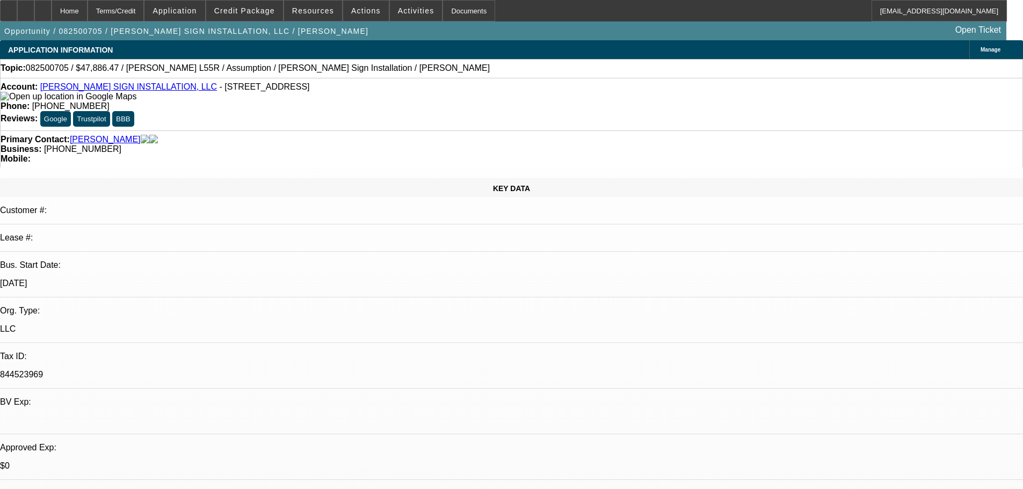
select select "0"
select select "2"
select select "0"
select select "6"
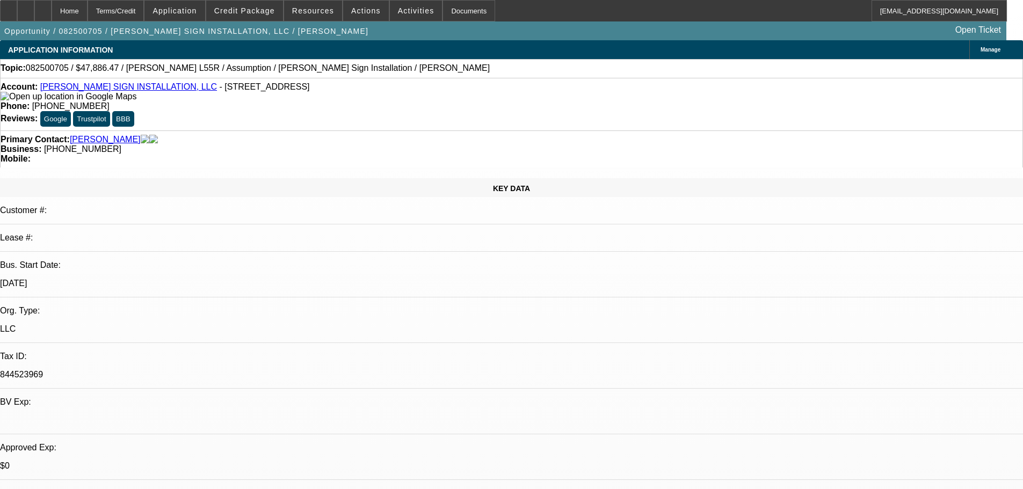
select select "0"
select select "2"
select select "0"
select select "6"
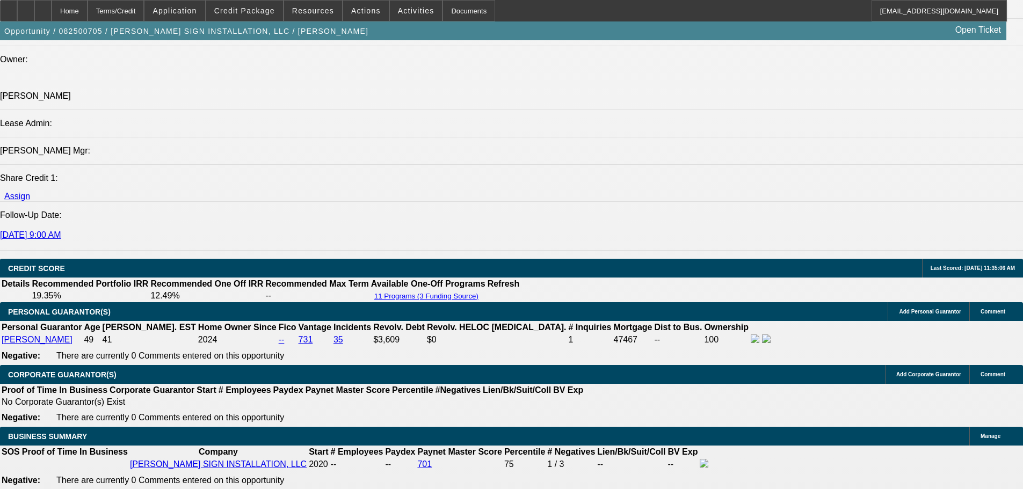
drag, startPoint x: 446, startPoint y: 299, endPoint x: 484, endPoint y: 408, distance: 115.8
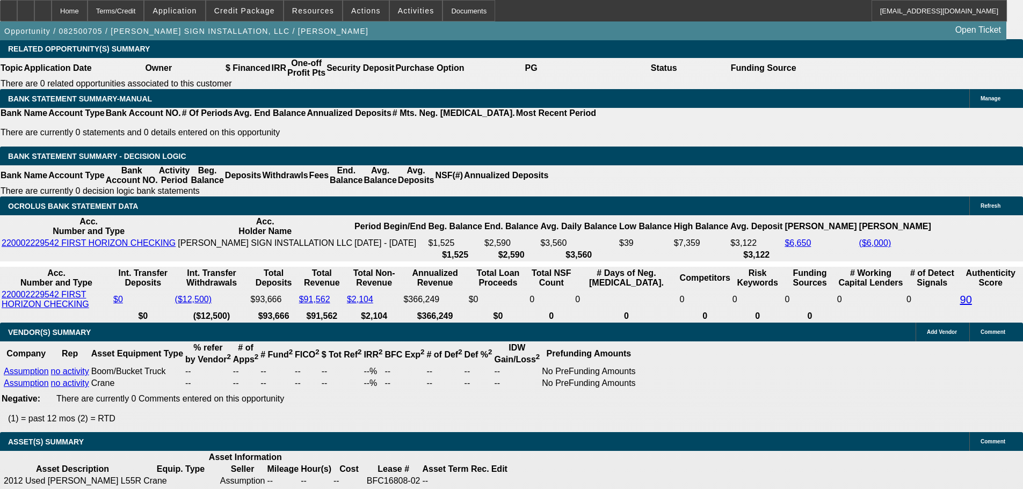
scroll to position [1749, 0]
